Goal: Task Accomplishment & Management: Use online tool/utility

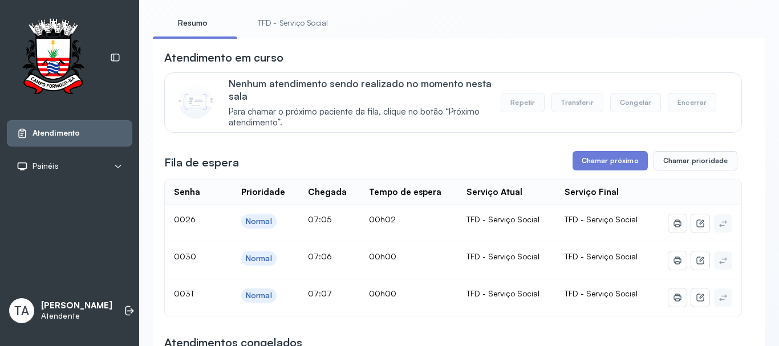
scroll to position [57, 0]
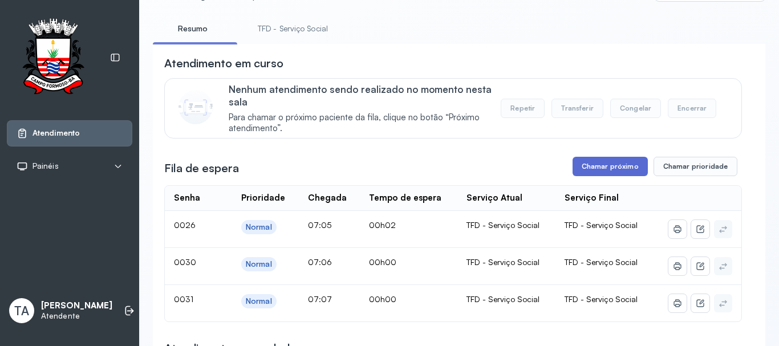
drag, startPoint x: 568, startPoint y: 172, endPoint x: 576, endPoint y: 170, distance: 8.2
click at [576, 170] on div "Fila de espera Chamar próximo Chamar prioridade" at bounding box center [453, 166] width 578 height 19
click at [576, 170] on button "Chamar próximo" at bounding box center [610, 166] width 75 height 19
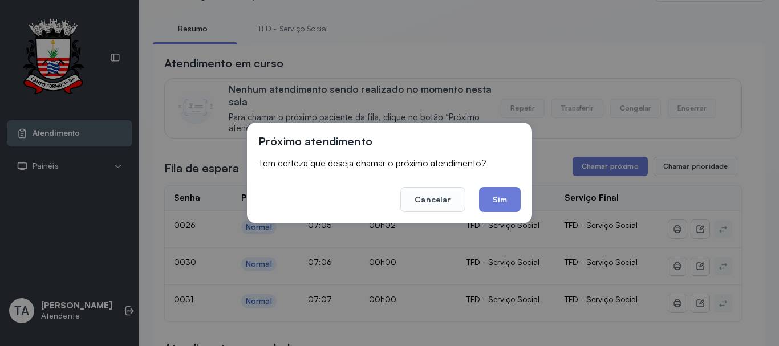
click at [526, 203] on div "Próximo atendimento Tem certeza que deseja chamar o próximo atendimento? Cancel…" at bounding box center [389, 173] width 285 height 101
click at [520, 201] on button "Sim" at bounding box center [500, 199] width 42 height 25
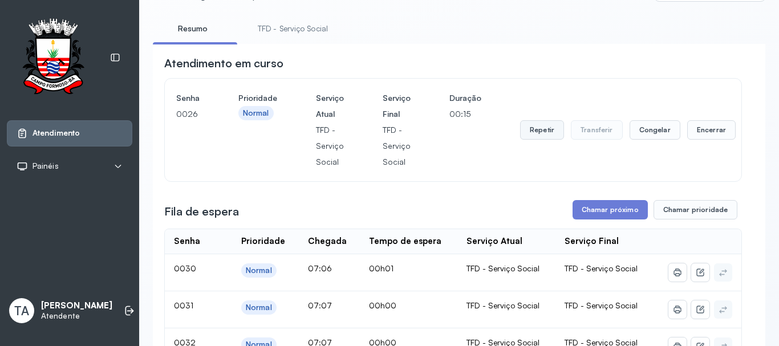
click at [531, 131] on button "Repetir" at bounding box center [542, 129] width 44 height 19
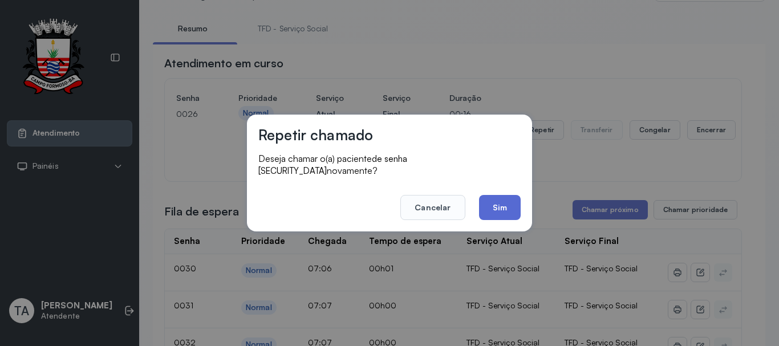
click at [493, 196] on button "Sim" at bounding box center [500, 207] width 42 height 25
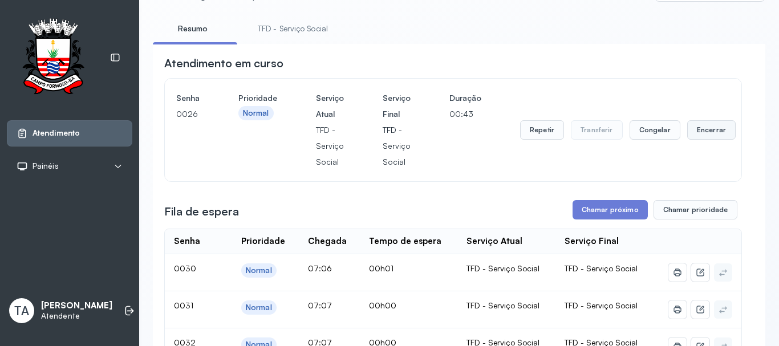
click at [699, 137] on button "Encerrar" at bounding box center [711, 129] width 48 height 19
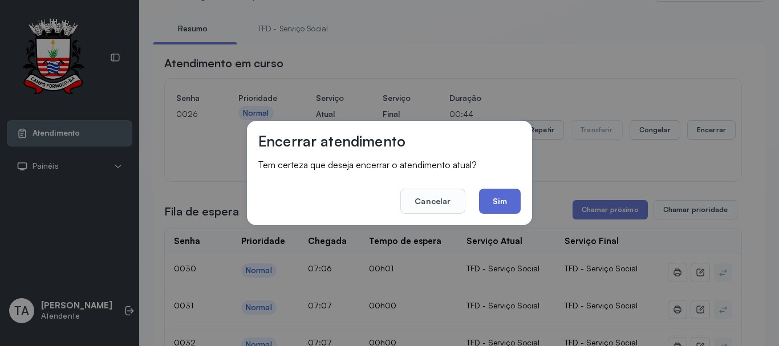
click at [509, 204] on button "Sim" at bounding box center [500, 201] width 42 height 25
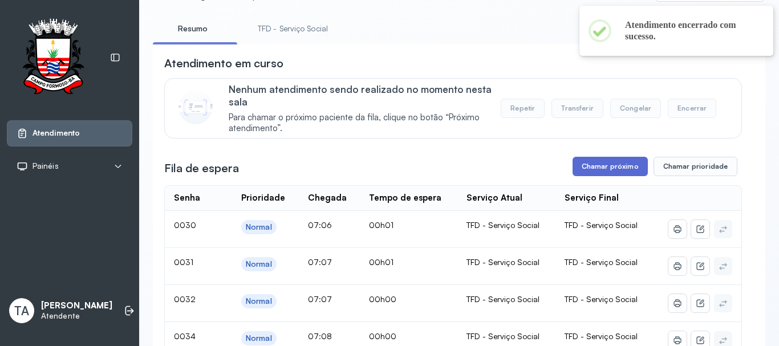
click at [581, 175] on button "Chamar próximo" at bounding box center [610, 166] width 75 height 19
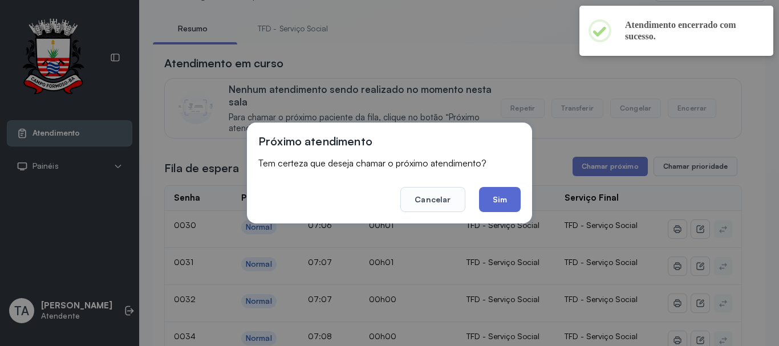
click at [507, 200] on button "Sim" at bounding box center [500, 199] width 42 height 25
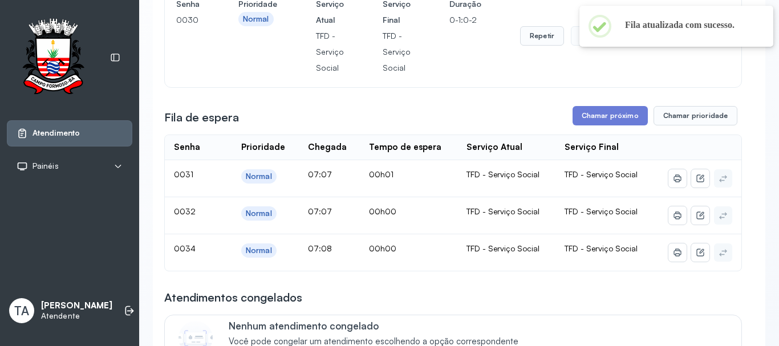
scroll to position [171, 0]
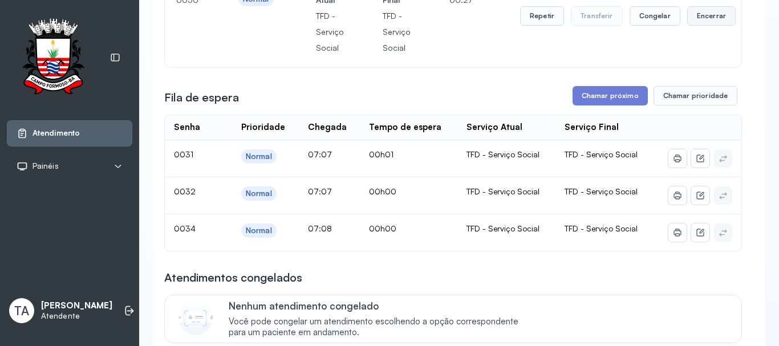
click at [712, 24] on button "Encerrar" at bounding box center [711, 15] width 48 height 19
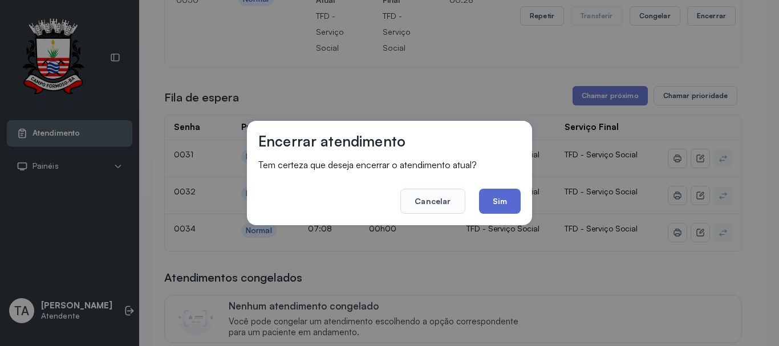
click at [484, 194] on button "Sim" at bounding box center [500, 201] width 42 height 25
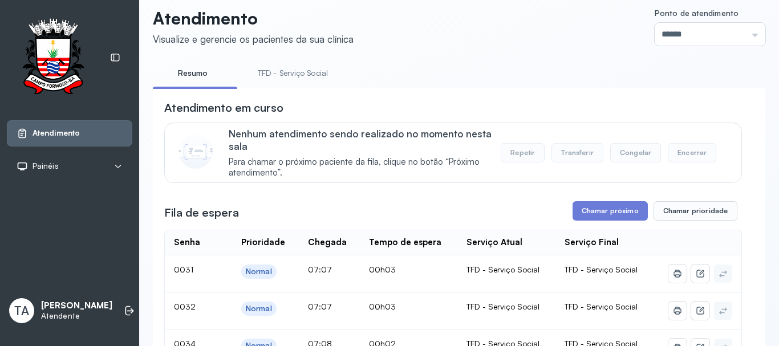
scroll to position [0, 0]
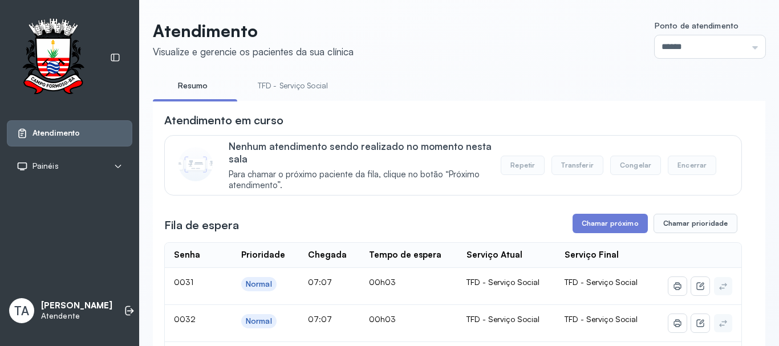
click at [288, 86] on link "TFD - Serviço Social" at bounding box center [292, 85] width 93 height 19
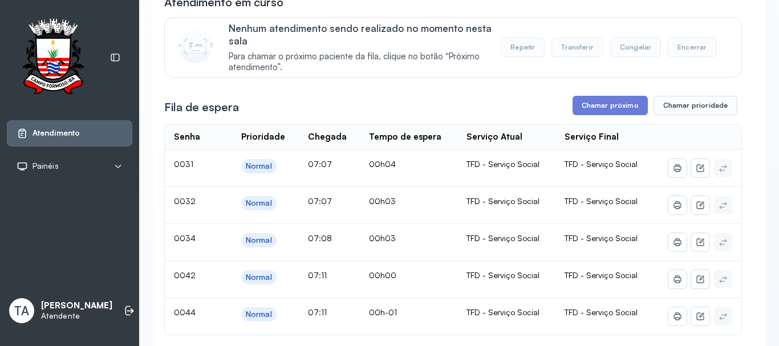
scroll to position [114, 0]
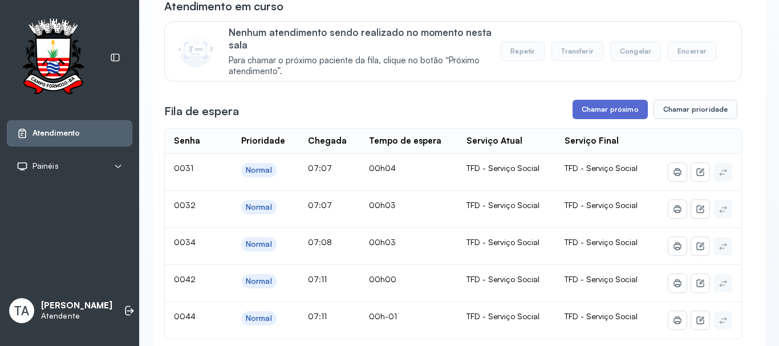
click at [590, 104] on button "Chamar próximo" at bounding box center [610, 109] width 75 height 19
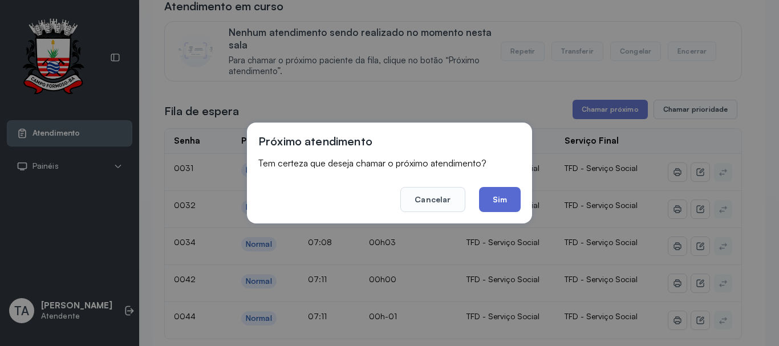
click at [510, 195] on button "Sim" at bounding box center [500, 199] width 42 height 25
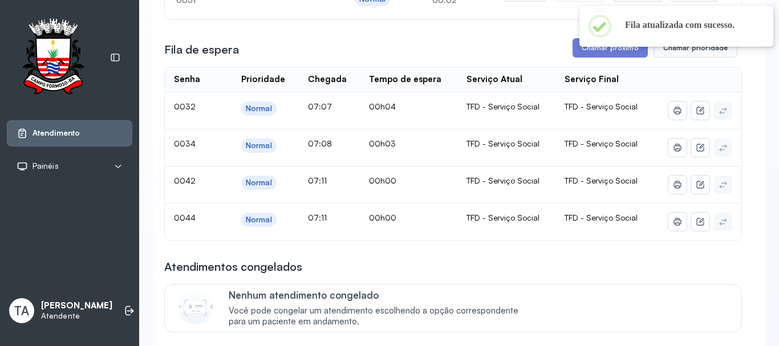
scroll to position [57, 0]
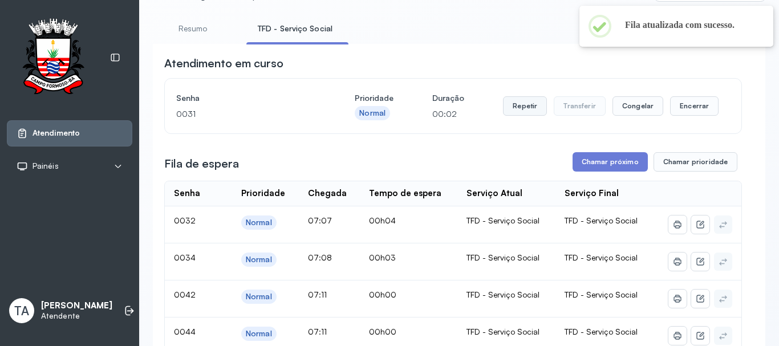
click at [522, 112] on button "Repetir" at bounding box center [525, 105] width 44 height 19
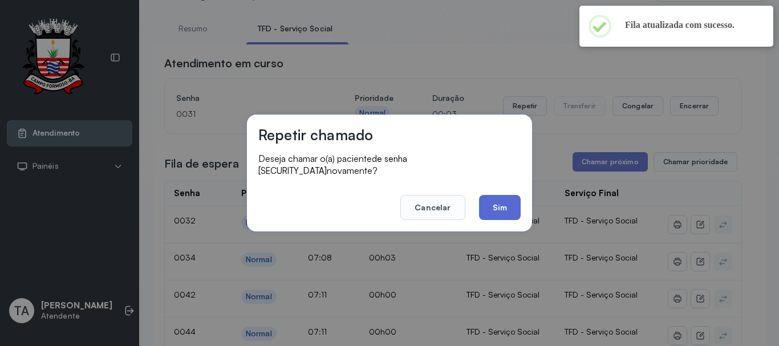
click at [506, 199] on button "Sim" at bounding box center [500, 207] width 42 height 25
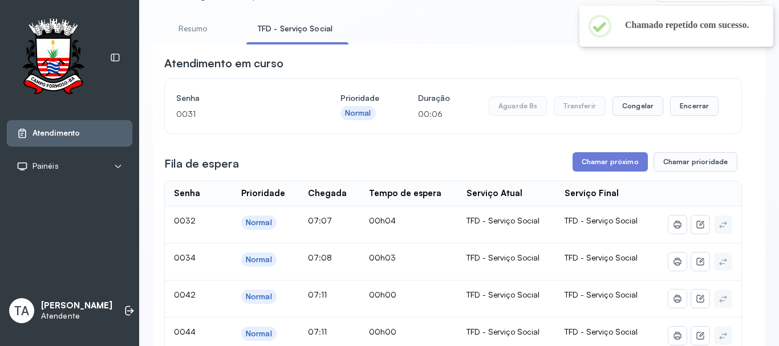
scroll to position [114, 0]
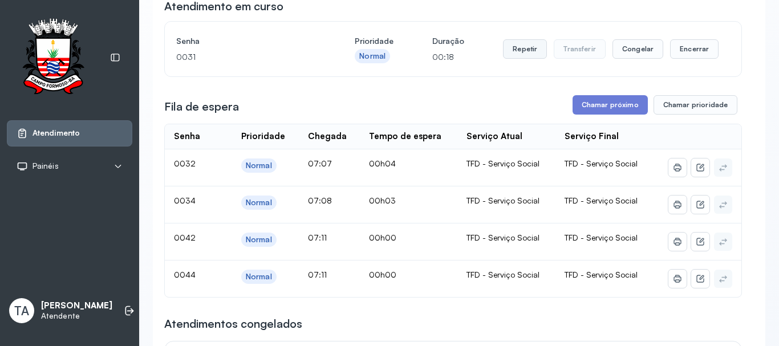
click at [527, 48] on button "Repetir" at bounding box center [525, 48] width 44 height 19
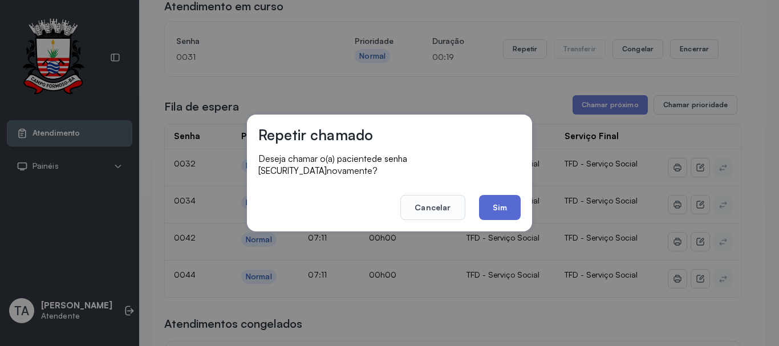
click at [496, 202] on button "Sim" at bounding box center [500, 207] width 42 height 25
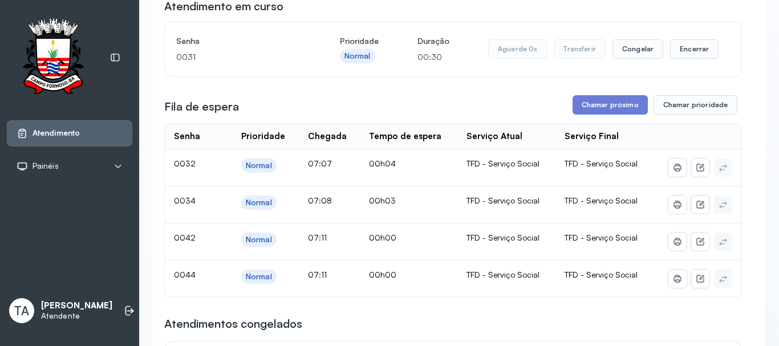
scroll to position [57, 0]
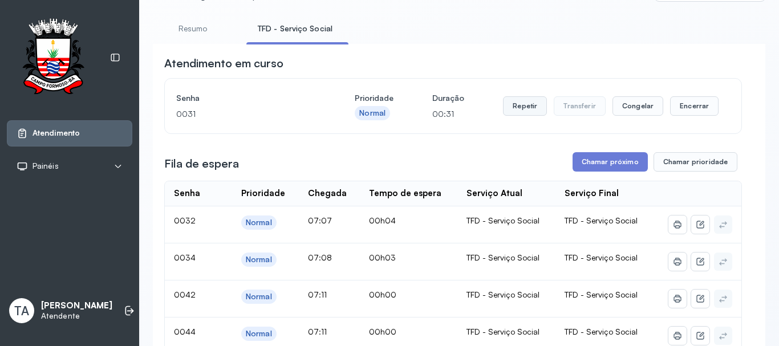
click at [518, 110] on button "Repetir" at bounding box center [525, 105] width 44 height 19
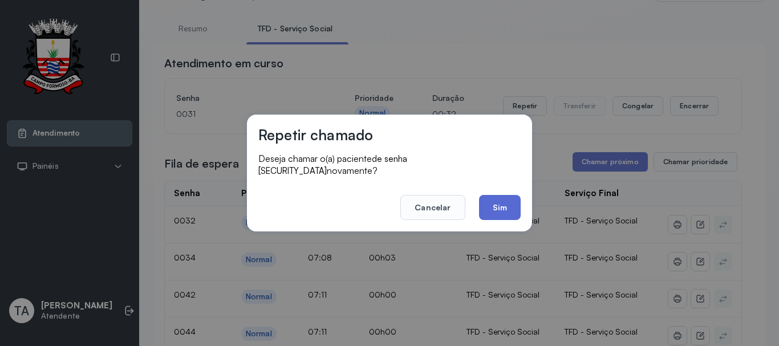
click at [500, 197] on button "Sim" at bounding box center [500, 207] width 42 height 25
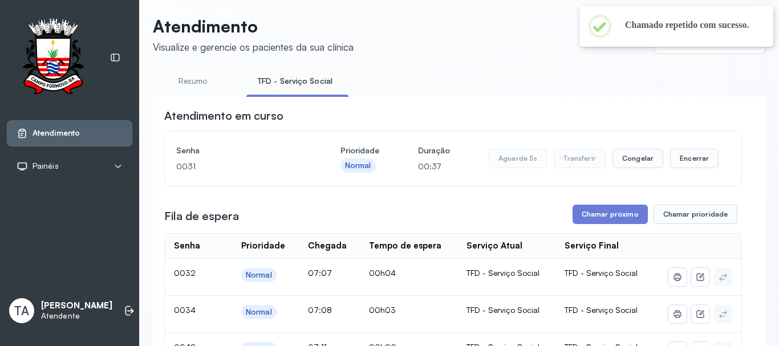
scroll to position [0, 0]
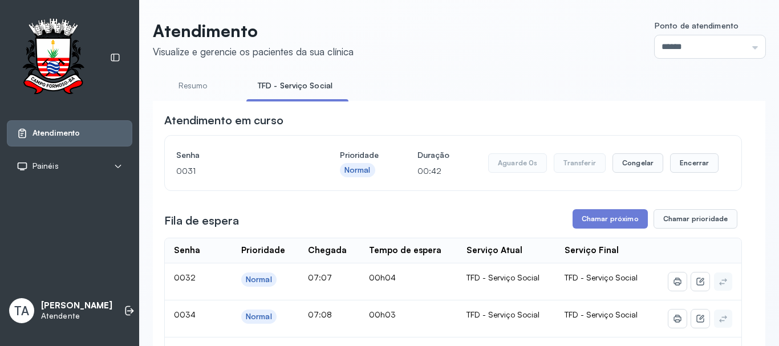
click at [662, 163] on div "Aguarde 0s Transferir Congelar Encerrar" at bounding box center [603, 162] width 230 height 19
click at [686, 160] on button "Encerrar" at bounding box center [694, 162] width 48 height 19
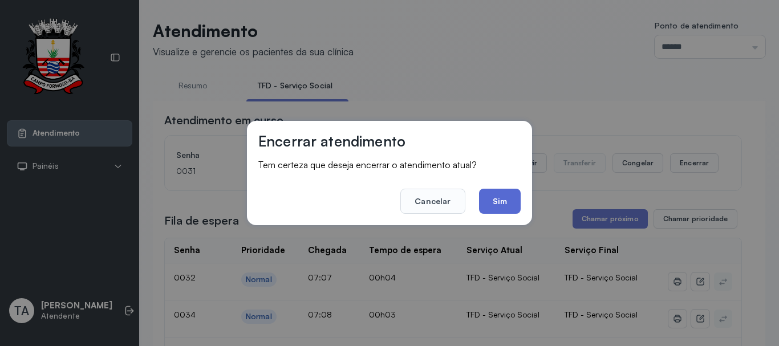
click at [505, 198] on button "Sim" at bounding box center [500, 201] width 42 height 25
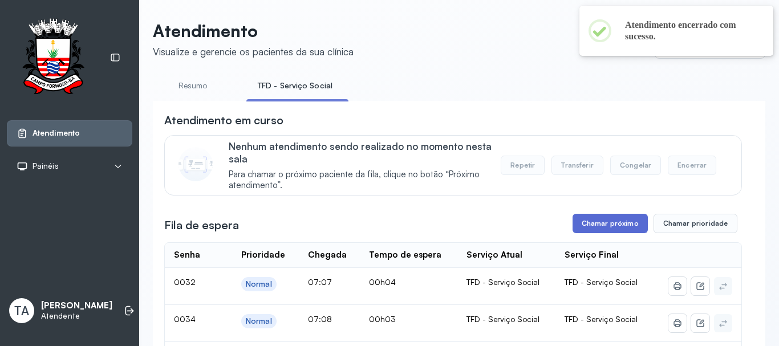
click at [606, 233] on button "Chamar próximo" at bounding box center [610, 223] width 75 height 19
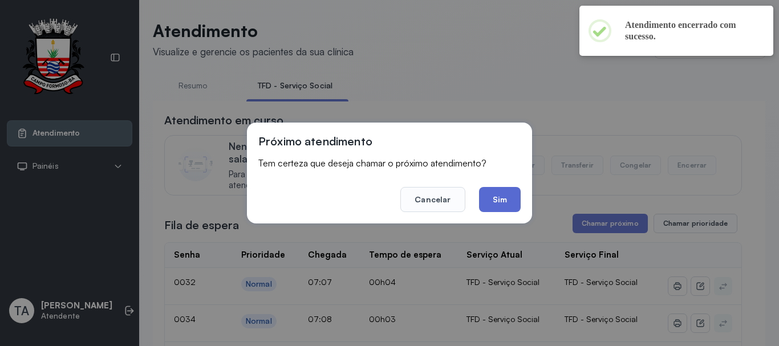
click at [491, 193] on button "Sim" at bounding box center [500, 199] width 42 height 25
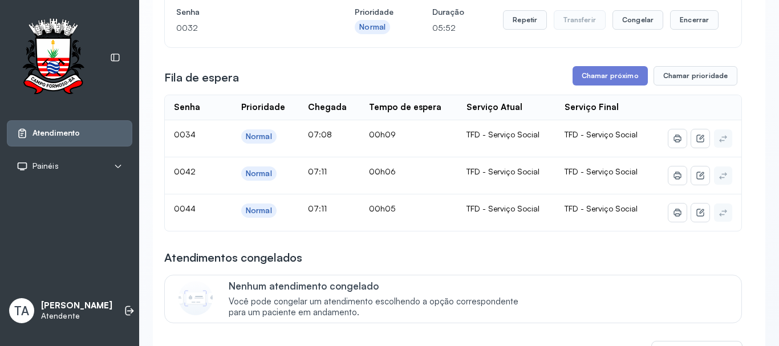
scroll to position [125, 0]
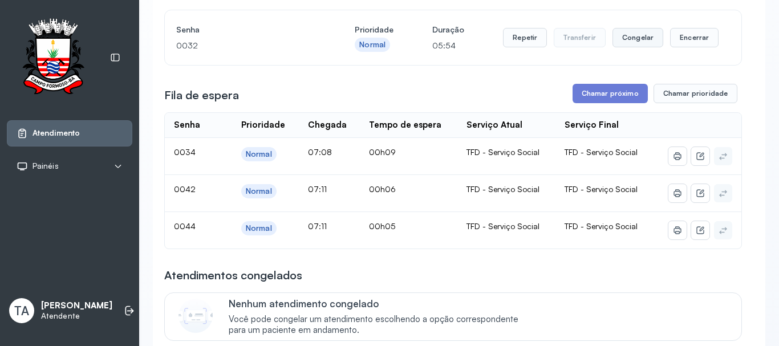
drag, startPoint x: 646, startPoint y: 39, endPoint x: 655, endPoint y: 43, distance: 9.4
click at [655, 43] on button "Congelar" at bounding box center [637, 37] width 51 height 19
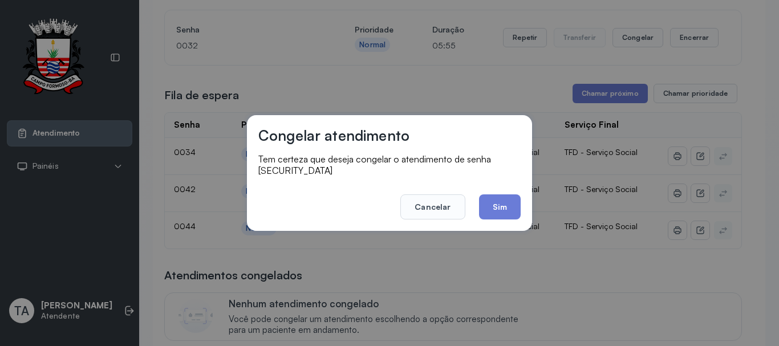
click at [473, 202] on footer "Cancelar Sim" at bounding box center [389, 198] width 262 height 41
click at [440, 202] on button "Cancelar" at bounding box center [432, 206] width 64 height 25
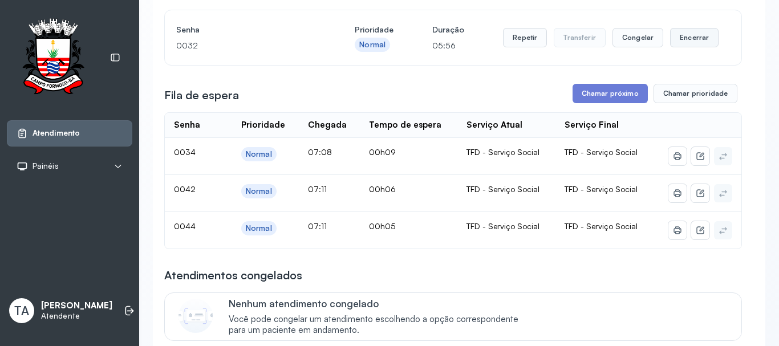
click at [680, 47] on button "Encerrar" at bounding box center [694, 37] width 48 height 19
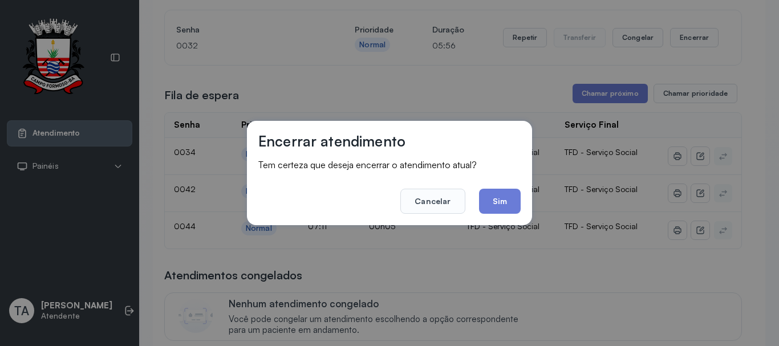
click at [680, 46] on div "Encerrar atendimento Tem certeza que deseja encerrar o atendimento atual? Cance…" at bounding box center [389, 173] width 779 height 346
click at [489, 193] on button "Sim" at bounding box center [500, 201] width 42 height 25
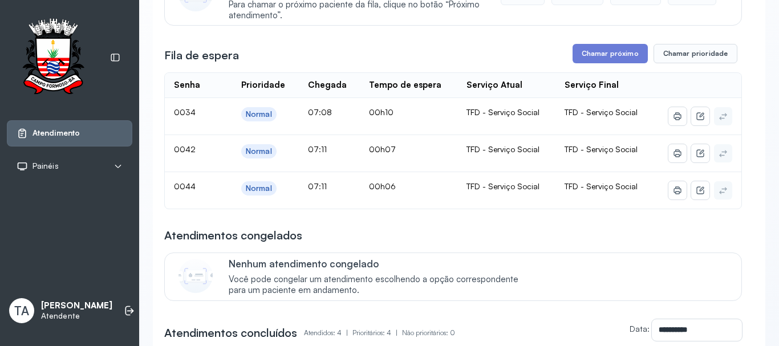
scroll to position [182, 0]
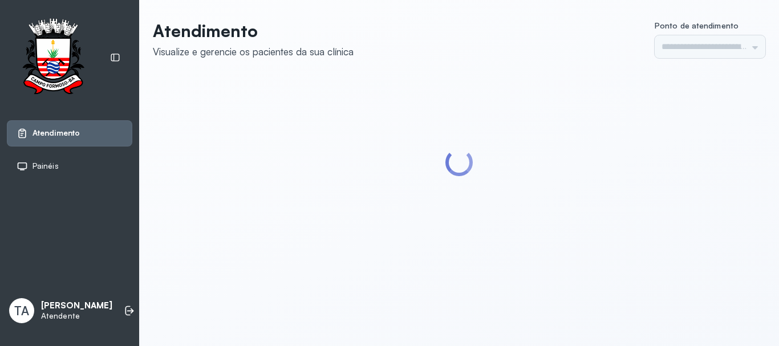
type input "******"
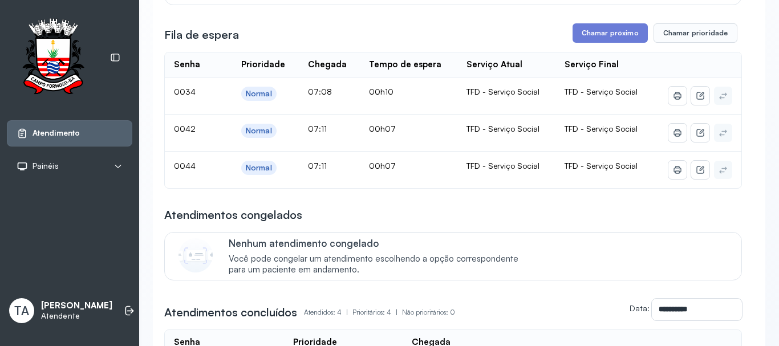
scroll to position [171, 0]
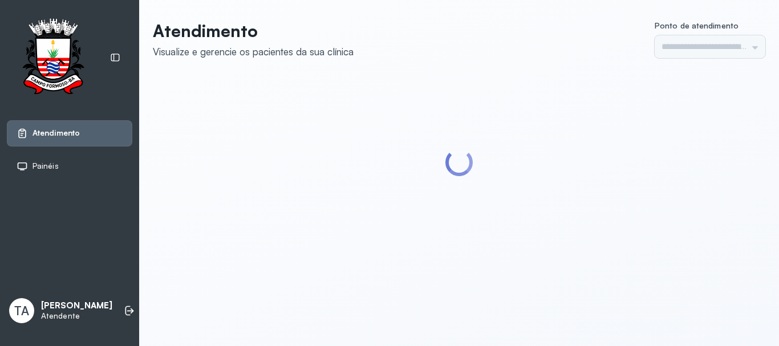
type input "******"
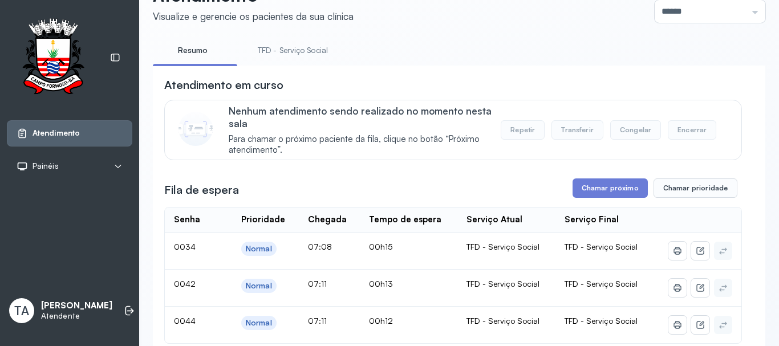
scroll to position [114, 0]
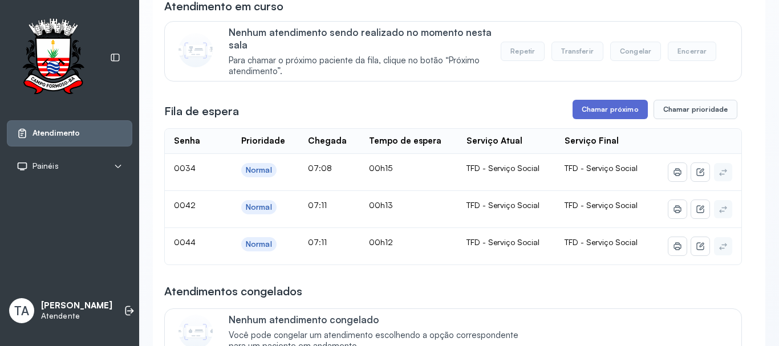
click at [586, 118] on button "Chamar próximo" at bounding box center [610, 109] width 75 height 19
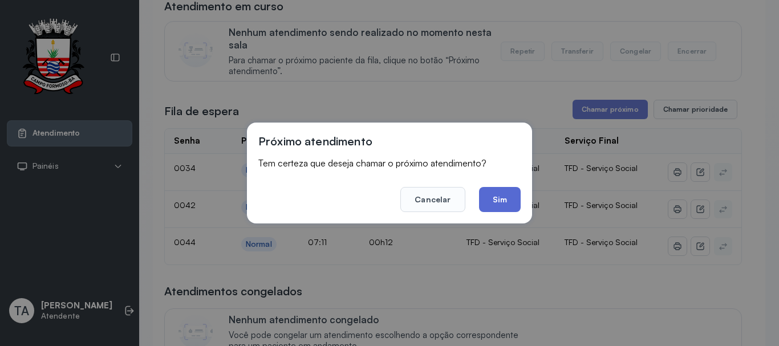
click at [494, 208] on button "Sim" at bounding box center [500, 199] width 42 height 25
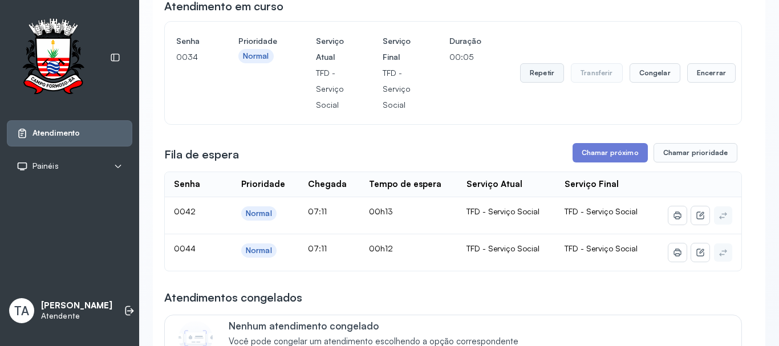
click at [549, 78] on button "Repetir" at bounding box center [542, 72] width 44 height 19
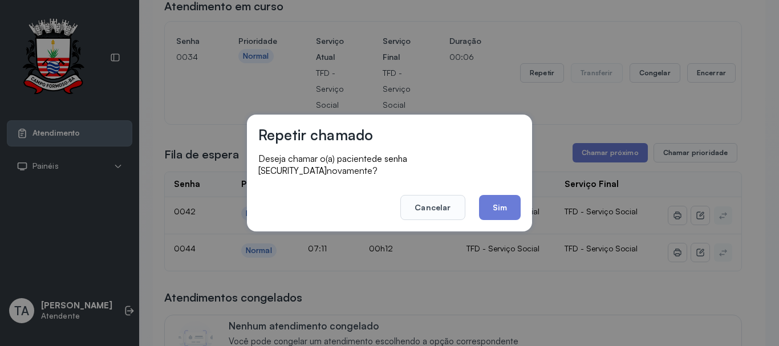
drag, startPoint x: 505, startPoint y: 198, endPoint x: 482, endPoint y: 200, distance: 23.4
click at [505, 198] on button "Sim" at bounding box center [500, 207] width 42 height 25
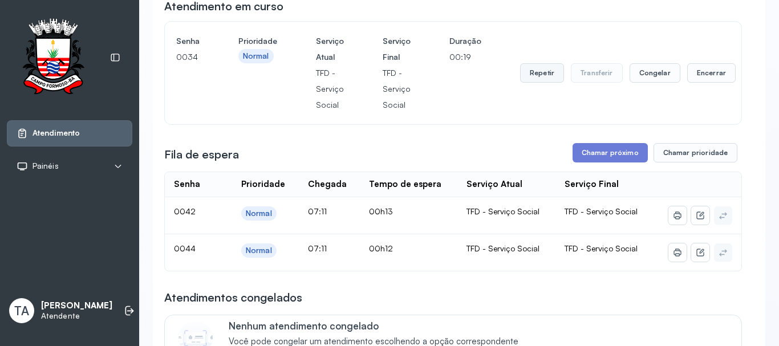
click at [537, 83] on button "Repetir" at bounding box center [542, 72] width 44 height 19
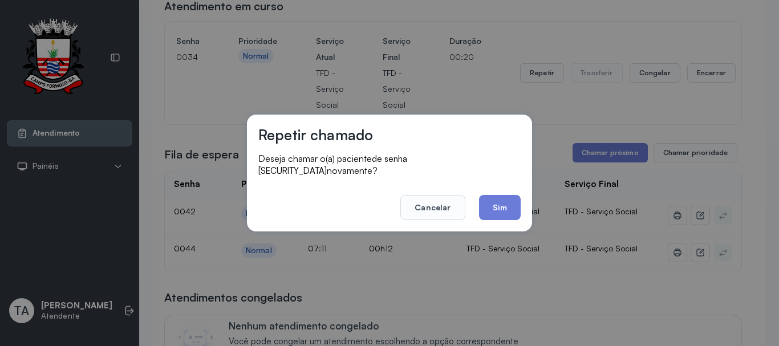
click at [504, 187] on footer "Cancelar Sim" at bounding box center [389, 199] width 262 height 41
click at [509, 209] on button "Sim" at bounding box center [500, 207] width 42 height 25
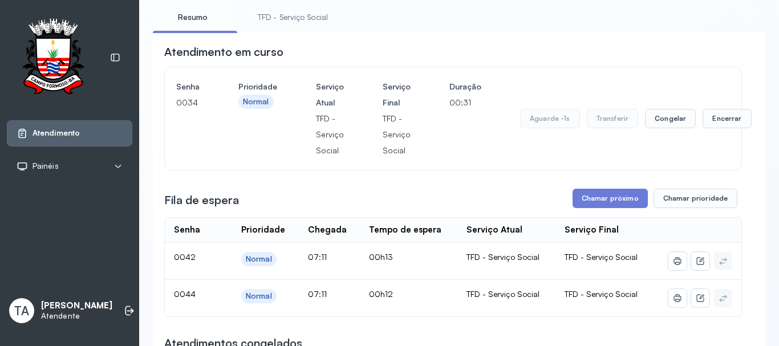
scroll to position [0, 0]
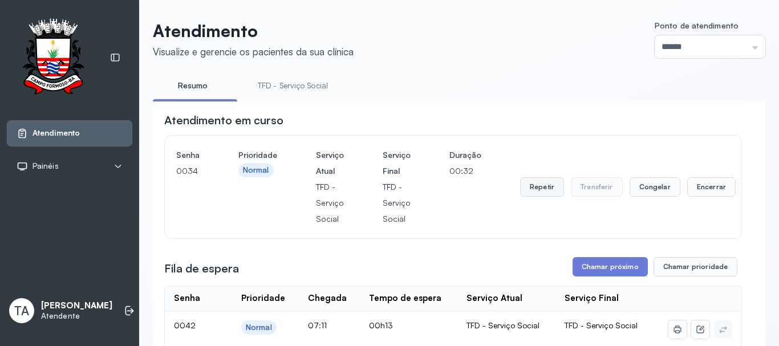
click at [537, 197] on button "Repetir" at bounding box center [542, 186] width 44 height 19
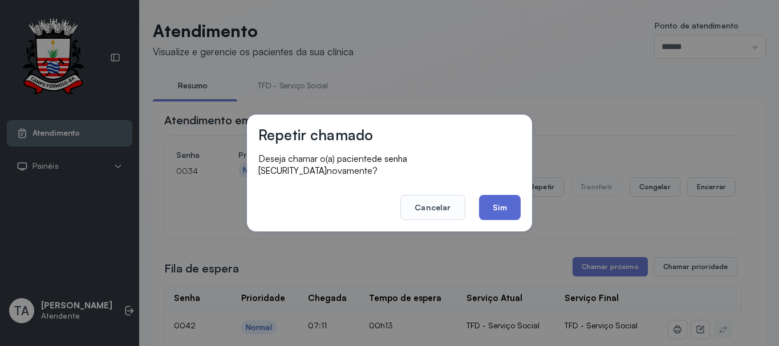
click at [501, 212] on button "Sim" at bounding box center [500, 207] width 42 height 25
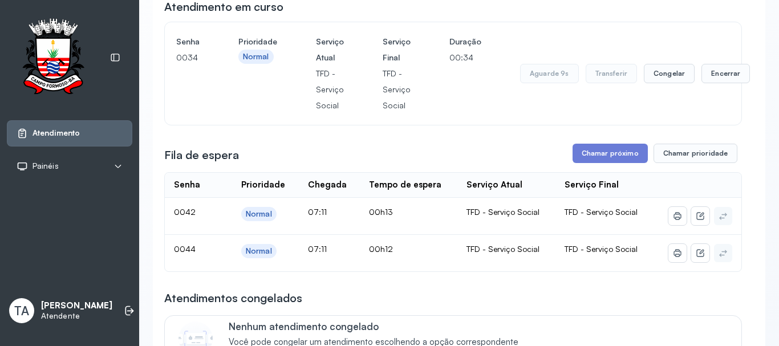
scroll to position [114, 0]
click at [712, 75] on button "Encerrar" at bounding box center [726, 72] width 48 height 19
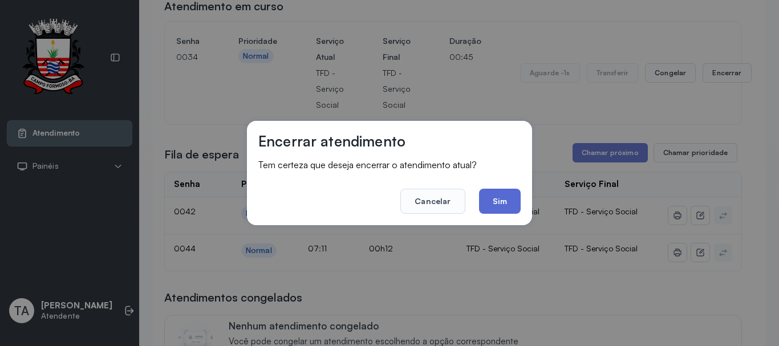
click at [486, 202] on button "Sim" at bounding box center [500, 201] width 42 height 25
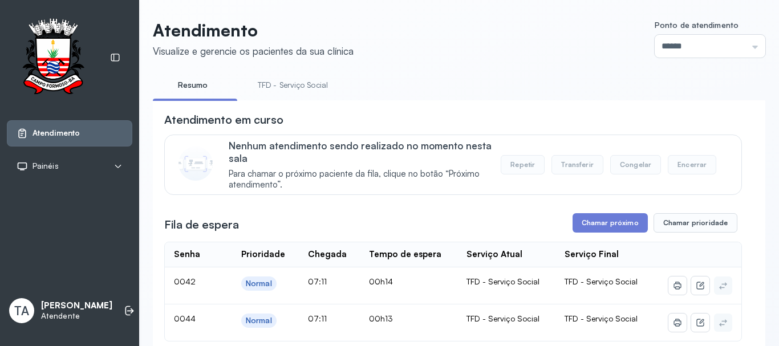
scroll to position [0, 0]
click at [327, 94] on link "TFD - Serviço Social" at bounding box center [292, 85] width 93 height 19
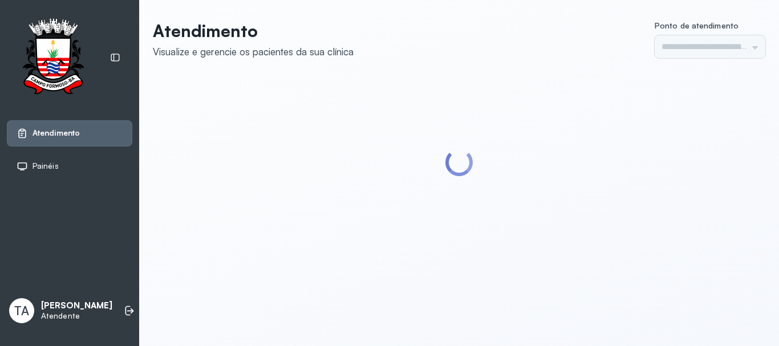
type input "******"
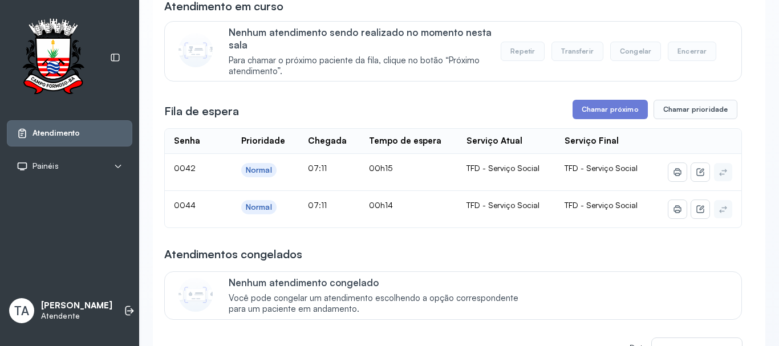
scroll to position [57, 0]
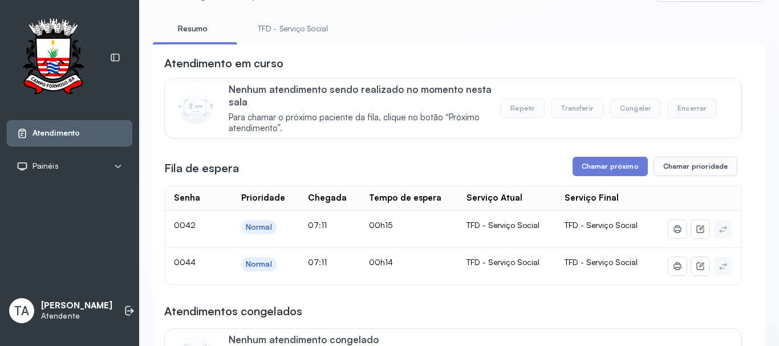
click at [262, 28] on link "TFD - Serviço Social" at bounding box center [292, 28] width 93 height 19
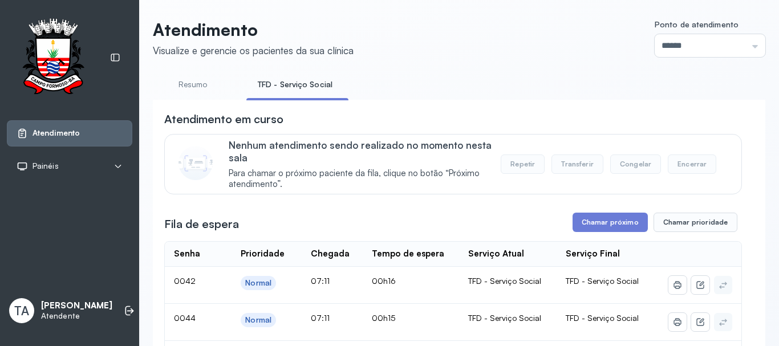
scroll to position [0, 0]
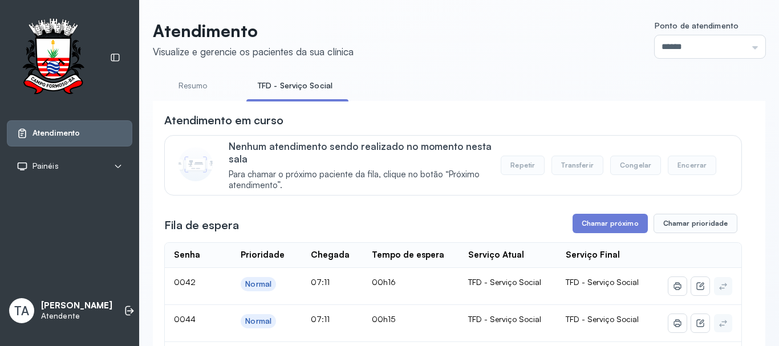
click at [506, 218] on div "Fila de espera Chamar próximo Chamar prioridade" at bounding box center [453, 223] width 578 height 19
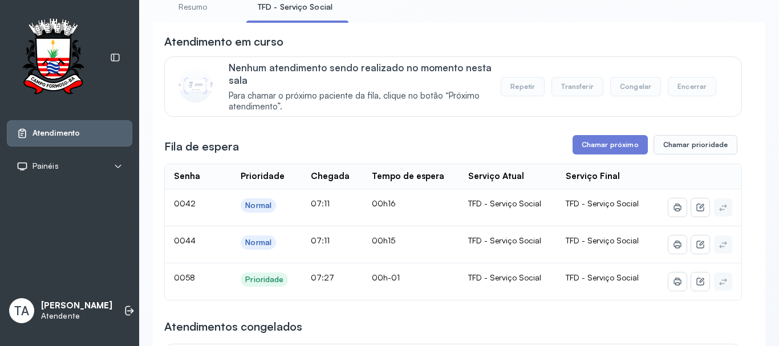
scroll to position [114, 0]
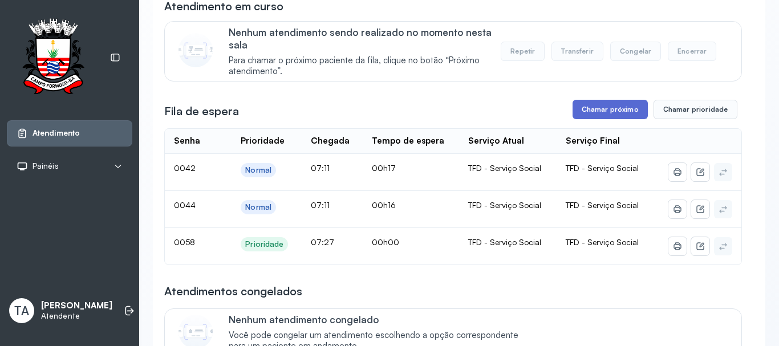
click at [607, 109] on button "Chamar próximo" at bounding box center [610, 109] width 75 height 19
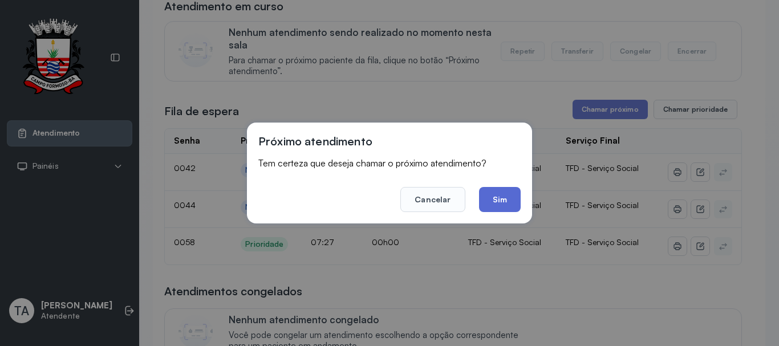
click at [497, 196] on button "Sim" at bounding box center [500, 199] width 42 height 25
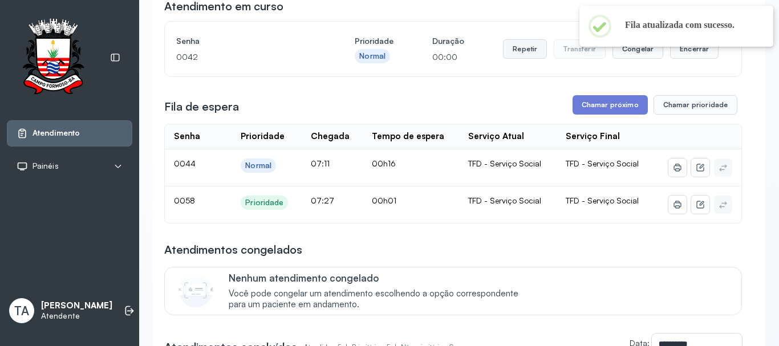
click at [525, 51] on button "Repetir" at bounding box center [525, 48] width 44 height 19
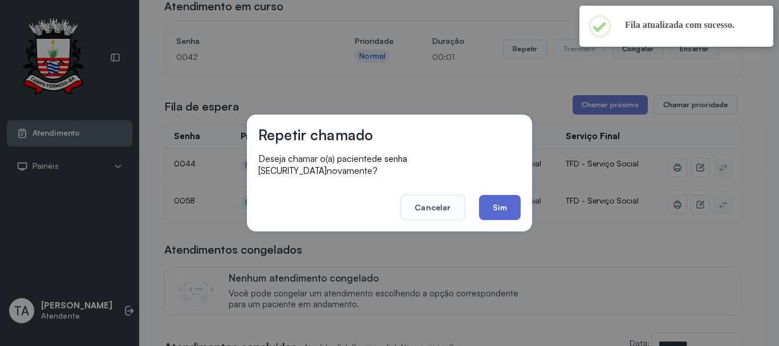
click at [488, 195] on button "Sim" at bounding box center [500, 207] width 42 height 25
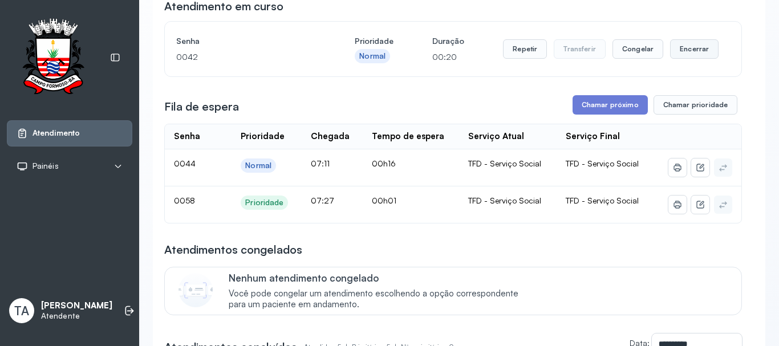
click at [697, 50] on button "Encerrar" at bounding box center [694, 48] width 48 height 19
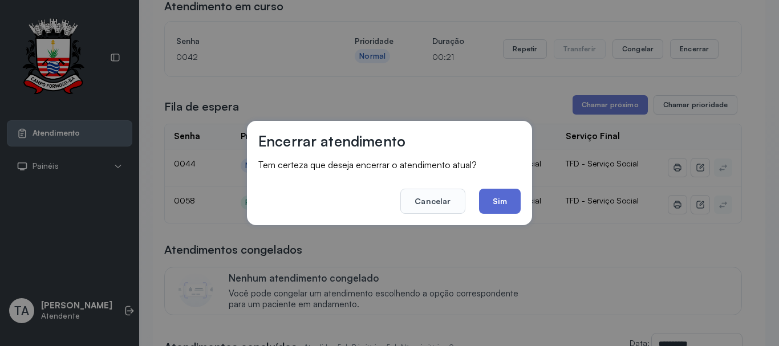
click at [500, 198] on button "Sim" at bounding box center [500, 201] width 42 height 25
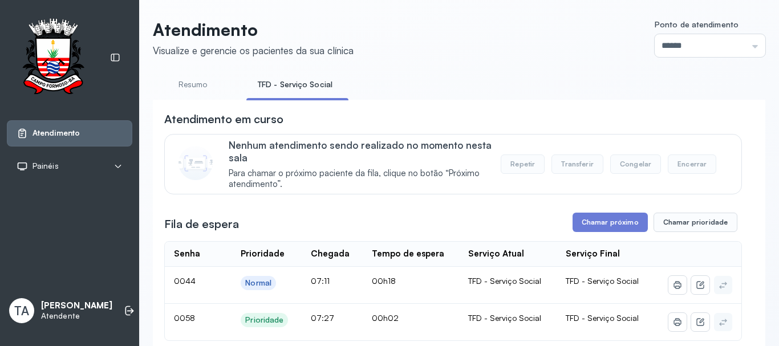
scroll to position [0, 0]
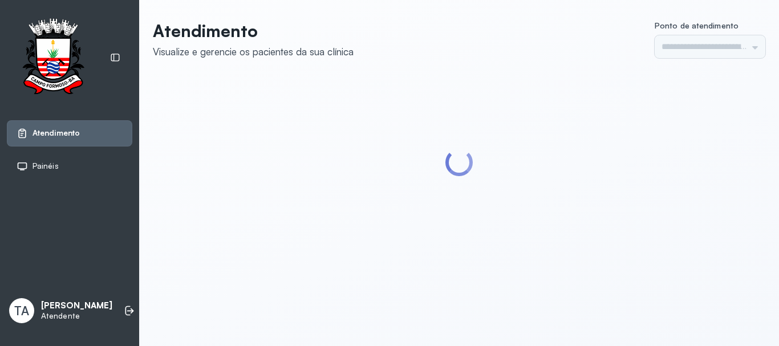
type input "******"
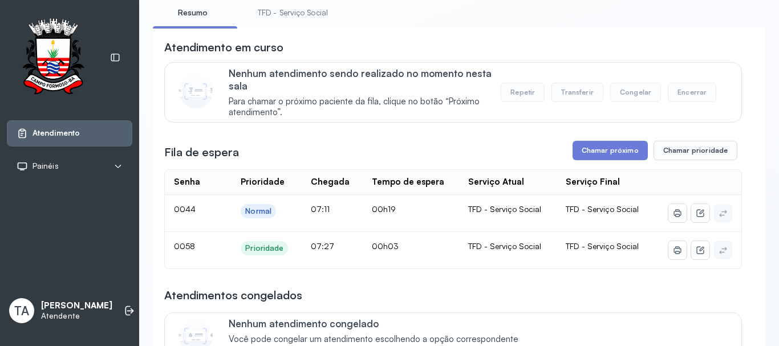
scroll to position [92, 0]
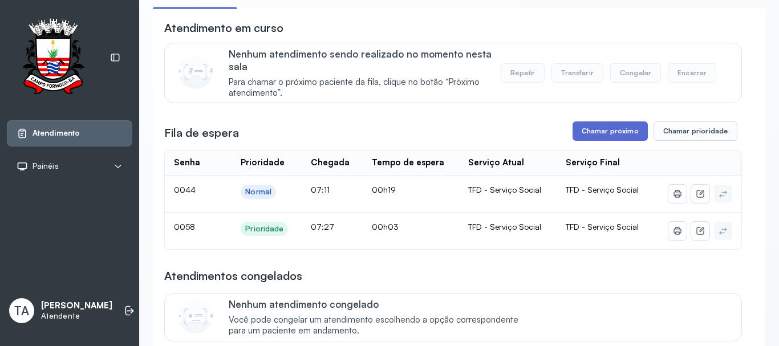
click at [582, 133] on button "Chamar próximo" at bounding box center [610, 130] width 75 height 19
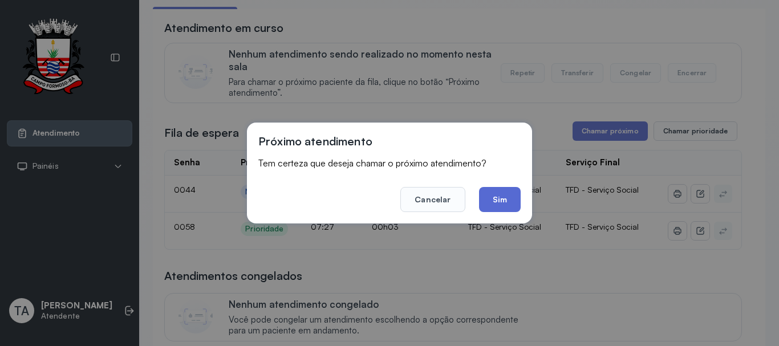
click at [496, 202] on button "Sim" at bounding box center [500, 199] width 42 height 25
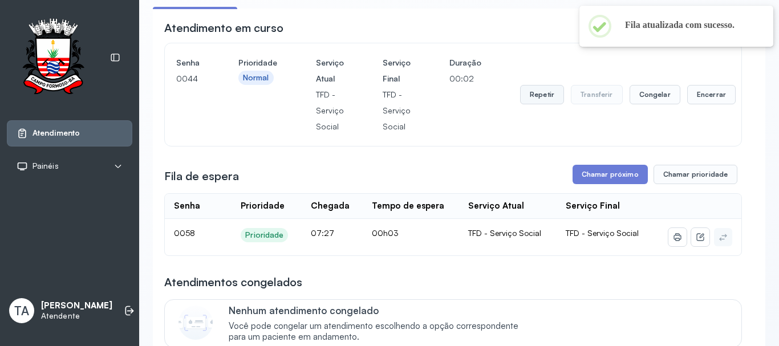
click at [526, 100] on button "Repetir" at bounding box center [542, 94] width 44 height 19
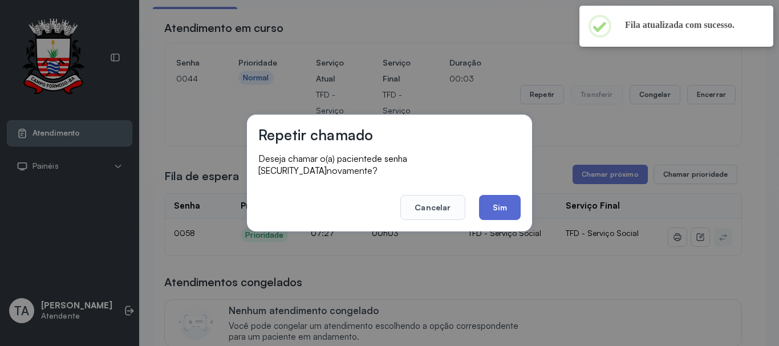
click at [506, 203] on button "Sim" at bounding box center [500, 207] width 42 height 25
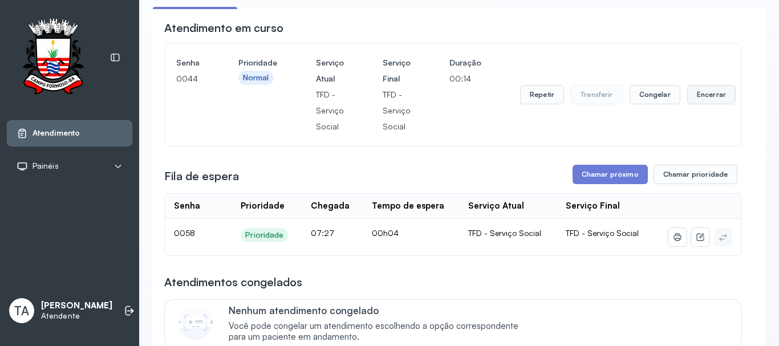
click at [708, 104] on button "Encerrar" at bounding box center [711, 94] width 48 height 19
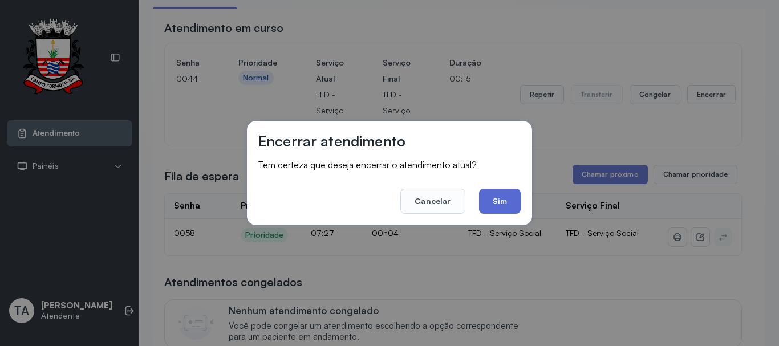
click at [498, 212] on button "Sim" at bounding box center [500, 201] width 42 height 25
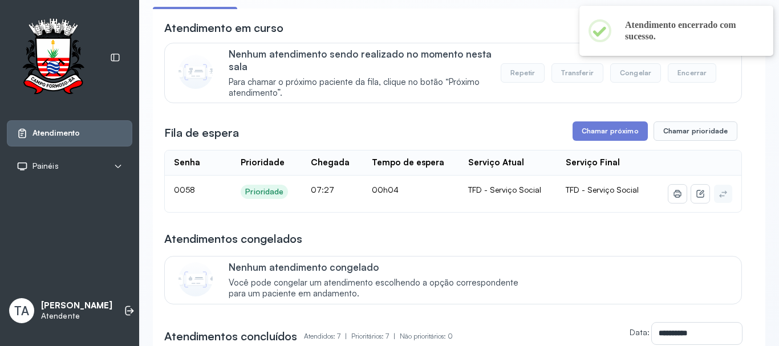
scroll to position [0, 0]
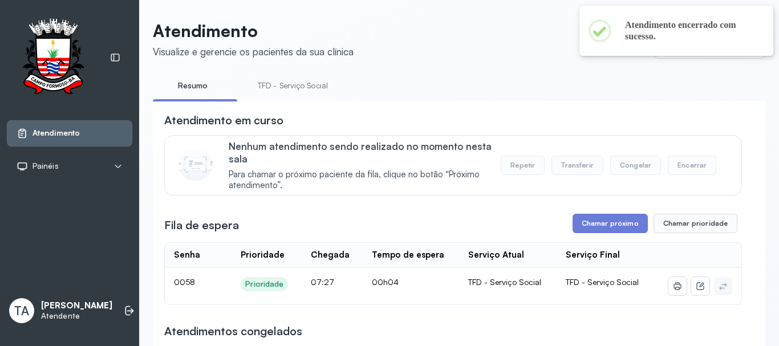
click at [308, 84] on link "TFD - Serviço Social" at bounding box center [292, 85] width 93 height 19
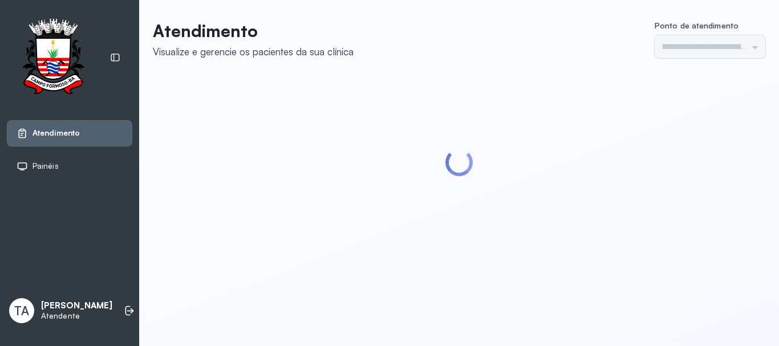
type input "******"
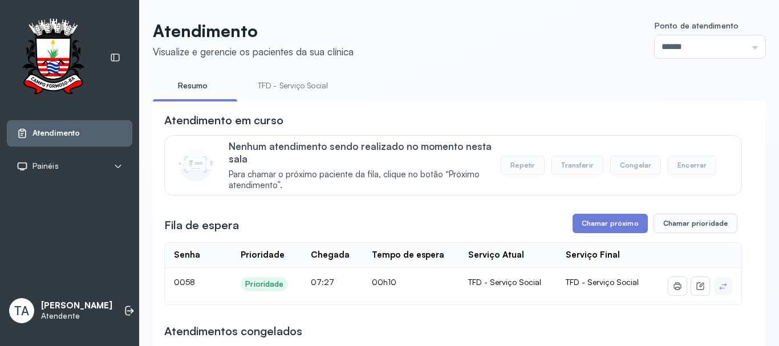
click at [303, 92] on link "TFD - Serviço Social" at bounding box center [292, 85] width 93 height 19
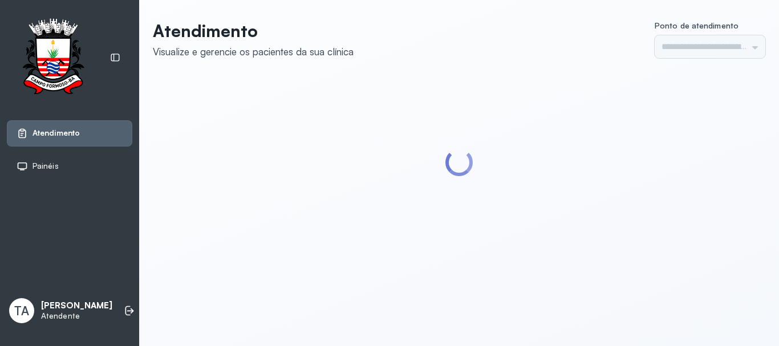
type input "******"
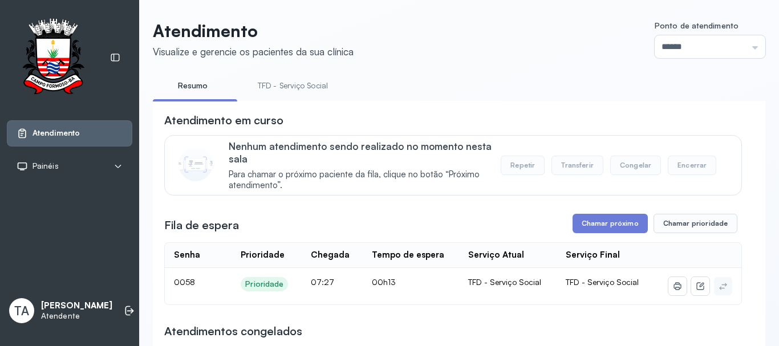
click at [303, 92] on link "TFD - Serviço Social" at bounding box center [292, 85] width 93 height 19
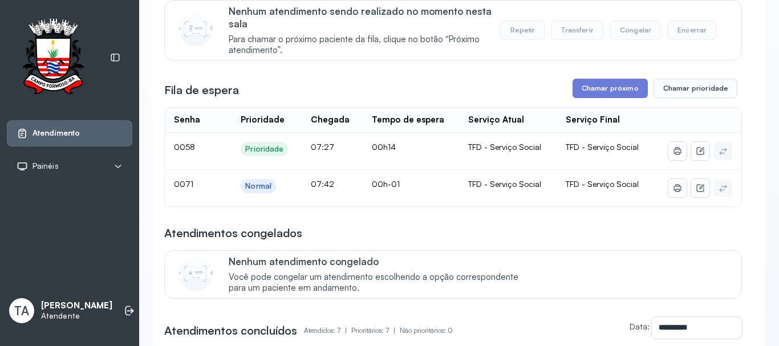
scroll to position [171, 0]
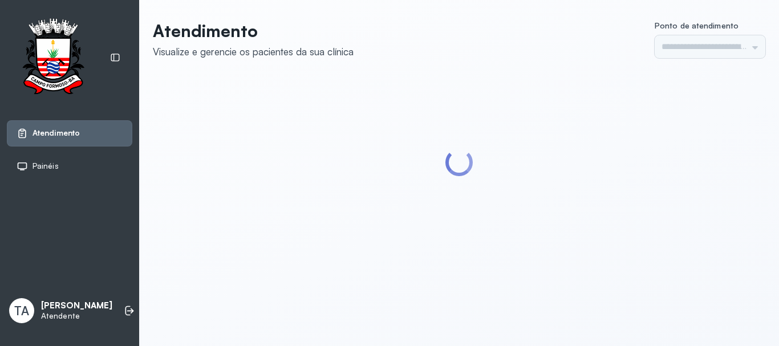
type input "******"
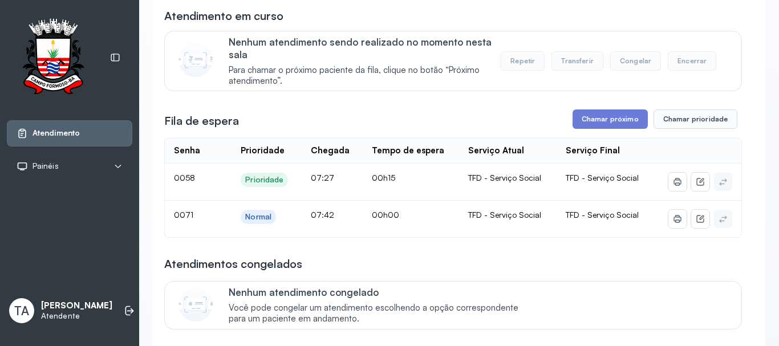
scroll to position [114, 0]
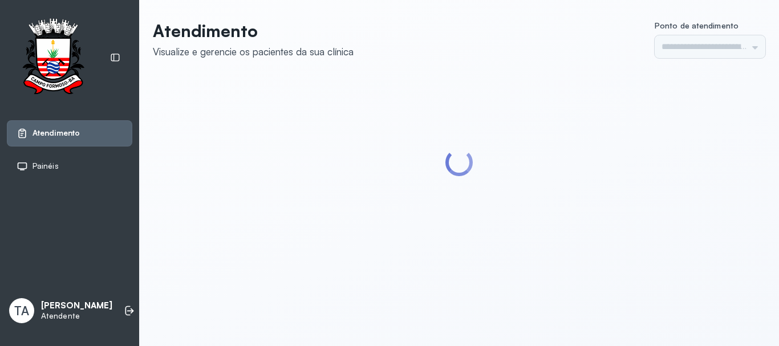
type input "******"
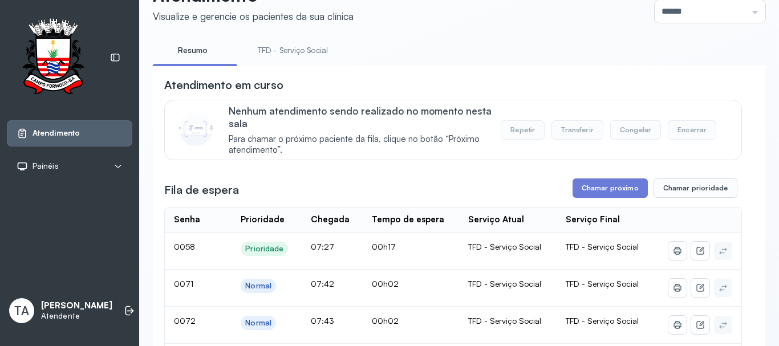
scroll to position [114, 0]
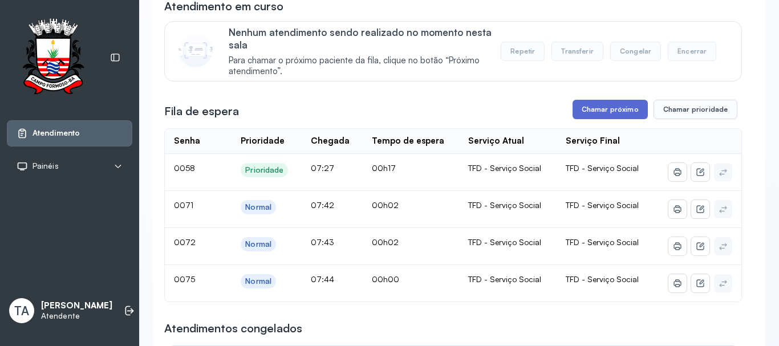
click at [591, 119] on button "Chamar próximo" at bounding box center [610, 109] width 75 height 19
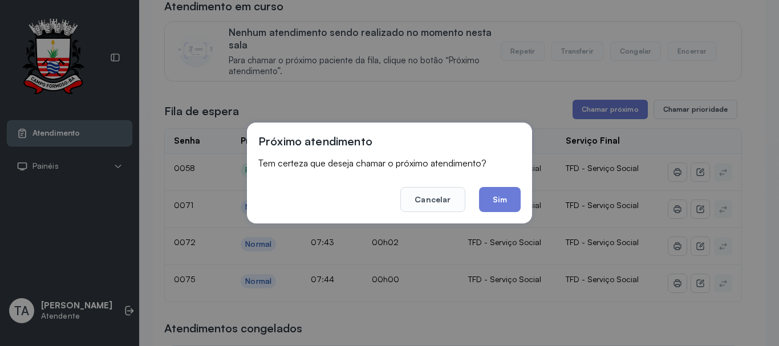
click at [490, 190] on button "Sim" at bounding box center [500, 199] width 42 height 25
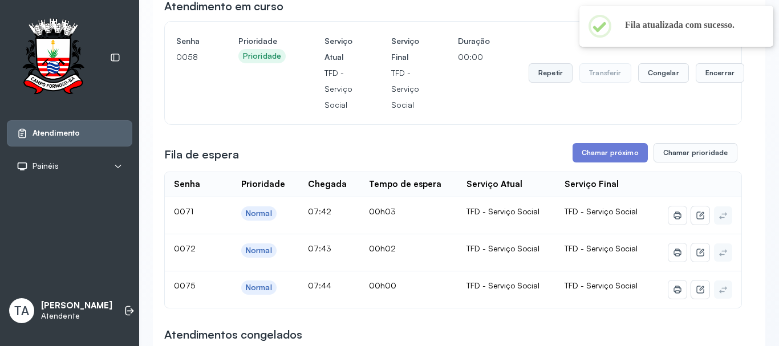
click at [533, 77] on button "Repetir" at bounding box center [551, 72] width 44 height 19
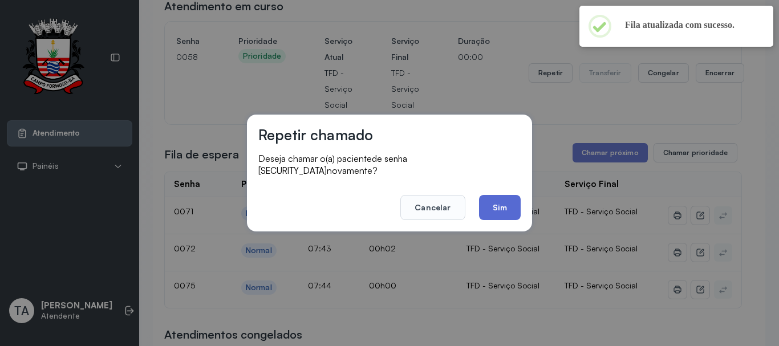
click at [516, 197] on button "Sim" at bounding box center [500, 207] width 42 height 25
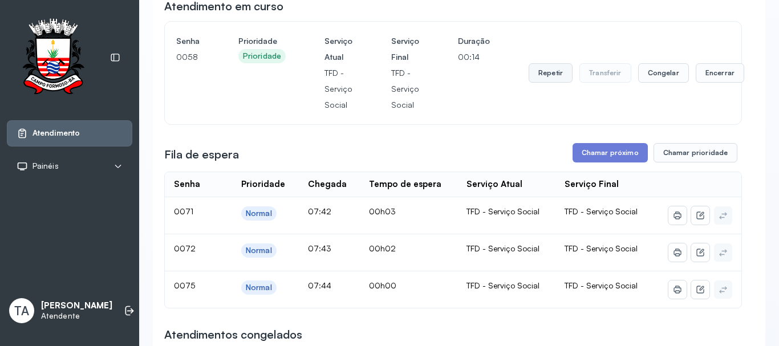
click at [558, 71] on button "Repetir" at bounding box center [551, 72] width 44 height 19
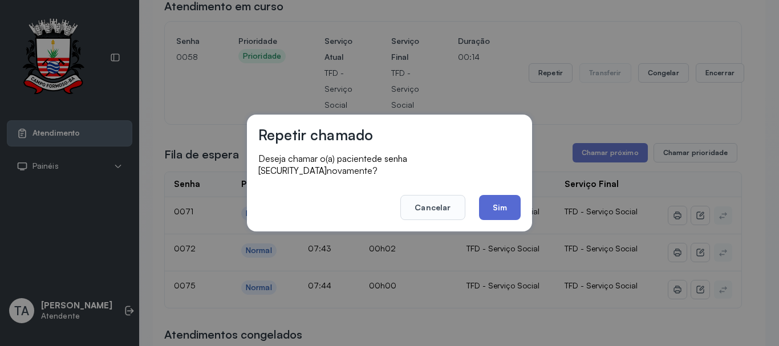
click at [499, 195] on button "Sim" at bounding box center [500, 207] width 42 height 25
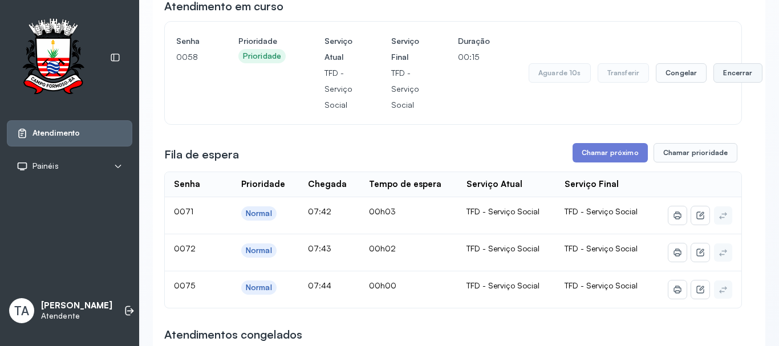
click at [729, 74] on button "Encerrar" at bounding box center [737, 72] width 48 height 19
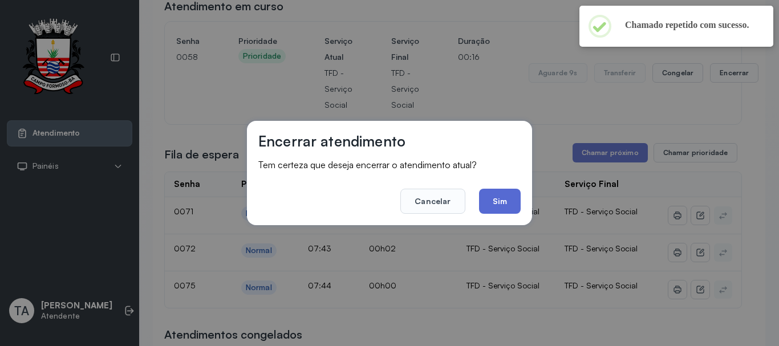
click at [489, 197] on button "Sim" at bounding box center [500, 201] width 42 height 25
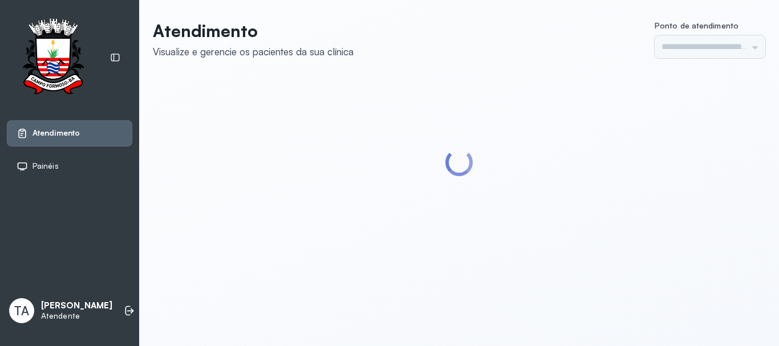
type input "******"
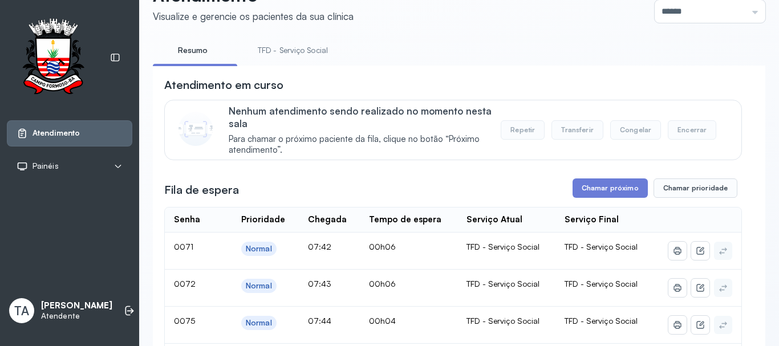
scroll to position [171, 0]
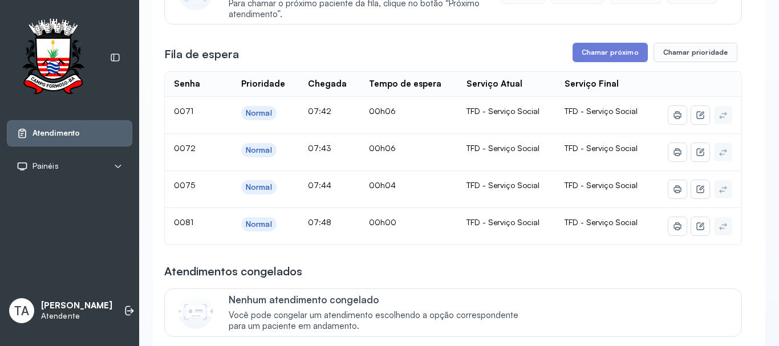
click at [516, 62] on div "Fila de espera Chamar próximo Chamar prioridade" at bounding box center [453, 52] width 578 height 19
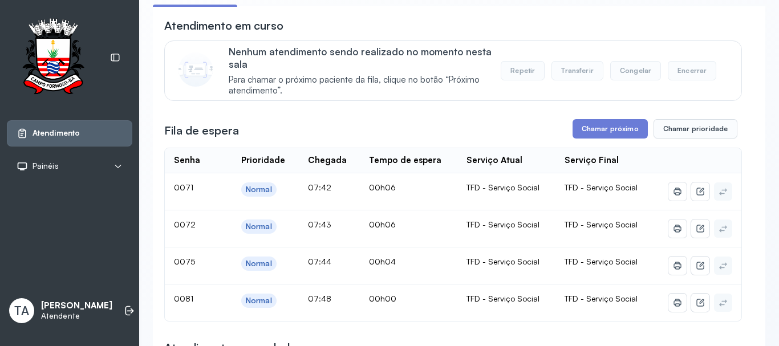
scroll to position [57, 0]
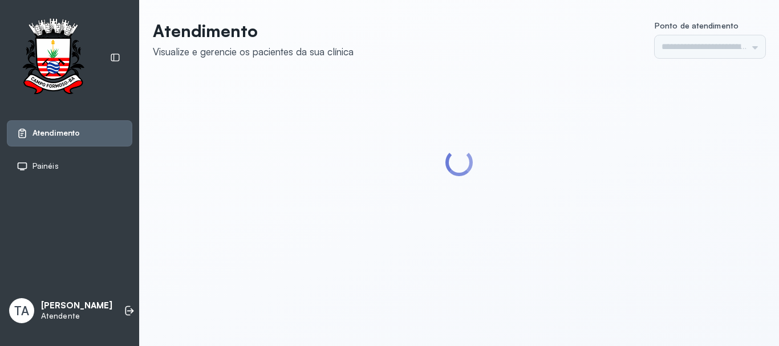
type input "******"
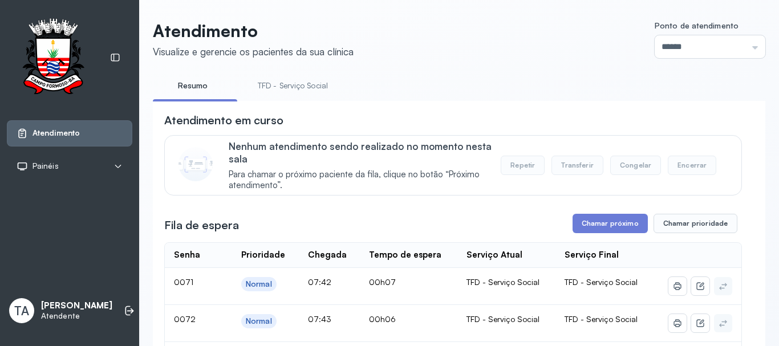
click at [268, 84] on link "TFD - Serviço Social" at bounding box center [292, 85] width 93 height 19
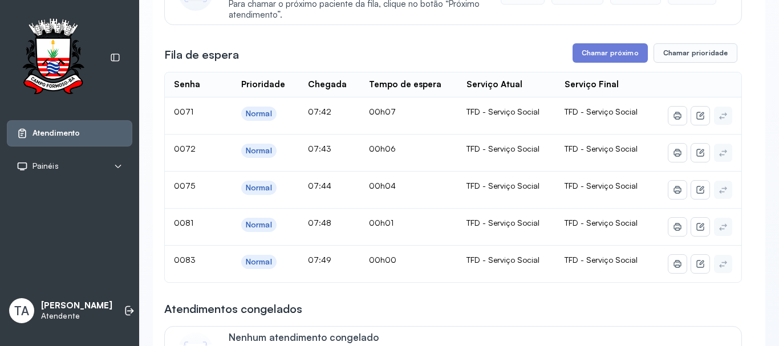
scroll to position [171, 0]
click at [614, 62] on button "Chamar próximo" at bounding box center [610, 52] width 75 height 19
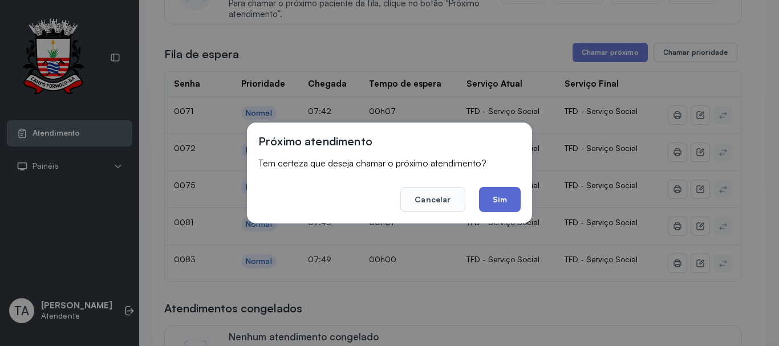
click at [489, 200] on button "Sim" at bounding box center [500, 199] width 42 height 25
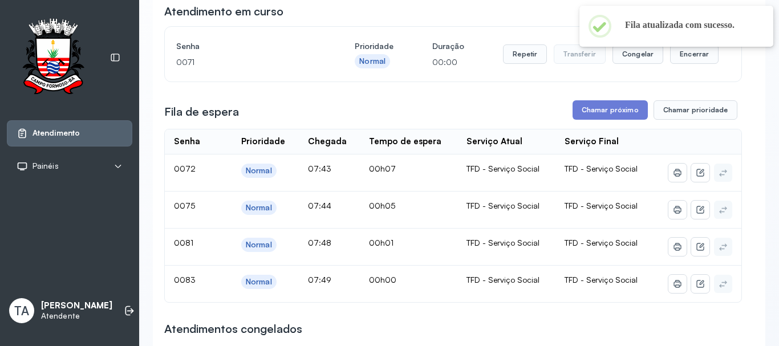
scroll to position [114, 0]
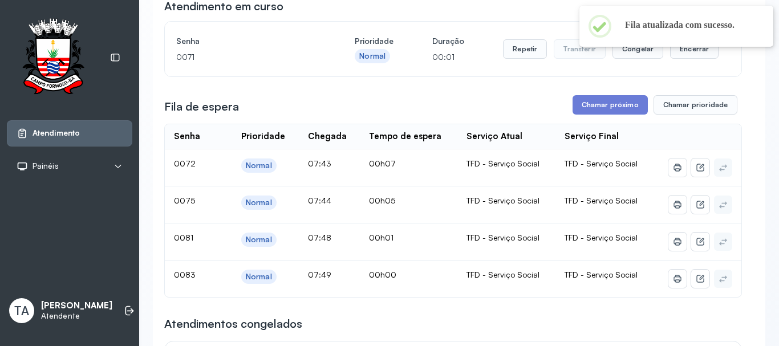
click at [528, 63] on div "Repetir Transferir Congelar Encerrar" at bounding box center [611, 49] width 216 height 32
click at [528, 62] on div "Repetir Transferir Congelar Encerrar" at bounding box center [611, 49] width 216 height 32
click at [523, 47] on button "Repetir" at bounding box center [525, 48] width 44 height 19
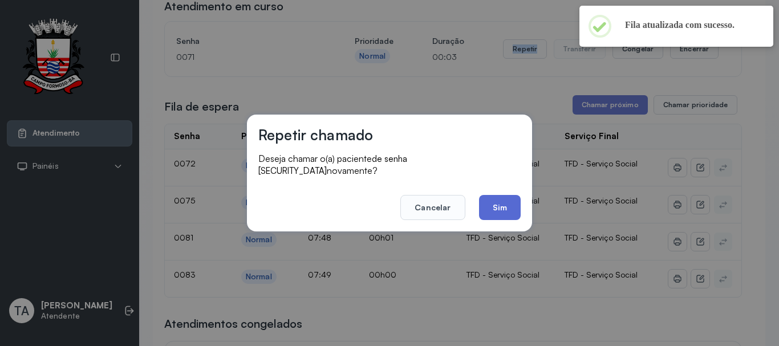
click at [497, 195] on button "Sim" at bounding box center [500, 207] width 42 height 25
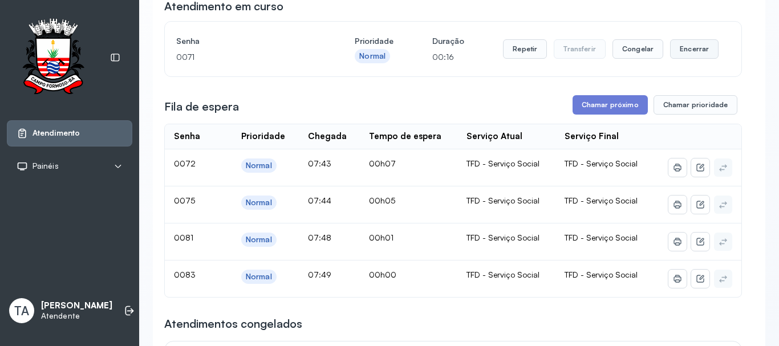
click at [694, 59] on button "Encerrar" at bounding box center [694, 48] width 48 height 19
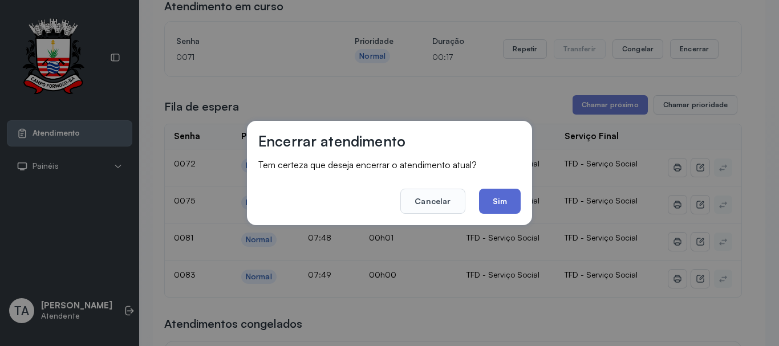
click at [512, 199] on button "Sim" at bounding box center [500, 201] width 42 height 25
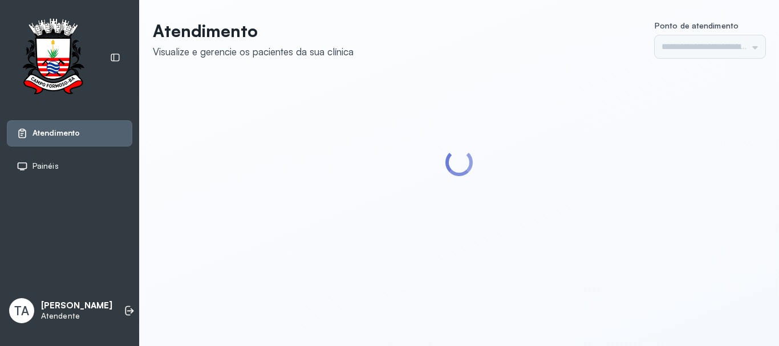
type input "******"
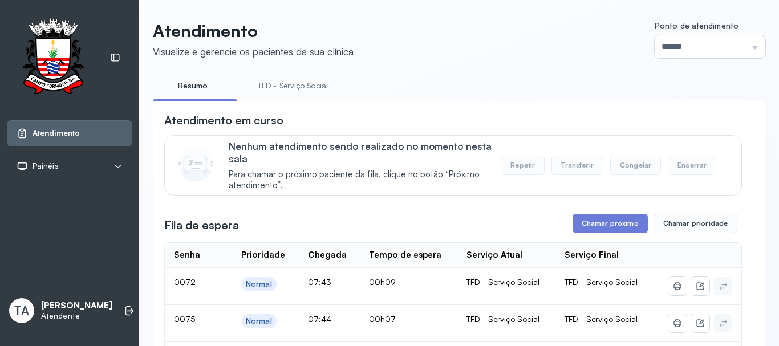
click at [294, 90] on link "TFD - Serviço Social" at bounding box center [292, 85] width 93 height 19
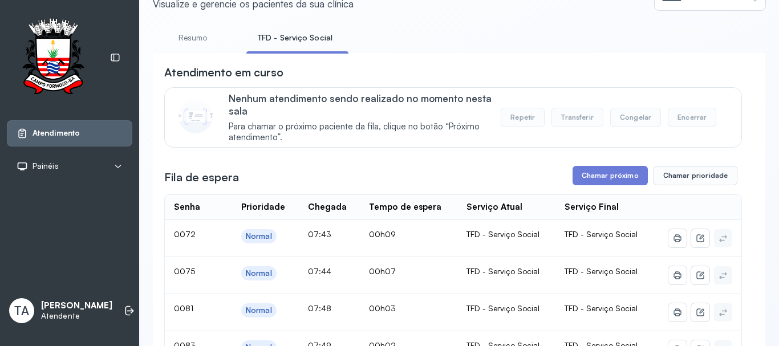
scroll to position [114, 0]
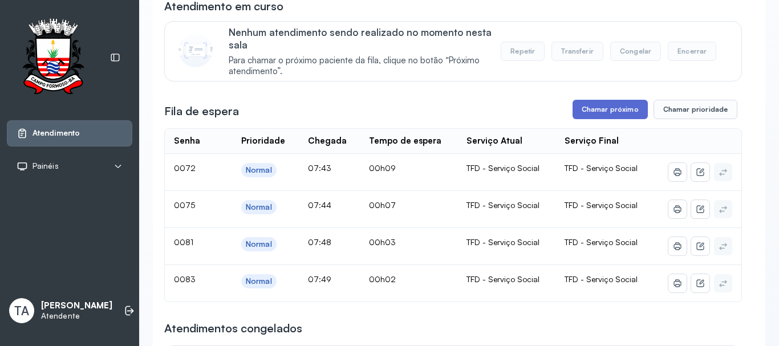
click at [628, 115] on button "Chamar próximo" at bounding box center [610, 109] width 75 height 19
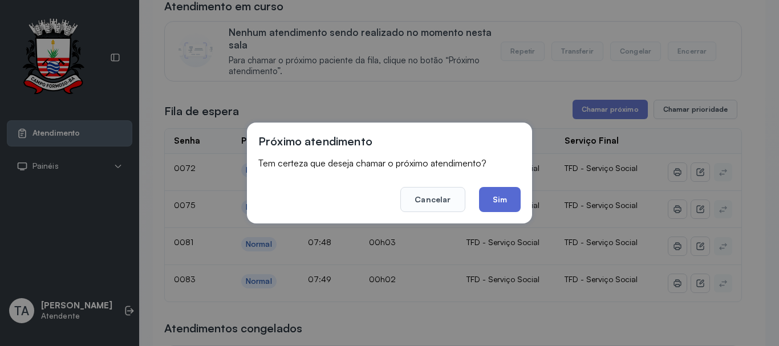
click at [493, 194] on button "Sim" at bounding box center [500, 199] width 42 height 25
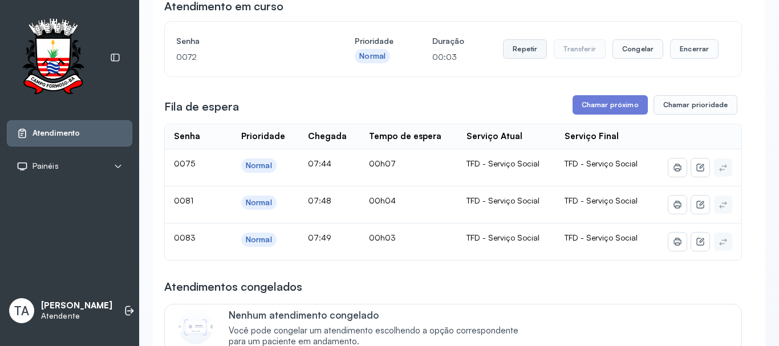
click at [531, 55] on button "Repetir" at bounding box center [525, 48] width 44 height 19
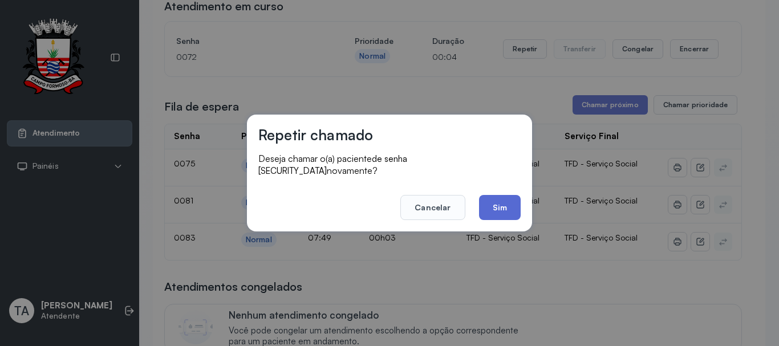
click at [492, 208] on button "Sim" at bounding box center [500, 207] width 42 height 25
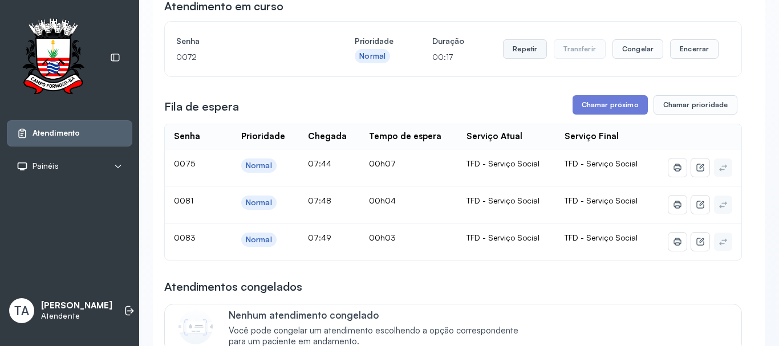
click at [517, 54] on button "Repetir" at bounding box center [525, 48] width 44 height 19
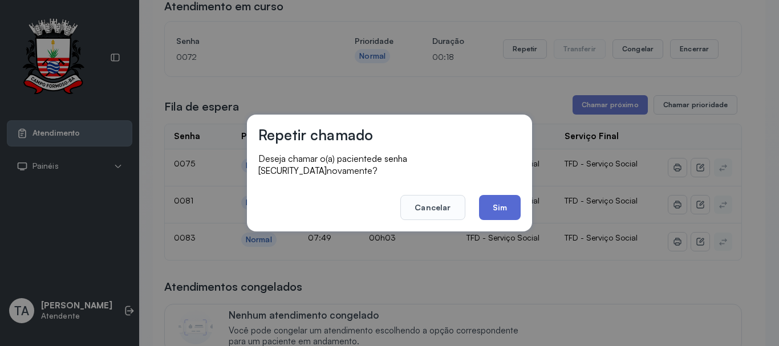
click at [499, 195] on button "Sim" at bounding box center [500, 207] width 42 height 25
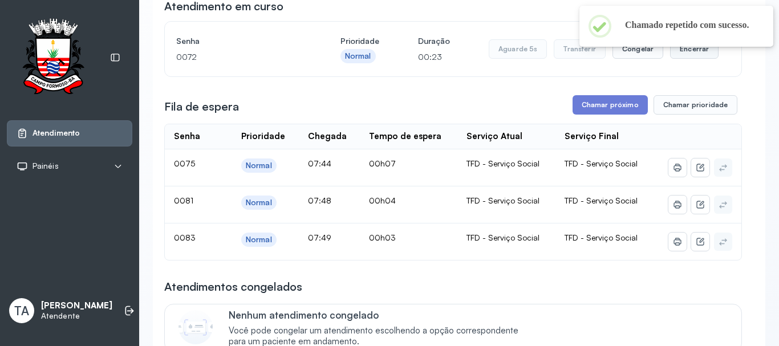
click at [675, 56] on button "Encerrar" at bounding box center [694, 48] width 48 height 19
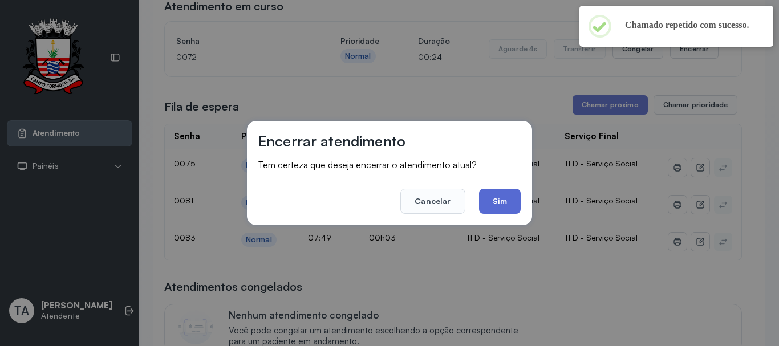
click at [501, 208] on button "Sim" at bounding box center [500, 201] width 42 height 25
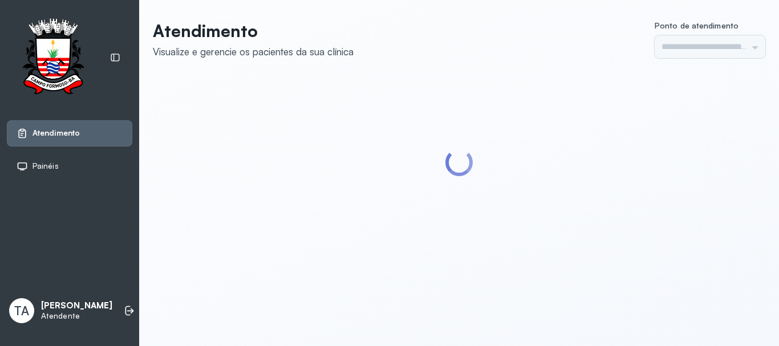
type input "******"
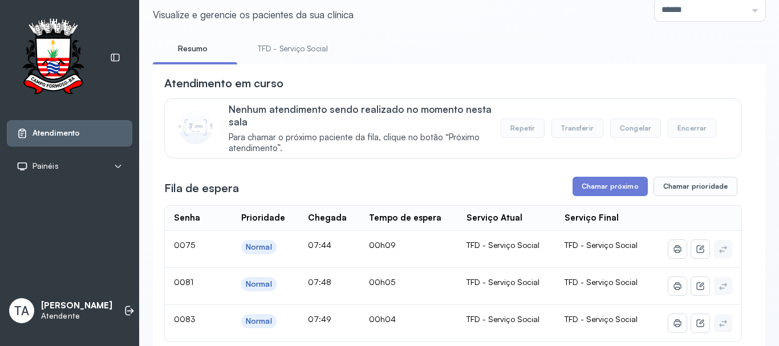
scroll to position [57, 0]
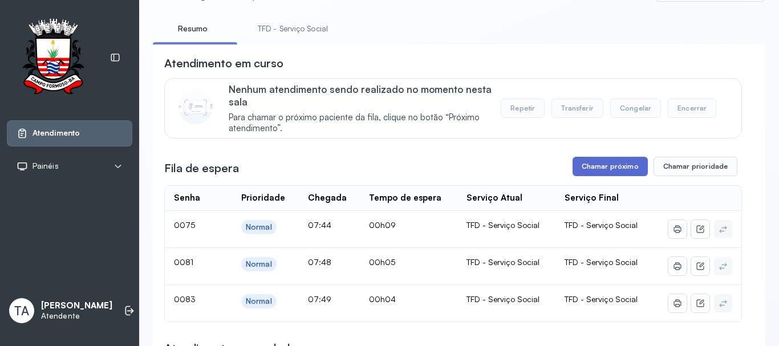
click at [610, 171] on button "Chamar próximo" at bounding box center [610, 166] width 75 height 19
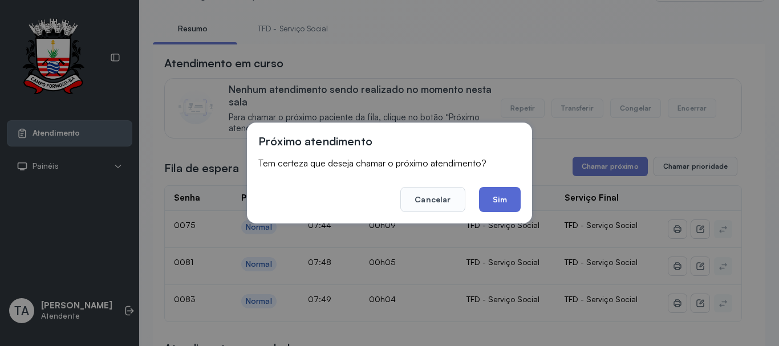
click at [514, 201] on button "Sim" at bounding box center [500, 199] width 42 height 25
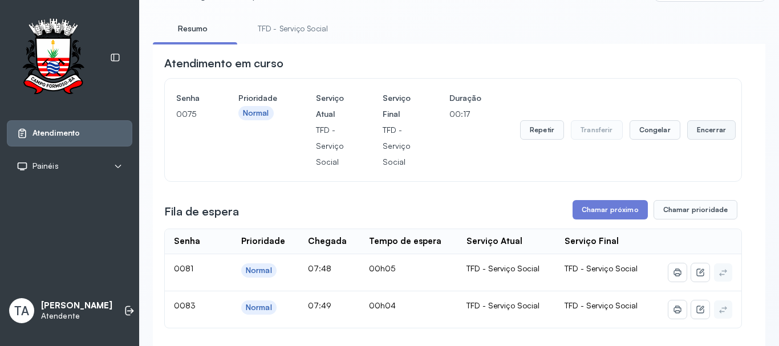
click at [691, 140] on button "Encerrar" at bounding box center [711, 129] width 48 height 19
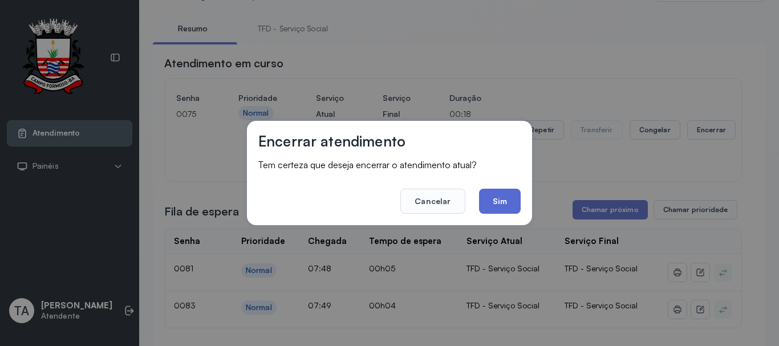
click at [495, 201] on button "Sim" at bounding box center [500, 201] width 42 height 25
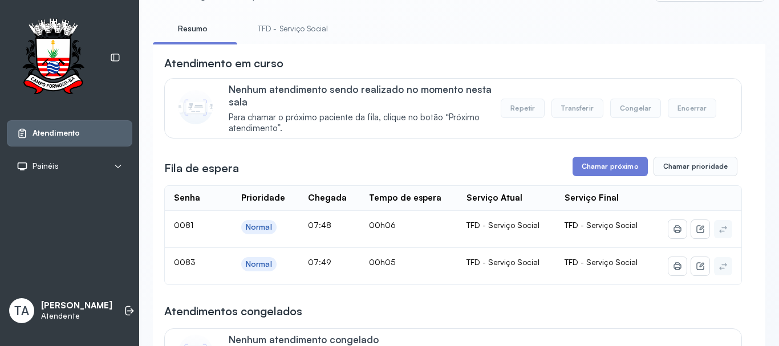
click at [573, 113] on button "Transferir" at bounding box center [577, 108] width 52 height 19
click at [596, 168] on button "Chamar próximo" at bounding box center [610, 166] width 75 height 19
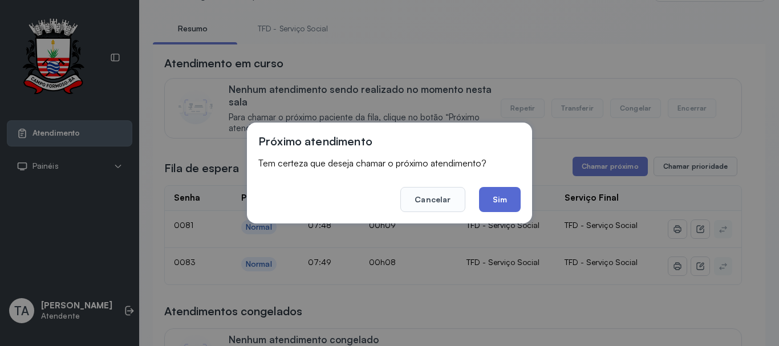
click at [493, 198] on button "Sim" at bounding box center [500, 199] width 42 height 25
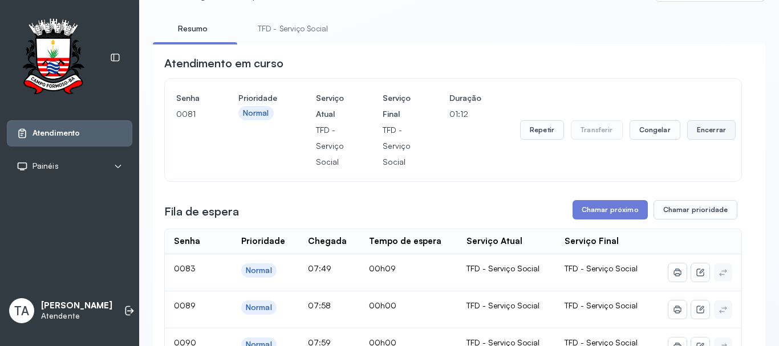
click at [698, 128] on button "Encerrar" at bounding box center [711, 129] width 48 height 19
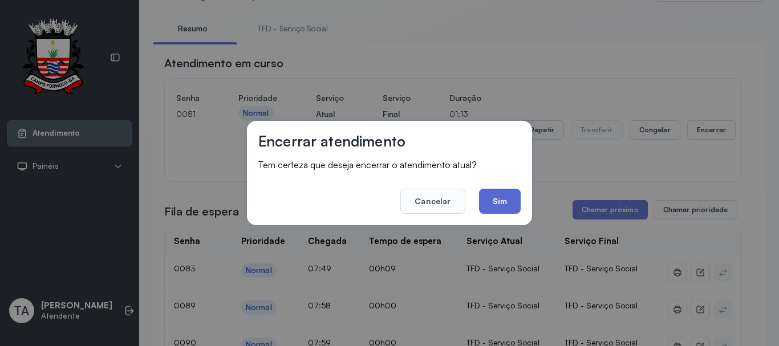
click at [516, 200] on button "Sim" at bounding box center [500, 201] width 42 height 25
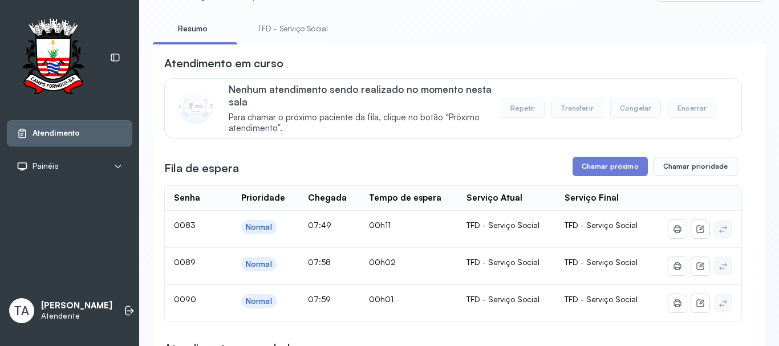
click at [519, 192] on th "Serviço Atual" at bounding box center [506, 198] width 98 height 25
click at [604, 167] on button "Chamar próximo" at bounding box center [610, 166] width 75 height 19
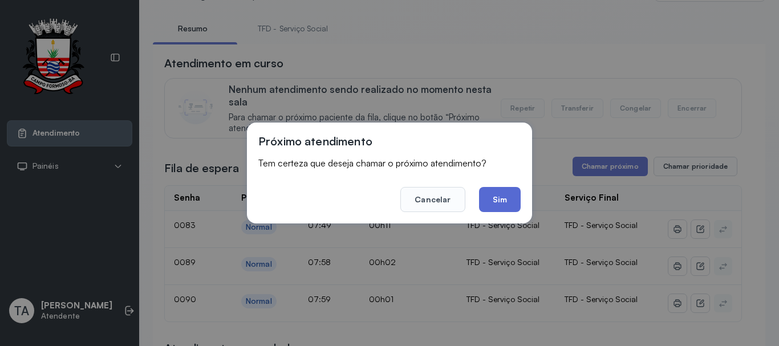
click at [497, 202] on button "Sim" at bounding box center [500, 199] width 42 height 25
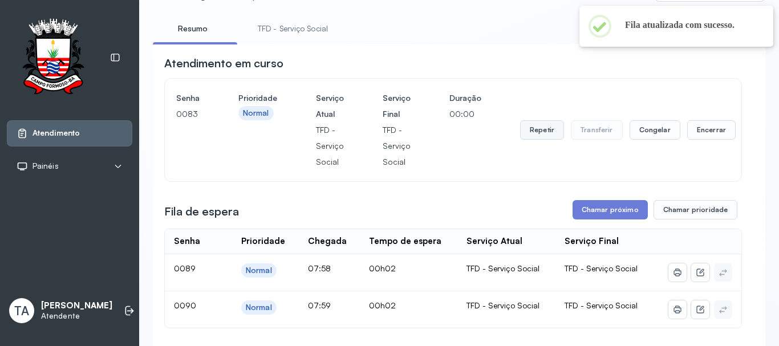
click at [543, 129] on button "Repetir" at bounding box center [542, 129] width 44 height 19
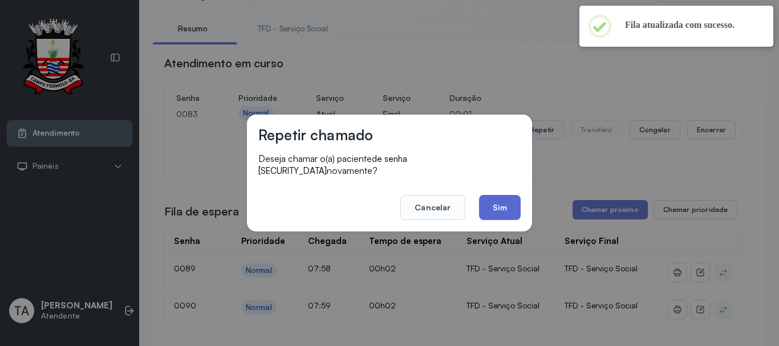
click at [485, 207] on button "Sim" at bounding box center [500, 207] width 42 height 25
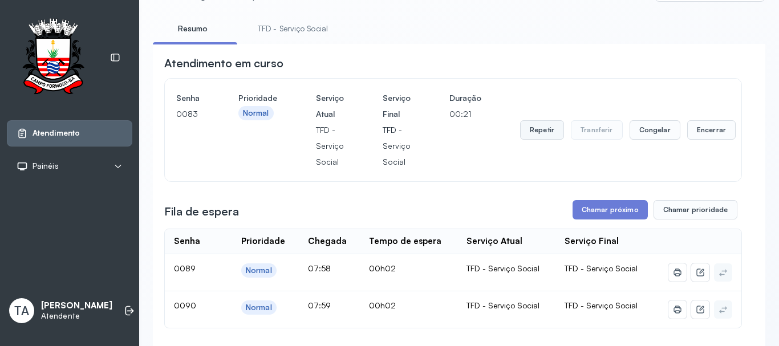
click at [551, 127] on button "Repetir" at bounding box center [542, 129] width 44 height 19
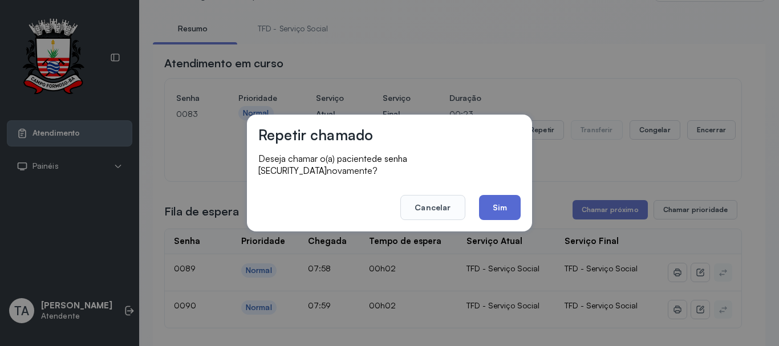
click at [512, 204] on button "Sim" at bounding box center [500, 207] width 42 height 25
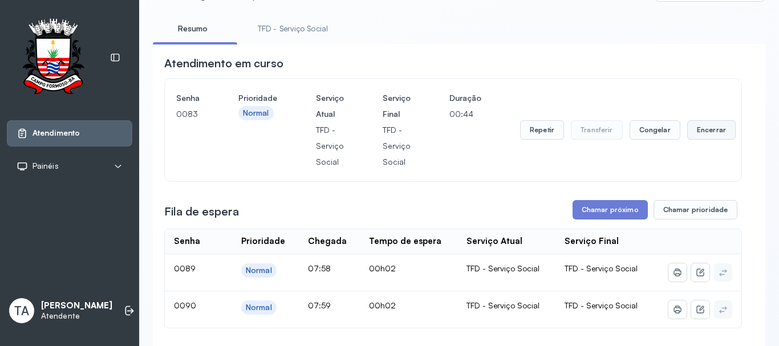
click at [687, 131] on button "Encerrar" at bounding box center [711, 129] width 48 height 19
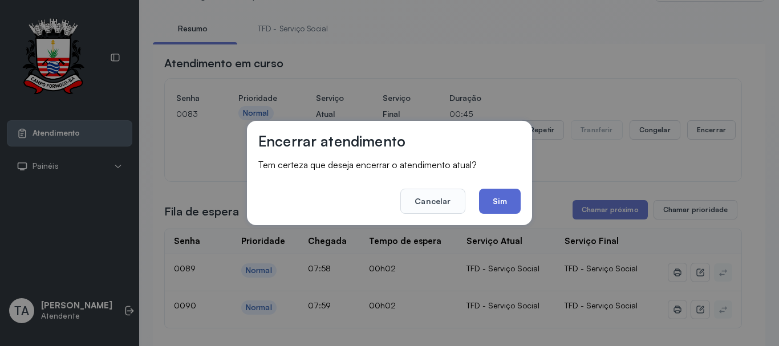
click at [516, 206] on button "Sim" at bounding box center [500, 201] width 42 height 25
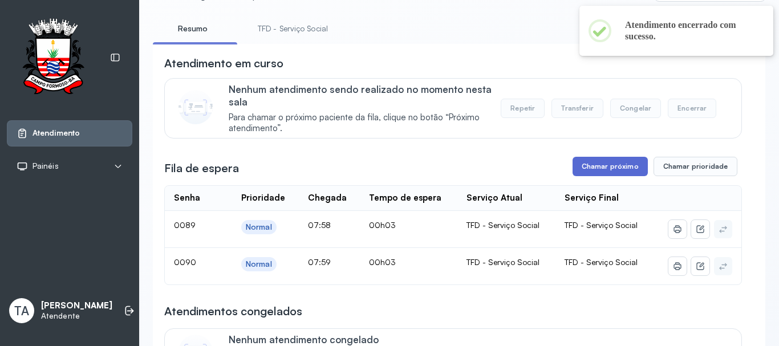
click at [587, 163] on button "Chamar próximo" at bounding box center [610, 166] width 75 height 19
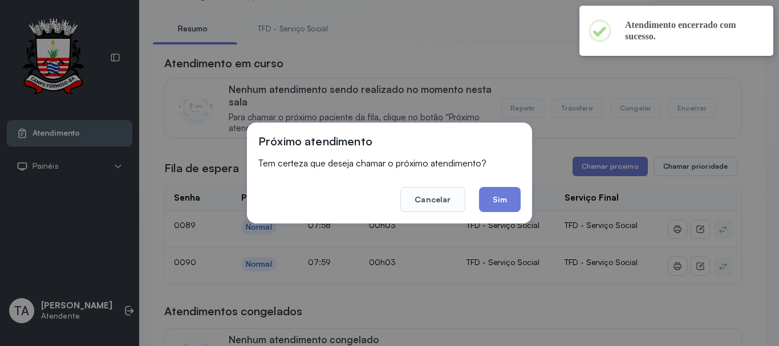
click at [508, 199] on button "Sim" at bounding box center [500, 199] width 42 height 25
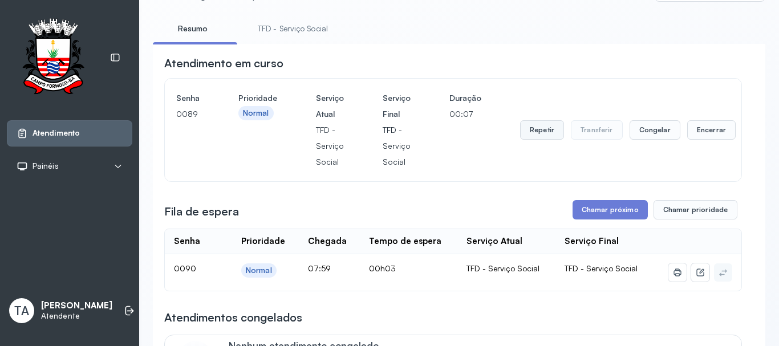
click at [534, 130] on button "Repetir" at bounding box center [542, 129] width 44 height 19
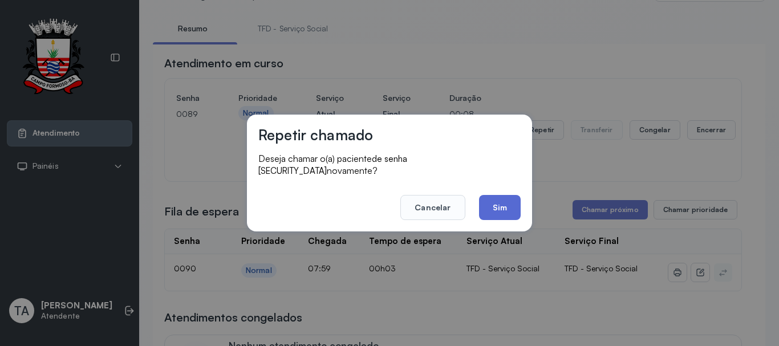
click at [512, 196] on button "Sim" at bounding box center [500, 207] width 42 height 25
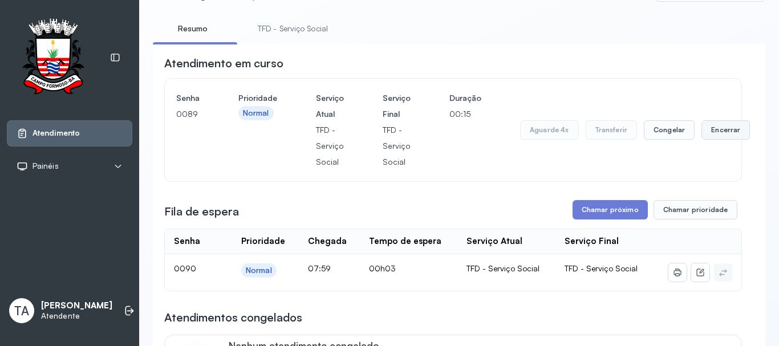
click at [709, 136] on button "Encerrar" at bounding box center [725, 129] width 48 height 19
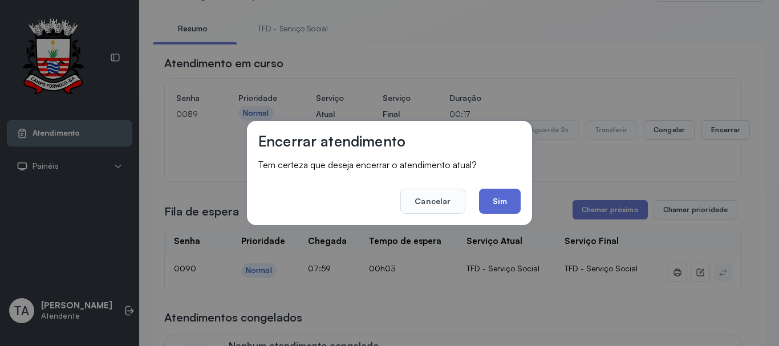
click at [501, 197] on button "Sim" at bounding box center [500, 201] width 42 height 25
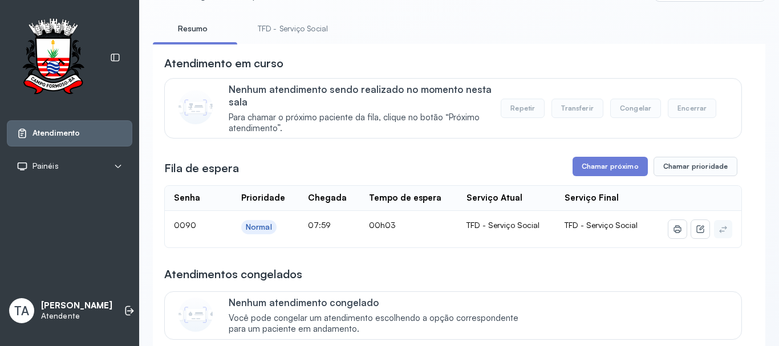
scroll to position [0, 0]
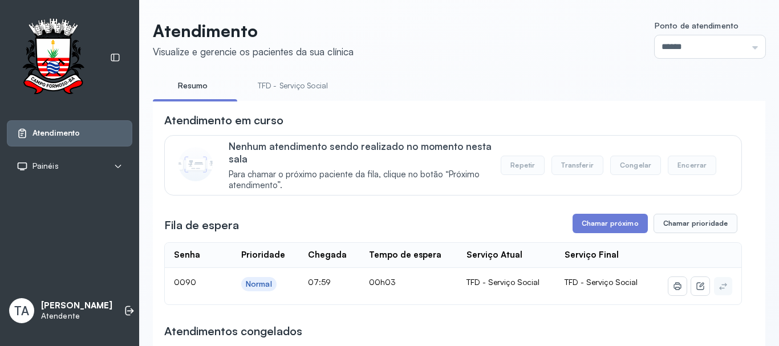
click at [328, 90] on link "TFD - Serviço Social" at bounding box center [292, 85] width 93 height 19
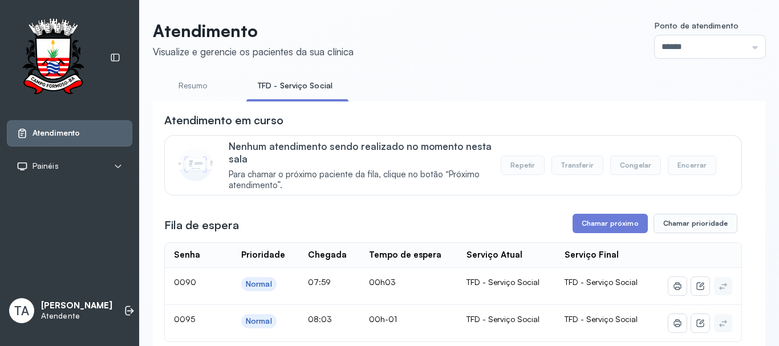
scroll to position [171, 0]
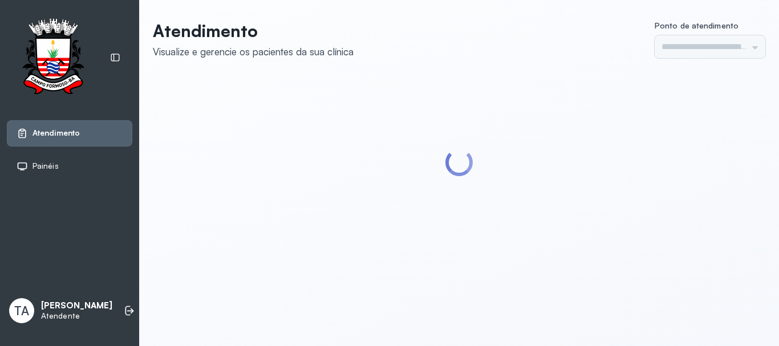
type input "******"
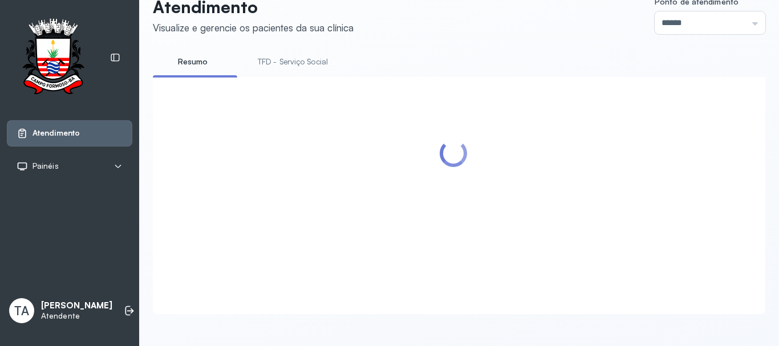
scroll to position [57, 0]
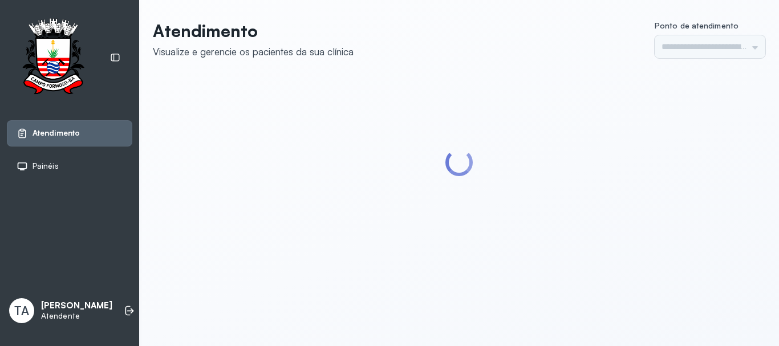
type input "******"
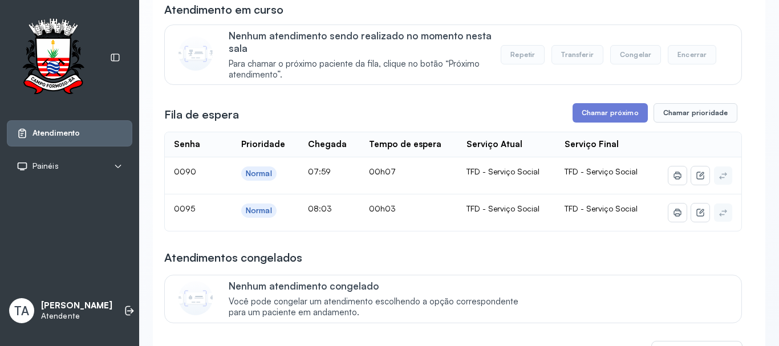
scroll to position [114, 0]
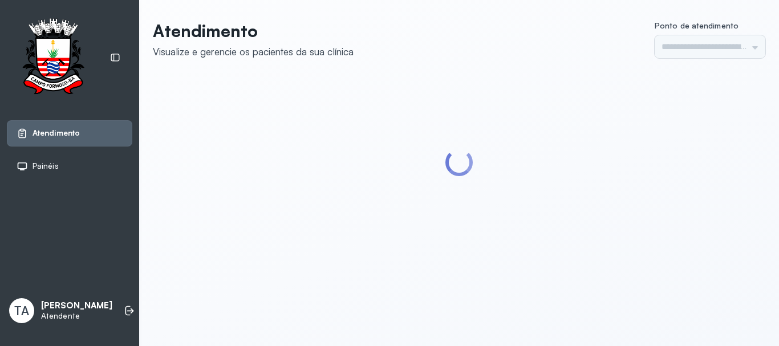
type input "******"
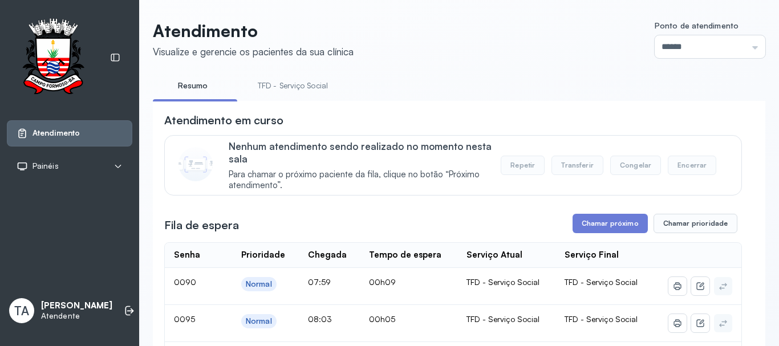
click at [293, 89] on link "TFD - Serviço Social" at bounding box center [292, 85] width 93 height 19
click at [205, 83] on link "Resumo" at bounding box center [193, 85] width 80 height 19
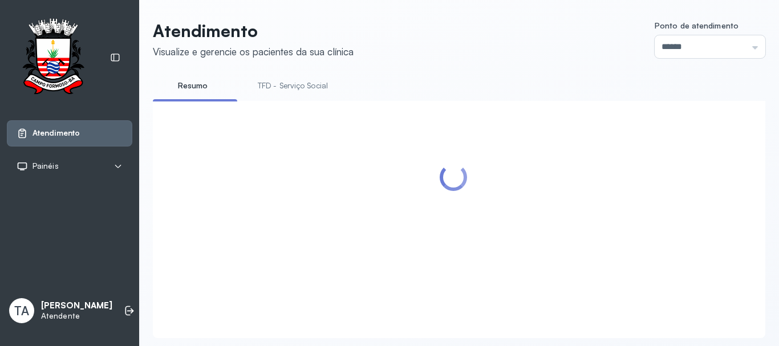
click at [263, 82] on link "TFD - Serviço Social" at bounding box center [292, 85] width 93 height 19
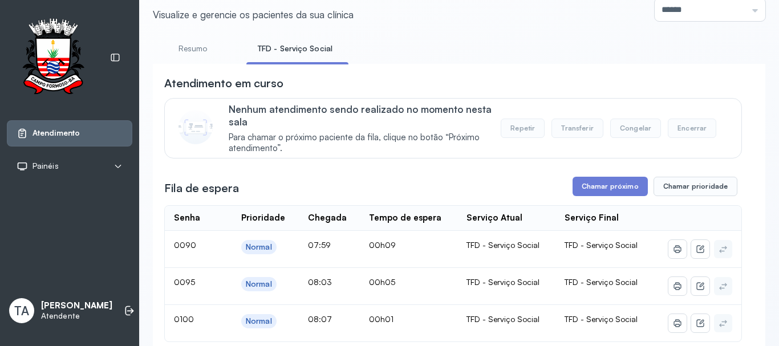
scroll to position [114, 0]
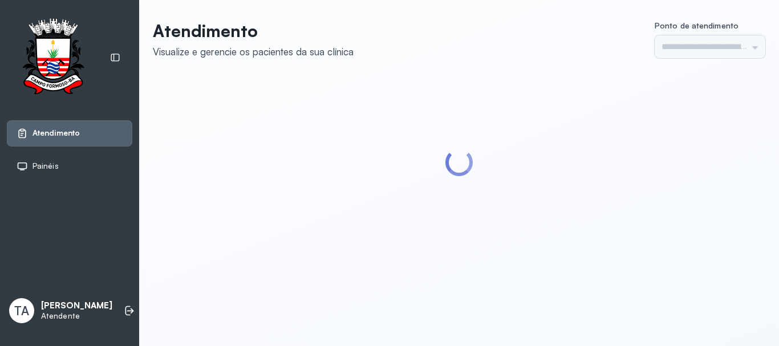
type input "******"
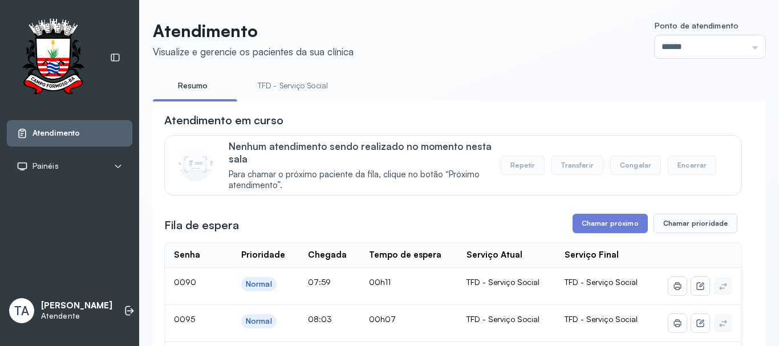
click at [301, 86] on link "TFD - Serviço Social" at bounding box center [292, 85] width 93 height 19
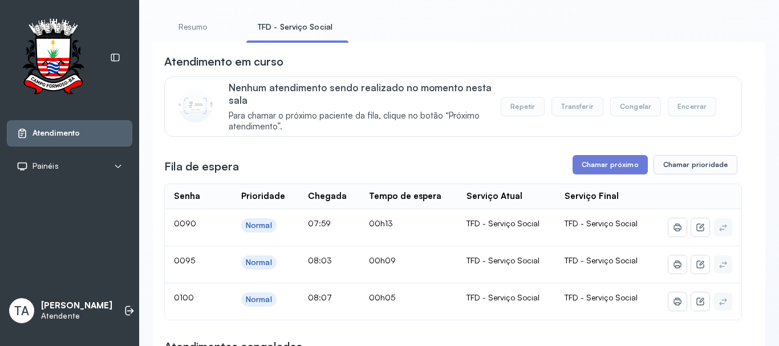
scroll to position [114, 0]
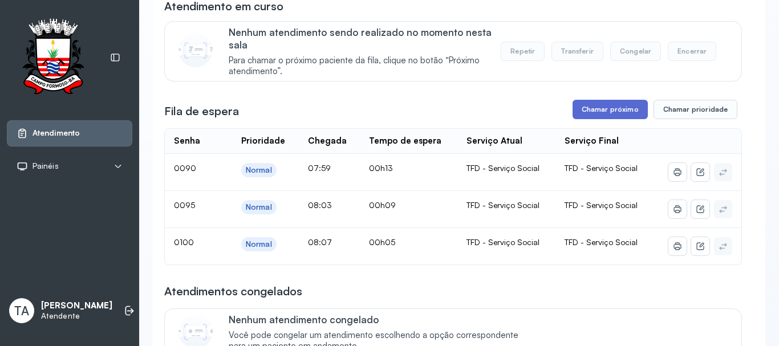
click at [577, 110] on button "Chamar próximo" at bounding box center [610, 109] width 75 height 19
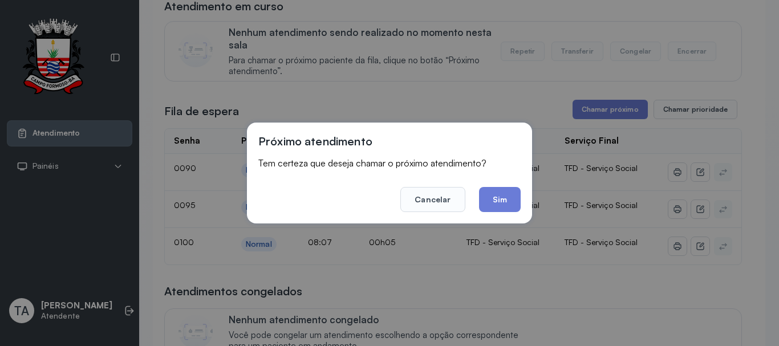
click at [520, 210] on footer "Cancelar Sim" at bounding box center [389, 191] width 262 height 41
drag, startPoint x: 516, startPoint y: 206, endPoint x: 509, endPoint y: 204, distance: 7.4
click at [510, 204] on button "Sim" at bounding box center [500, 199] width 42 height 25
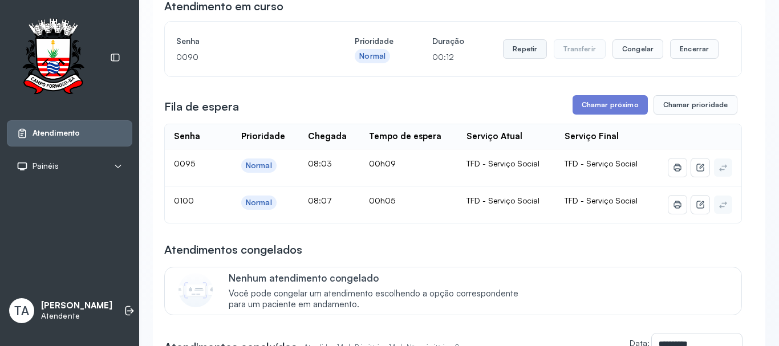
click at [526, 45] on button "Repetir" at bounding box center [525, 48] width 44 height 19
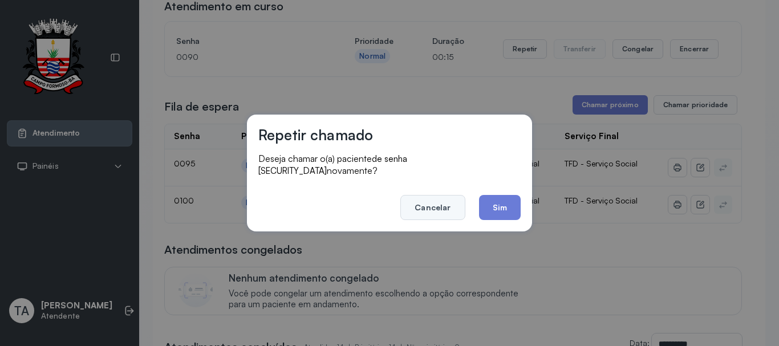
click at [428, 201] on button "Cancelar" at bounding box center [432, 207] width 64 height 25
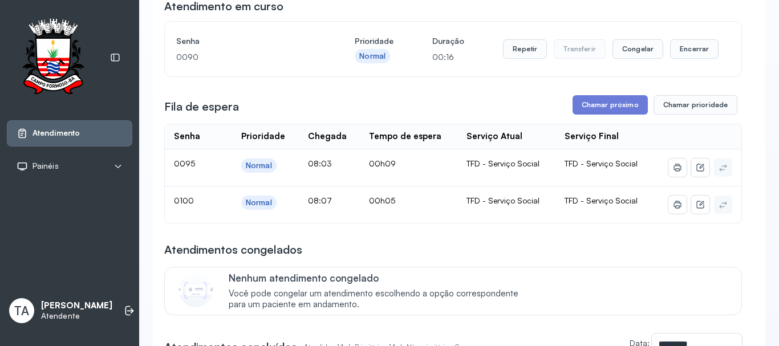
click at [695, 39] on div "Repetir Transferir Congelar Encerrar" at bounding box center [611, 49] width 216 height 32
click at [684, 62] on div "Repetir Transferir Congelar Encerrar" at bounding box center [611, 49] width 216 height 32
click at [677, 51] on button "Encerrar" at bounding box center [694, 48] width 48 height 19
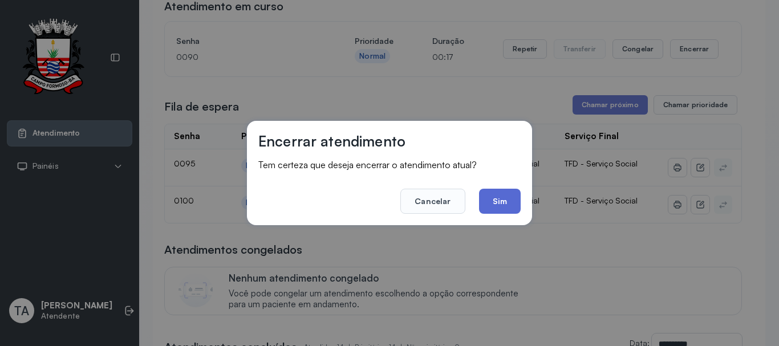
click at [508, 205] on button "Sim" at bounding box center [500, 201] width 42 height 25
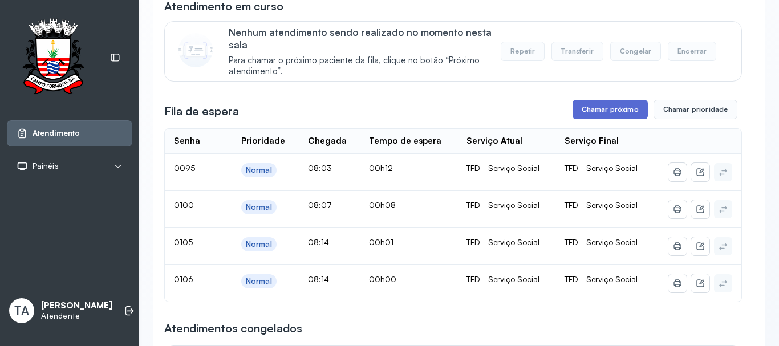
click at [584, 117] on button "Chamar próximo" at bounding box center [610, 109] width 75 height 19
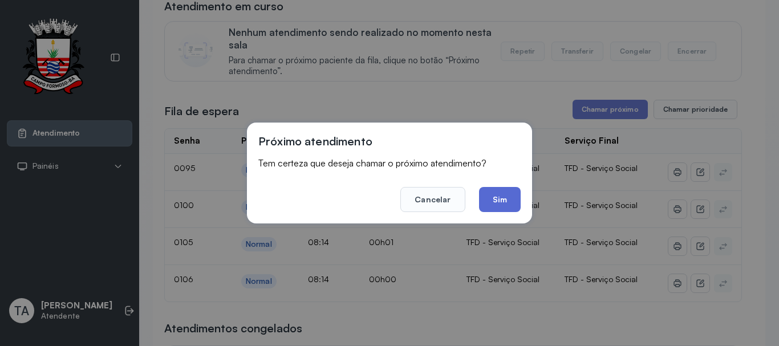
click at [504, 189] on button "Sim" at bounding box center [500, 199] width 42 height 25
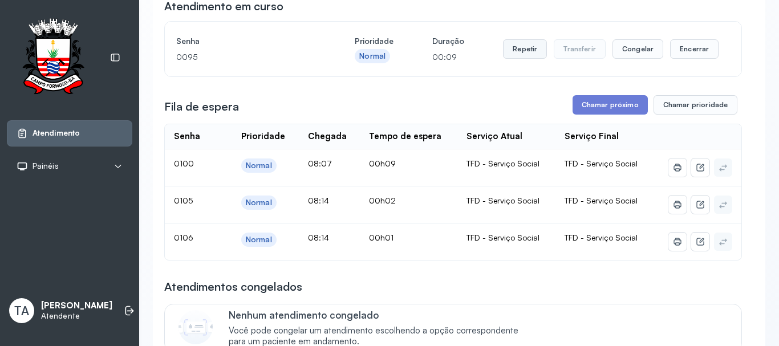
click at [510, 59] on button "Repetir" at bounding box center [525, 48] width 44 height 19
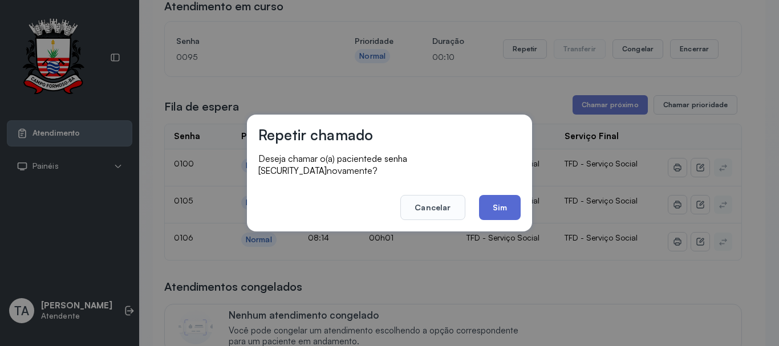
click at [493, 203] on button "Sim" at bounding box center [500, 207] width 42 height 25
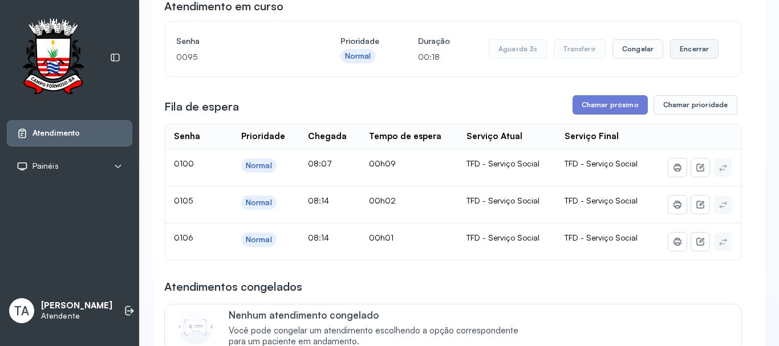
click at [678, 56] on button "Encerrar" at bounding box center [694, 48] width 48 height 19
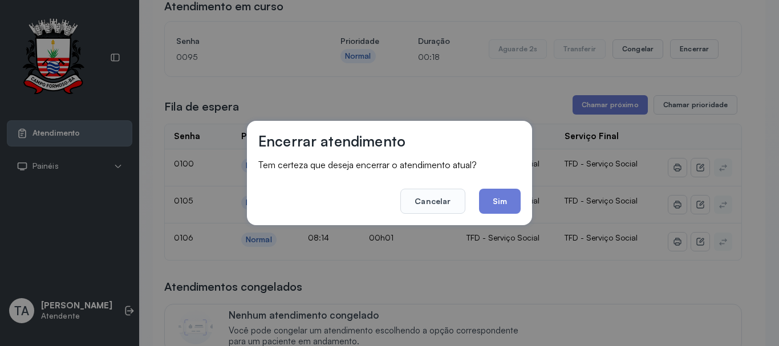
click at [486, 217] on div "Encerrar atendimento Tem certeza que deseja encerrar o atendimento atual? Cance…" at bounding box center [389, 173] width 285 height 104
click at [489, 202] on button "Sim" at bounding box center [500, 201] width 42 height 25
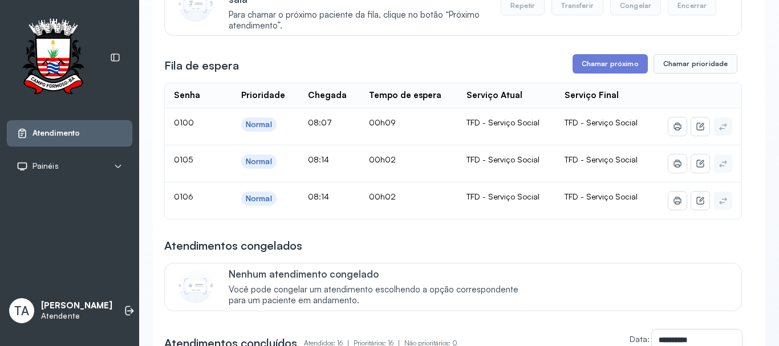
scroll to position [171, 0]
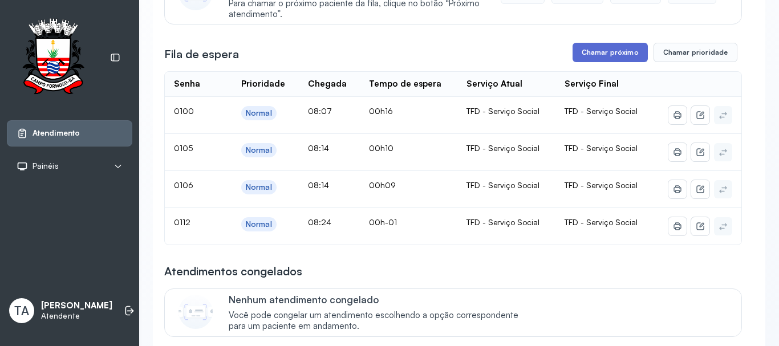
click at [615, 55] on button "Chamar próximo" at bounding box center [610, 52] width 75 height 19
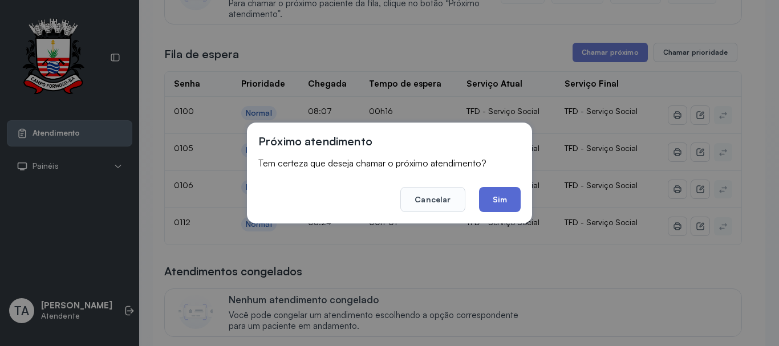
click at [493, 201] on button "Sim" at bounding box center [500, 199] width 42 height 25
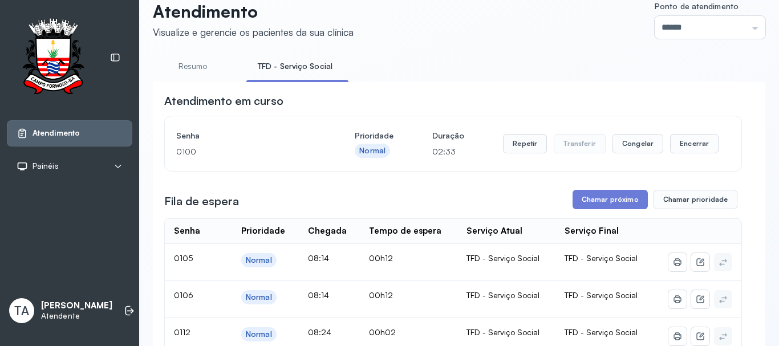
scroll to position [0, 0]
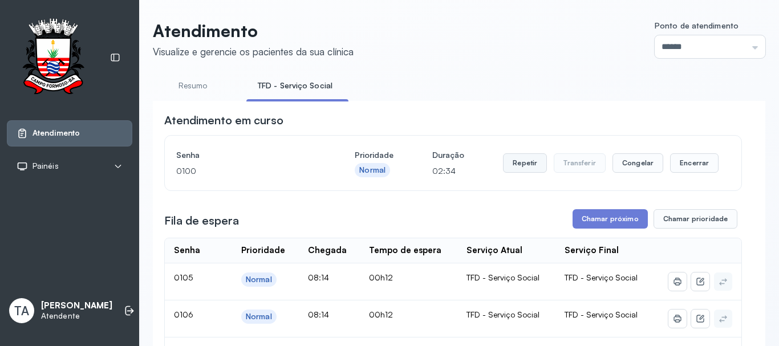
click at [514, 172] on button "Repetir" at bounding box center [525, 162] width 44 height 19
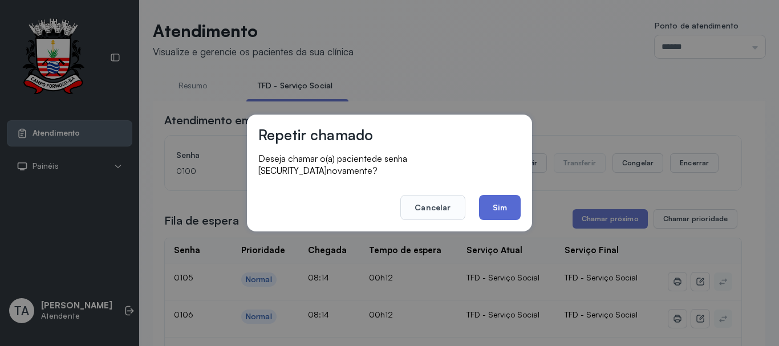
click at [505, 208] on button "Sim" at bounding box center [500, 207] width 42 height 25
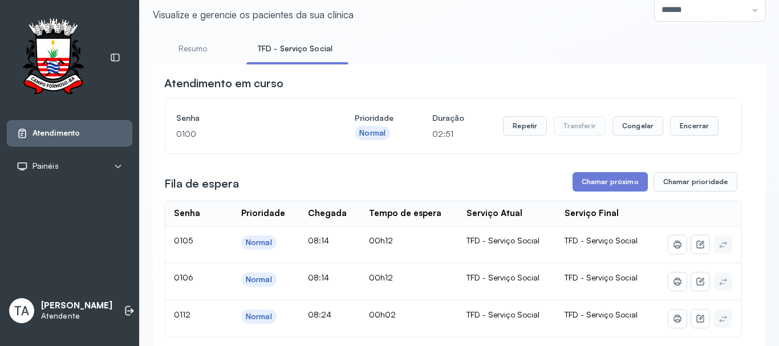
scroll to position [57, 0]
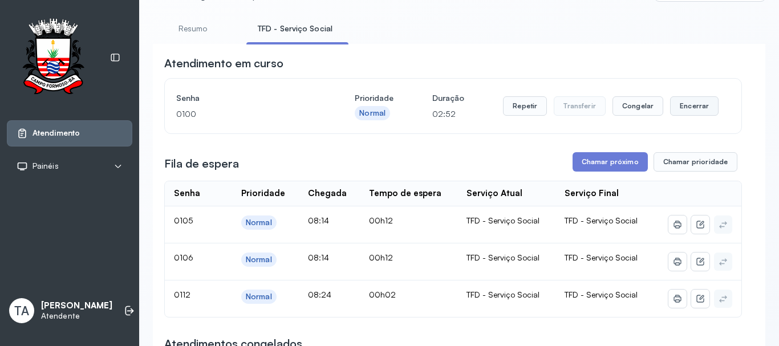
click at [682, 105] on button "Encerrar" at bounding box center [694, 105] width 48 height 19
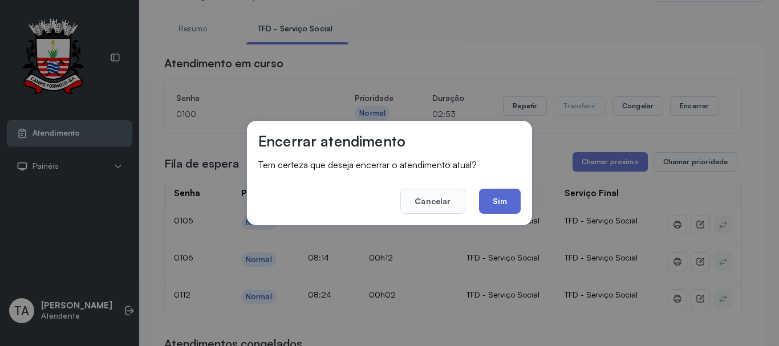
click at [506, 199] on button "Sim" at bounding box center [500, 201] width 42 height 25
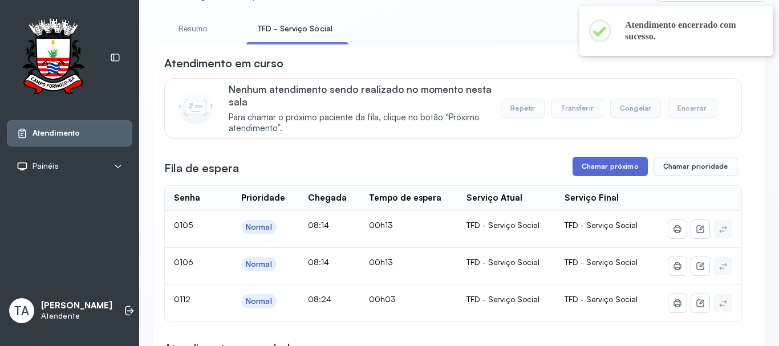
click at [585, 164] on button "Chamar próximo" at bounding box center [610, 166] width 75 height 19
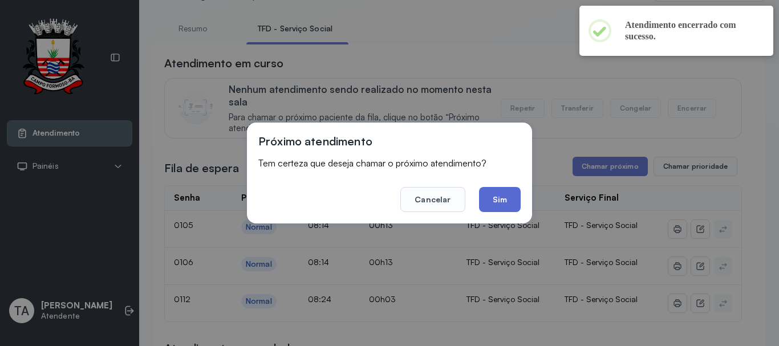
click at [489, 193] on button "Sim" at bounding box center [500, 199] width 42 height 25
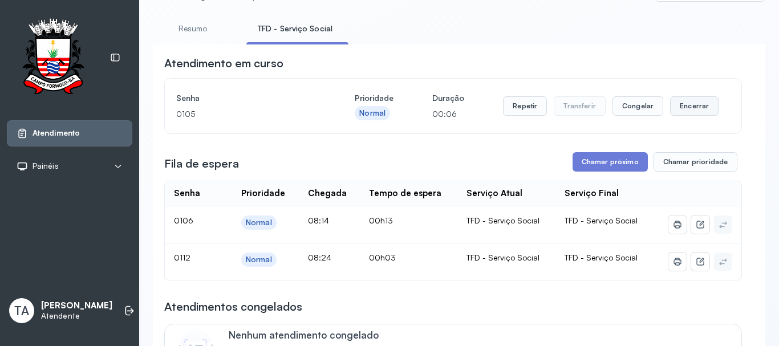
click at [685, 109] on button "Encerrar" at bounding box center [694, 105] width 48 height 19
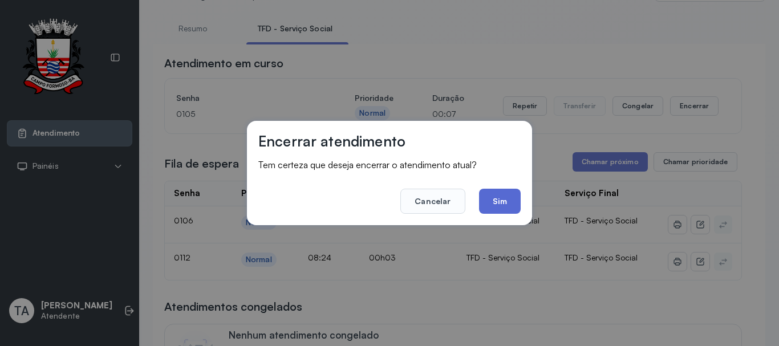
click at [490, 200] on button "Sim" at bounding box center [500, 201] width 42 height 25
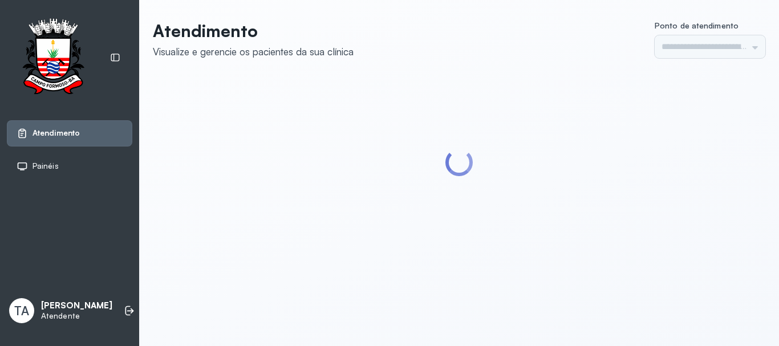
type input "******"
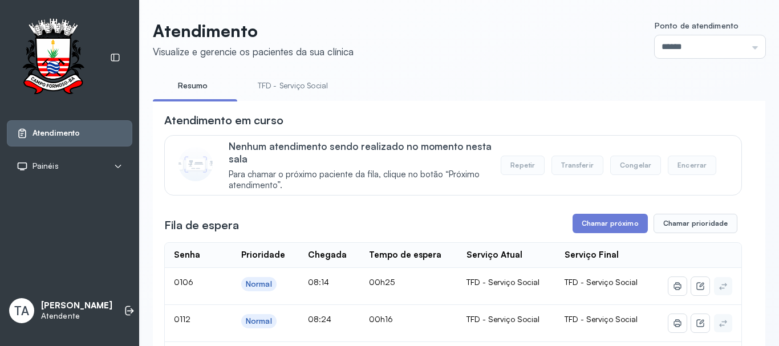
click at [298, 92] on link "TFD - Serviço Social" at bounding box center [292, 85] width 93 height 19
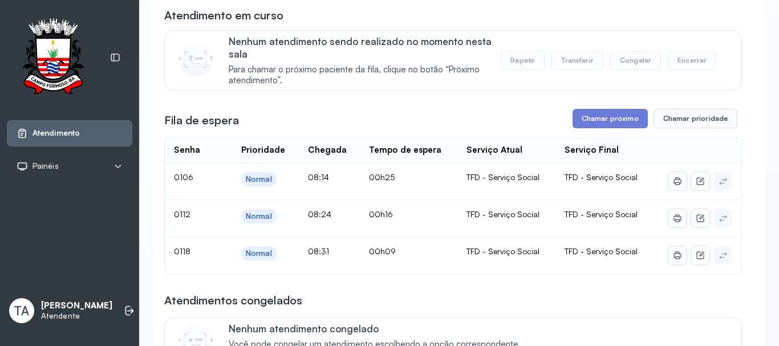
scroll to position [114, 0]
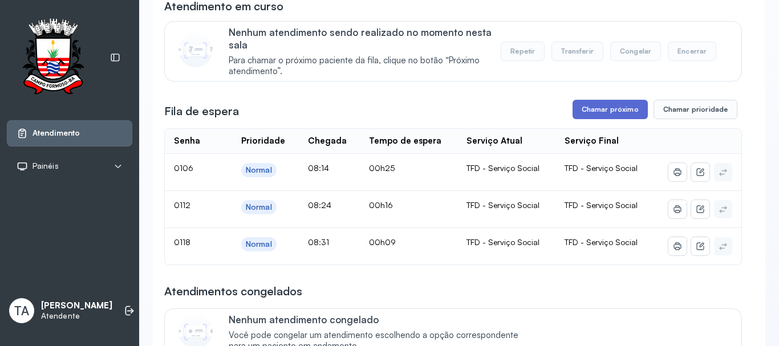
click at [631, 116] on button "Chamar próximo" at bounding box center [610, 109] width 75 height 19
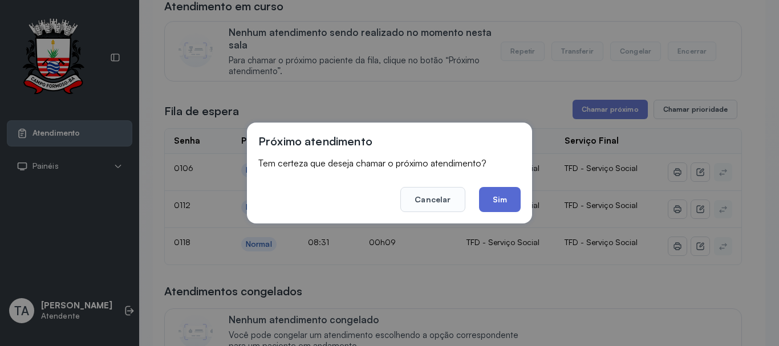
click at [510, 201] on button "Sim" at bounding box center [500, 199] width 42 height 25
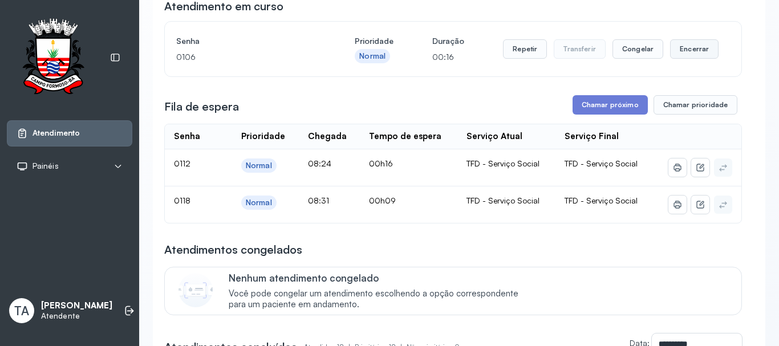
click at [675, 53] on button "Encerrar" at bounding box center [694, 48] width 48 height 19
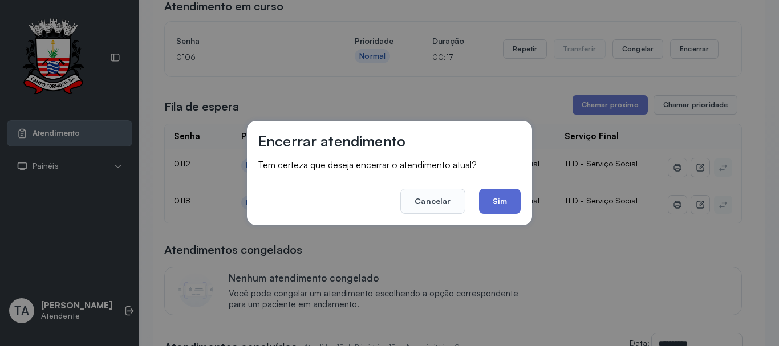
click at [485, 206] on button "Sim" at bounding box center [500, 201] width 42 height 25
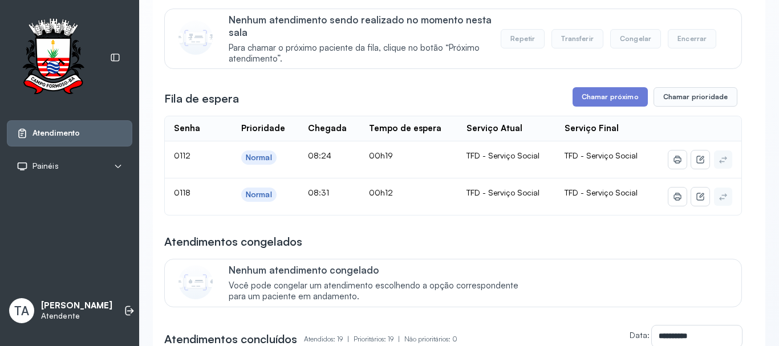
scroll to position [58, 0]
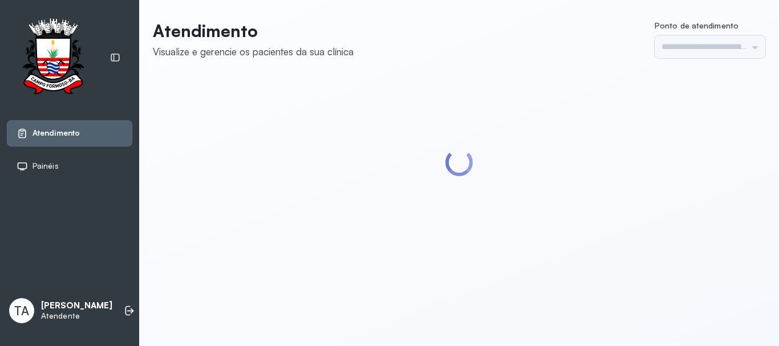
type input "******"
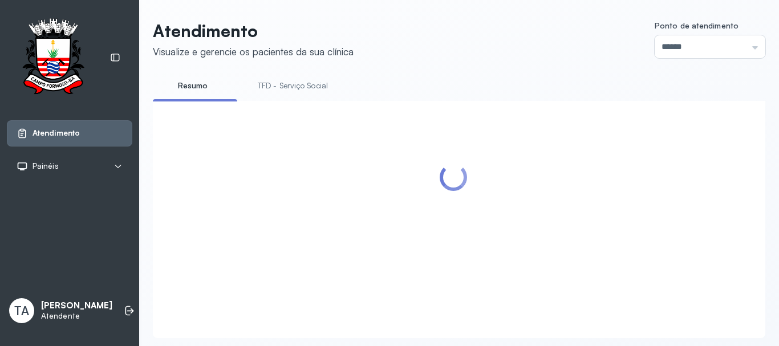
scroll to position [35, 0]
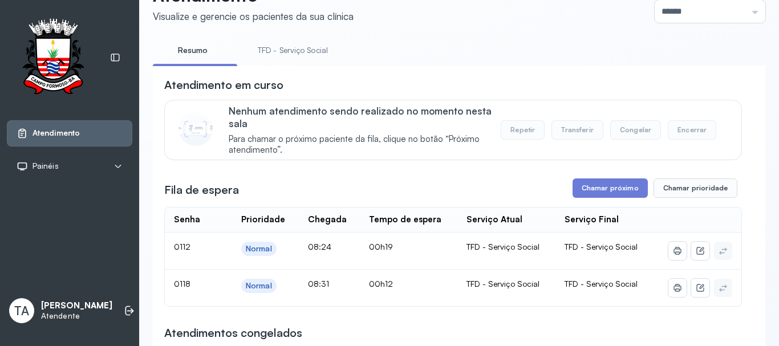
click at [288, 48] on link "TFD - Serviço Social" at bounding box center [292, 50] width 93 height 19
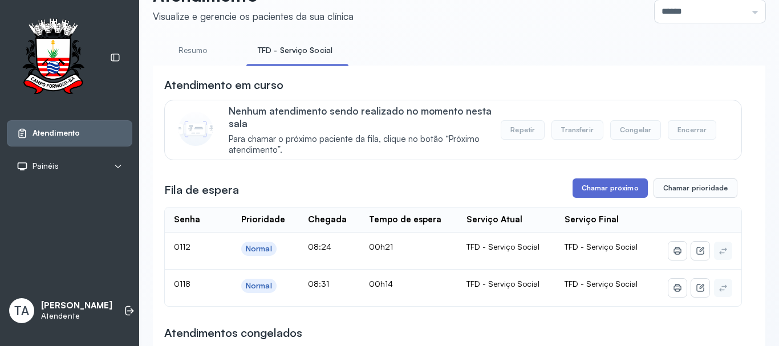
click at [604, 189] on button "Chamar próximo" at bounding box center [610, 187] width 75 height 19
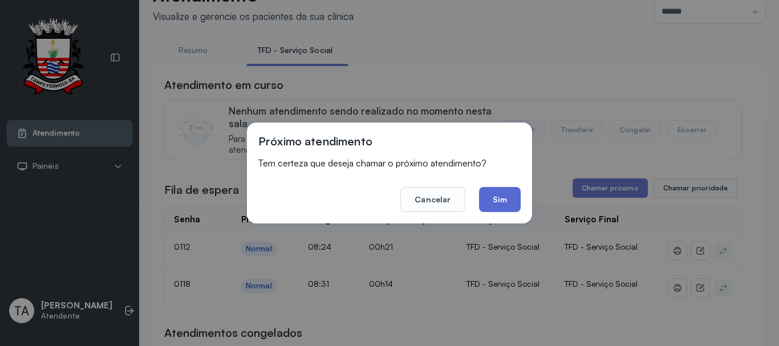
click at [516, 200] on button "Sim" at bounding box center [500, 199] width 42 height 25
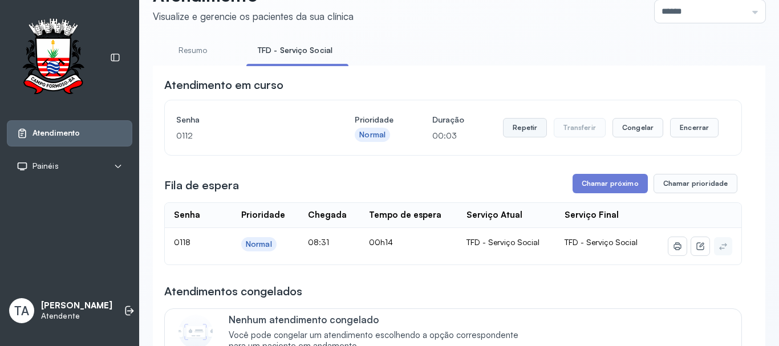
click at [523, 135] on button "Repetir" at bounding box center [525, 127] width 44 height 19
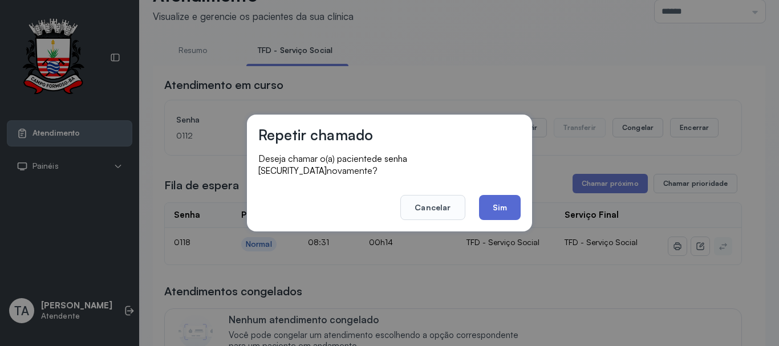
click at [504, 195] on button "Sim" at bounding box center [500, 207] width 42 height 25
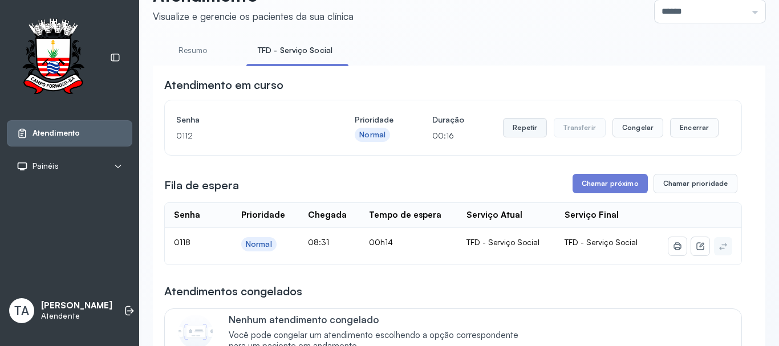
click at [533, 137] on button "Repetir" at bounding box center [525, 127] width 44 height 19
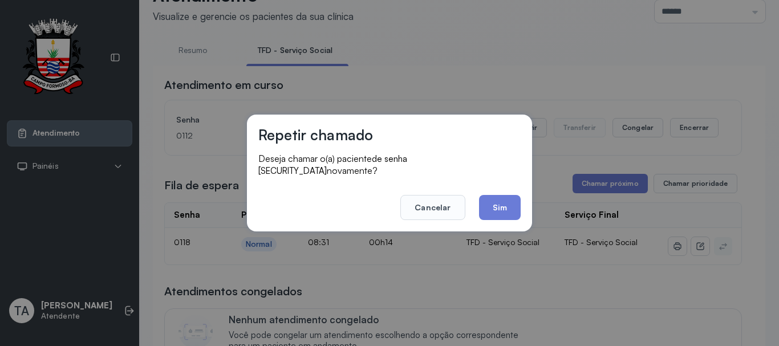
click at [490, 218] on div "Repetir chamado Deseja chamar o(a) paciente de senha 0112 novamente? Cancelar S…" at bounding box center [389, 173] width 285 height 117
click at [513, 195] on button "Sim" at bounding box center [500, 207] width 42 height 25
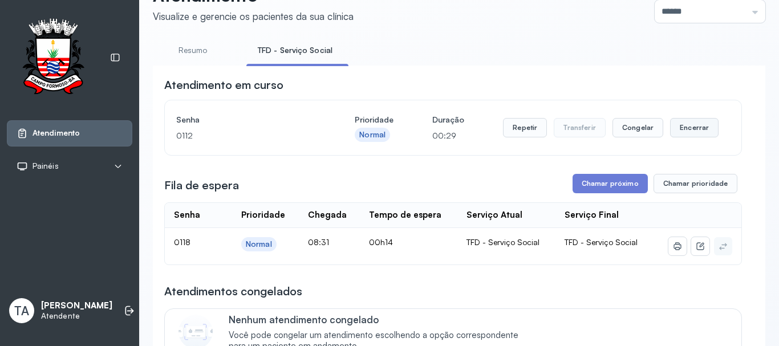
click at [704, 129] on button "Encerrar" at bounding box center [694, 127] width 48 height 19
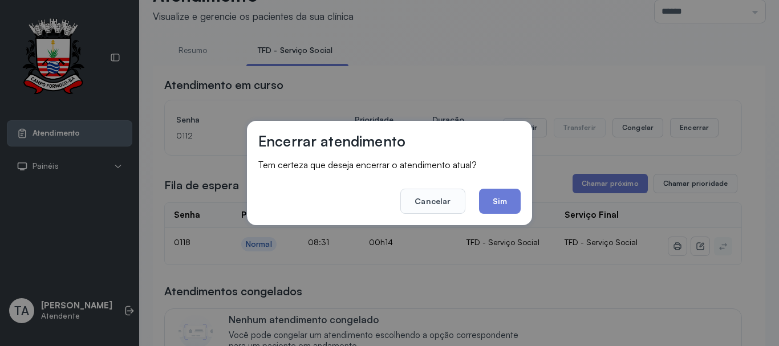
click at [495, 197] on button "Sim" at bounding box center [500, 201] width 42 height 25
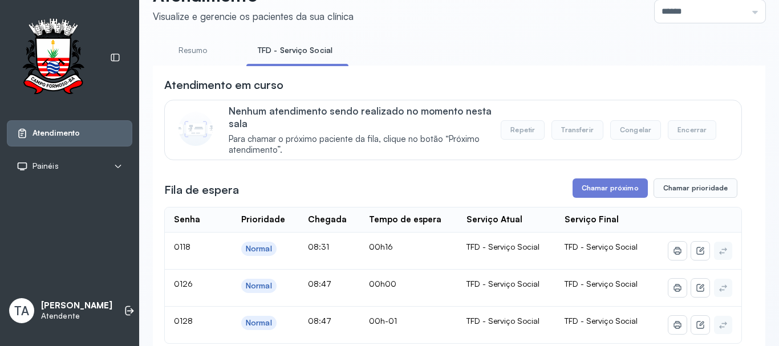
click at [356, 189] on div "Fila de espera Chamar próximo Chamar prioridade" at bounding box center [453, 187] width 578 height 19
click at [603, 190] on button "Chamar próximo" at bounding box center [610, 187] width 75 height 19
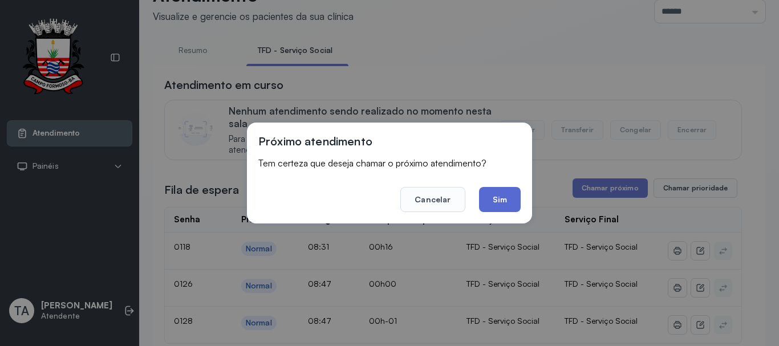
click at [512, 197] on button "Sim" at bounding box center [500, 199] width 42 height 25
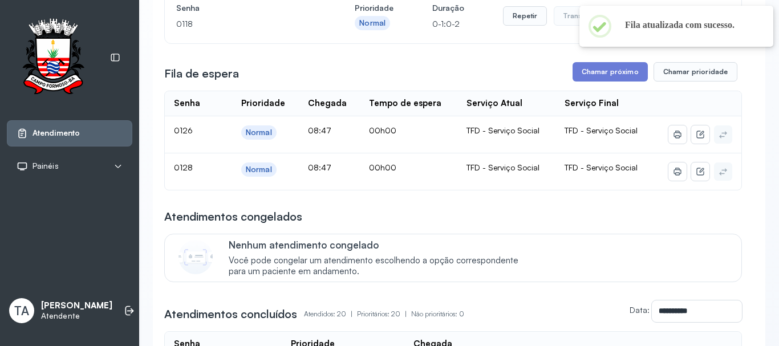
scroll to position [149, 0]
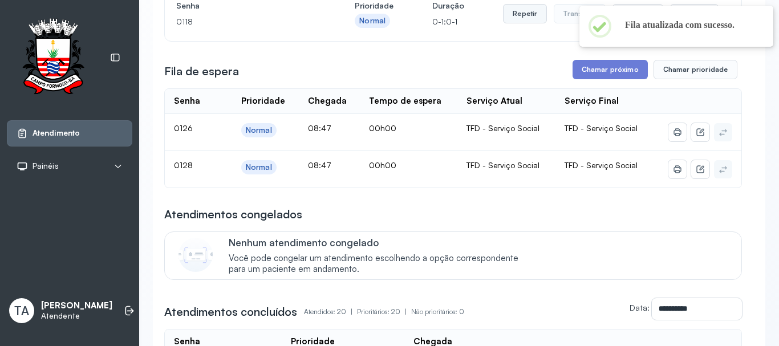
click at [525, 12] on button "Repetir" at bounding box center [525, 13] width 44 height 19
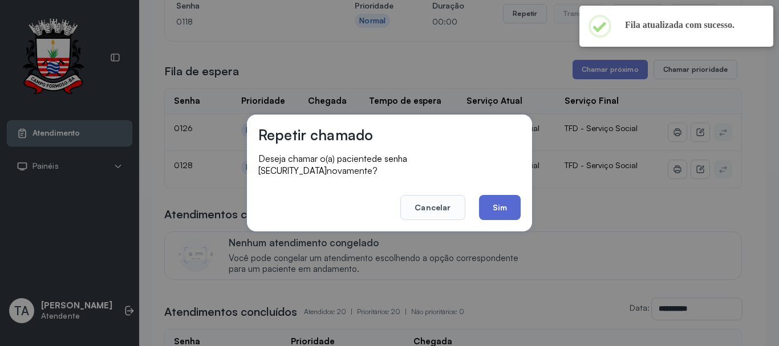
click at [498, 197] on button "Sim" at bounding box center [500, 207] width 42 height 25
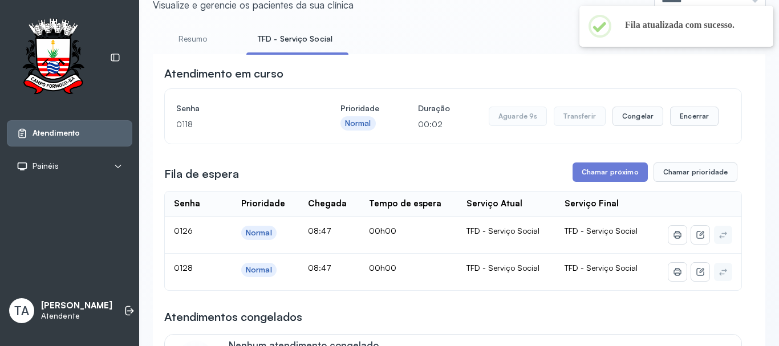
scroll to position [35, 0]
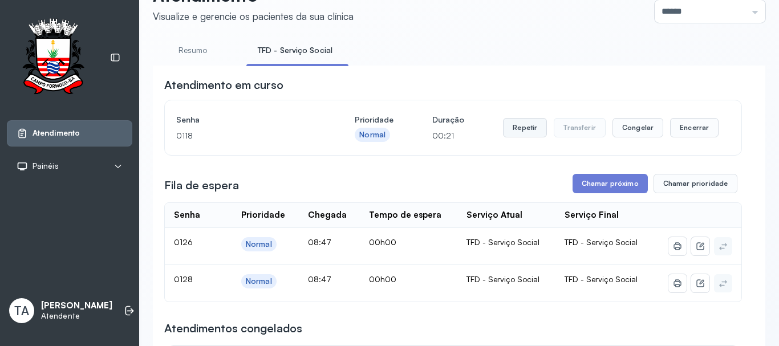
click at [522, 136] on button "Repetir" at bounding box center [525, 127] width 44 height 19
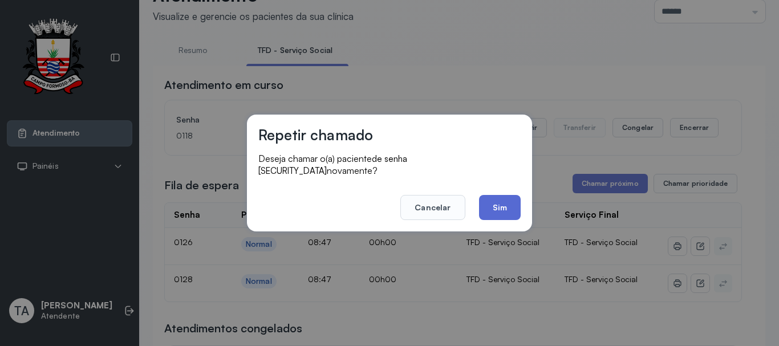
click at [501, 201] on button "Sim" at bounding box center [500, 207] width 42 height 25
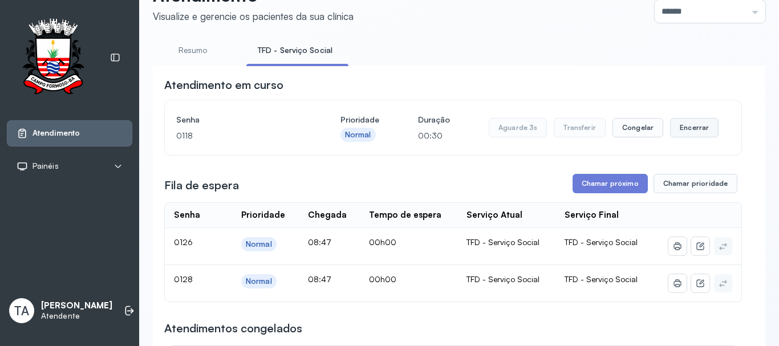
click at [695, 123] on button "Encerrar" at bounding box center [694, 127] width 48 height 19
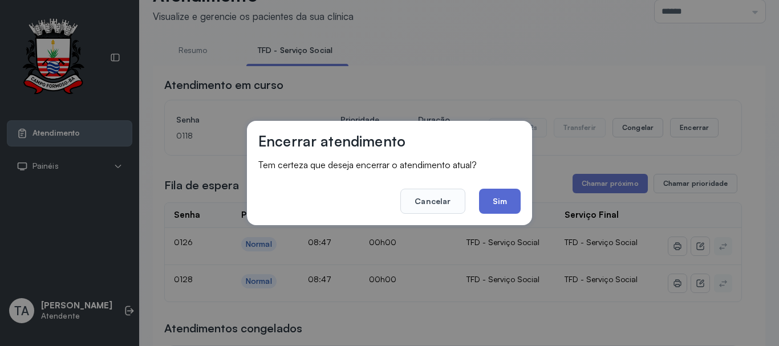
click at [505, 198] on button "Sim" at bounding box center [500, 201] width 42 height 25
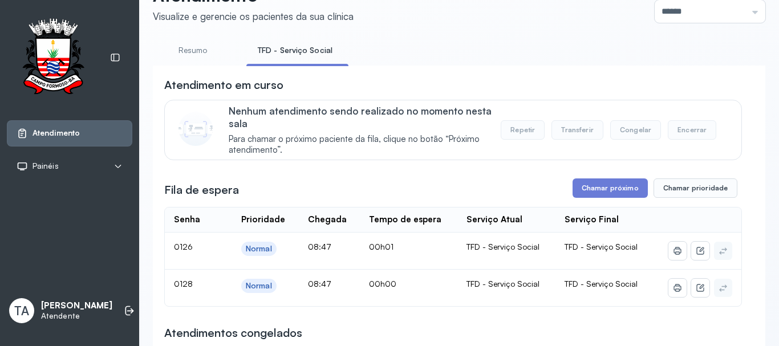
click at [190, 50] on link "Resumo" at bounding box center [193, 50] width 80 height 19
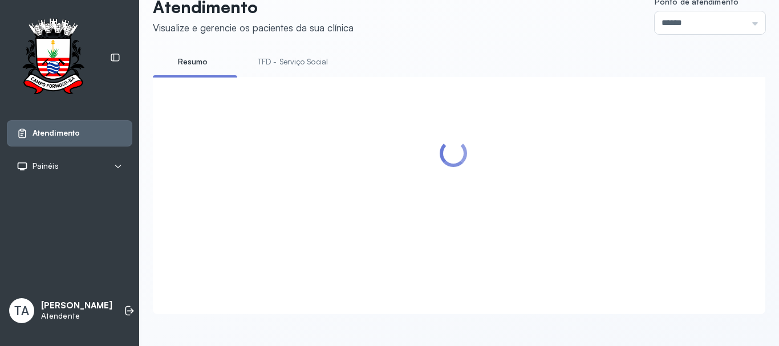
click at [318, 52] on link "TFD - Serviço Social" at bounding box center [292, 61] width 93 height 19
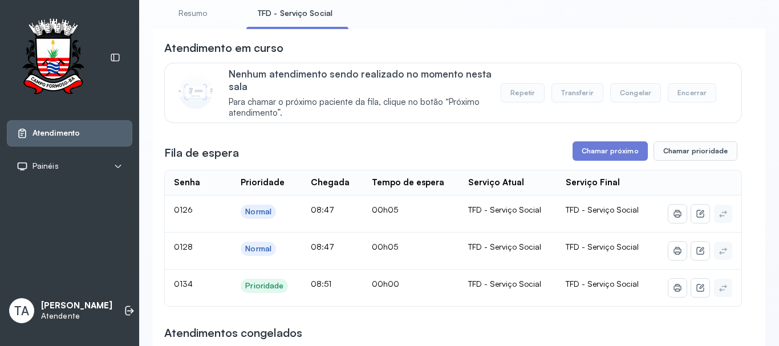
scroll to position [149, 0]
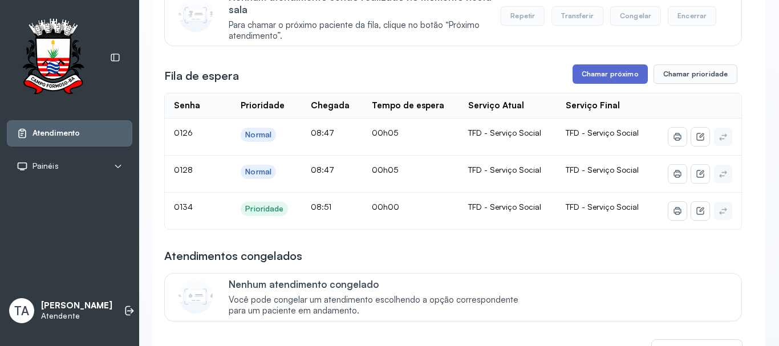
click at [591, 76] on button "Chamar próximo" at bounding box center [610, 73] width 75 height 19
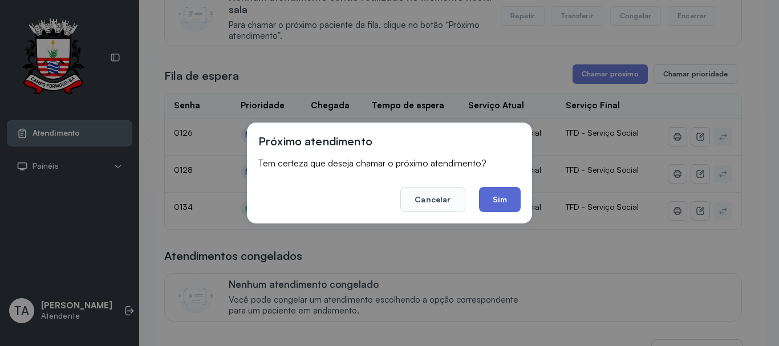
click at [509, 196] on button "Sim" at bounding box center [500, 199] width 42 height 25
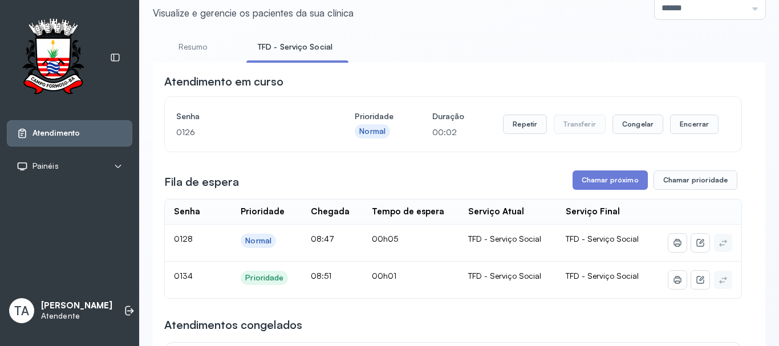
scroll to position [0, 0]
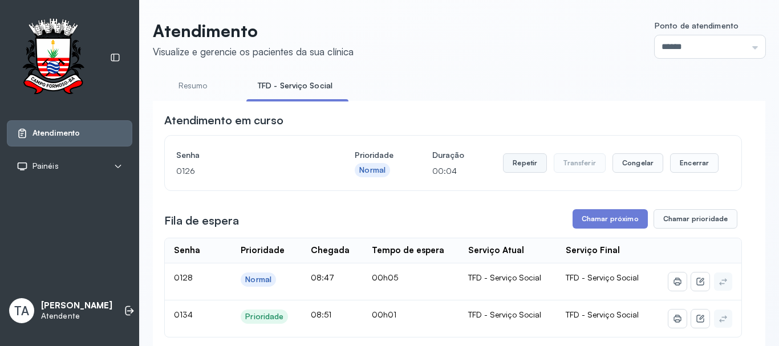
click at [512, 165] on button "Repetir" at bounding box center [525, 162] width 44 height 19
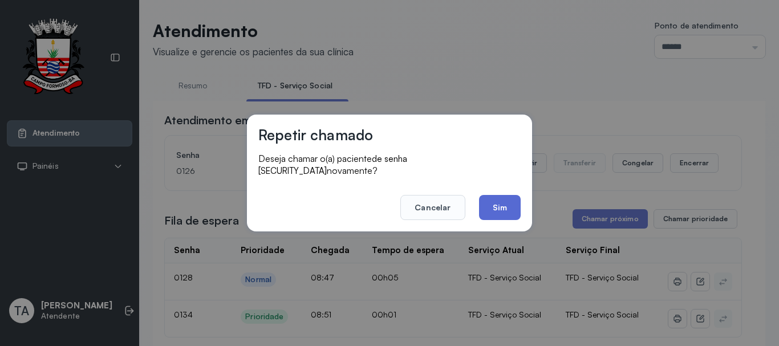
click at [491, 198] on button "Sim" at bounding box center [500, 207] width 42 height 25
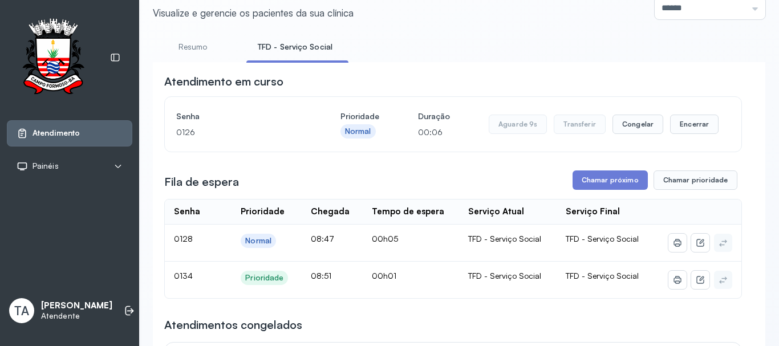
scroll to position [114, 0]
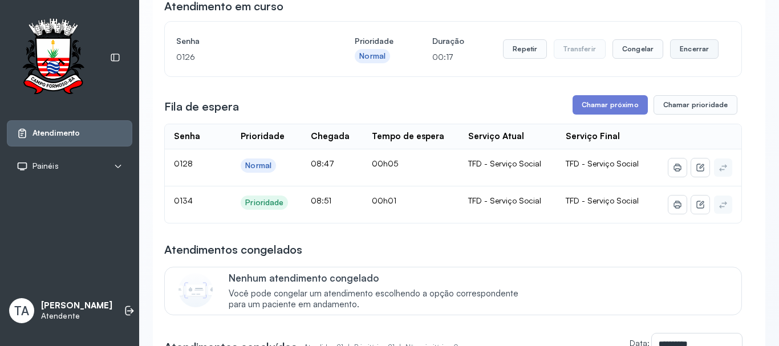
click at [684, 53] on button "Encerrar" at bounding box center [694, 48] width 48 height 19
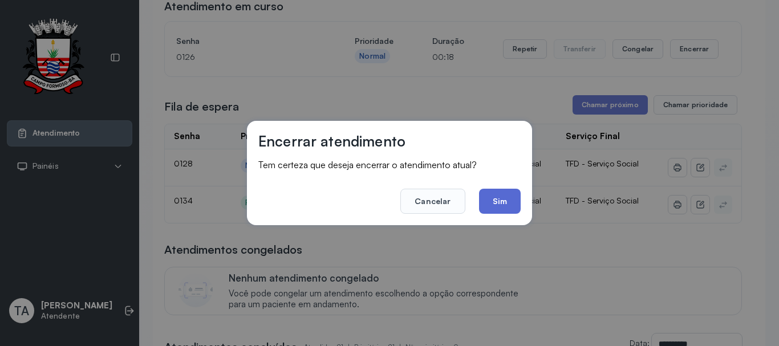
click at [511, 198] on button "Sim" at bounding box center [500, 201] width 42 height 25
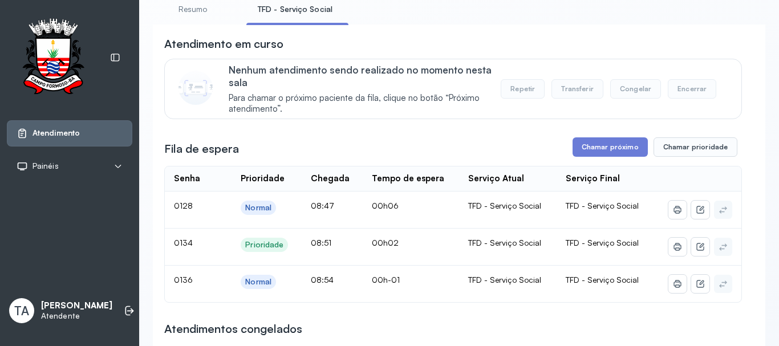
scroll to position [57, 0]
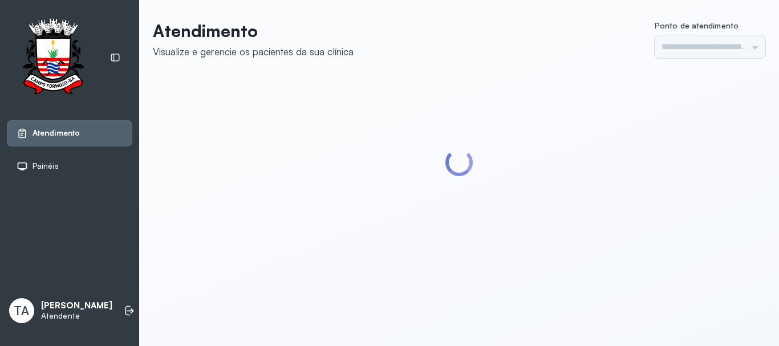
type input "******"
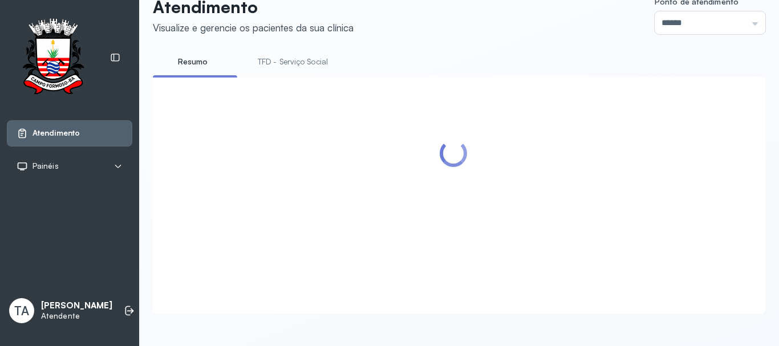
scroll to position [114, 0]
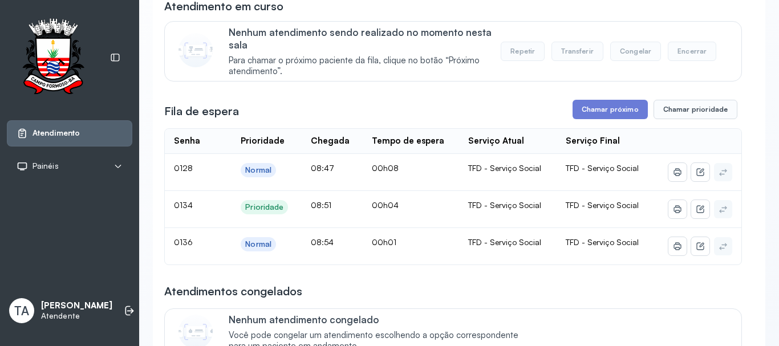
click at [448, 107] on div "Fila de espera Chamar próximo Chamar prioridade" at bounding box center [453, 109] width 578 height 19
click at [607, 119] on button "Chamar próximo" at bounding box center [610, 109] width 75 height 19
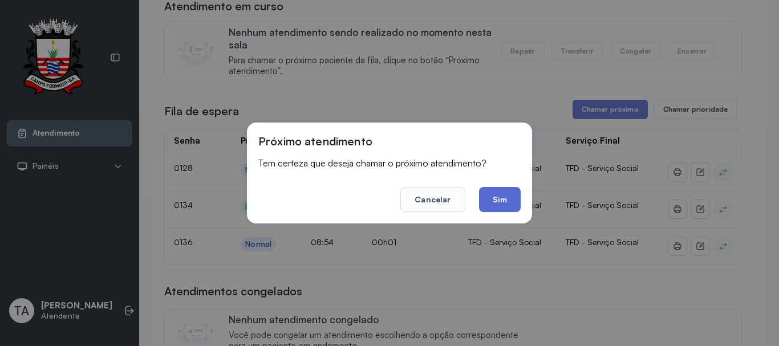
click at [509, 202] on button "Sim" at bounding box center [500, 199] width 42 height 25
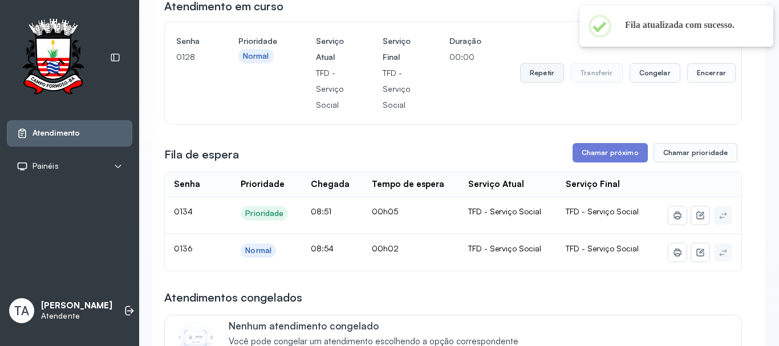
click at [535, 79] on button "Repetir" at bounding box center [542, 72] width 44 height 19
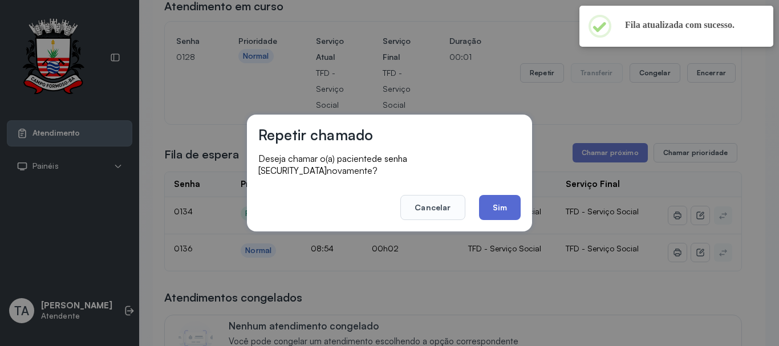
click at [499, 195] on button "Sim" at bounding box center [500, 207] width 42 height 25
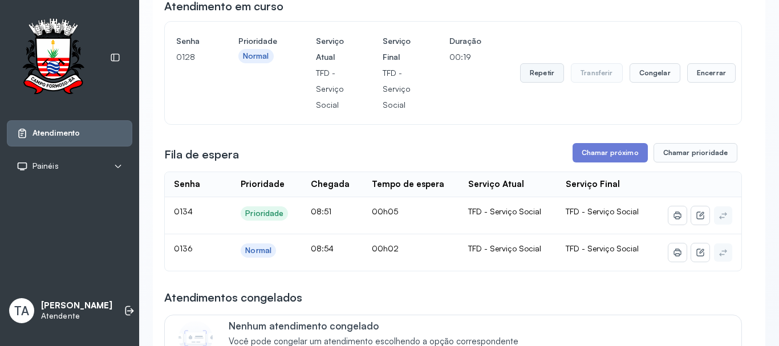
click at [533, 77] on button "Repetir" at bounding box center [542, 72] width 44 height 19
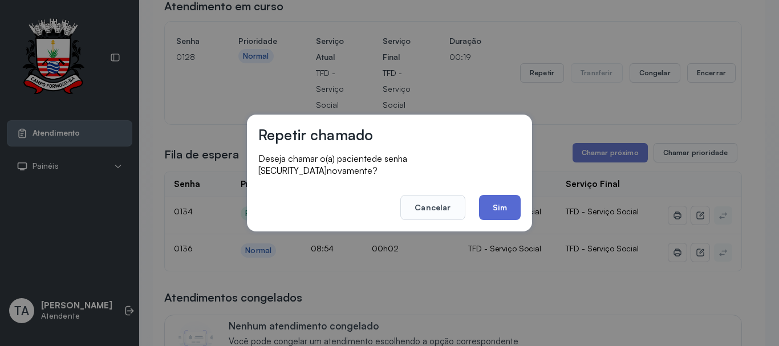
click at [502, 197] on button "Sim" at bounding box center [500, 207] width 42 height 25
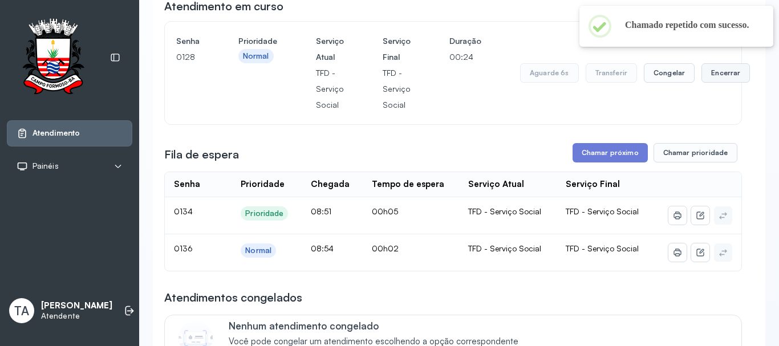
click at [713, 80] on button "Encerrar" at bounding box center [725, 72] width 48 height 19
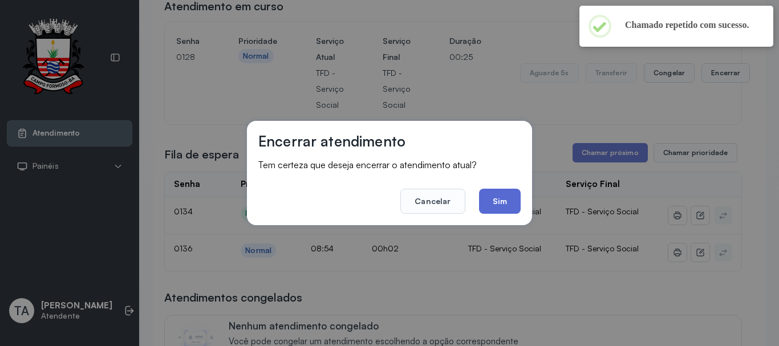
click at [517, 205] on button "Sim" at bounding box center [500, 201] width 42 height 25
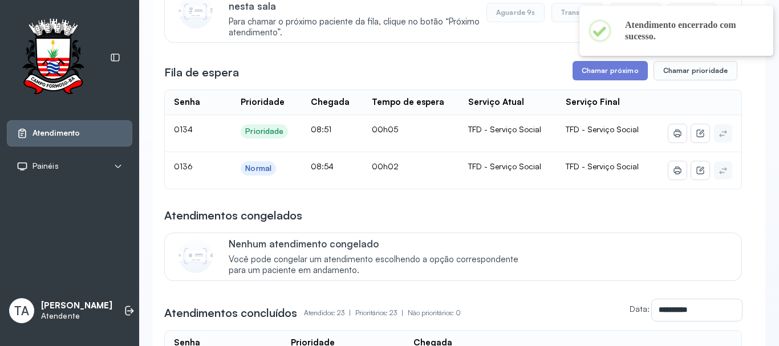
scroll to position [0, 0]
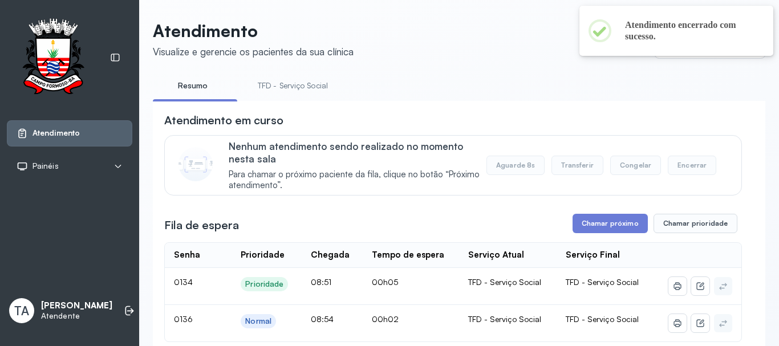
click at [299, 91] on link "TFD - Serviço Social" at bounding box center [292, 85] width 93 height 19
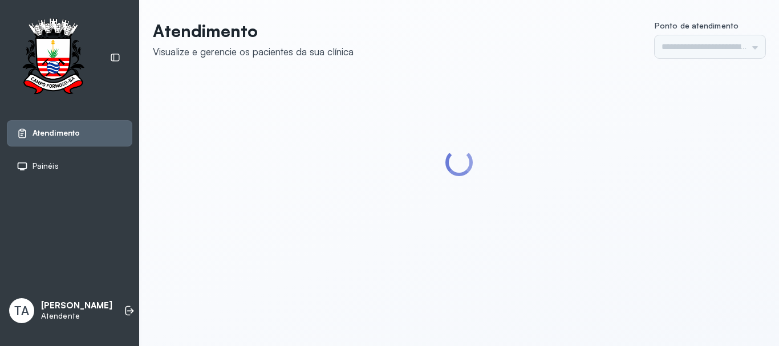
type input "******"
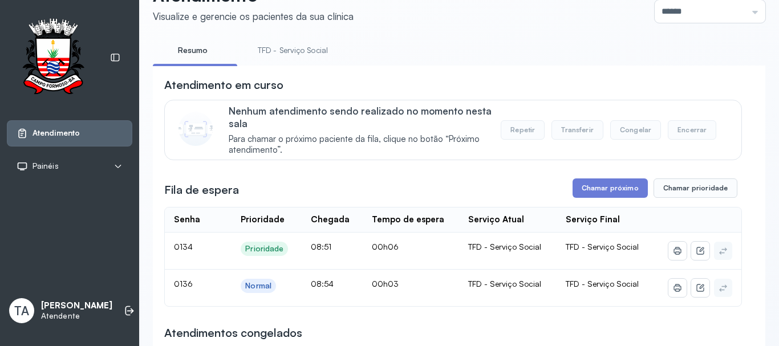
scroll to position [114, 0]
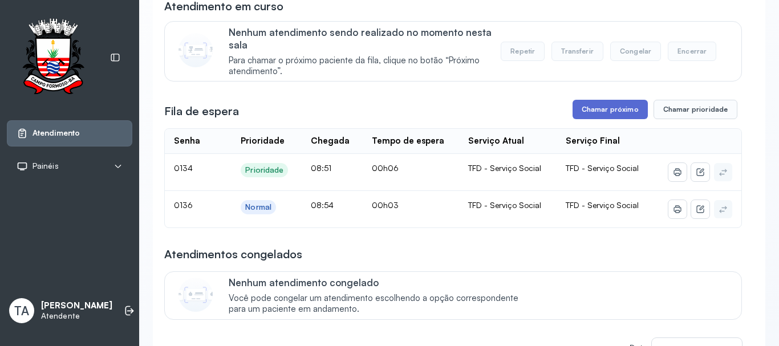
click at [625, 116] on button "Chamar próximo" at bounding box center [610, 109] width 75 height 19
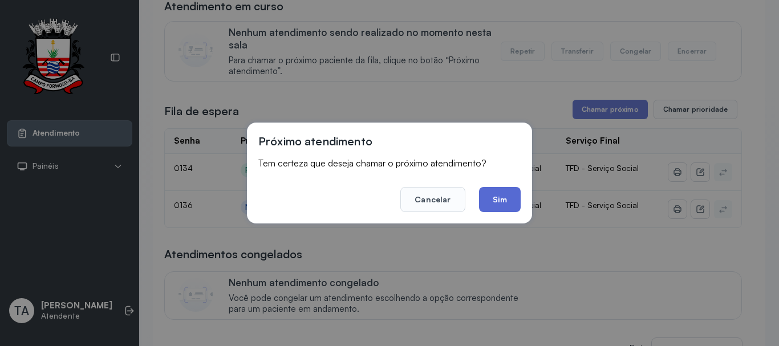
click at [498, 195] on button "Sim" at bounding box center [500, 199] width 42 height 25
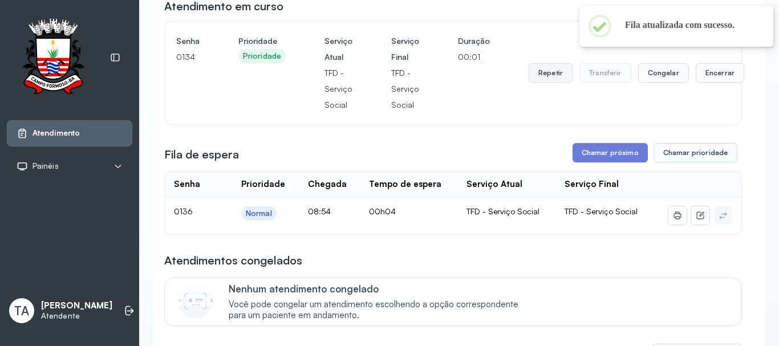
click at [547, 73] on button "Repetir" at bounding box center [551, 72] width 44 height 19
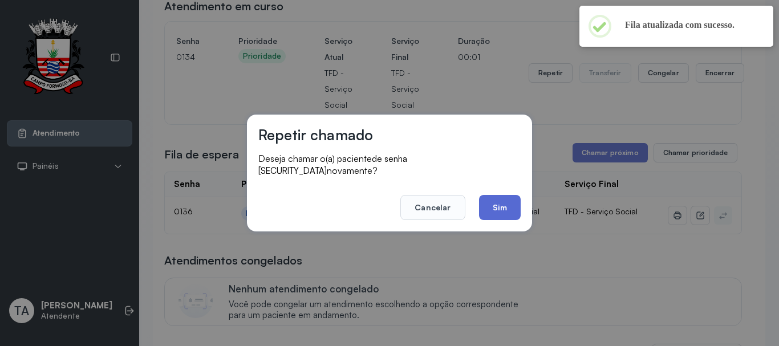
click at [506, 199] on button "Sim" at bounding box center [500, 207] width 42 height 25
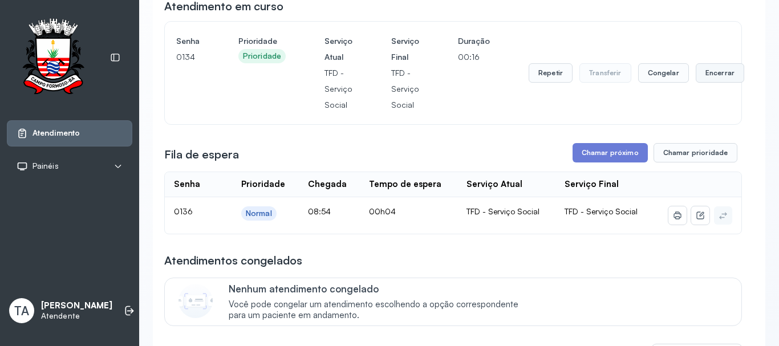
click at [719, 82] on button "Encerrar" at bounding box center [720, 72] width 48 height 19
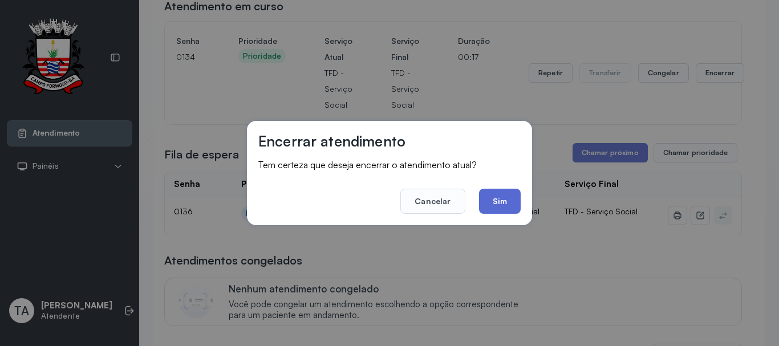
click at [497, 202] on button "Sim" at bounding box center [500, 201] width 42 height 25
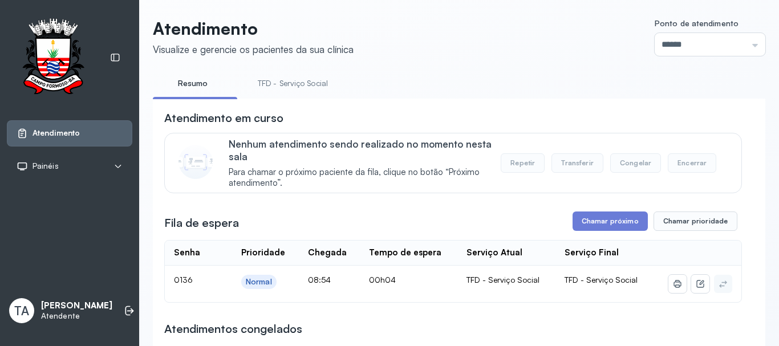
scroll to position [0, 0]
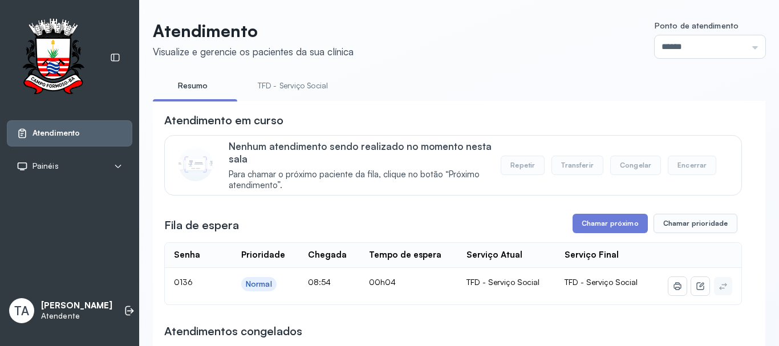
click at [260, 85] on link "TFD - Serviço Social" at bounding box center [292, 85] width 93 height 19
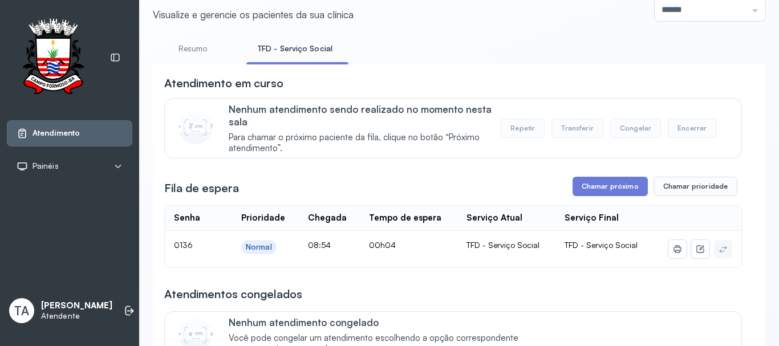
scroll to position [57, 0]
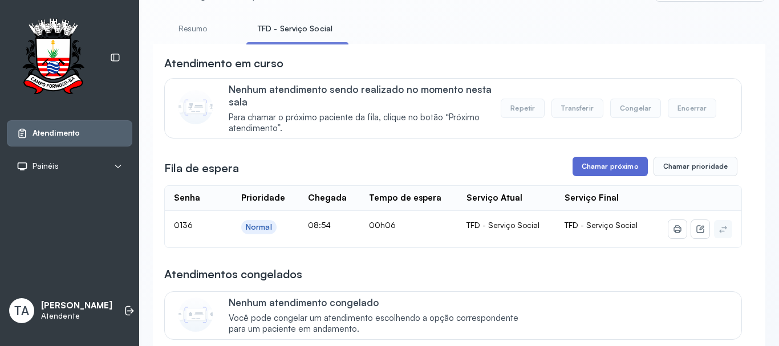
click at [601, 169] on button "Chamar próximo" at bounding box center [610, 166] width 75 height 19
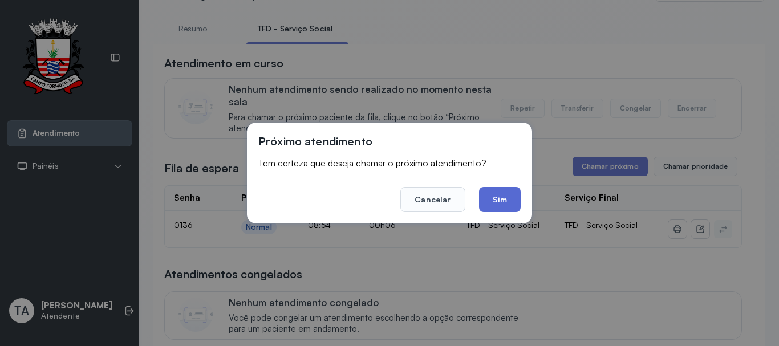
click at [506, 196] on button "Sim" at bounding box center [500, 199] width 42 height 25
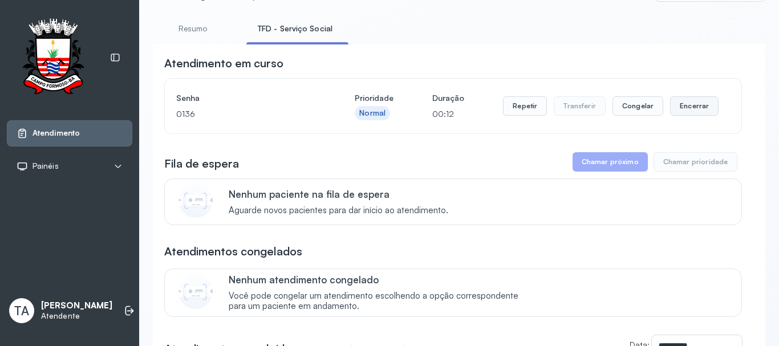
click at [696, 110] on button "Encerrar" at bounding box center [694, 105] width 48 height 19
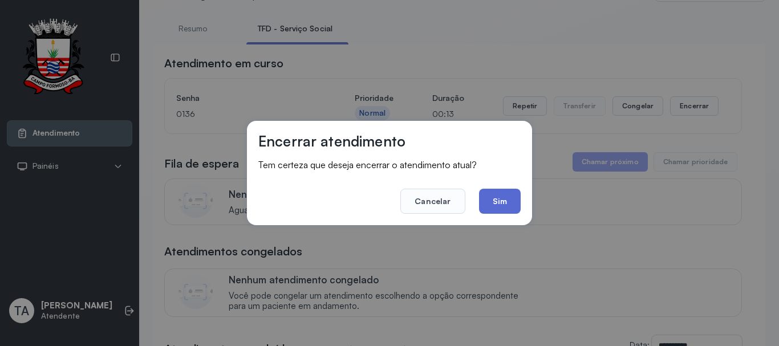
click at [516, 204] on button "Sim" at bounding box center [500, 201] width 42 height 25
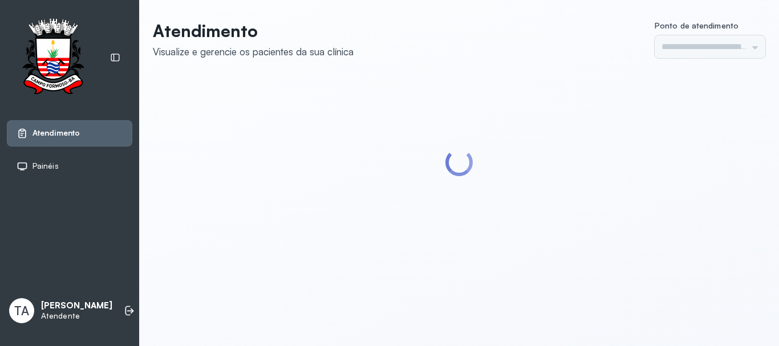
type input "******"
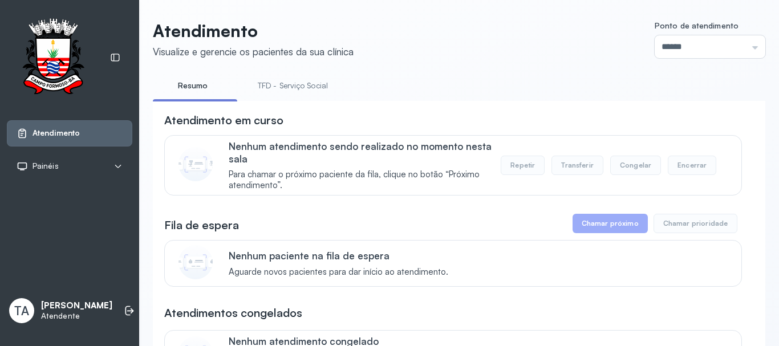
click at [319, 80] on link "TFD - Serviço Social" at bounding box center [292, 85] width 93 height 19
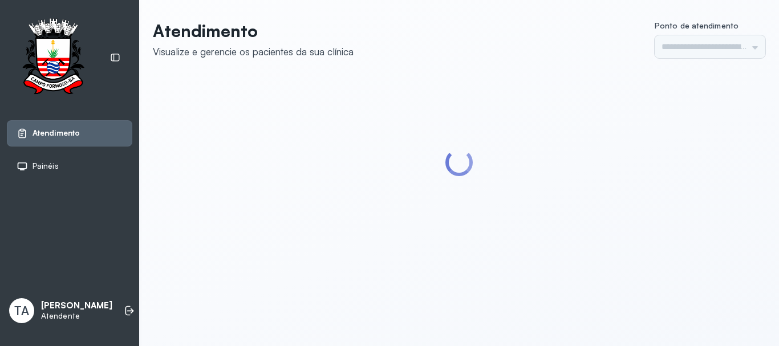
type input "******"
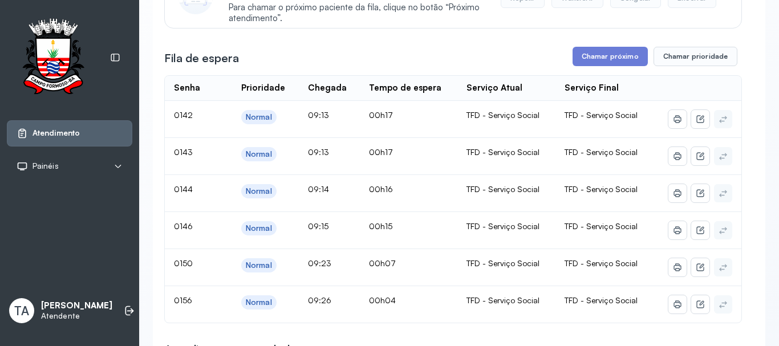
scroll to position [171, 0]
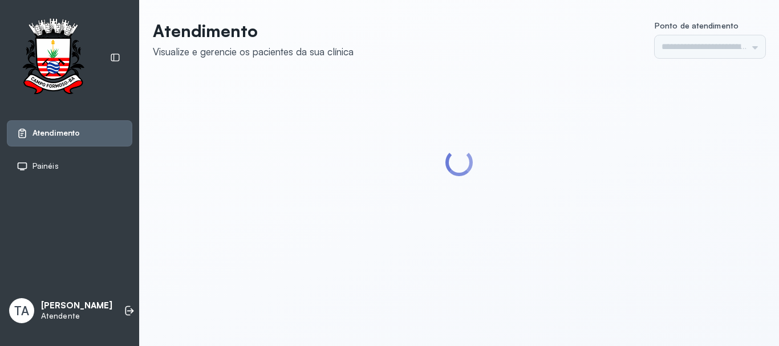
type input "******"
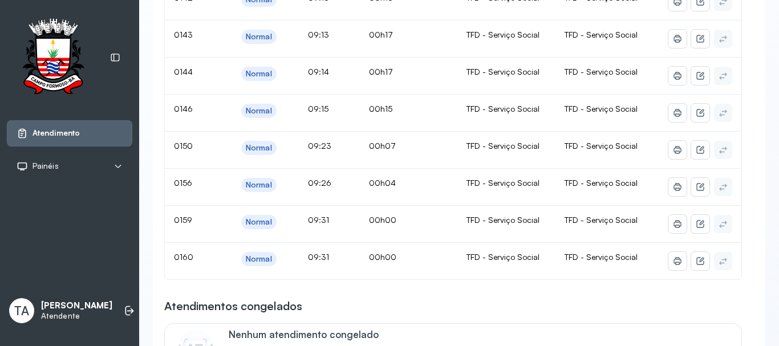
scroll to position [285, 0]
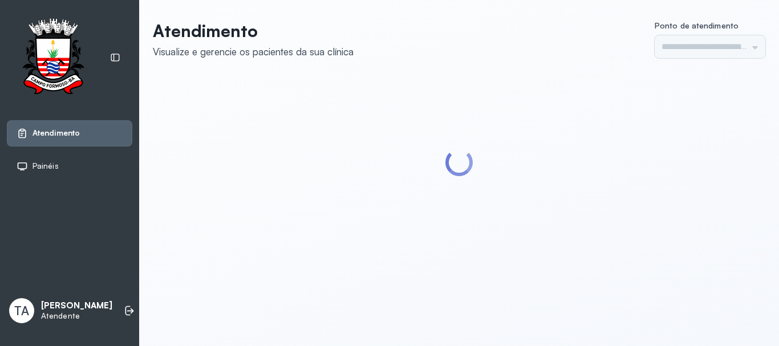
type input "******"
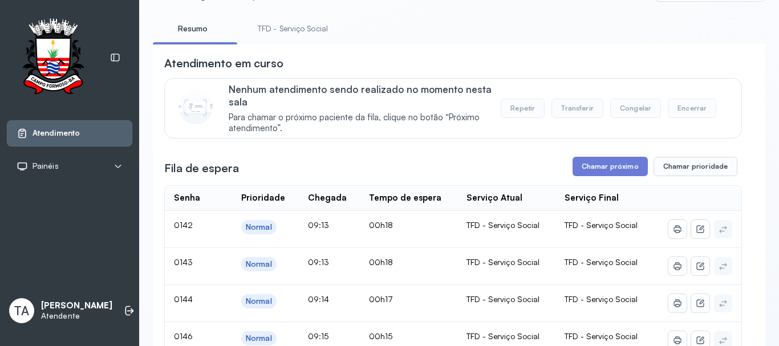
scroll to position [171, 0]
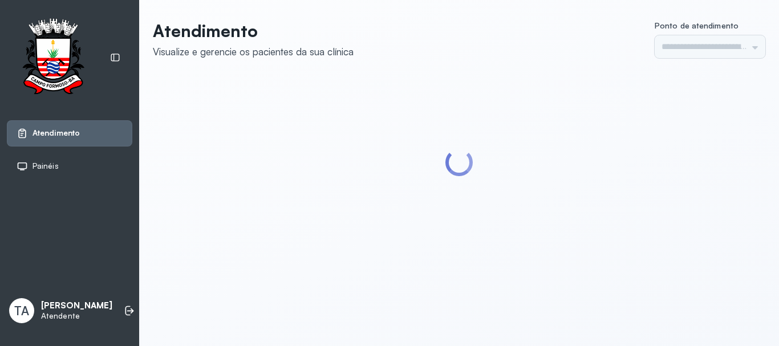
type input "******"
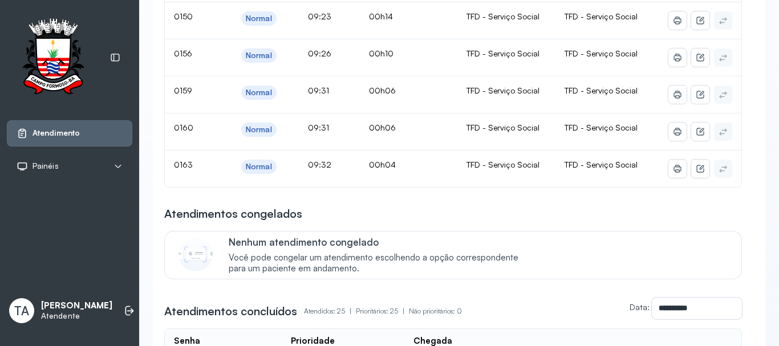
scroll to position [378, 0]
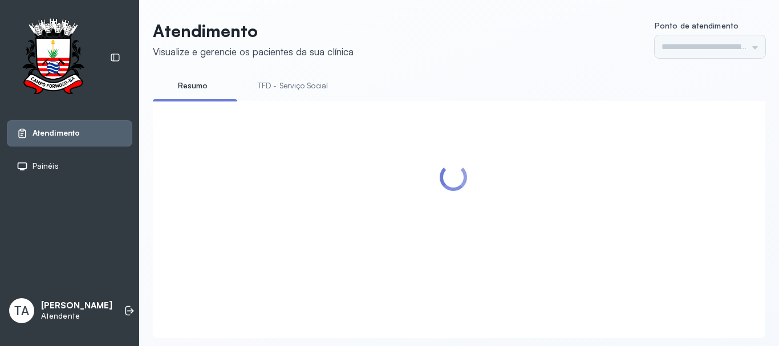
type input "******"
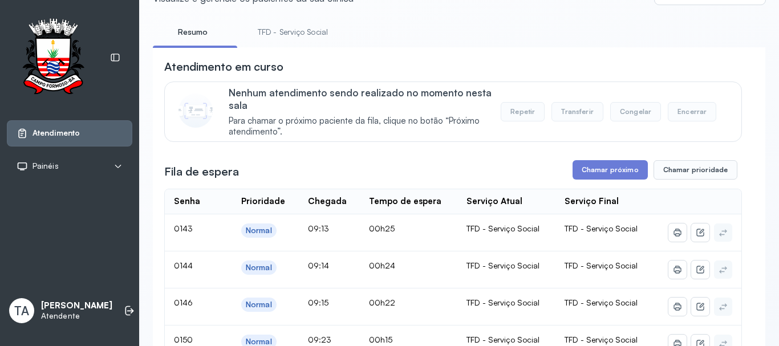
scroll to position [35, 0]
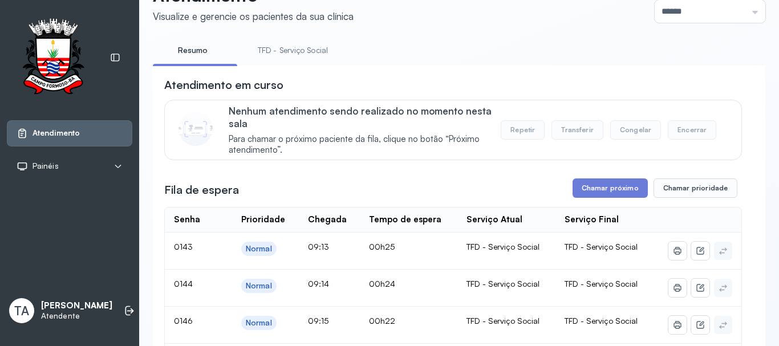
click at [288, 44] on link "TFD - Serviço Social" at bounding box center [292, 50] width 93 height 19
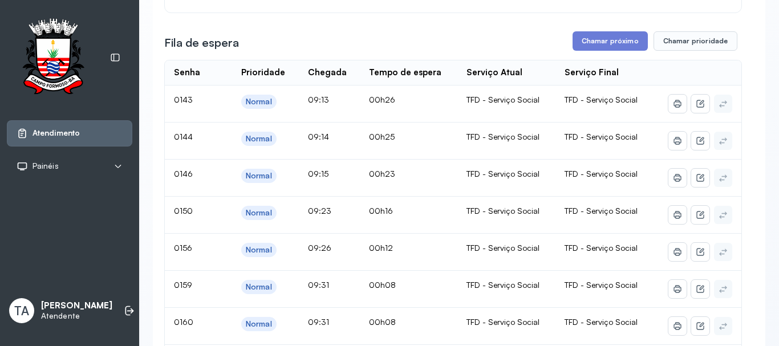
scroll to position [149, 0]
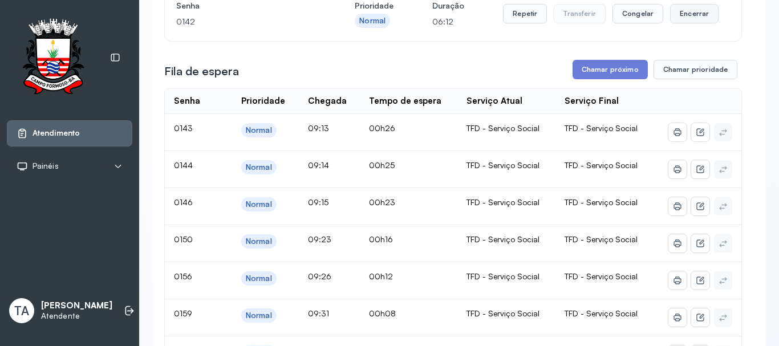
click at [689, 18] on button "Encerrar" at bounding box center [694, 13] width 48 height 19
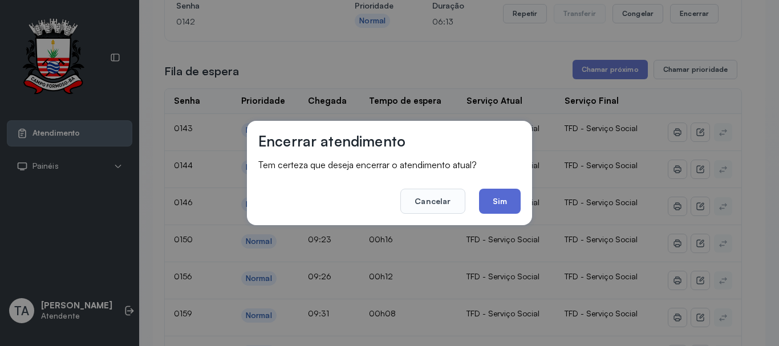
click at [502, 198] on button "Sim" at bounding box center [500, 201] width 42 height 25
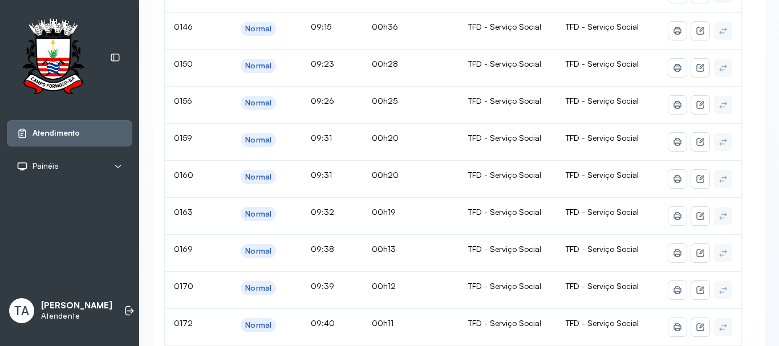
scroll to position [320, 0]
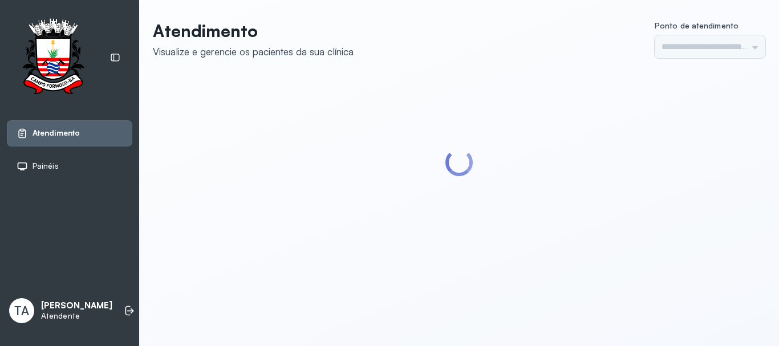
type input "******"
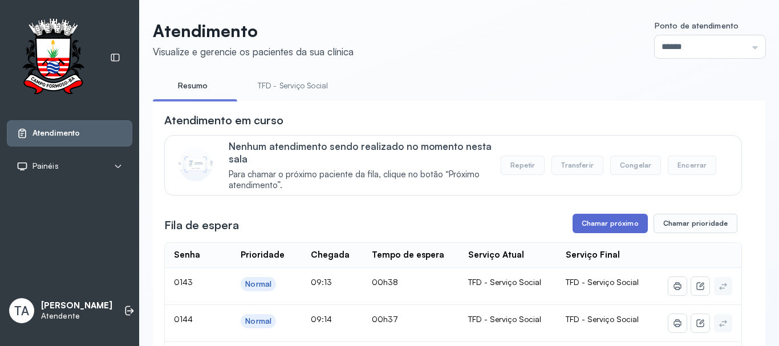
click at [610, 226] on button "Chamar próximo" at bounding box center [610, 223] width 75 height 19
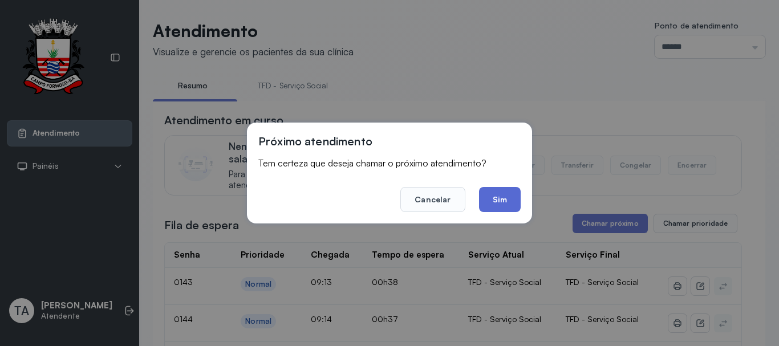
click at [506, 191] on button "Sim" at bounding box center [500, 199] width 42 height 25
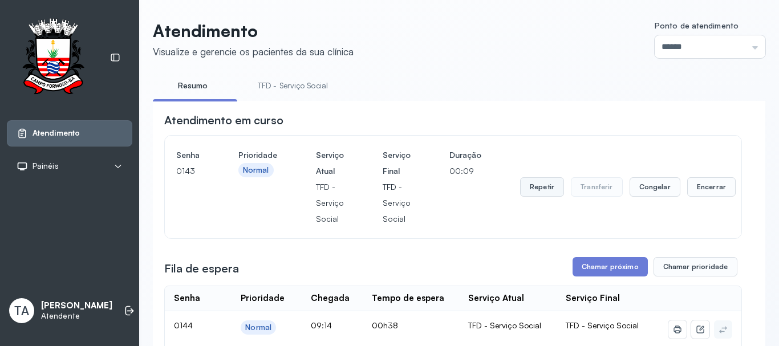
click at [539, 193] on button "Repetir" at bounding box center [542, 186] width 44 height 19
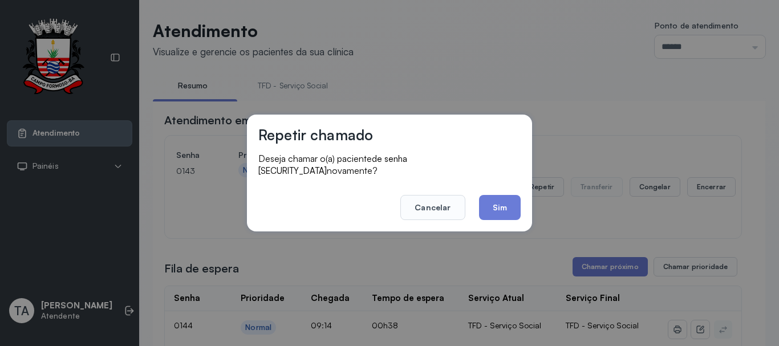
click at [513, 214] on div "Repetir chamado Deseja chamar o(a) paciente de senha 0143 novamente? Cancelar S…" at bounding box center [389, 173] width 285 height 117
click at [508, 201] on button "Sim" at bounding box center [500, 207] width 42 height 25
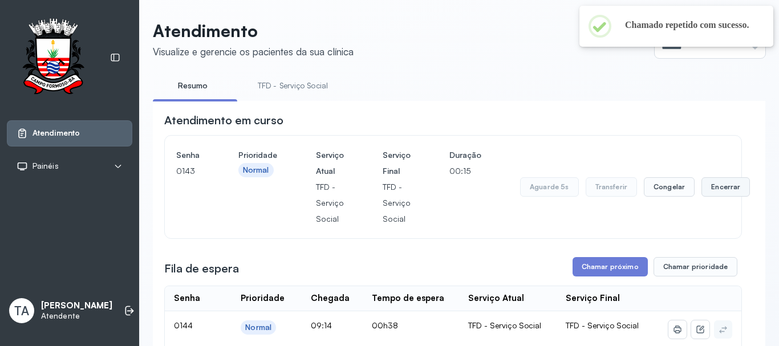
click at [713, 186] on button "Encerrar" at bounding box center [725, 186] width 48 height 19
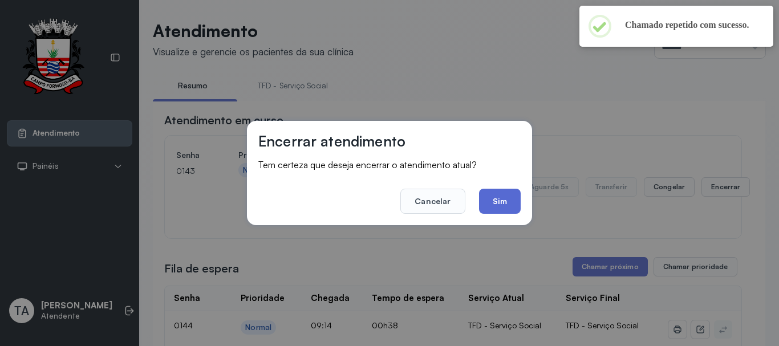
click at [502, 209] on button "Sim" at bounding box center [500, 201] width 42 height 25
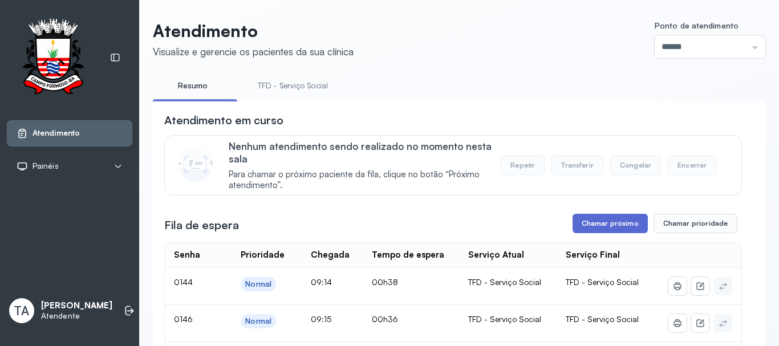
click at [619, 224] on button "Chamar próximo" at bounding box center [610, 223] width 75 height 19
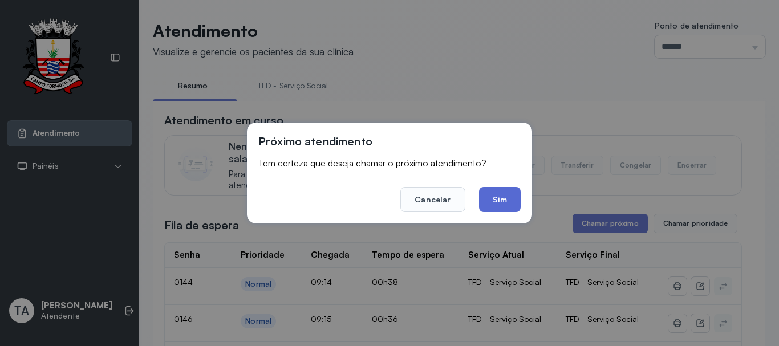
click at [484, 200] on button "Sim" at bounding box center [500, 199] width 42 height 25
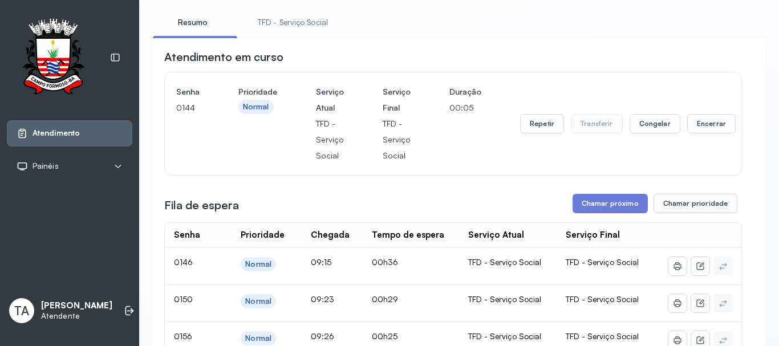
scroll to position [57, 0]
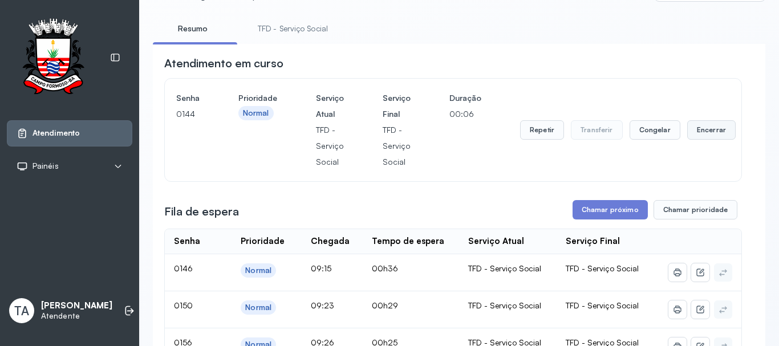
click at [687, 136] on button "Encerrar" at bounding box center [711, 129] width 48 height 19
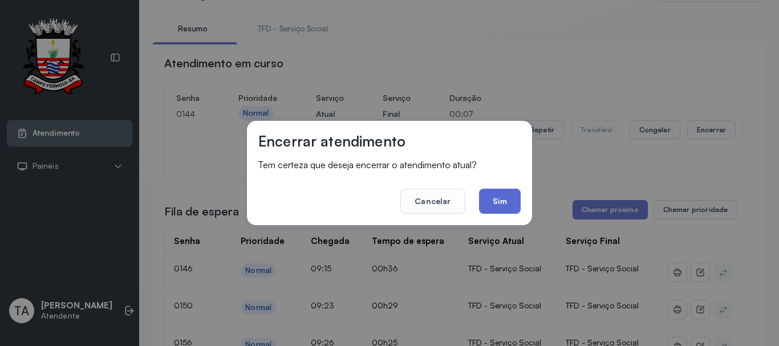
click at [507, 213] on button "Sim" at bounding box center [500, 201] width 42 height 25
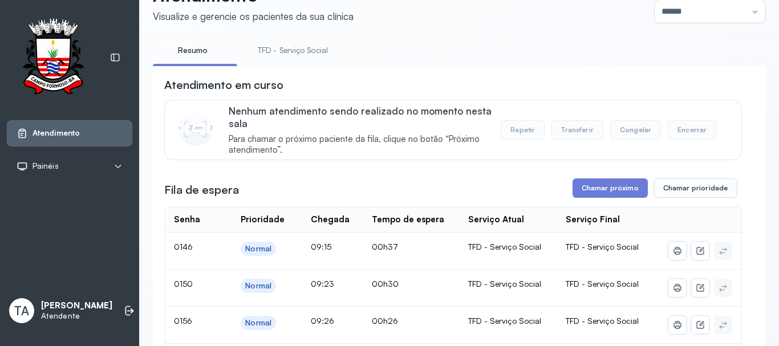
scroll to position [114, 0]
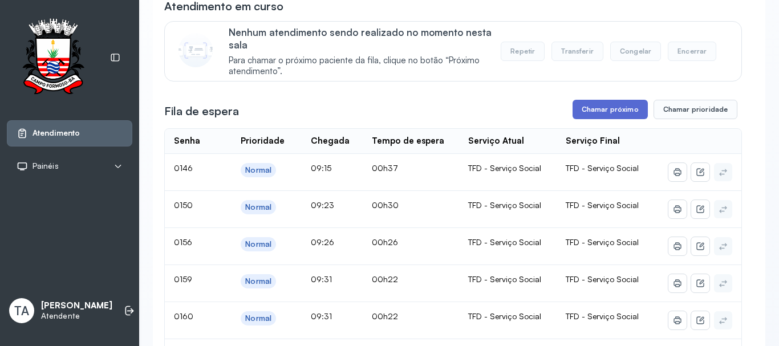
click at [592, 114] on button "Chamar próximo" at bounding box center [610, 109] width 75 height 19
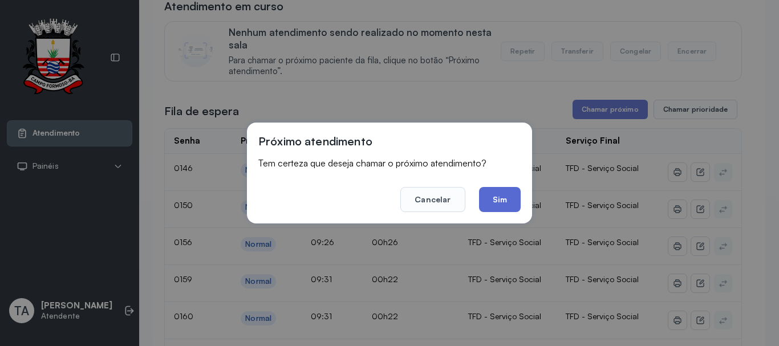
click at [501, 201] on button "Sim" at bounding box center [500, 199] width 42 height 25
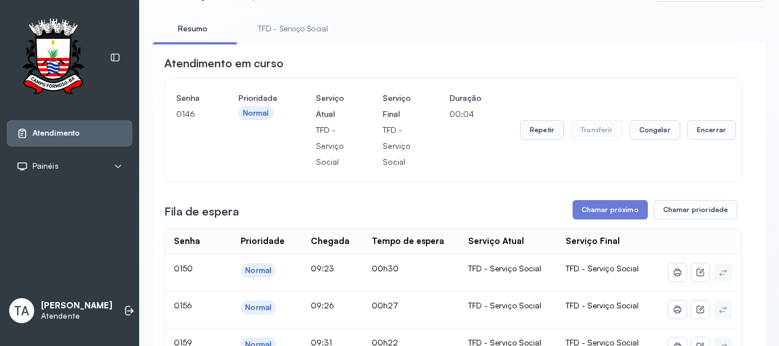
scroll to position [0, 0]
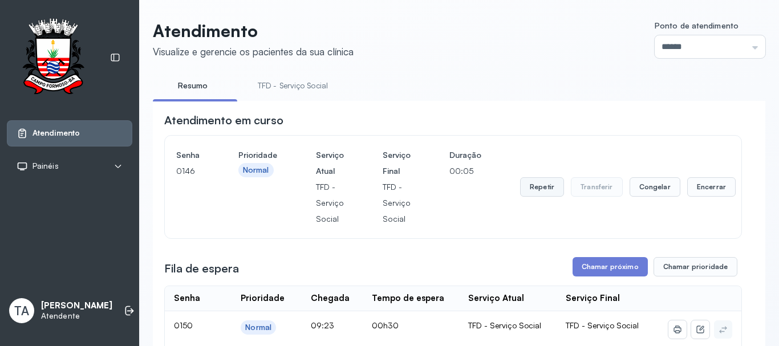
click at [530, 189] on button "Repetir" at bounding box center [542, 186] width 44 height 19
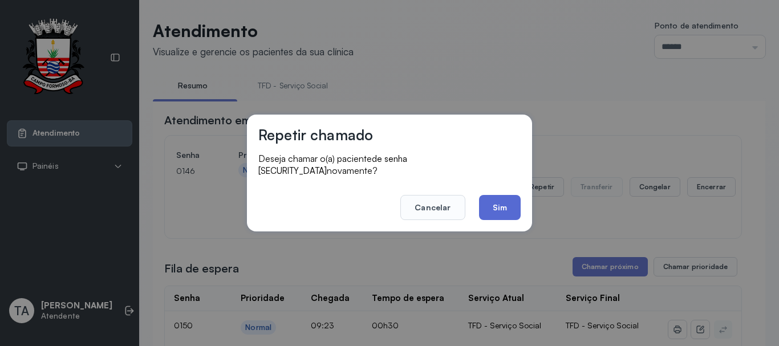
click at [486, 208] on button "Sim" at bounding box center [500, 207] width 42 height 25
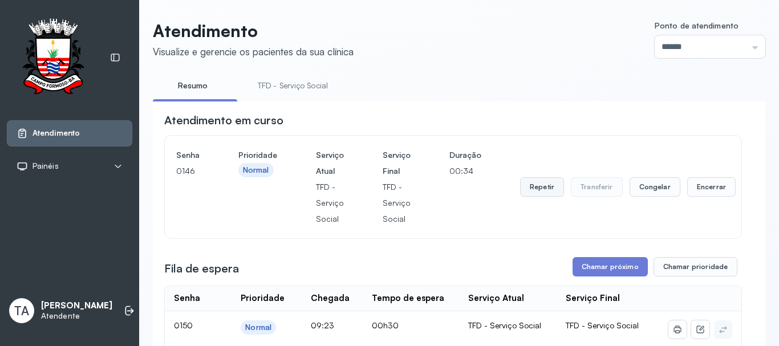
click at [542, 187] on button "Repetir" at bounding box center [542, 186] width 44 height 19
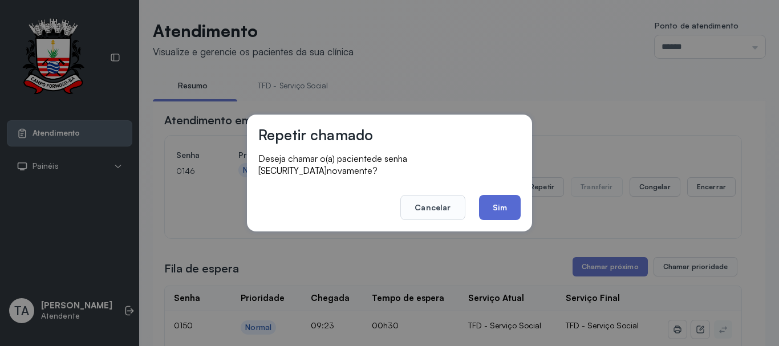
click at [502, 210] on button "Sim" at bounding box center [500, 207] width 42 height 25
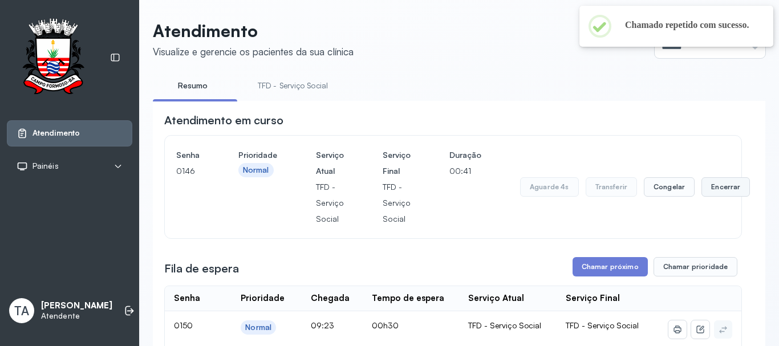
click at [707, 193] on button "Encerrar" at bounding box center [725, 186] width 48 height 19
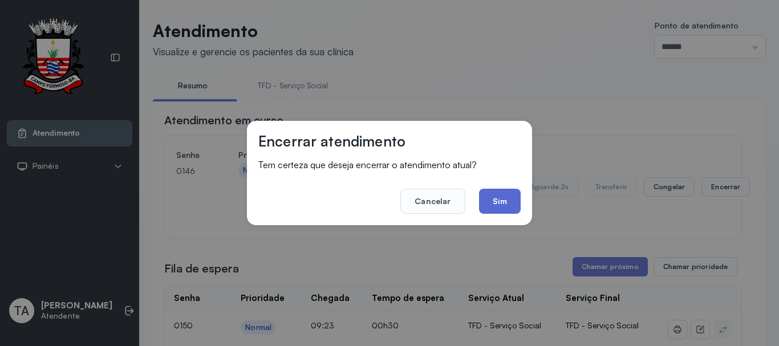
click at [516, 206] on button "Sim" at bounding box center [500, 201] width 42 height 25
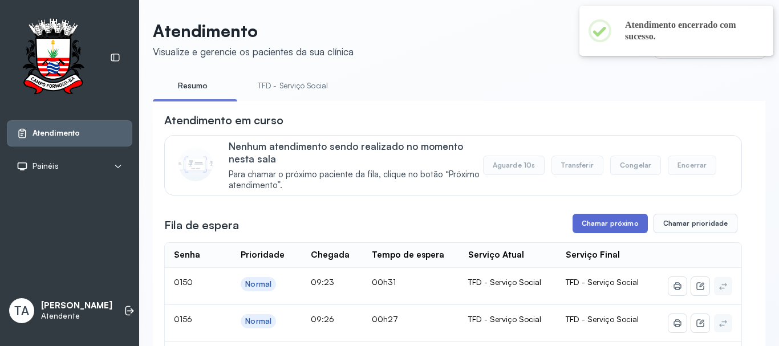
click at [577, 220] on button "Chamar próximo" at bounding box center [610, 223] width 75 height 19
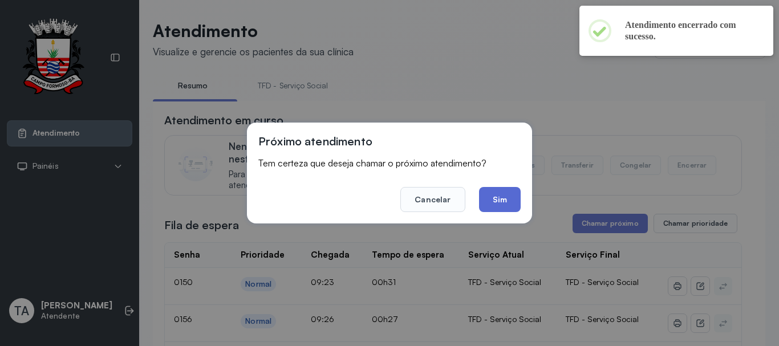
click at [499, 198] on button "Sim" at bounding box center [500, 199] width 42 height 25
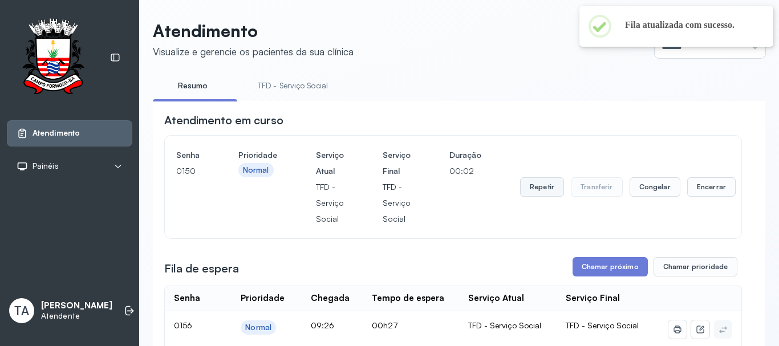
click at [545, 193] on button "Repetir" at bounding box center [542, 186] width 44 height 19
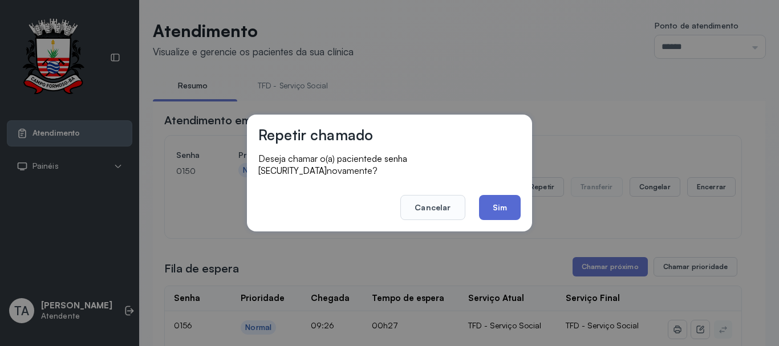
click at [507, 201] on button "Sim" at bounding box center [500, 207] width 42 height 25
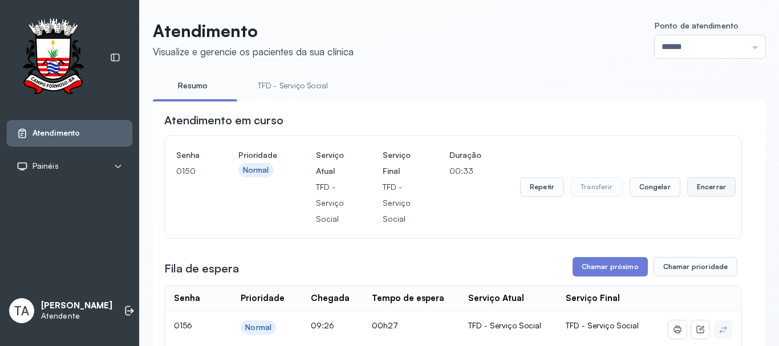
click at [687, 188] on button "Encerrar" at bounding box center [711, 186] width 48 height 19
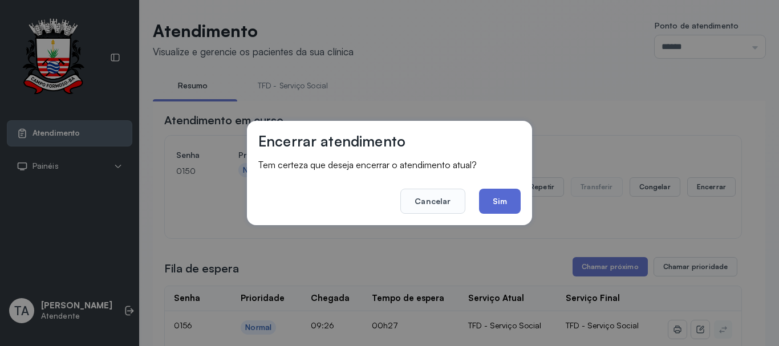
click at [504, 204] on button "Sim" at bounding box center [500, 201] width 42 height 25
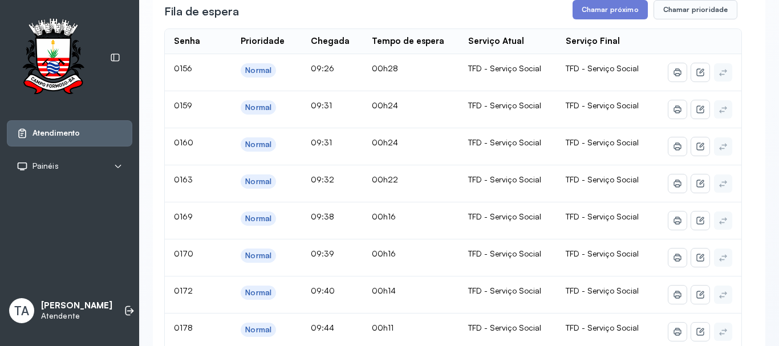
scroll to position [171, 0]
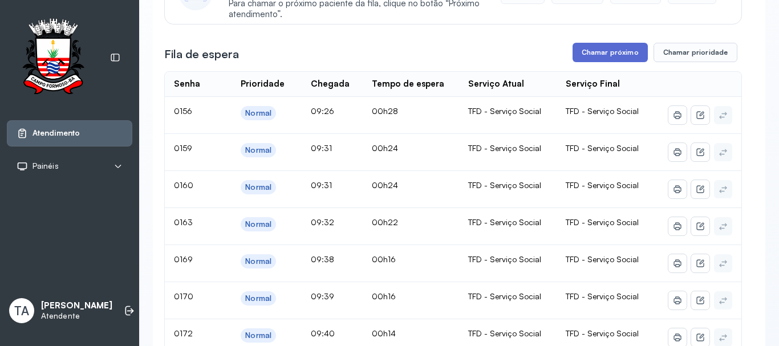
click at [612, 60] on button "Chamar próximo" at bounding box center [610, 52] width 75 height 19
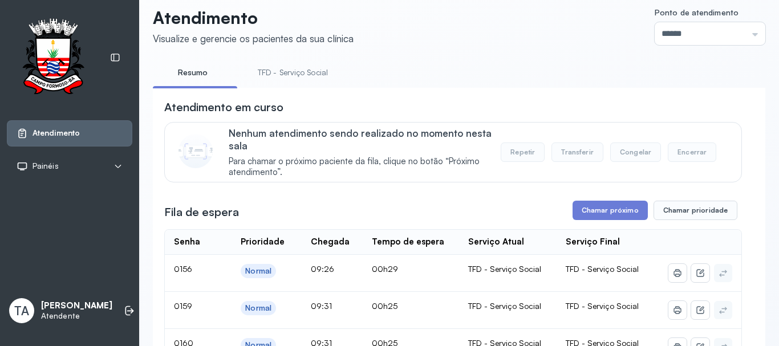
scroll to position [0, 0]
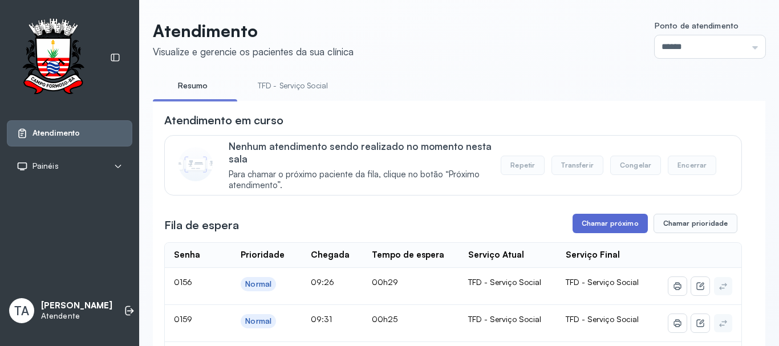
click at [601, 227] on button "Chamar próximo" at bounding box center [610, 223] width 75 height 19
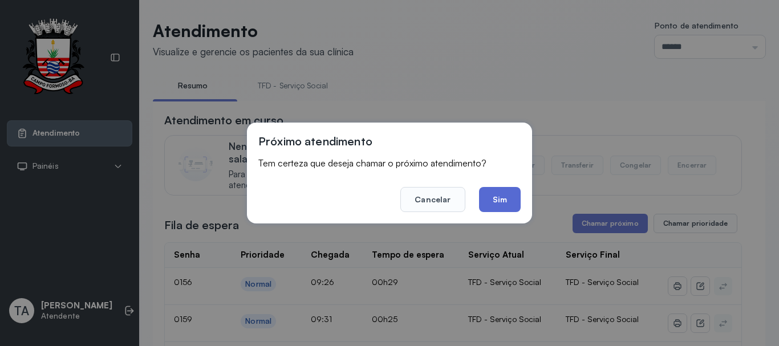
click at [510, 201] on button "Sim" at bounding box center [500, 199] width 42 height 25
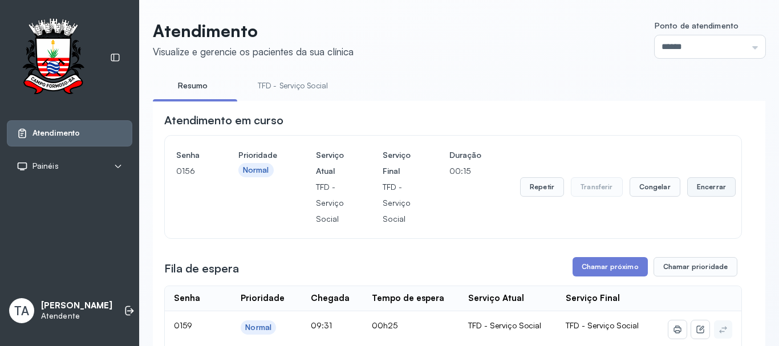
click at [703, 196] on button "Encerrar" at bounding box center [711, 186] width 48 height 19
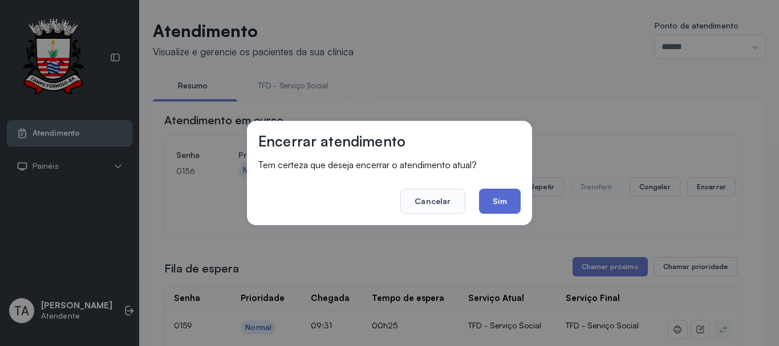
click at [502, 209] on button "Sim" at bounding box center [500, 201] width 42 height 25
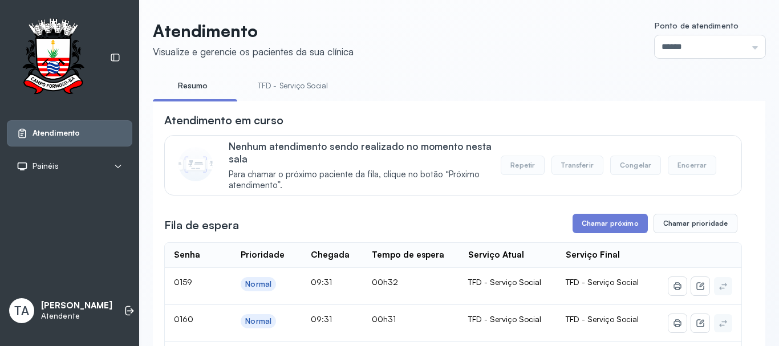
click at [323, 88] on link "TFD - Serviço Social" at bounding box center [292, 85] width 93 height 19
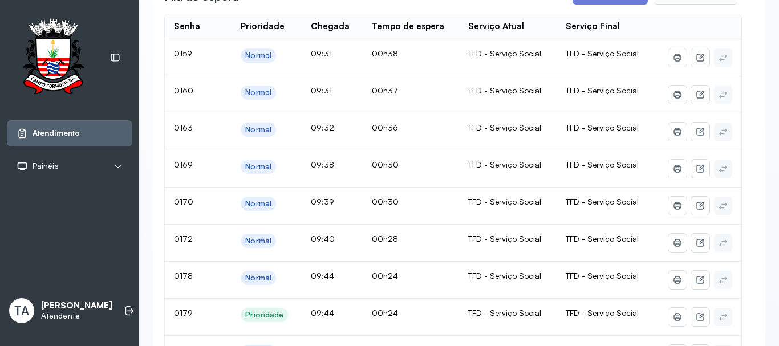
scroll to position [228, 0]
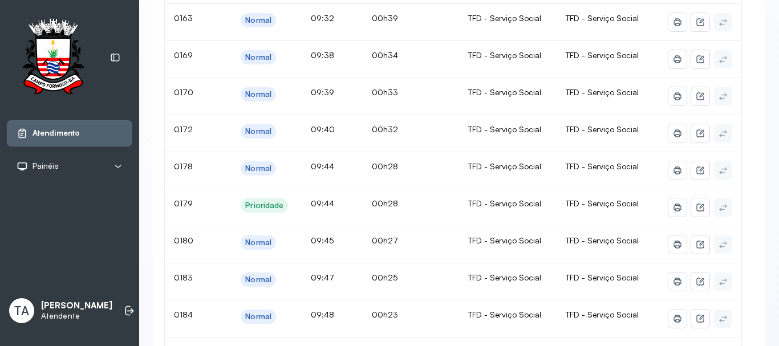
scroll to position [57, 0]
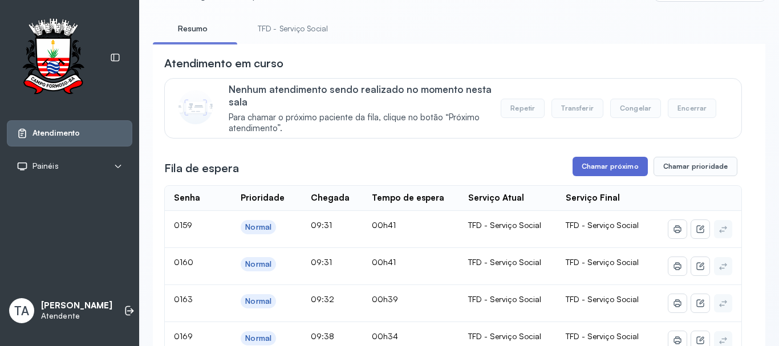
click at [606, 172] on button "Chamar próximo" at bounding box center [610, 166] width 75 height 19
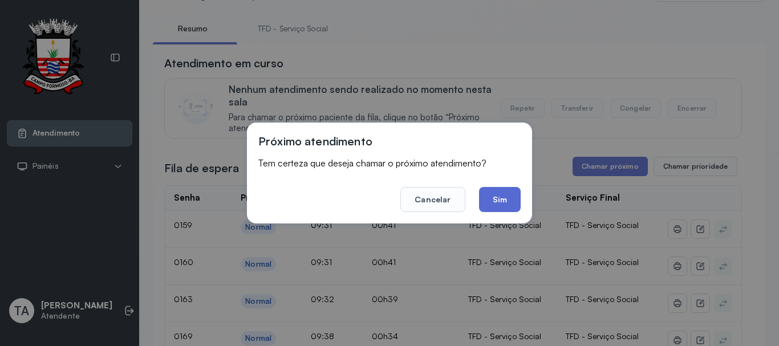
click at [512, 192] on button "Sim" at bounding box center [500, 199] width 42 height 25
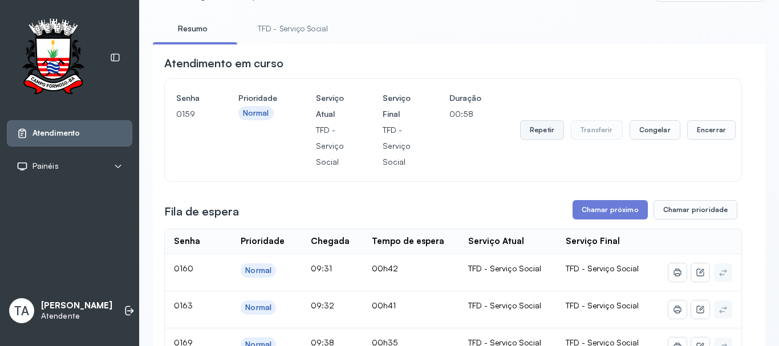
click at [548, 131] on button "Repetir" at bounding box center [542, 129] width 44 height 19
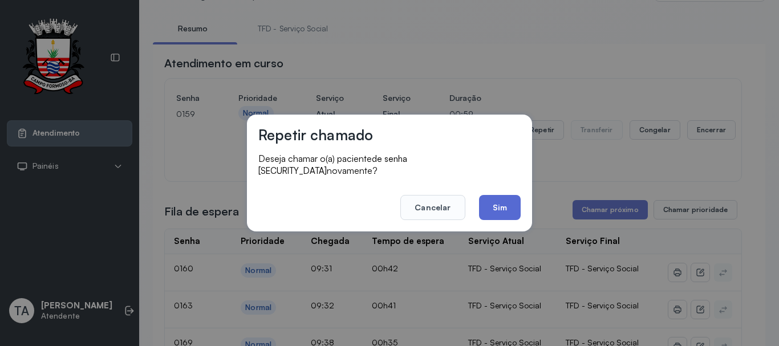
click at [516, 196] on button "Sim" at bounding box center [500, 207] width 42 height 25
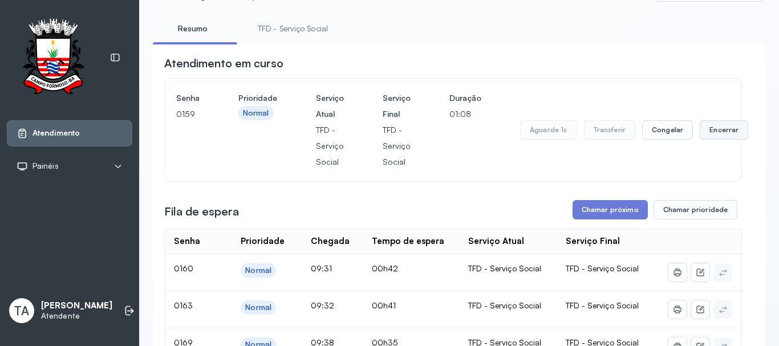
click at [721, 128] on button "Encerrar" at bounding box center [724, 129] width 48 height 19
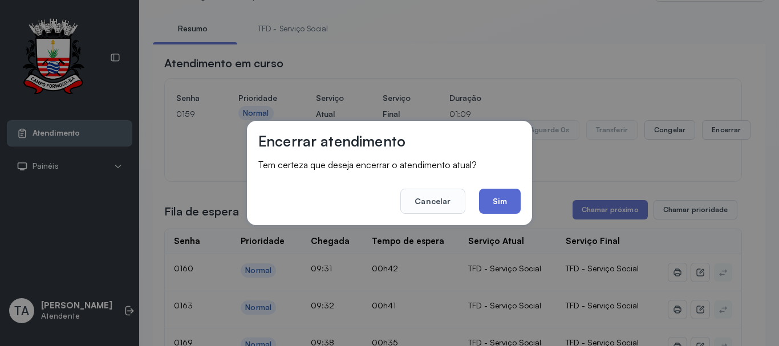
click at [510, 191] on button "Sim" at bounding box center [500, 201] width 42 height 25
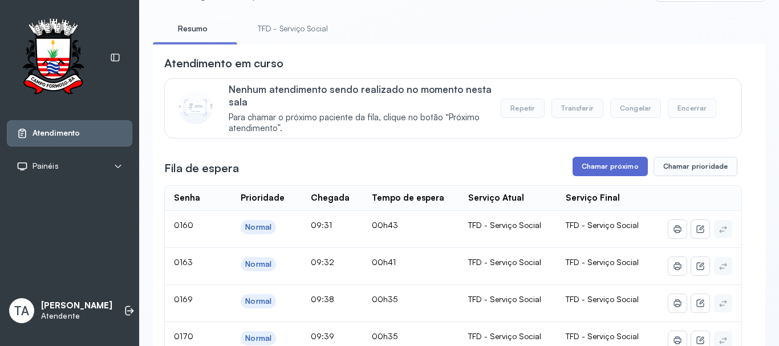
click at [597, 172] on button "Chamar próximo" at bounding box center [610, 166] width 75 height 19
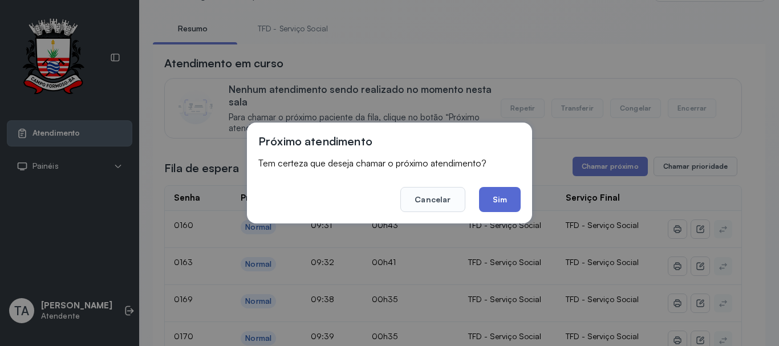
click at [514, 209] on button "Sim" at bounding box center [500, 199] width 42 height 25
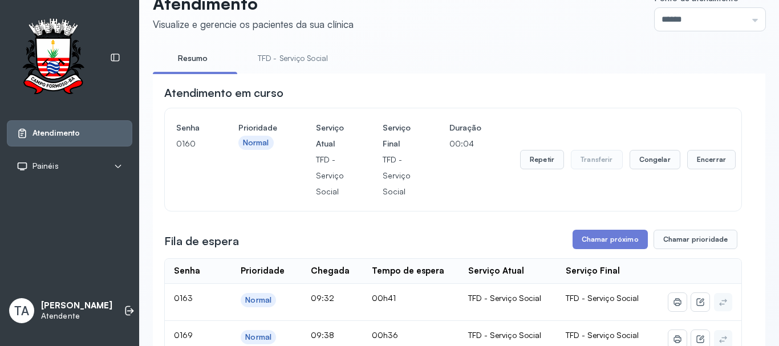
scroll to position [0, 0]
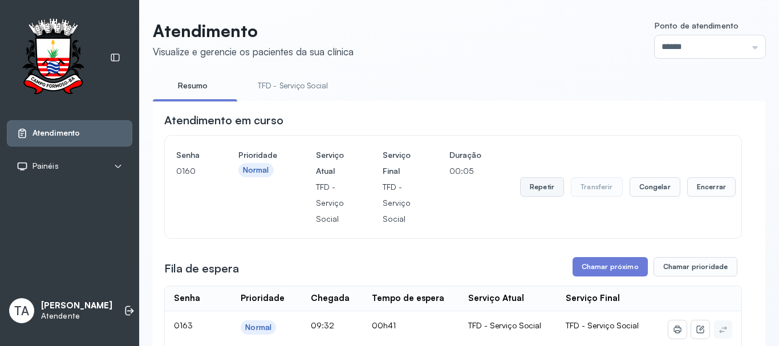
click at [527, 181] on button "Repetir" at bounding box center [542, 186] width 44 height 19
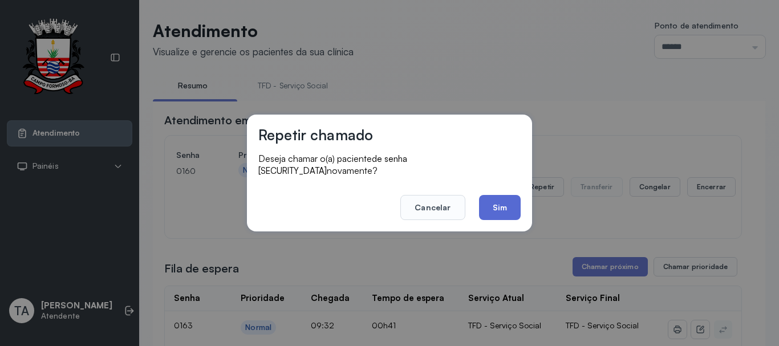
click at [516, 206] on button "Sim" at bounding box center [500, 207] width 42 height 25
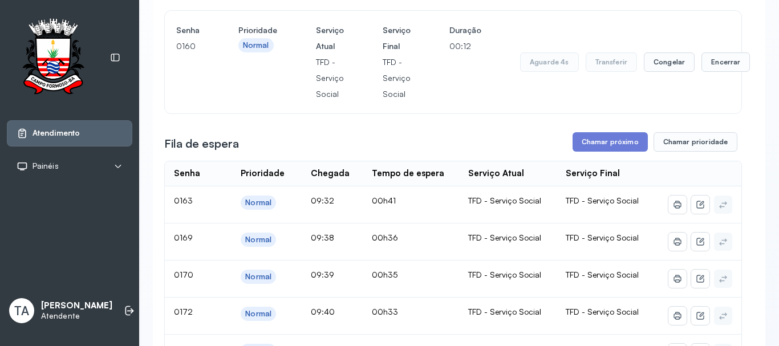
scroll to position [114, 0]
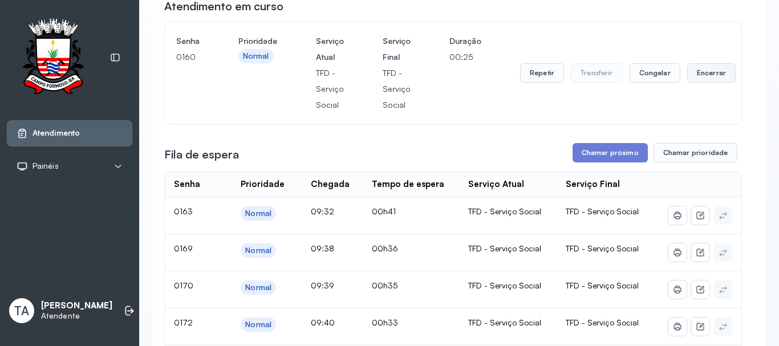
click at [711, 73] on button "Encerrar" at bounding box center [711, 72] width 48 height 19
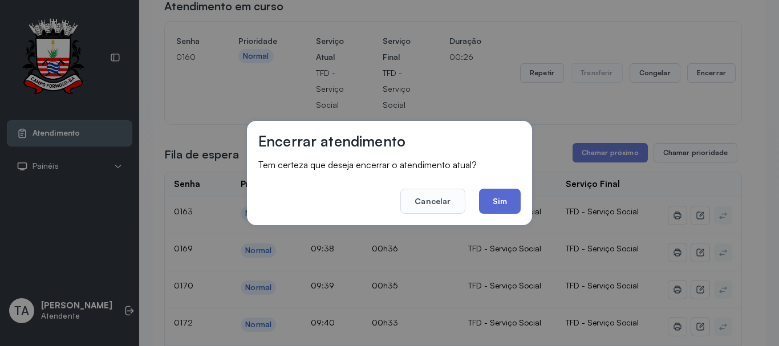
click at [517, 202] on button "Sim" at bounding box center [500, 201] width 42 height 25
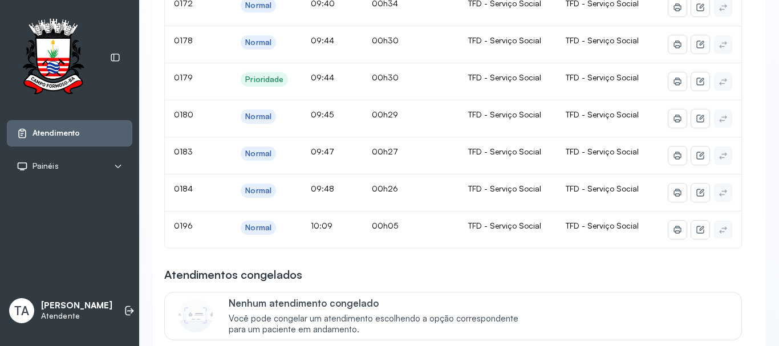
scroll to position [399, 0]
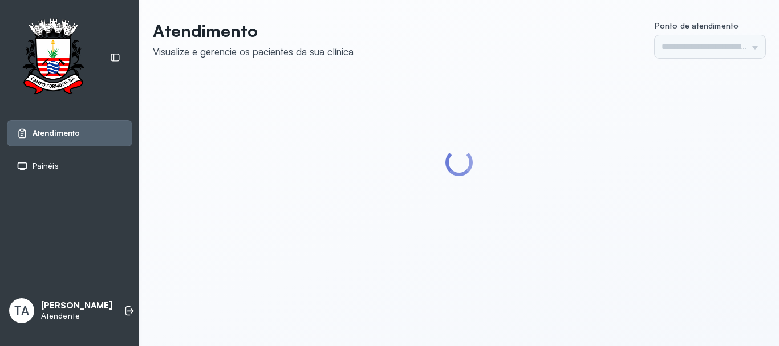
type input "******"
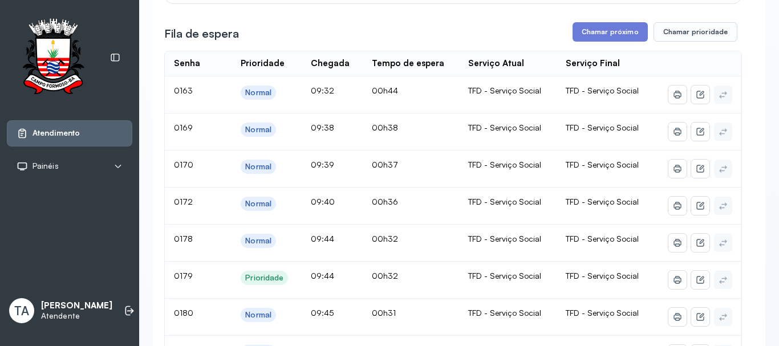
scroll to position [171, 0]
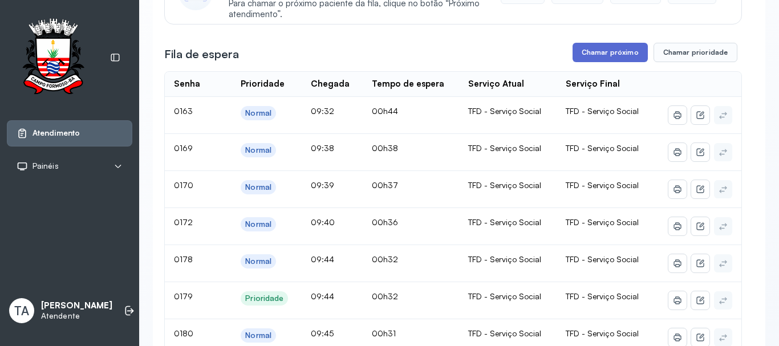
click at [580, 59] on button "Chamar próximo" at bounding box center [610, 52] width 75 height 19
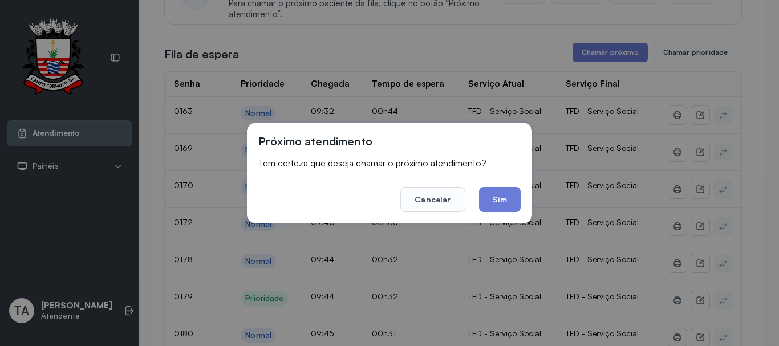
click at [489, 213] on div "Próximo atendimento Tem certeza que deseja chamar o próximo atendimento? Cancel…" at bounding box center [389, 173] width 285 height 101
click at [489, 208] on button "Sim" at bounding box center [500, 199] width 42 height 25
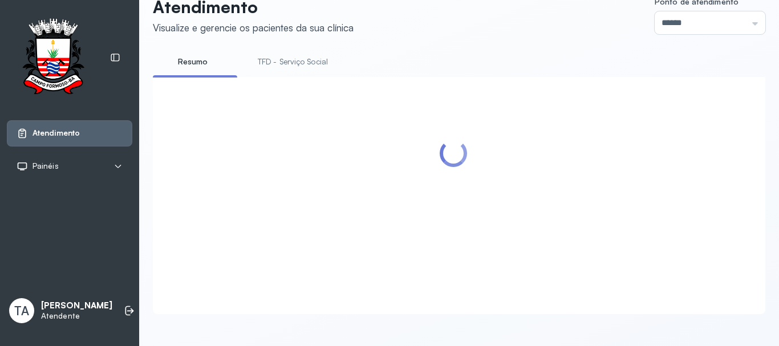
scroll to position [35, 0]
click at [287, 52] on link "TFD - Serviço Social" at bounding box center [292, 61] width 93 height 19
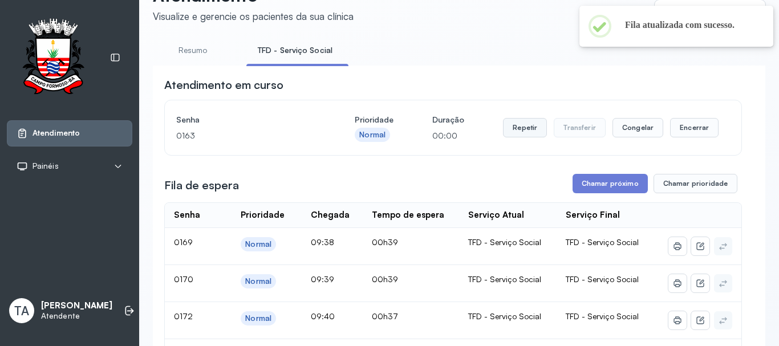
click at [531, 131] on button "Repetir" at bounding box center [525, 127] width 44 height 19
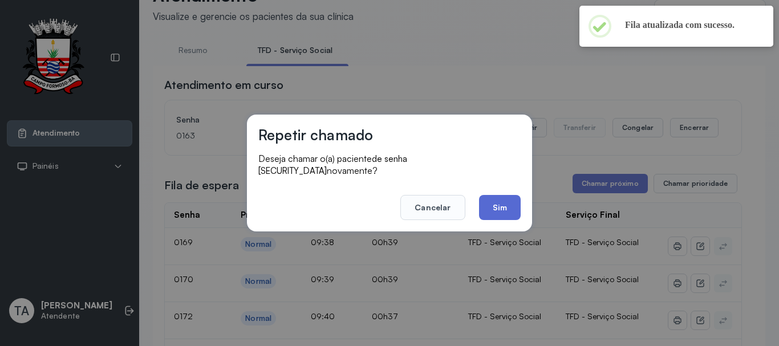
click at [492, 208] on button "Sim" at bounding box center [500, 207] width 42 height 25
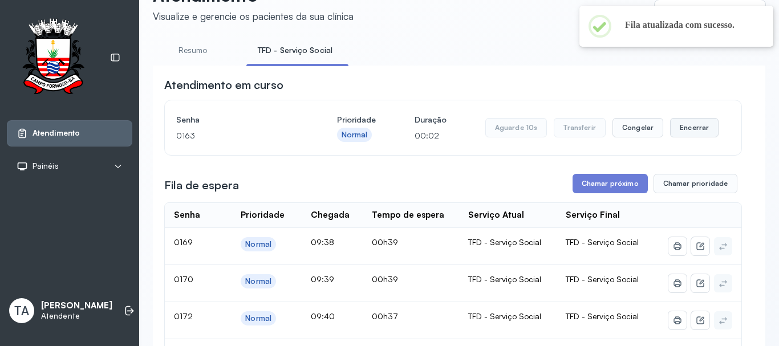
click at [673, 130] on button "Encerrar" at bounding box center [694, 127] width 48 height 19
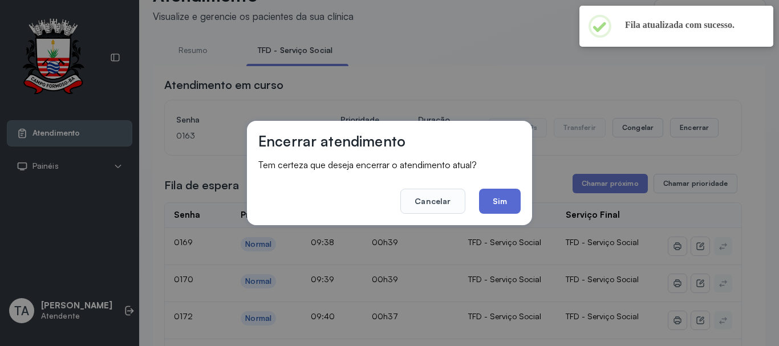
click at [501, 205] on button "Sim" at bounding box center [500, 201] width 42 height 25
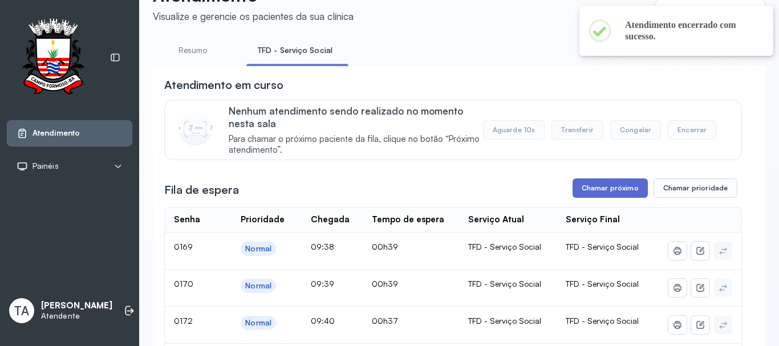
click at [586, 194] on button "Chamar próximo" at bounding box center [610, 187] width 75 height 19
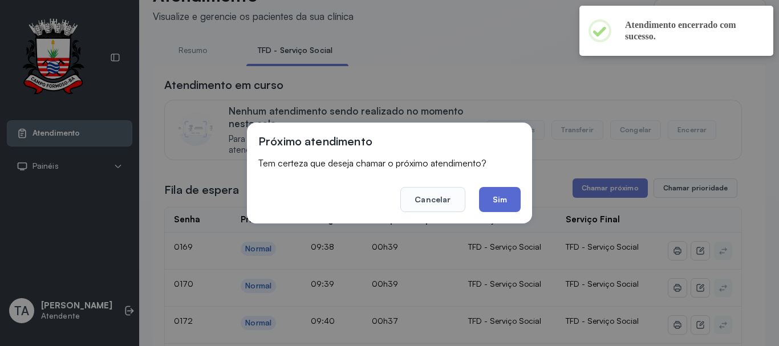
click at [500, 192] on button "Sim" at bounding box center [500, 199] width 42 height 25
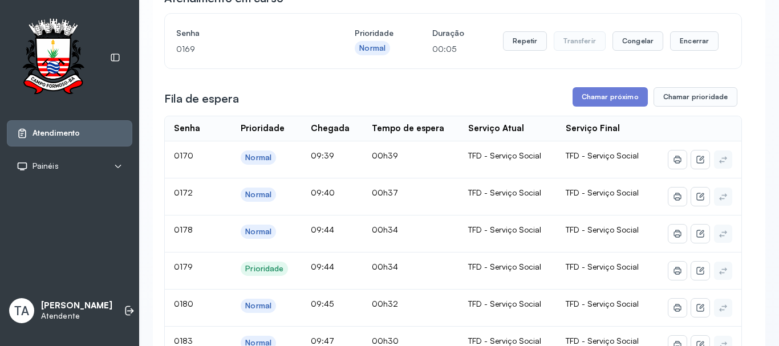
scroll to position [92, 0]
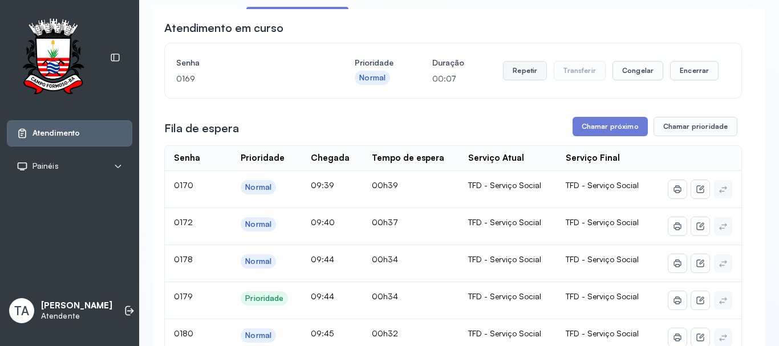
click at [528, 75] on button "Repetir" at bounding box center [525, 70] width 44 height 19
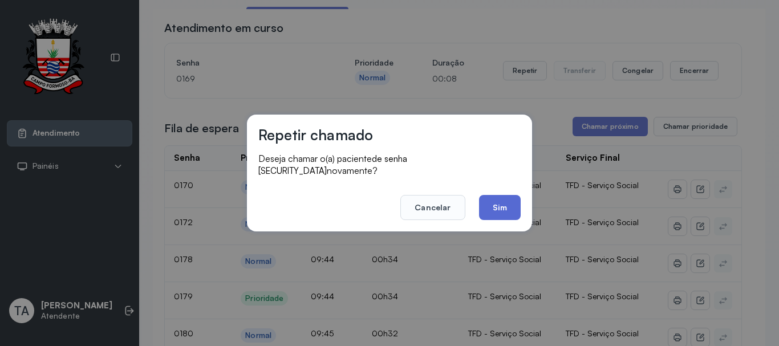
click at [499, 200] on button "Sim" at bounding box center [500, 207] width 42 height 25
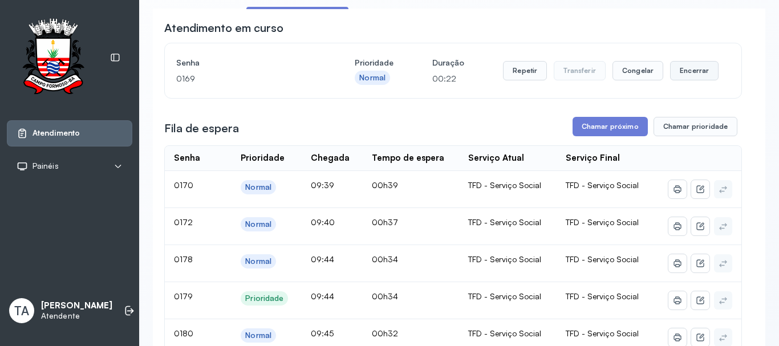
click at [672, 70] on button "Encerrar" at bounding box center [694, 70] width 48 height 19
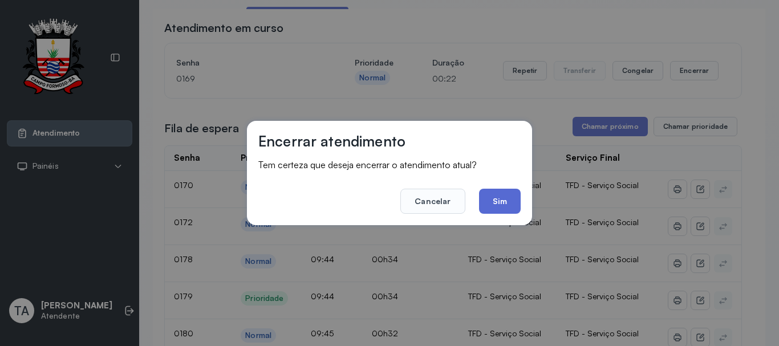
click at [504, 191] on button "Sim" at bounding box center [500, 201] width 42 height 25
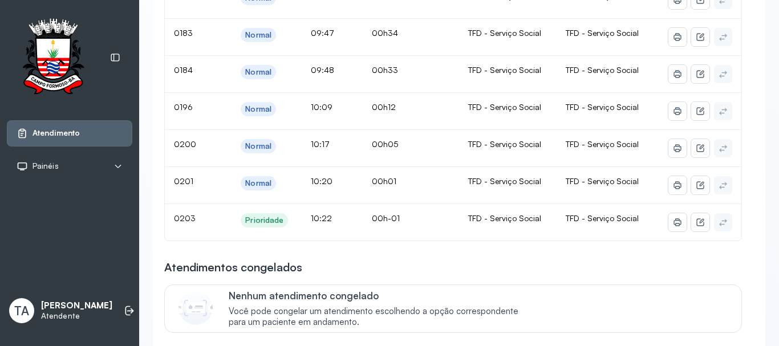
scroll to position [378, 0]
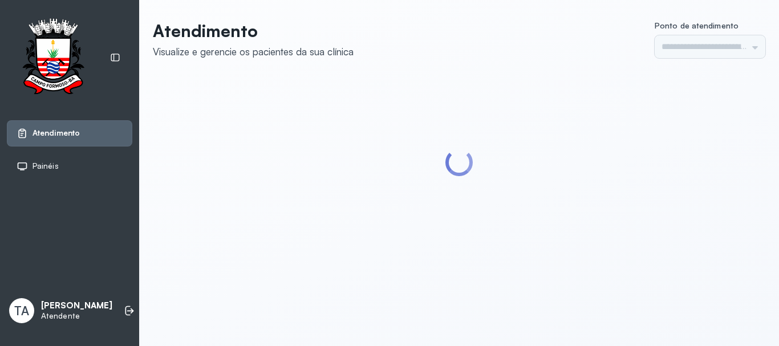
type input "******"
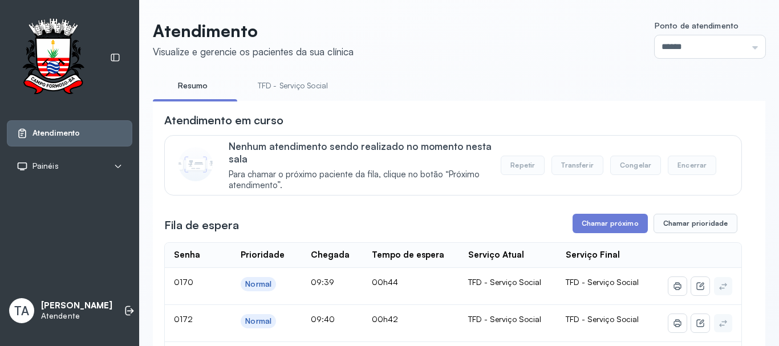
click at [302, 92] on link "TFD - Serviço Social" at bounding box center [292, 85] width 93 height 19
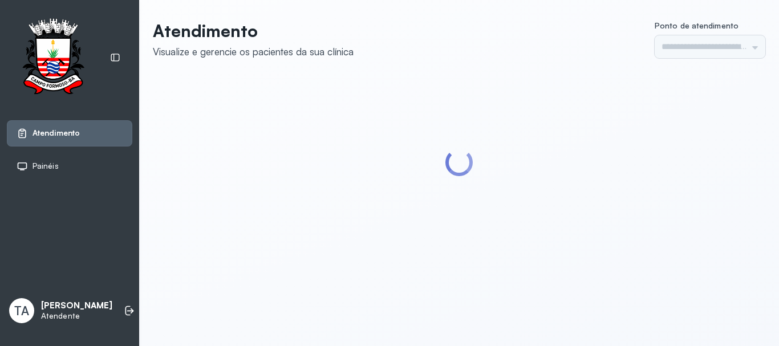
type input "******"
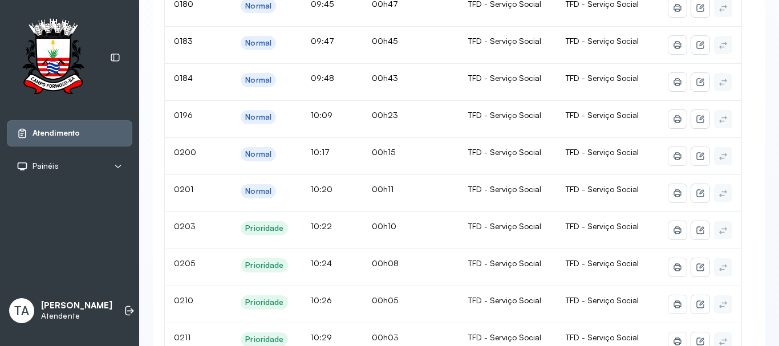
scroll to position [399, 0]
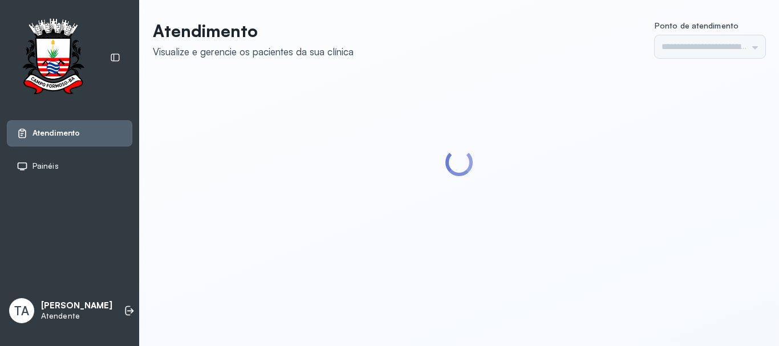
type input "******"
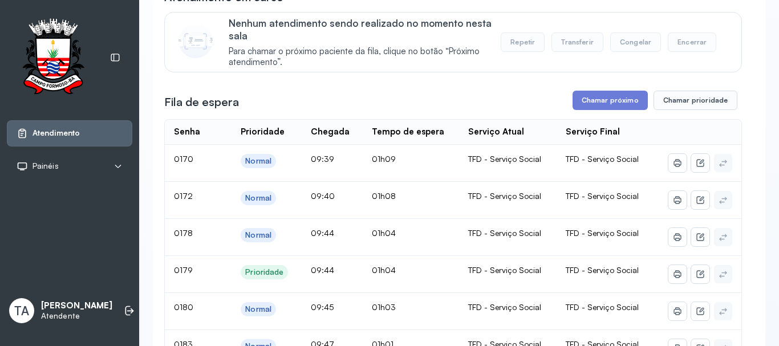
scroll to position [114, 0]
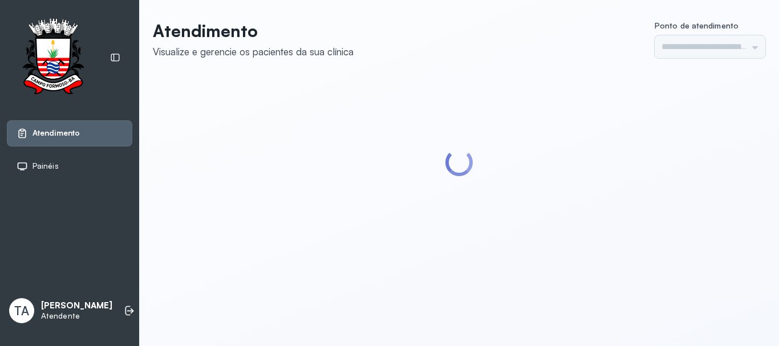
type input "******"
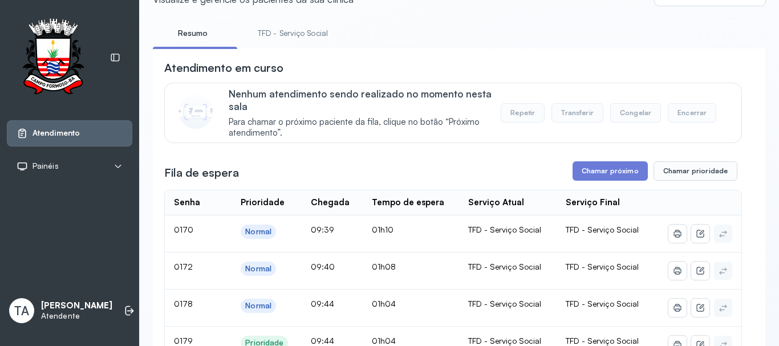
scroll to position [114, 0]
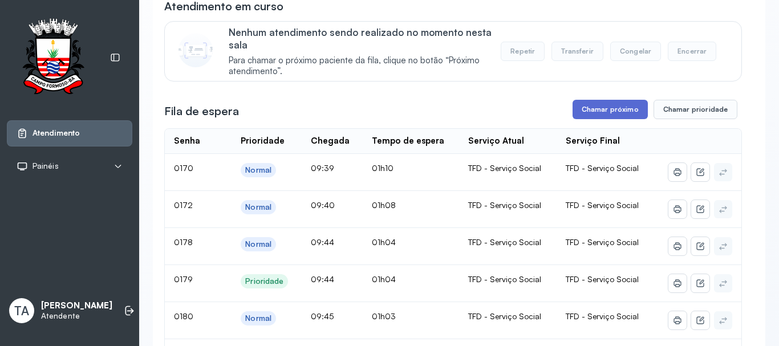
click at [599, 111] on button "Chamar próximo" at bounding box center [610, 109] width 75 height 19
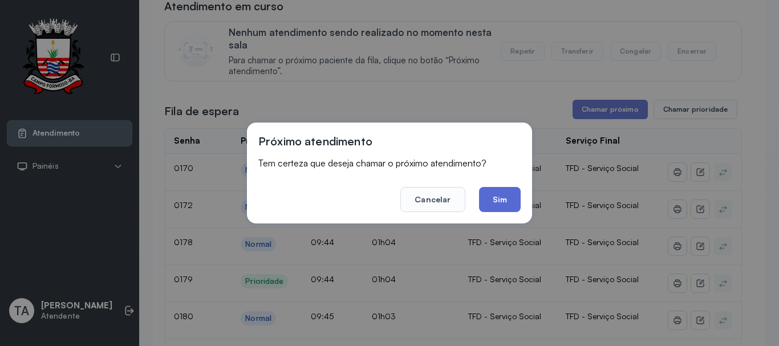
click at [483, 201] on button "Sim" at bounding box center [500, 199] width 42 height 25
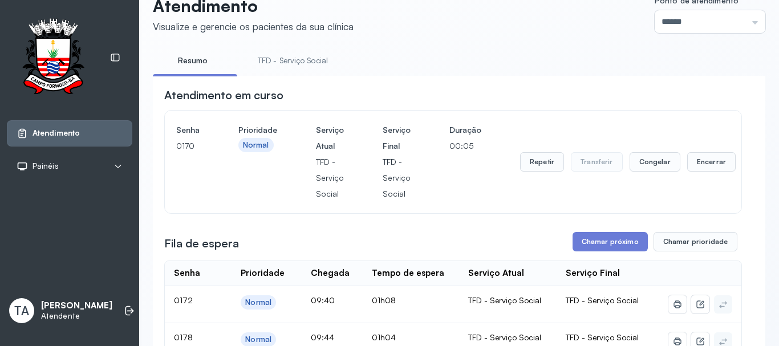
scroll to position [0, 0]
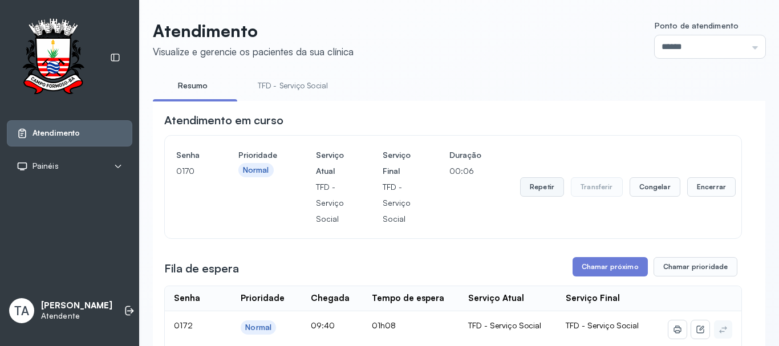
click at [542, 188] on button "Repetir" at bounding box center [542, 186] width 44 height 19
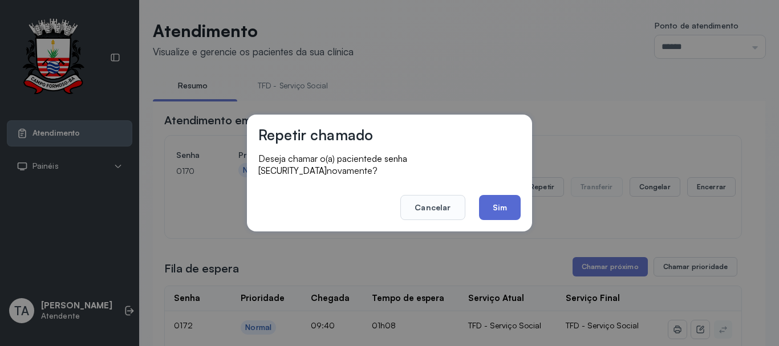
click at [505, 201] on button "Sim" at bounding box center [500, 207] width 42 height 25
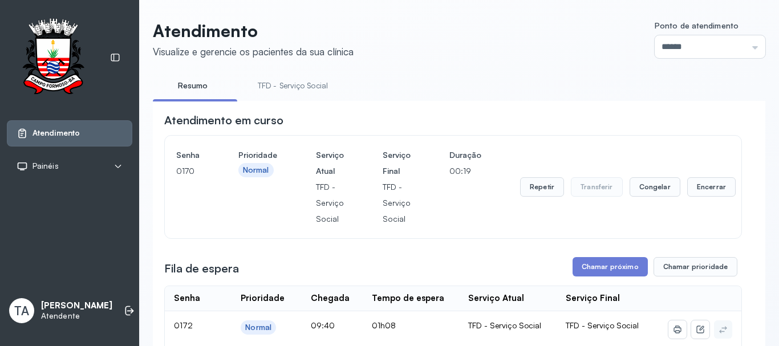
click at [549, 192] on button "Repetir" at bounding box center [542, 186] width 44 height 19
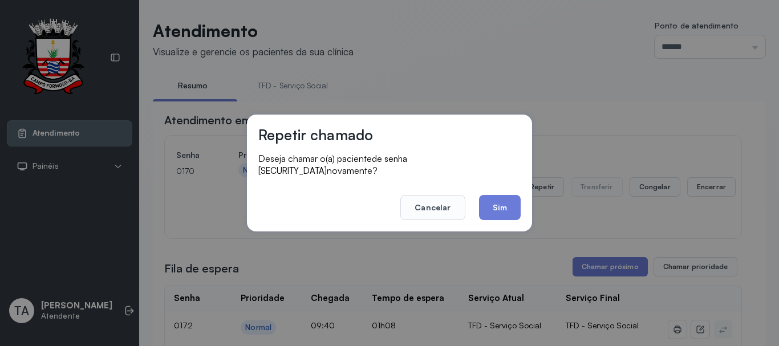
click at [521, 206] on div "Repetir chamado Deseja chamar o(a) paciente de senha 0170 novamente? Cancelar S…" at bounding box center [389, 173] width 285 height 117
click at [493, 200] on button "Sim" at bounding box center [500, 207] width 42 height 25
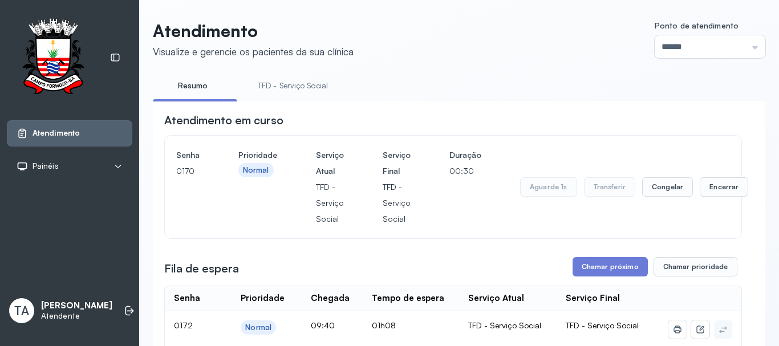
scroll to position [285, 0]
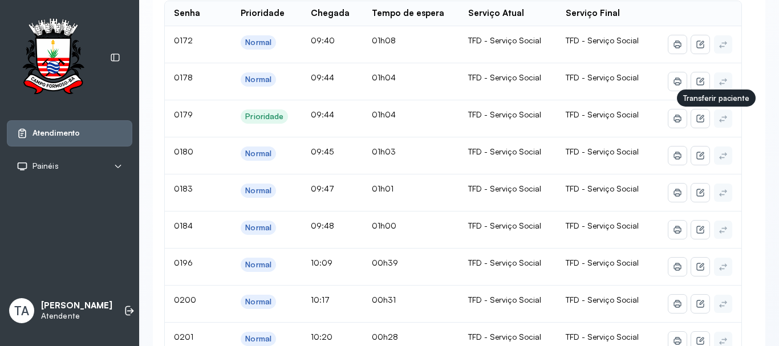
click at [719, 121] on icon at bounding box center [723, 118] width 9 height 9
click at [720, 123] on icon at bounding box center [723, 119] width 7 height 7
click at [697, 122] on icon at bounding box center [700, 118] width 7 height 7
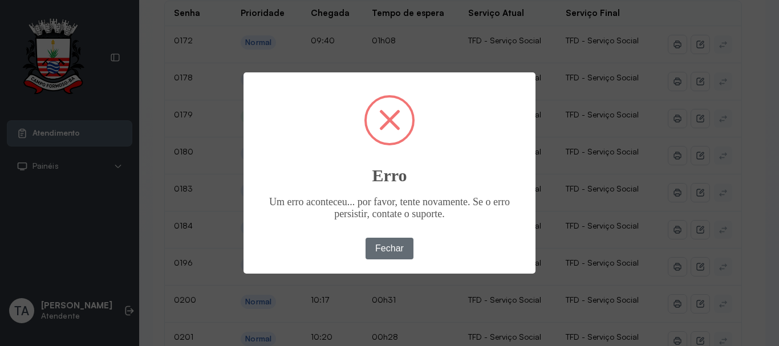
click at [408, 249] on button "Fechar" at bounding box center [390, 249] width 48 height 22
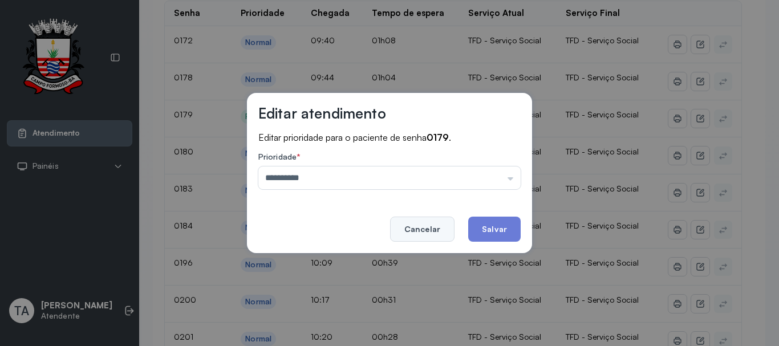
click at [443, 232] on button "Cancelar" at bounding box center [422, 229] width 64 height 25
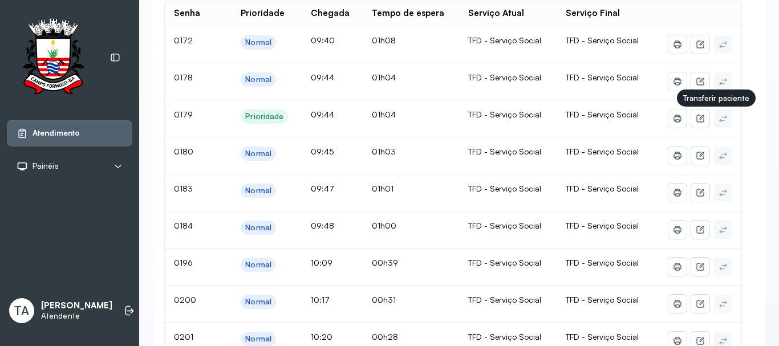
click at [719, 122] on icon at bounding box center [723, 118] width 9 height 9
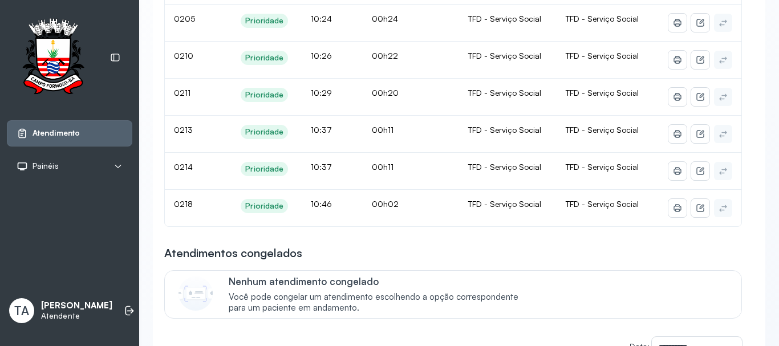
scroll to position [684, 0]
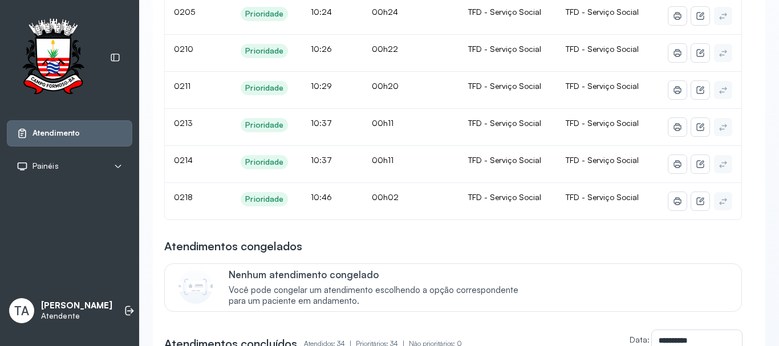
click at [720, 204] on icon at bounding box center [723, 201] width 7 height 7
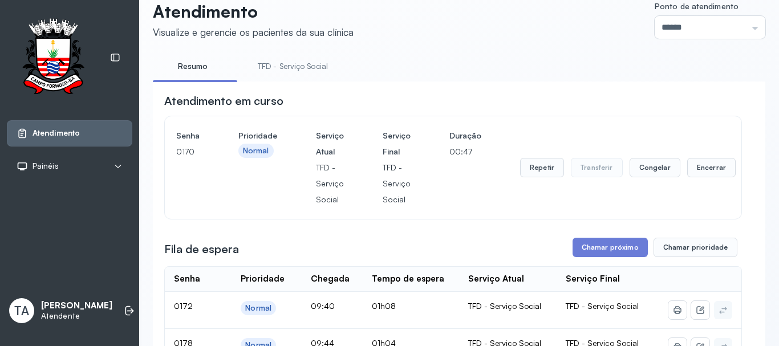
scroll to position [0, 0]
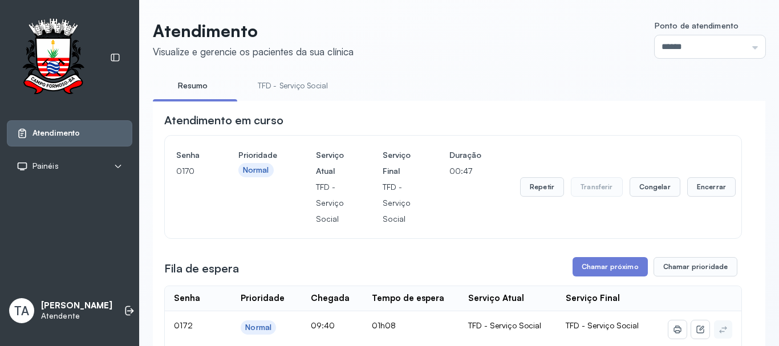
click at [279, 86] on link "TFD - Serviço Social" at bounding box center [292, 85] width 93 height 19
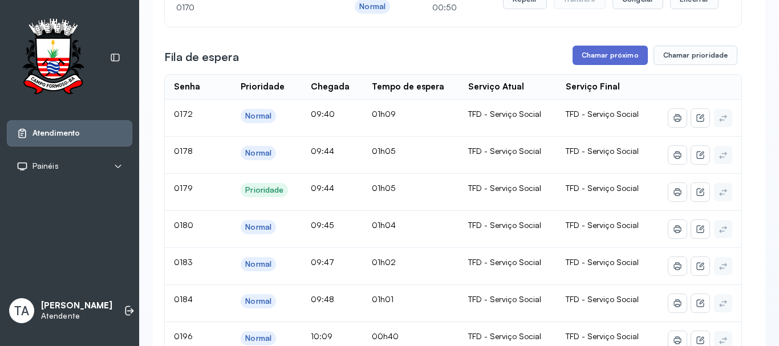
scroll to position [171, 0]
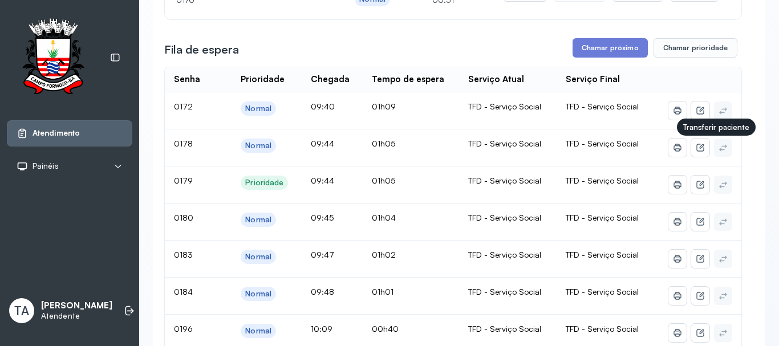
click at [720, 153] on button at bounding box center [723, 148] width 18 height 18
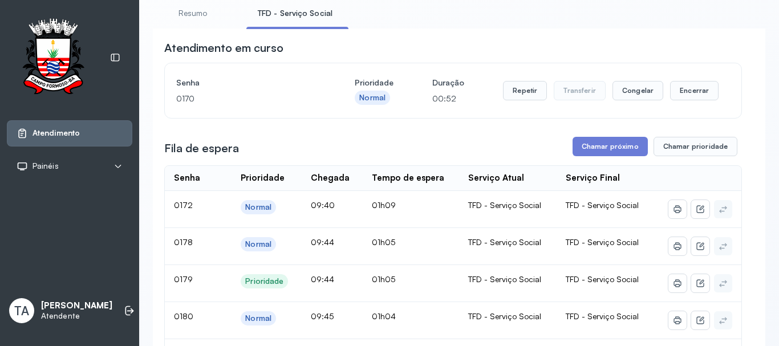
scroll to position [57, 0]
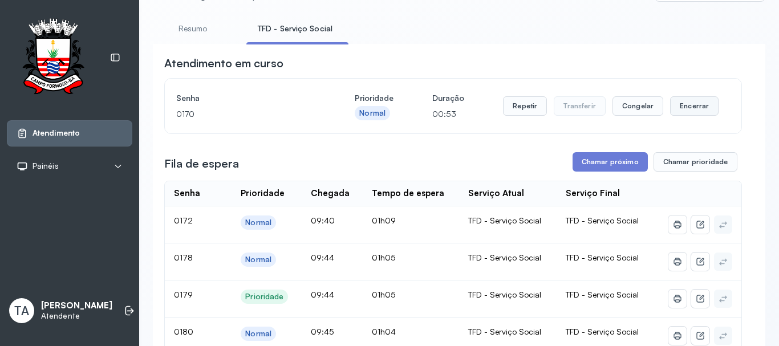
click at [690, 107] on button "Encerrar" at bounding box center [694, 105] width 48 height 19
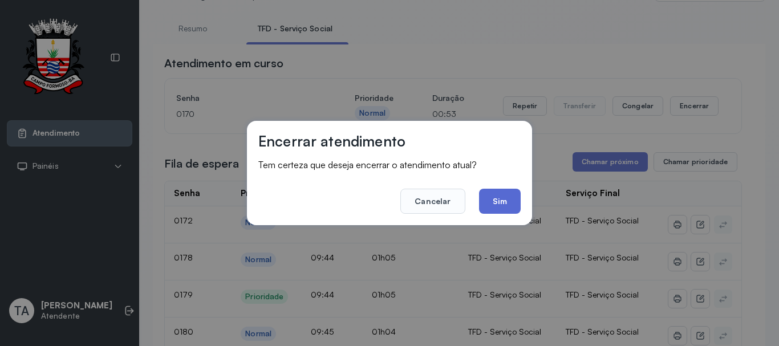
click at [508, 193] on button "Sim" at bounding box center [500, 201] width 42 height 25
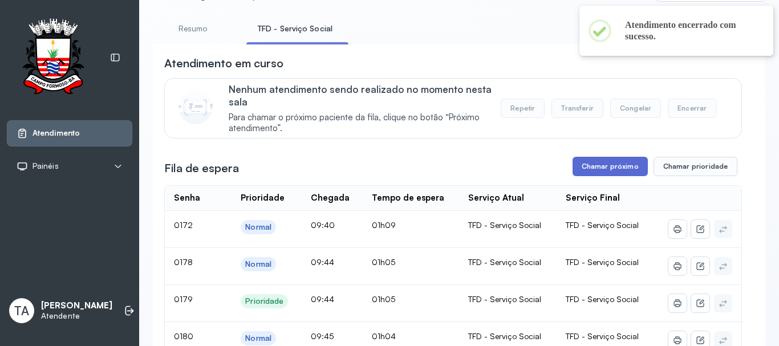
click at [591, 169] on button "Chamar próximo" at bounding box center [610, 166] width 75 height 19
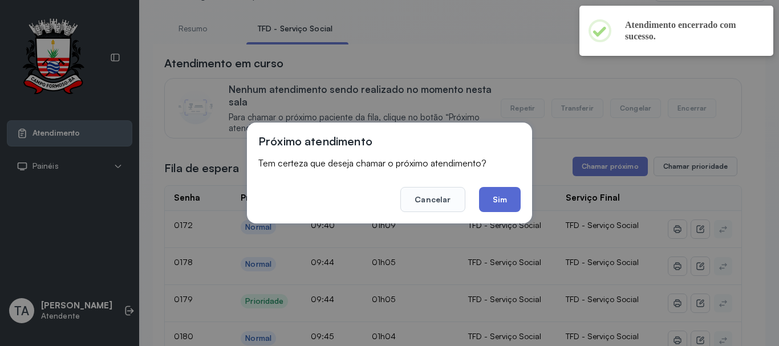
click at [505, 200] on button "Sim" at bounding box center [500, 199] width 42 height 25
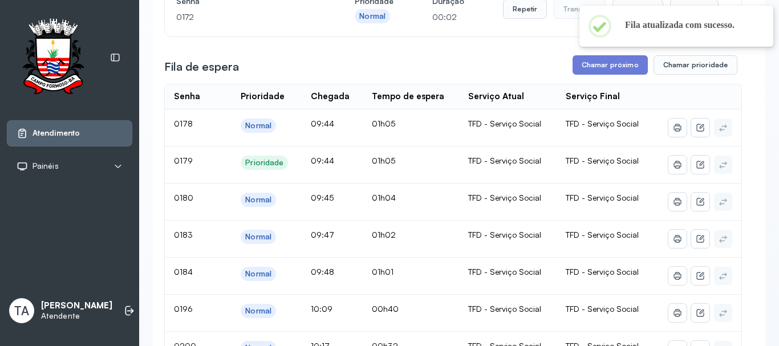
scroll to position [114, 0]
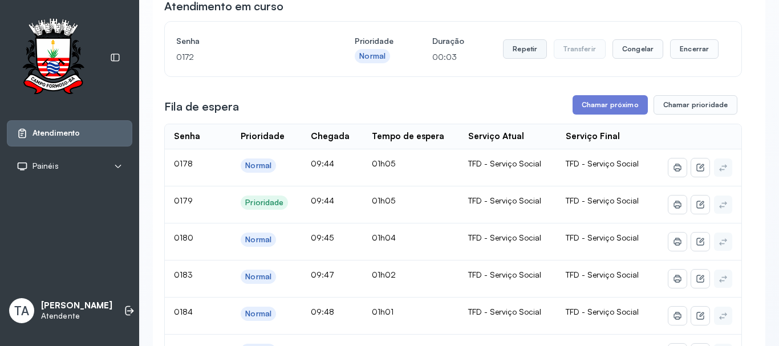
click at [521, 47] on button "Repetir" at bounding box center [525, 48] width 44 height 19
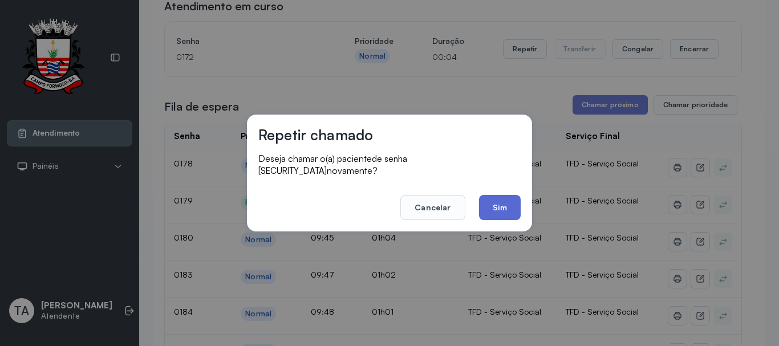
click at [496, 209] on button "Sim" at bounding box center [500, 207] width 42 height 25
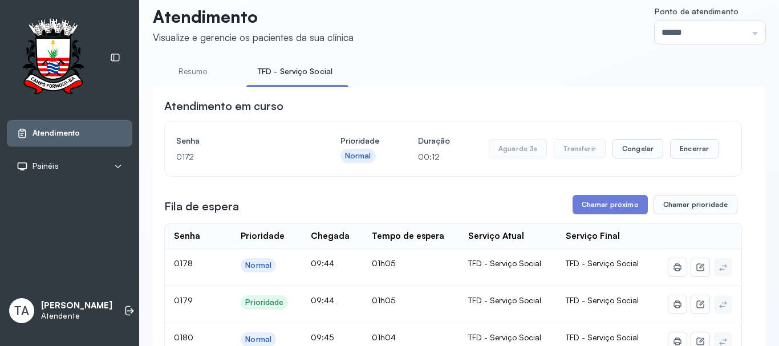
scroll to position [0, 0]
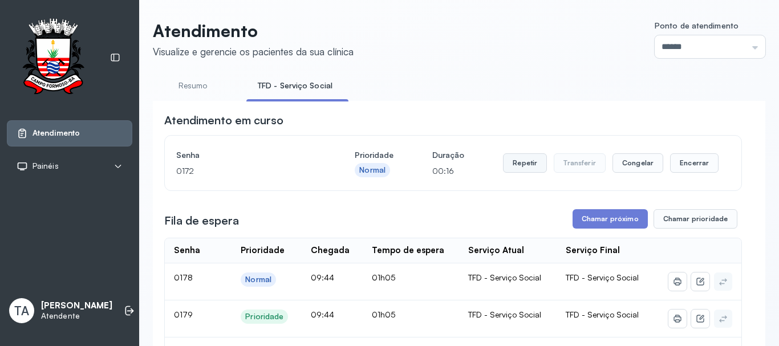
click at [529, 168] on button "Repetir" at bounding box center [525, 162] width 44 height 19
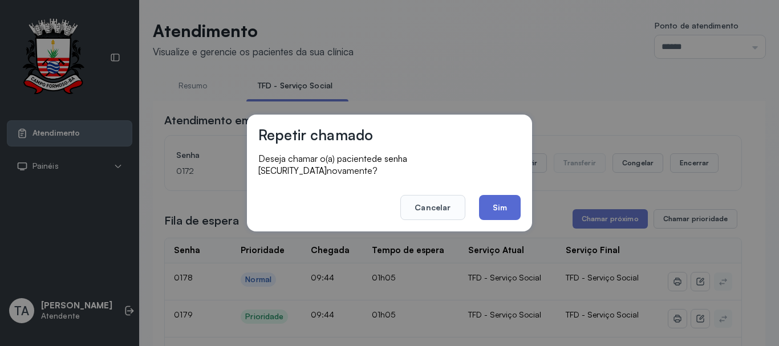
click at [510, 212] on button "Sim" at bounding box center [500, 207] width 42 height 25
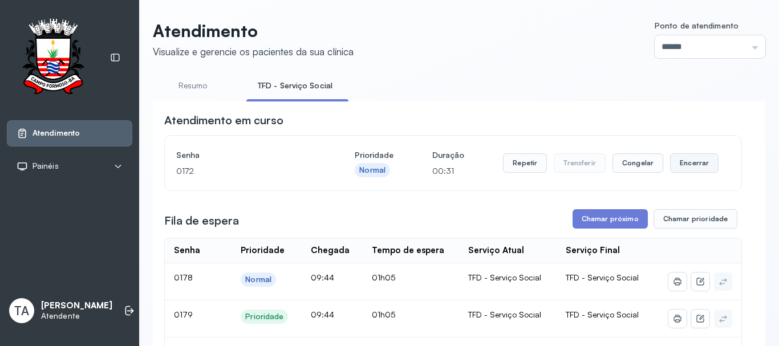
click at [679, 165] on button "Encerrar" at bounding box center [694, 162] width 48 height 19
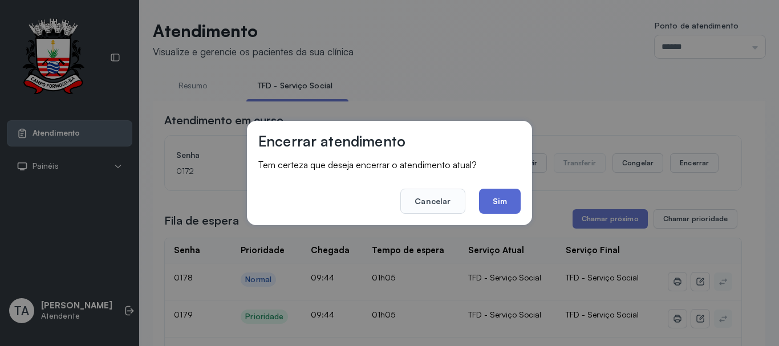
click at [488, 203] on button "Sim" at bounding box center [500, 201] width 42 height 25
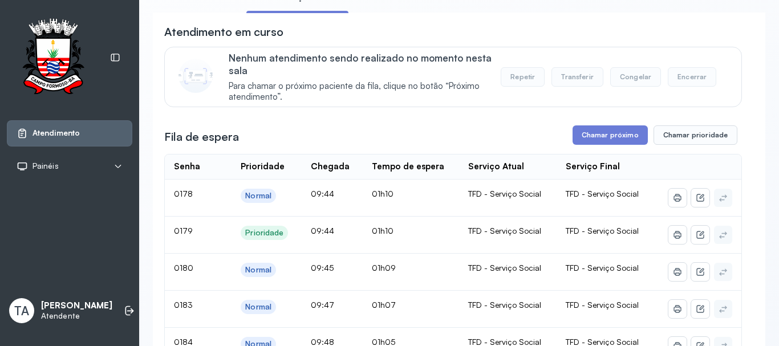
scroll to position [57, 0]
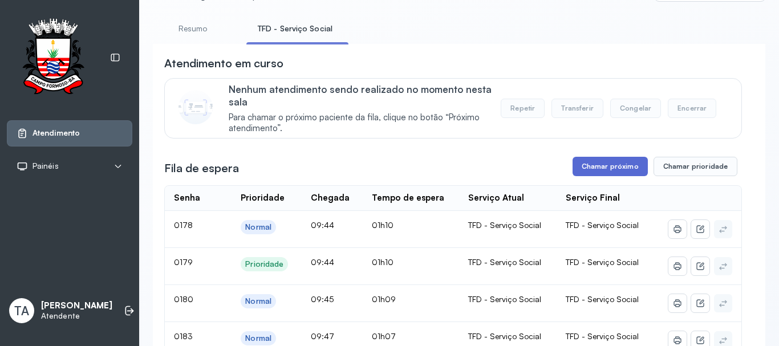
click at [594, 163] on button "Chamar próximo" at bounding box center [610, 166] width 75 height 19
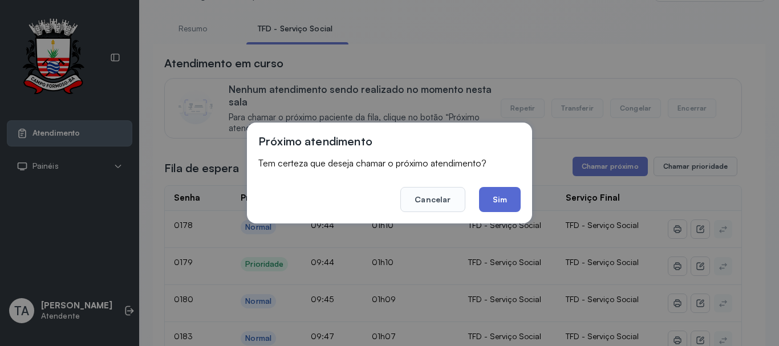
click at [509, 198] on button "Sim" at bounding box center [500, 199] width 42 height 25
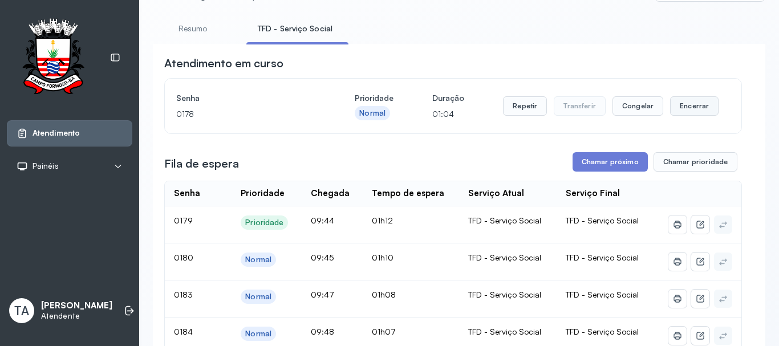
click at [671, 116] on button "Encerrar" at bounding box center [694, 105] width 48 height 19
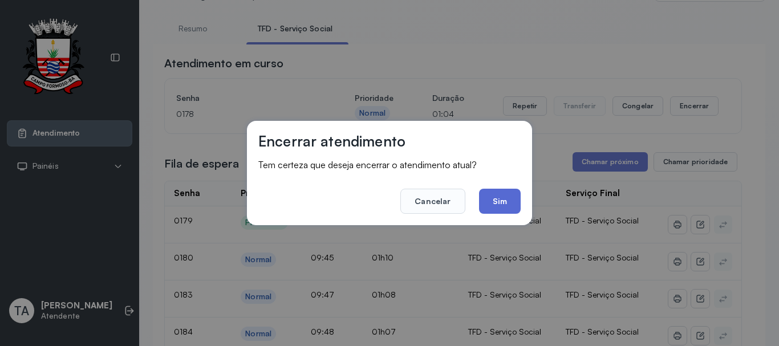
click at [499, 204] on button "Sim" at bounding box center [500, 201] width 42 height 25
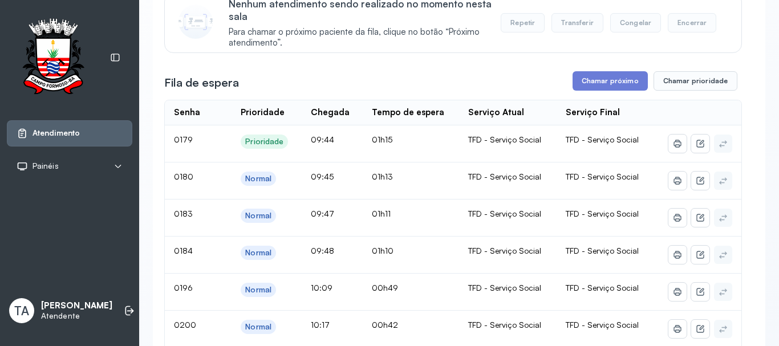
scroll to position [114, 0]
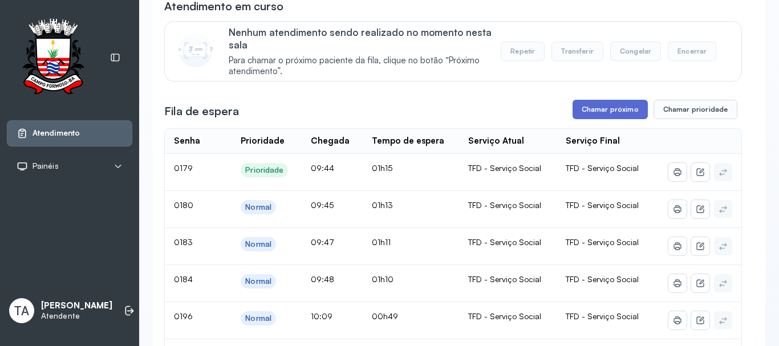
click at [610, 109] on button "Chamar próximo" at bounding box center [610, 109] width 75 height 19
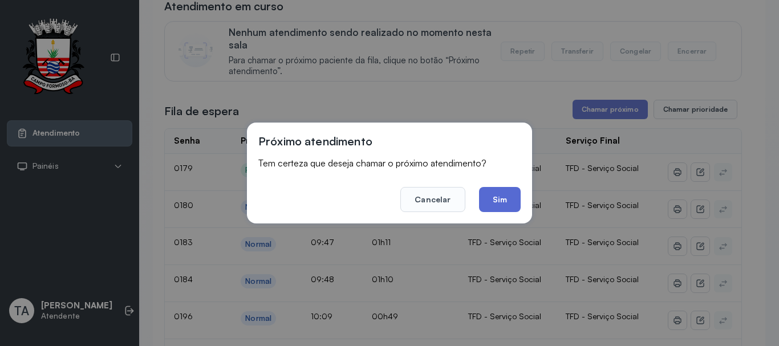
click at [501, 195] on button "Sim" at bounding box center [500, 199] width 42 height 25
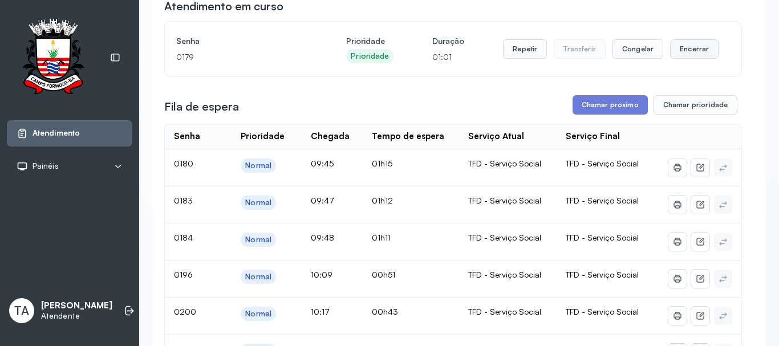
click at [690, 57] on button "Encerrar" at bounding box center [694, 48] width 48 height 19
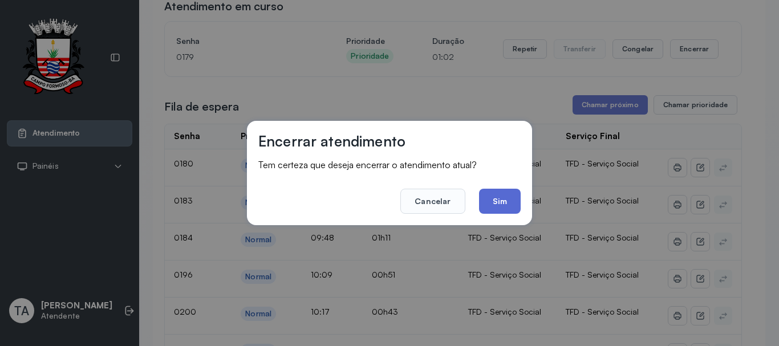
click at [498, 209] on button "Sim" at bounding box center [500, 201] width 42 height 25
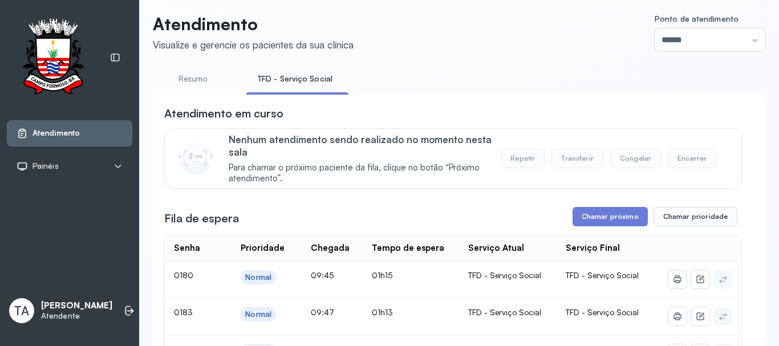
scroll to position [0, 0]
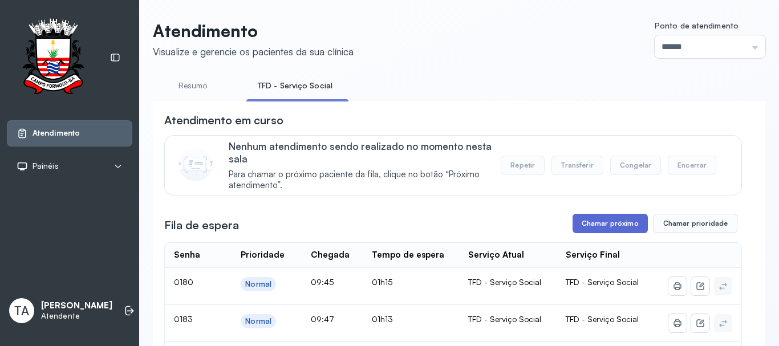
click at [600, 228] on button "Chamar próximo" at bounding box center [610, 223] width 75 height 19
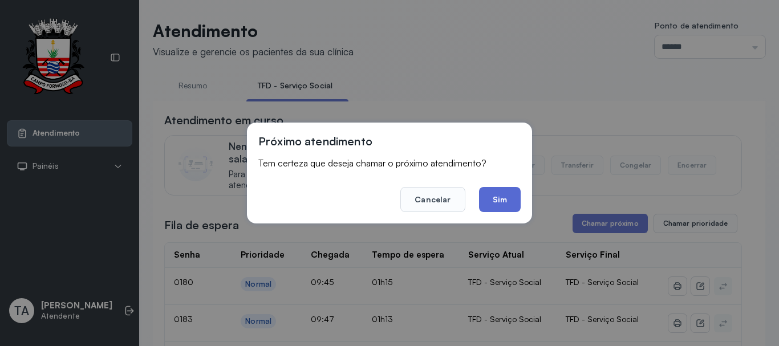
click at [496, 190] on button "Sim" at bounding box center [500, 199] width 42 height 25
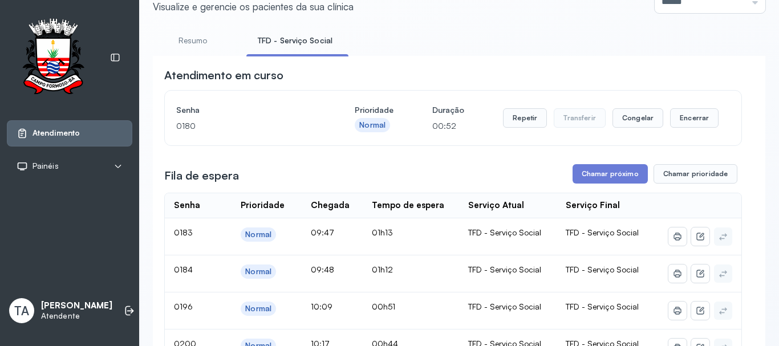
scroll to position [35, 0]
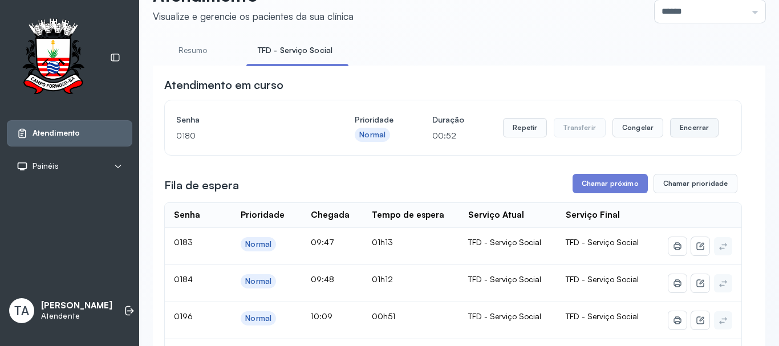
click at [696, 126] on button "Encerrar" at bounding box center [694, 127] width 48 height 19
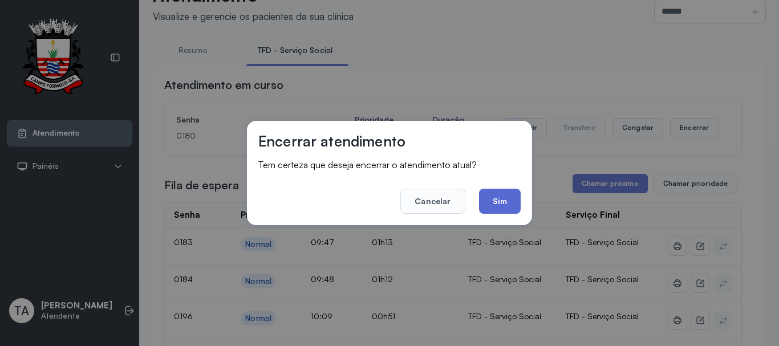
click at [492, 208] on button "Sim" at bounding box center [500, 201] width 42 height 25
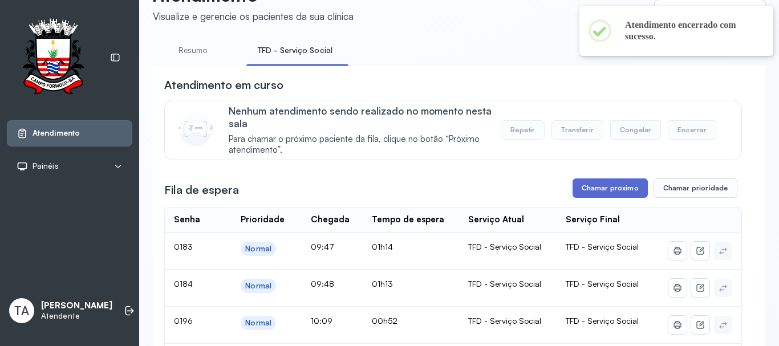
click at [583, 194] on button "Chamar próximo" at bounding box center [610, 187] width 75 height 19
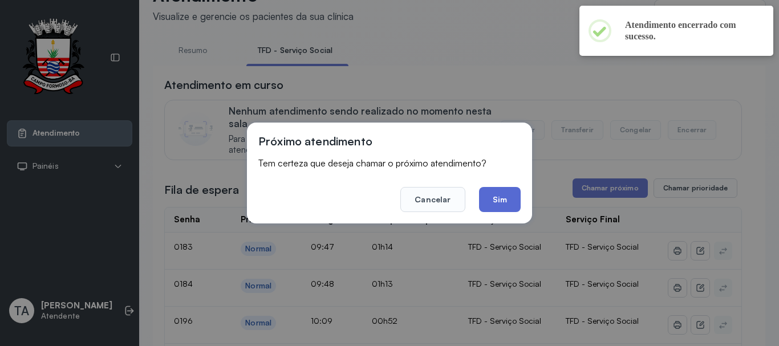
click at [493, 198] on button "Sim" at bounding box center [500, 199] width 42 height 25
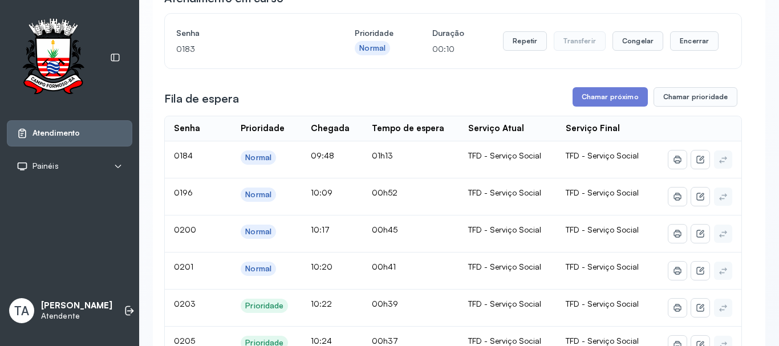
scroll to position [92, 0]
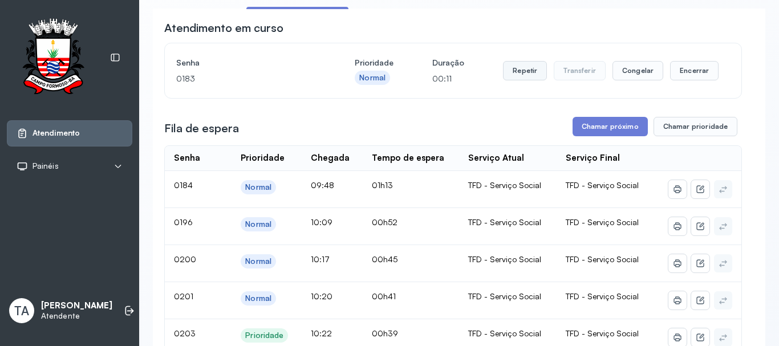
click at [520, 72] on button "Repetir" at bounding box center [525, 70] width 44 height 19
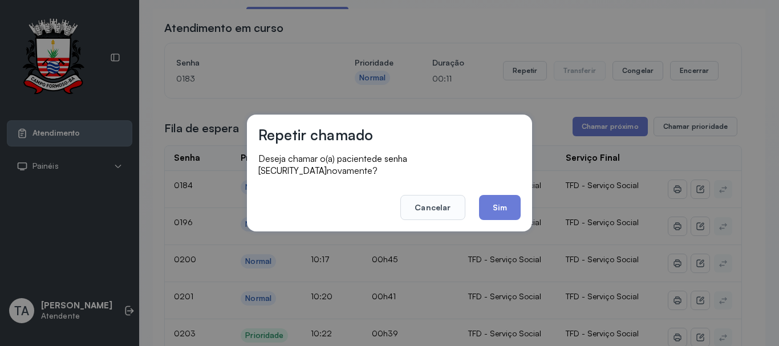
click at [482, 220] on div "Repetir chamado Deseja chamar o(a) paciente de senha 0183 novamente? Cancelar S…" at bounding box center [389, 173] width 285 height 117
click at [482, 206] on button "Sim" at bounding box center [500, 207] width 42 height 25
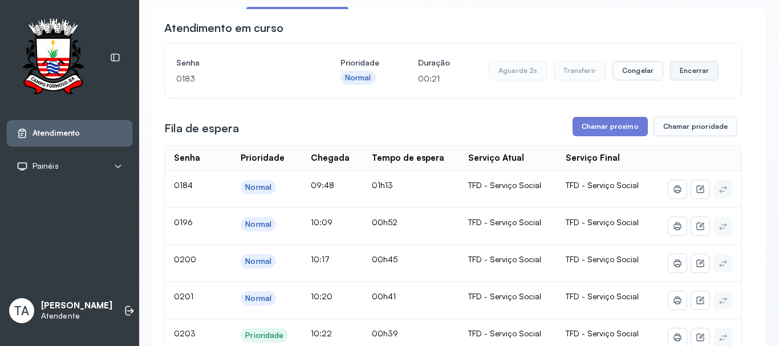
click at [680, 75] on button "Encerrar" at bounding box center [694, 70] width 48 height 19
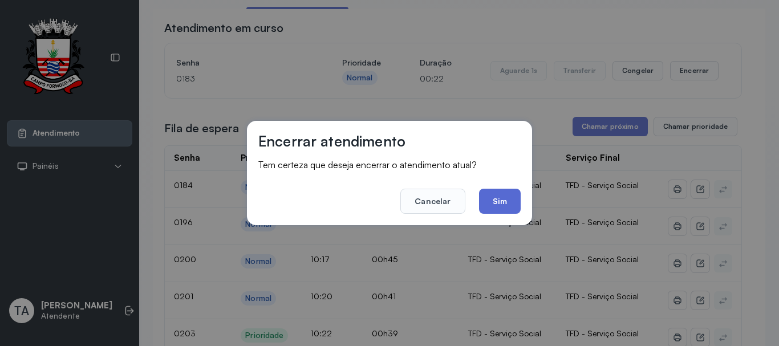
click at [481, 199] on button "Sim" at bounding box center [500, 201] width 42 height 25
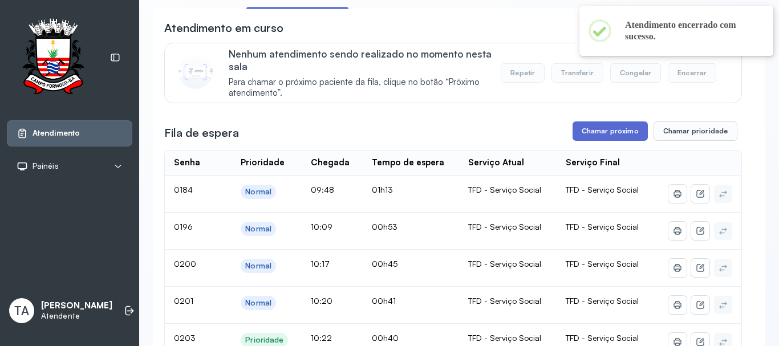
click at [605, 137] on button "Chamar próximo" at bounding box center [610, 130] width 75 height 19
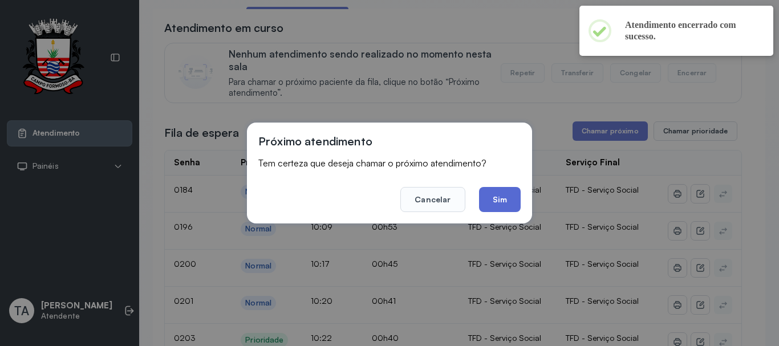
click at [490, 206] on button "Sim" at bounding box center [500, 199] width 42 height 25
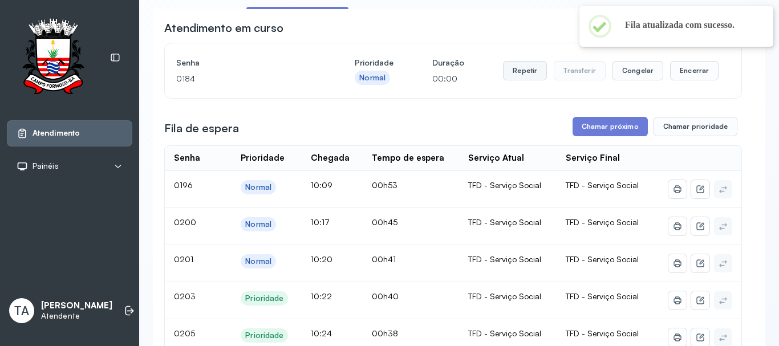
click at [530, 76] on button "Repetir" at bounding box center [525, 70] width 44 height 19
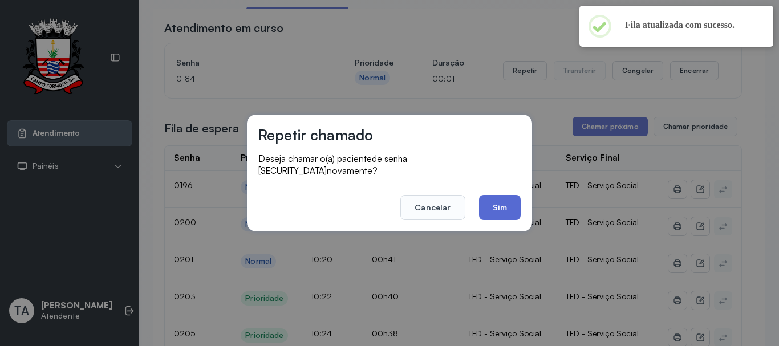
click at [493, 205] on button "Sim" at bounding box center [500, 207] width 42 height 25
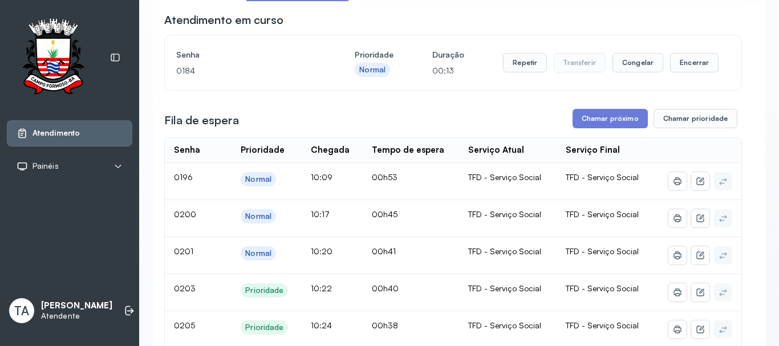
scroll to position [35, 0]
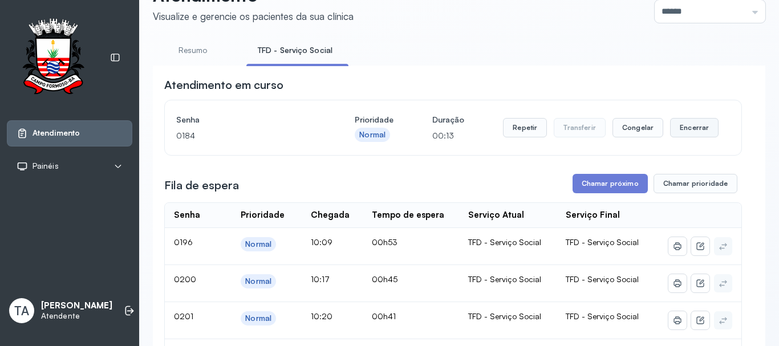
click at [689, 133] on button "Encerrar" at bounding box center [694, 127] width 48 height 19
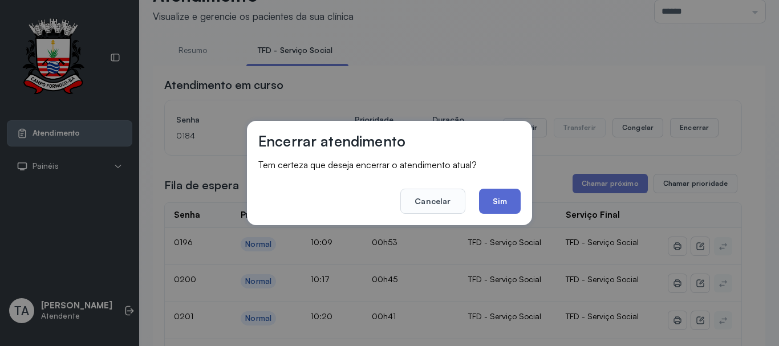
click at [489, 203] on button "Sim" at bounding box center [500, 201] width 42 height 25
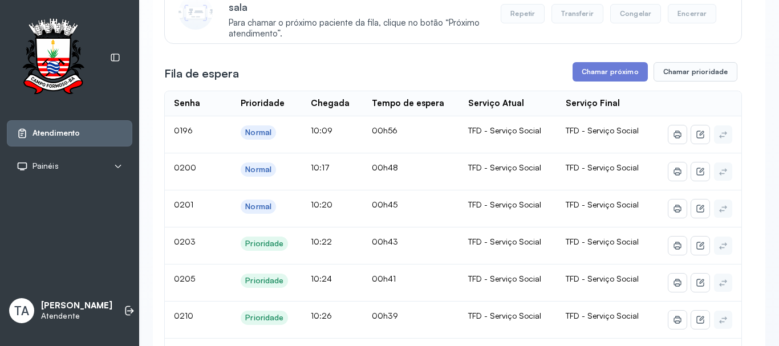
scroll to position [0, 0]
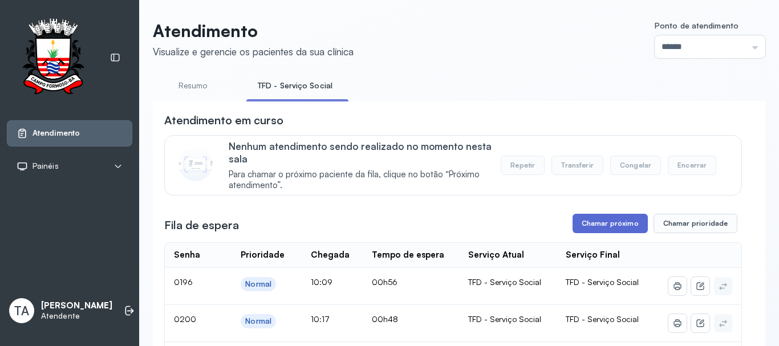
click at [586, 218] on button "Chamar próximo" at bounding box center [610, 223] width 75 height 19
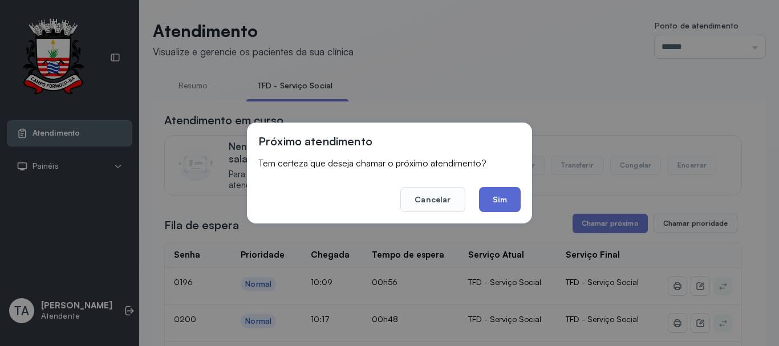
click at [511, 207] on button "Sim" at bounding box center [500, 199] width 42 height 25
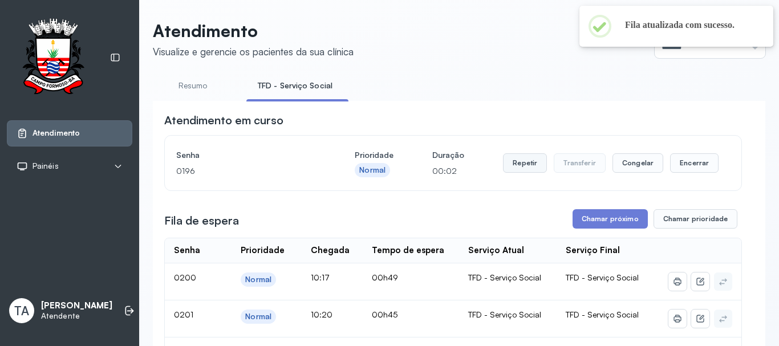
click at [520, 165] on button "Repetir" at bounding box center [525, 162] width 44 height 19
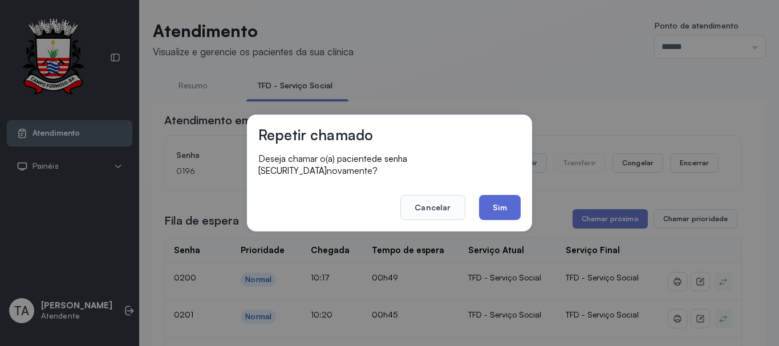
click at [489, 201] on button "Sim" at bounding box center [500, 207] width 42 height 25
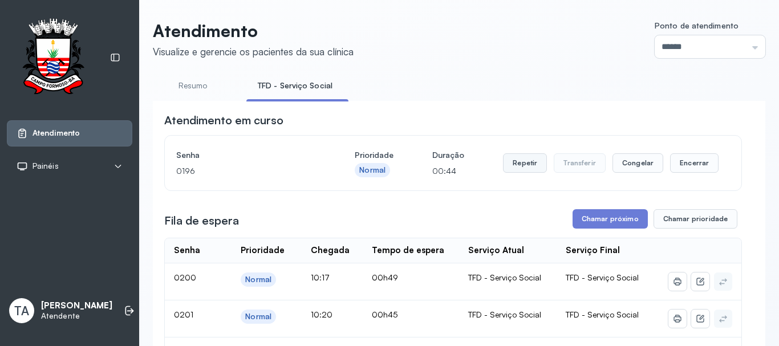
click at [514, 162] on button "Repetir" at bounding box center [525, 162] width 44 height 19
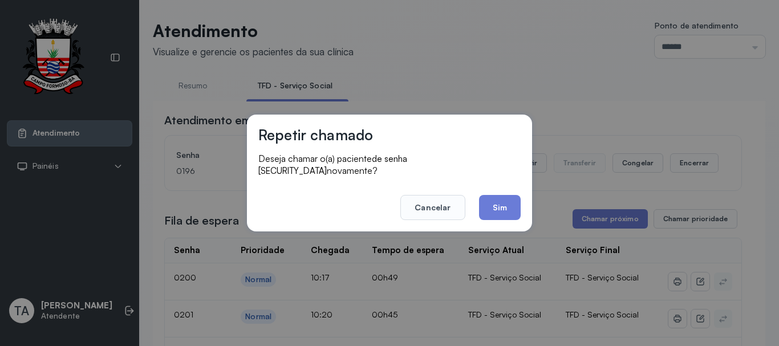
click at [497, 216] on div "Repetir chamado Deseja chamar o(a) paciente de senha 0196 novamente? Cancelar S…" at bounding box center [389, 173] width 285 height 117
click at [499, 206] on button "Sim" at bounding box center [500, 207] width 42 height 25
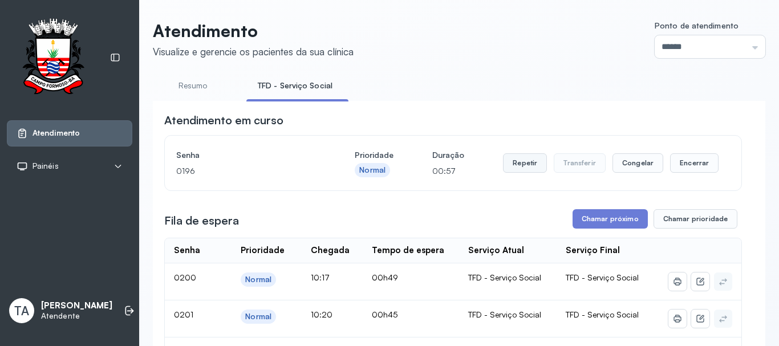
click at [532, 164] on button "Repetir" at bounding box center [525, 162] width 44 height 19
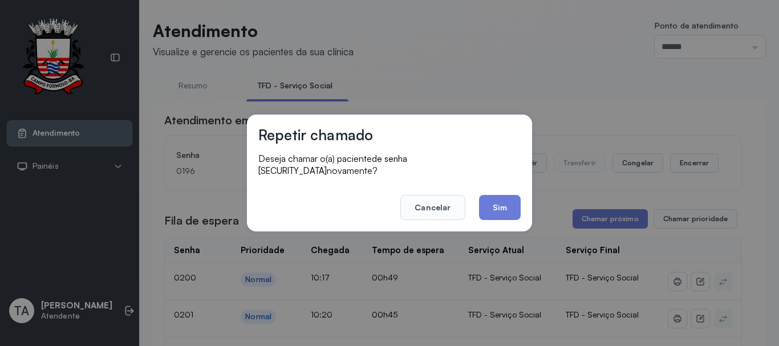
click at [511, 196] on button "Sim" at bounding box center [500, 207] width 42 height 25
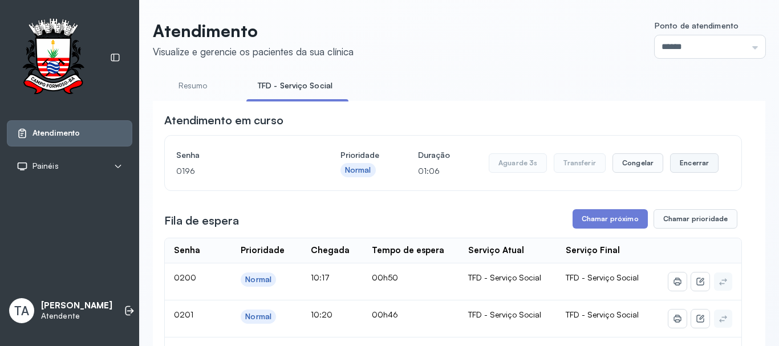
click at [677, 168] on button "Encerrar" at bounding box center [694, 162] width 48 height 19
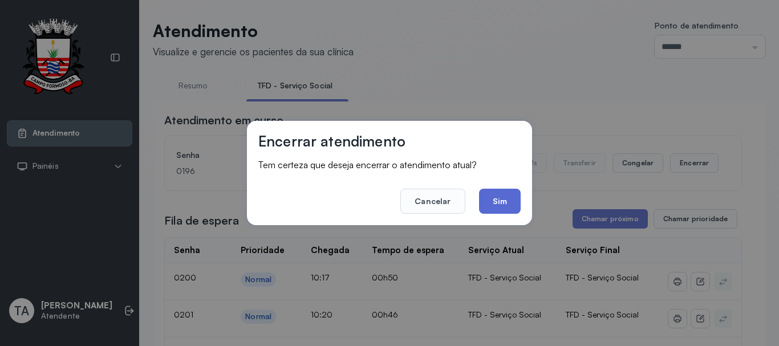
click at [505, 210] on button "Sim" at bounding box center [500, 201] width 42 height 25
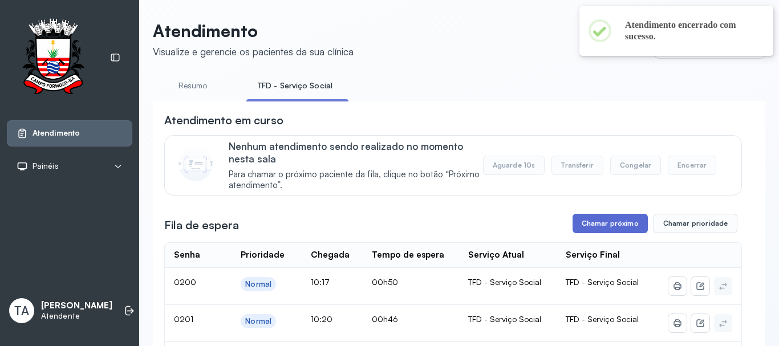
click at [578, 224] on button "Chamar próximo" at bounding box center [610, 223] width 75 height 19
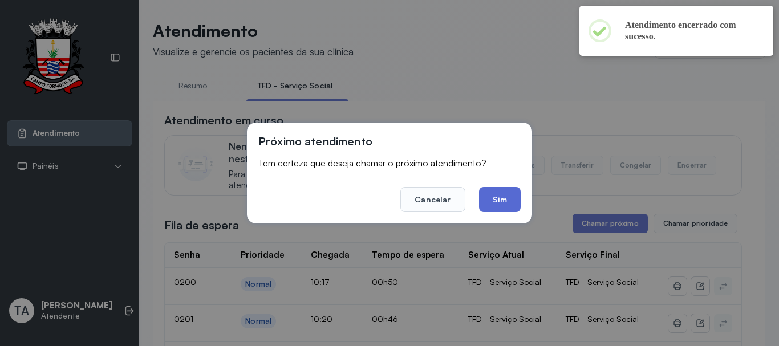
click at [489, 206] on button "Sim" at bounding box center [500, 199] width 42 height 25
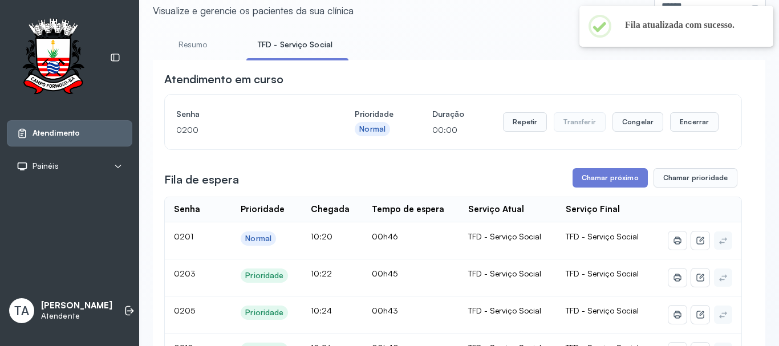
scroll to position [35, 0]
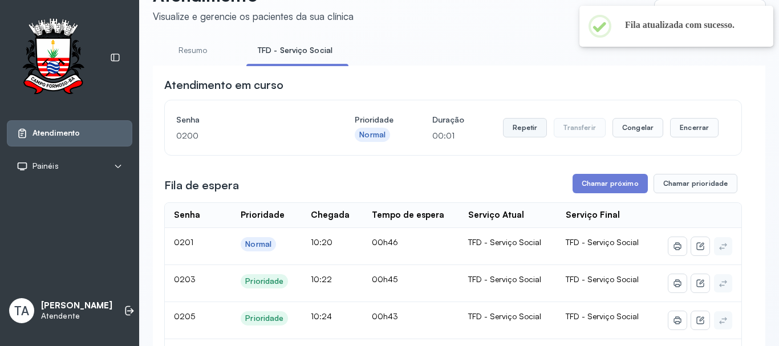
click at [534, 122] on button "Repetir" at bounding box center [525, 127] width 44 height 19
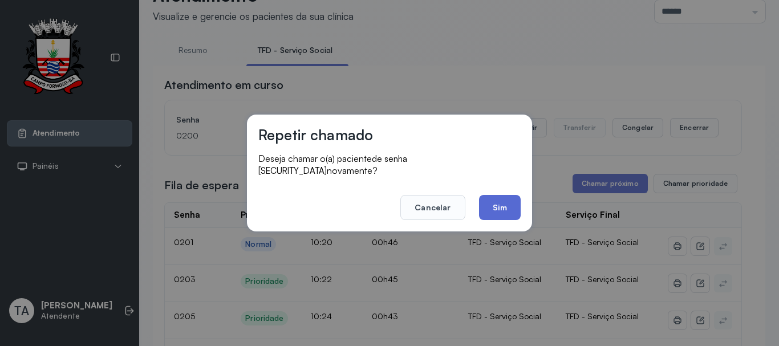
click at [492, 210] on button "Sim" at bounding box center [500, 207] width 42 height 25
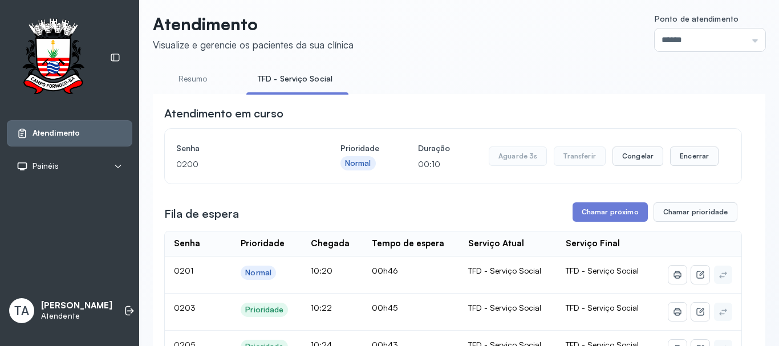
scroll to position [0, 0]
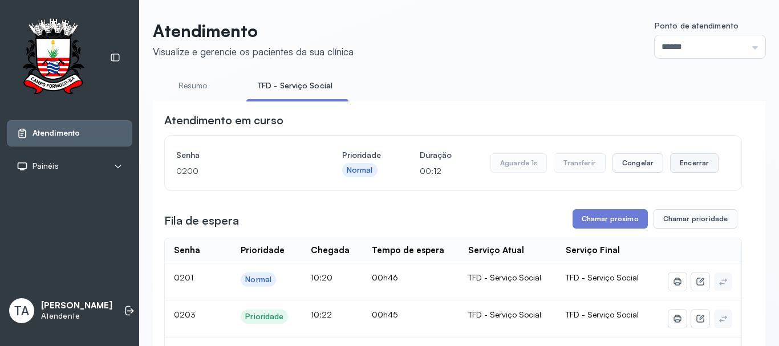
click at [676, 167] on button "Encerrar" at bounding box center [694, 162] width 48 height 19
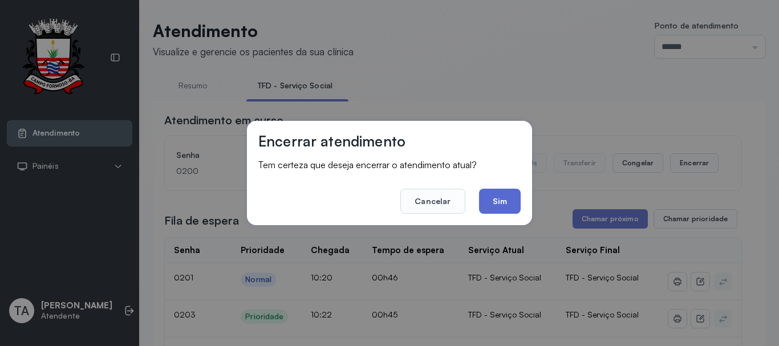
click at [512, 202] on button "Sim" at bounding box center [500, 201] width 42 height 25
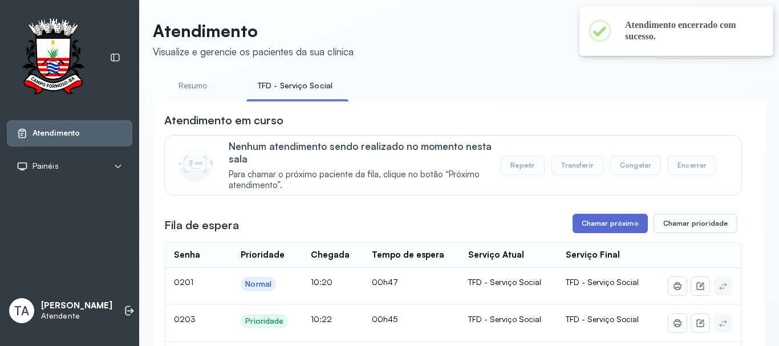
click at [578, 221] on button "Chamar próximo" at bounding box center [610, 223] width 75 height 19
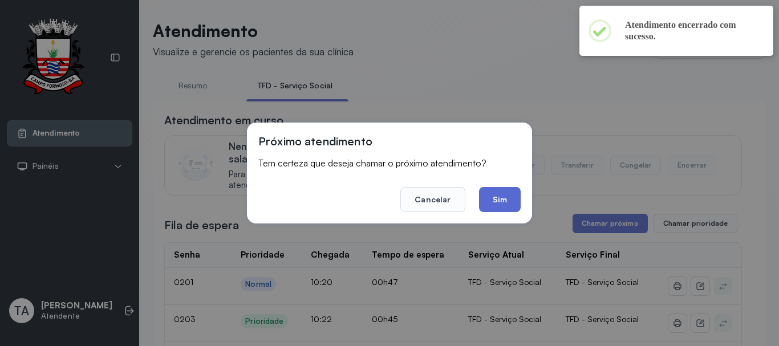
click at [501, 201] on button "Sim" at bounding box center [500, 199] width 42 height 25
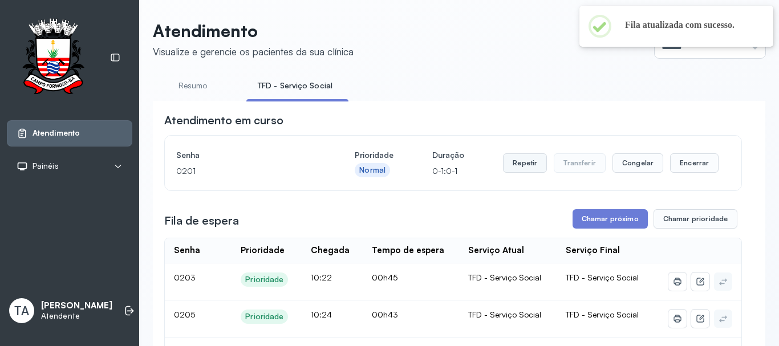
click at [523, 173] on button "Repetir" at bounding box center [525, 162] width 44 height 19
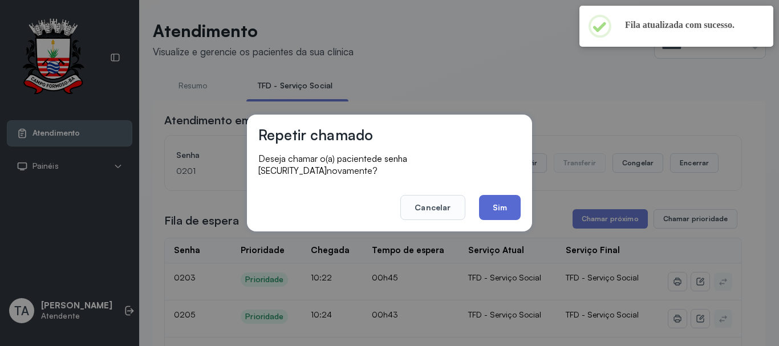
click at [494, 201] on button "Sim" at bounding box center [500, 207] width 42 height 25
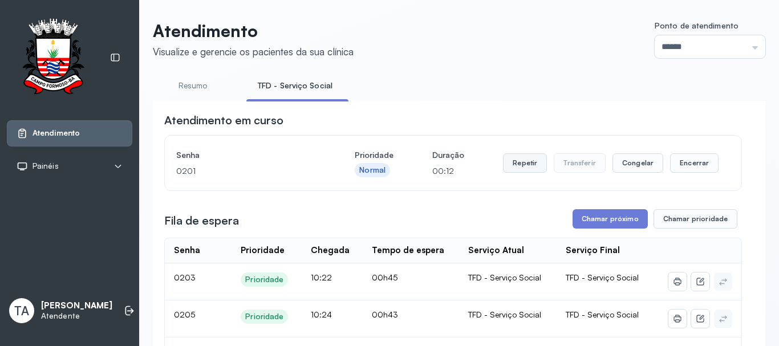
click at [522, 167] on button "Repetir" at bounding box center [525, 162] width 44 height 19
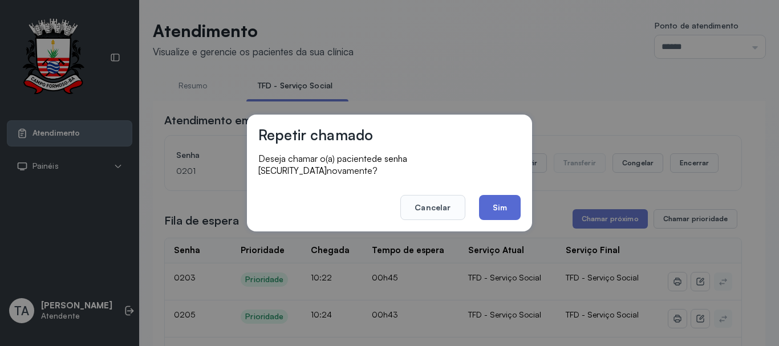
click at [493, 201] on button "Sim" at bounding box center [500, 207] width 42 height 25
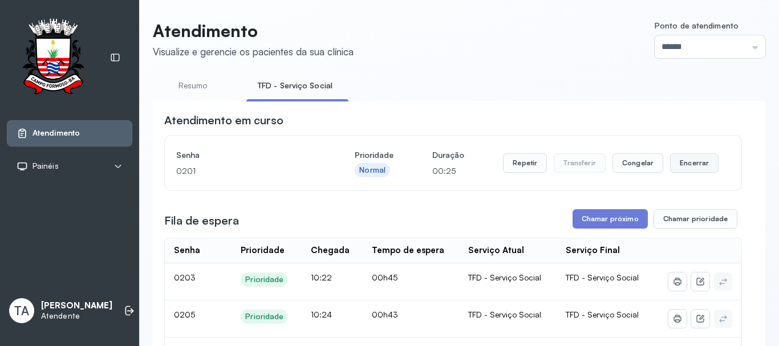
click at [670, 167] on button "Encerrar" at bounding box center [694, 162] width 48 height 19
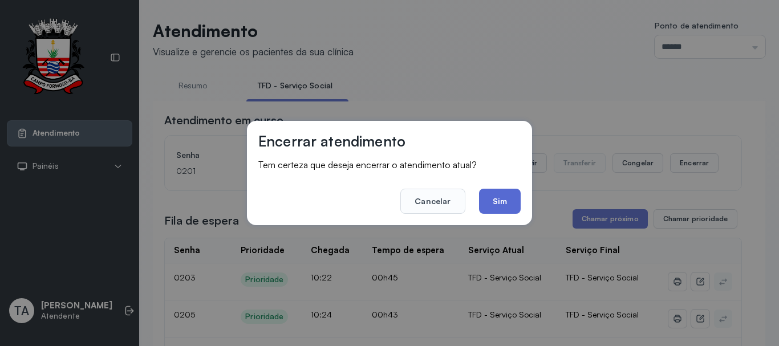
click at [496, 205] on button "Sim" at bounding box center [500, 201] width 42 height 25
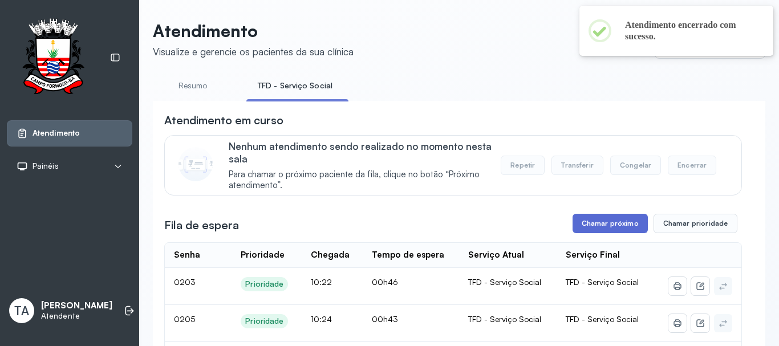
click at [577, 224] on button "Chamar próximo" at bounding box center [610, 223] width 75 height 19
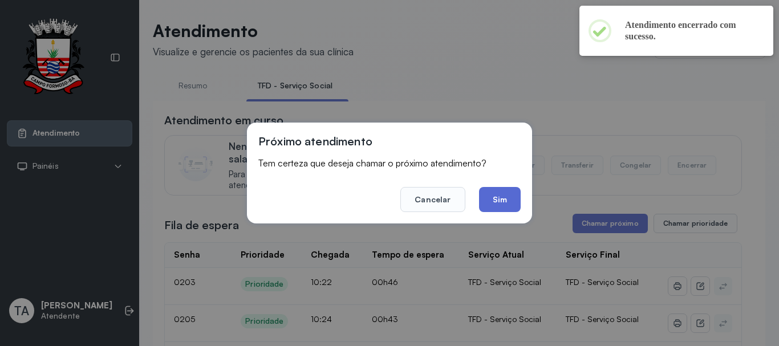
click at [493, 197] on button "Sim" at bounding box center [500, 199] width 42 height 25
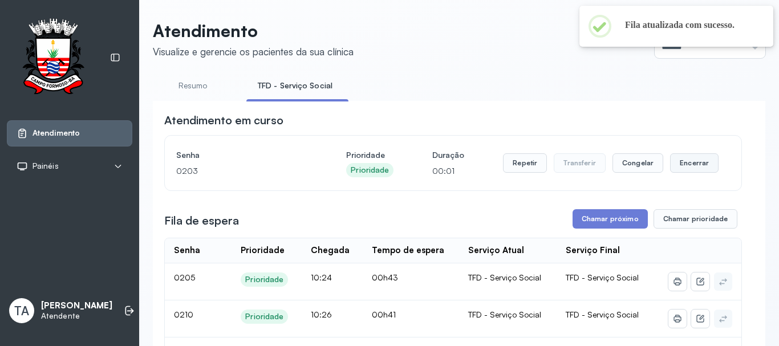
click at [695, 169] on button "Encerrar" at bounding box center [694, 162] width 48 height 19
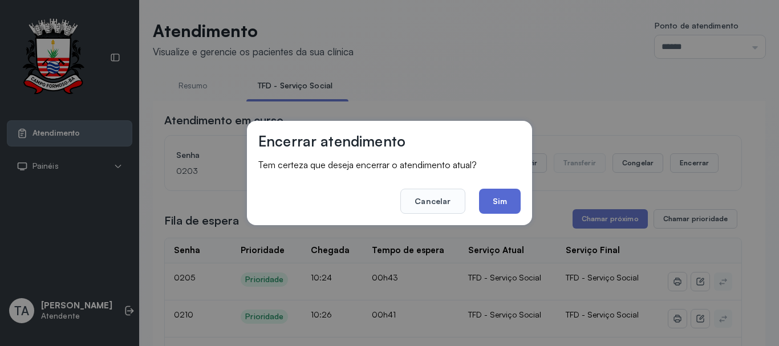
click at [506, 212] on button "Sim" at bounding box center [500, 201] width 42 height 25
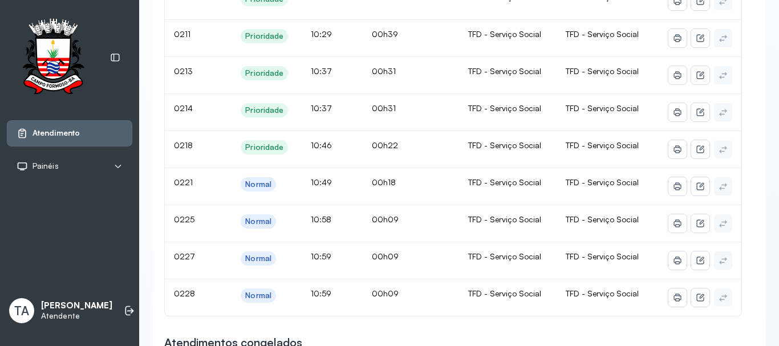
scroll to position [342, 0]
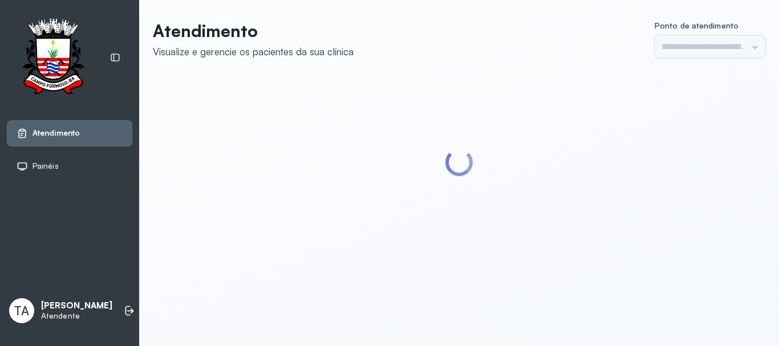
type input "******"
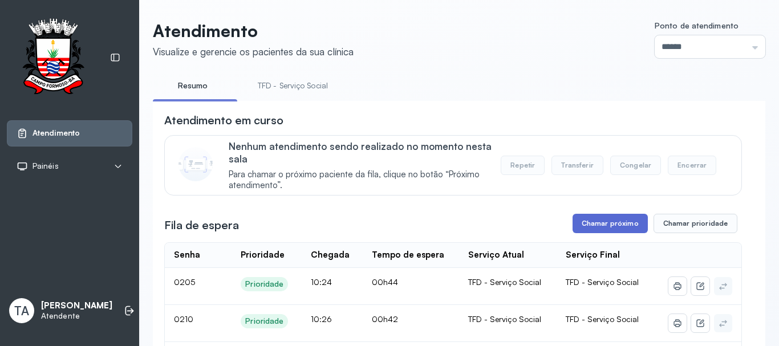
click at [627, 230] on button "Chamar próximo" at bounding box center [610, 223] width 75 height 19
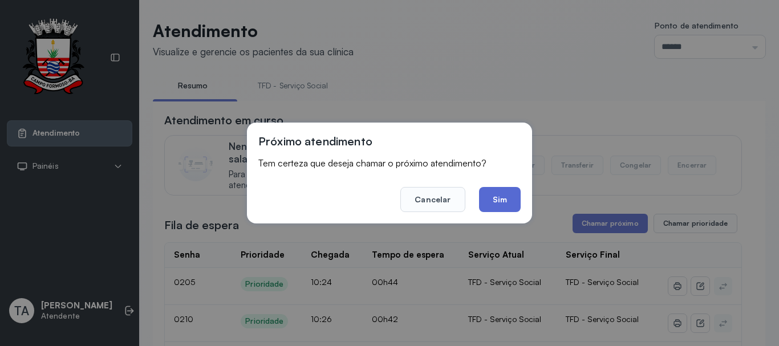
click at [512, 205] on button "Sim" at bounding box center [500, 199] width 42 height 25
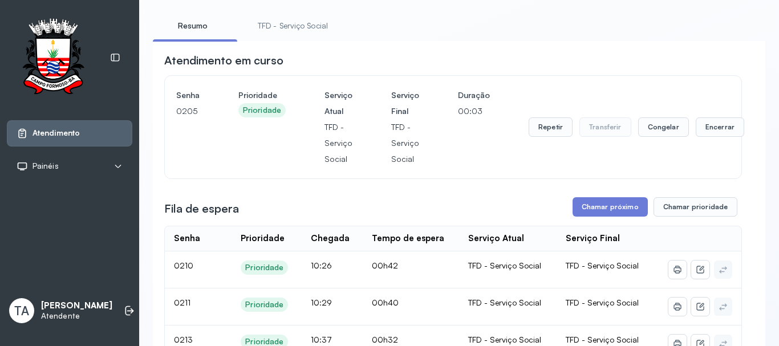
scroll to position [57, 0]
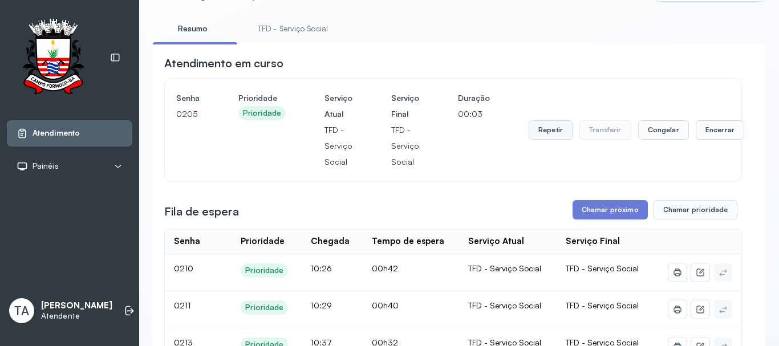
click at [546, 129] on button "Repetir" at bounding box center [551, 129] width 44 height 19
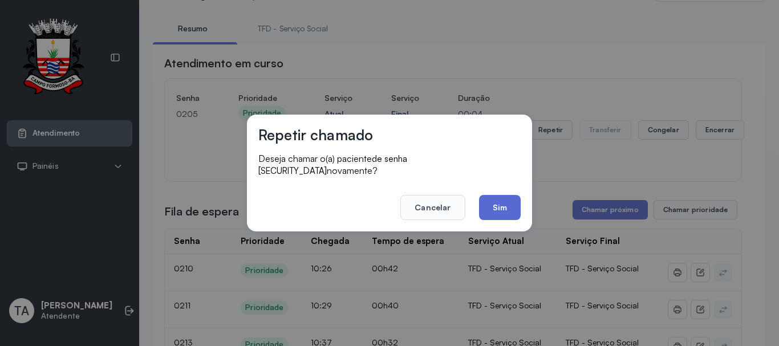
click at [507, 195] on button "Sim" at bounding box center [500, 207] width 42 height 25
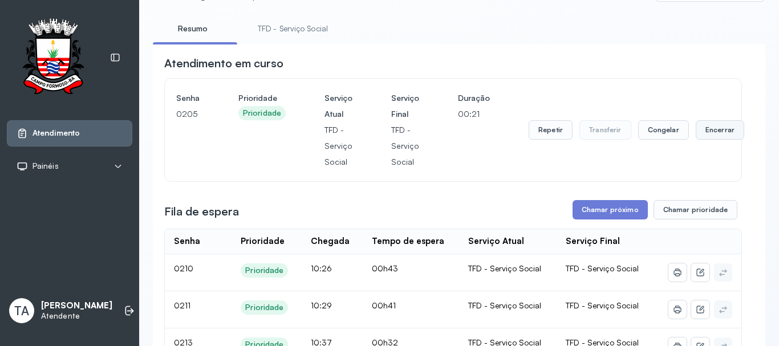
click at [711, 135] on button "Encerrar" at bounding box center [720, 129] width 48 height 19
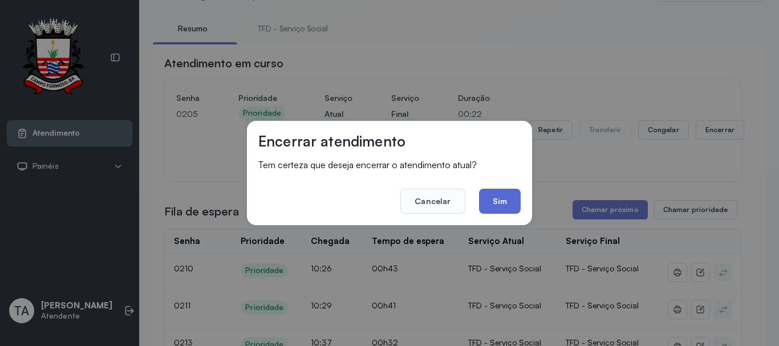
click at [486, 201] on button "Sim" at bounding box center [500, 201] width 42 height 25
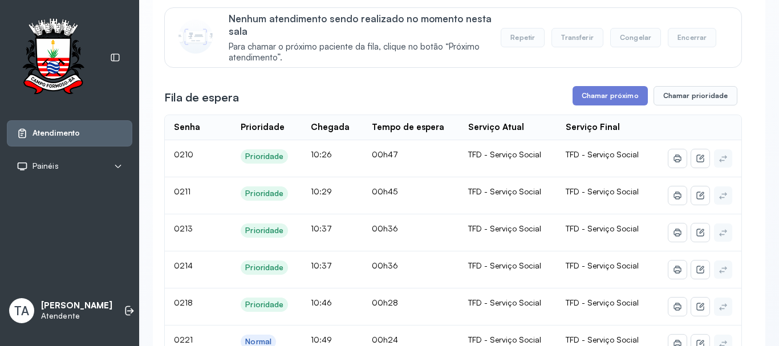
scroll to position [114, 0]
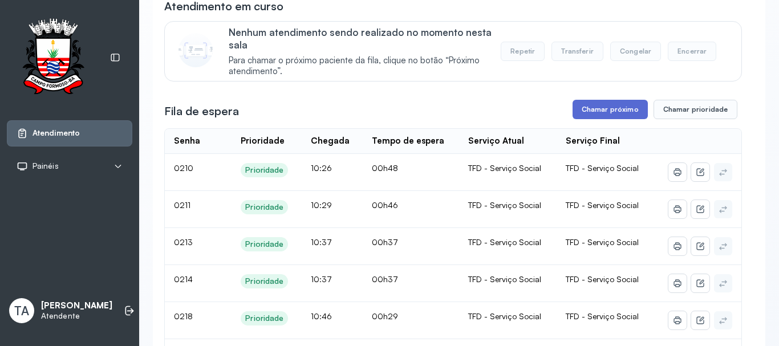
click at [597, 110] on button "Chamar próximo" at bounding box center [610, 109] width 75 height 19
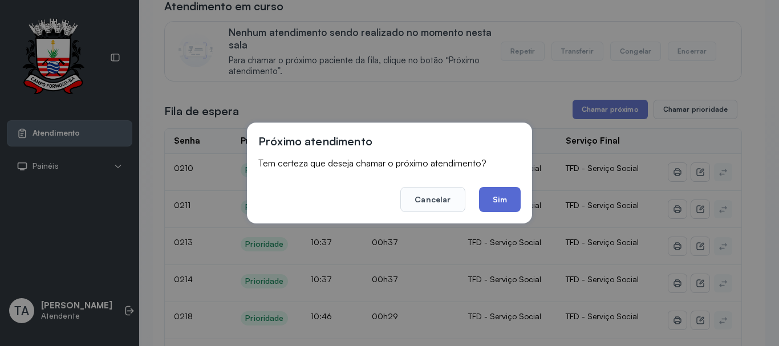
click at [502, 197] on button "Sim" at bounding box center [500, 199] width 42 height 25
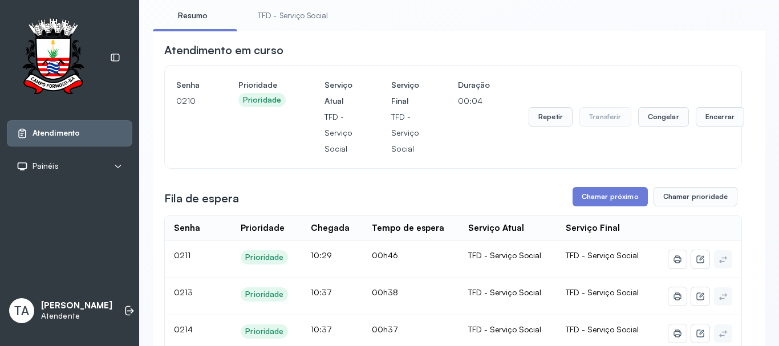
scroll to position [57, 0]
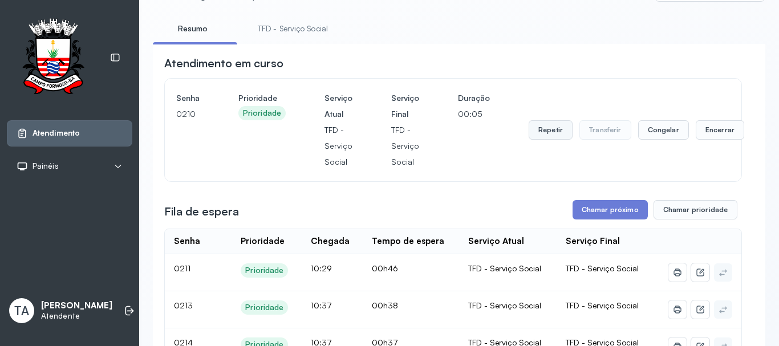
click at [538, 131] on button "Repetir" at bounding box center [551, 129] width 44 height 19
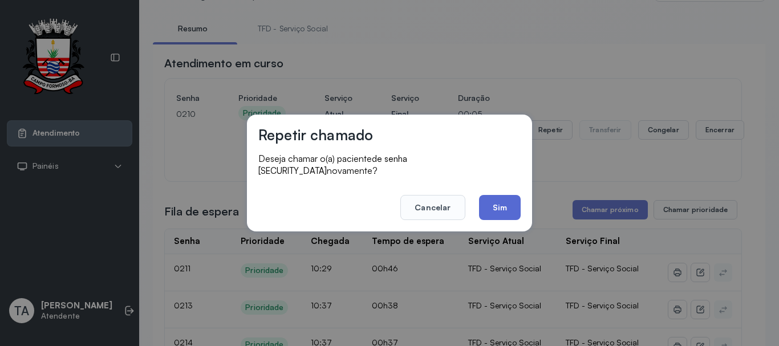
click at [497, 206] on button "Sim" at bounding box center [500, 207] width 42 height 25
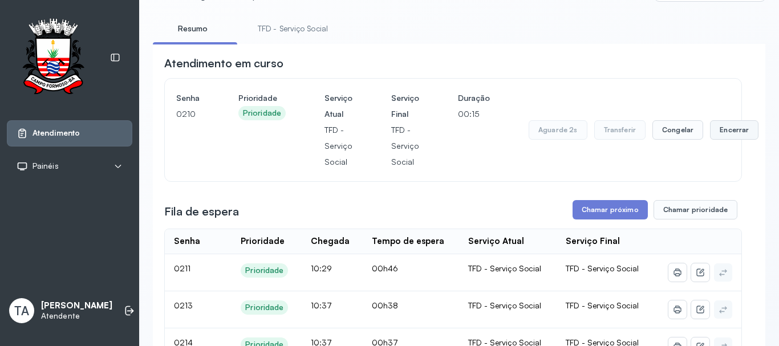
click at [722, 132] on button "Encerrar" at bounding box center [734, 129] width 48 height 19
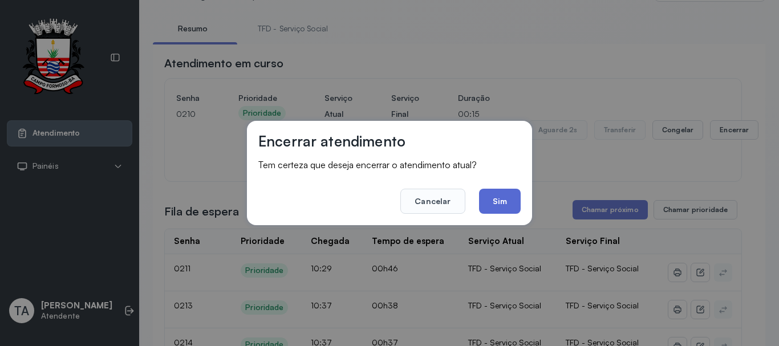
drag, startPoint x: 512, startPoint y: 204, endPoint x: 482, endPoint y: 186, distance: 34.5
click at [490, 191] on button "Sim" at bounding box center [500, 201] width 42 height 25
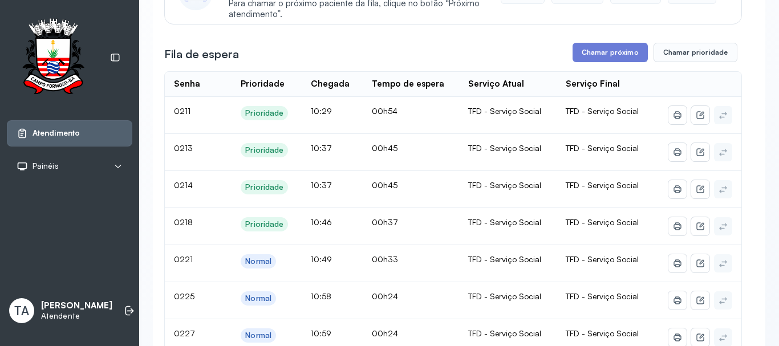
scroll to position [114, 0]
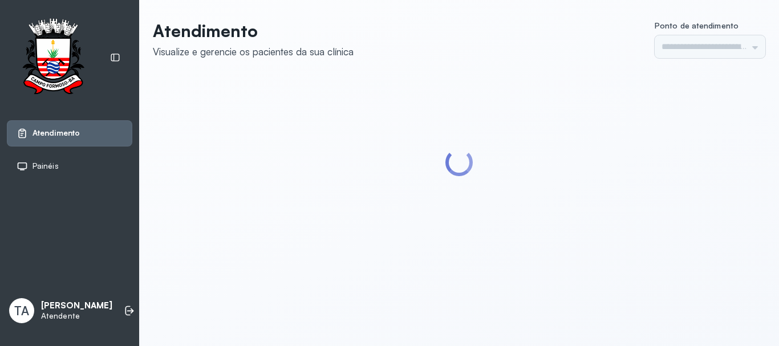
type input "******"
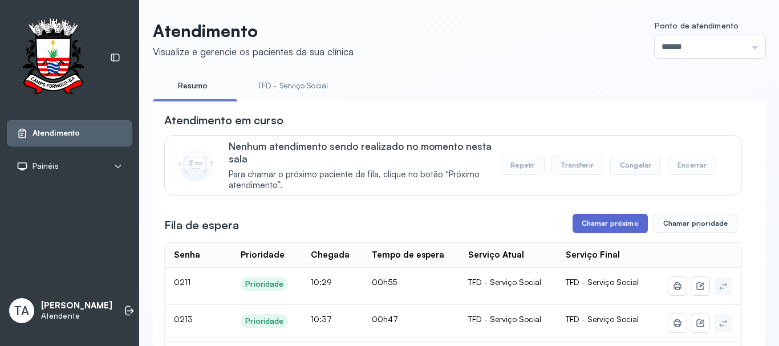
click at [602, 222] on button "Chamar próximo" at bounding box center [610, 223] width 75 height 19
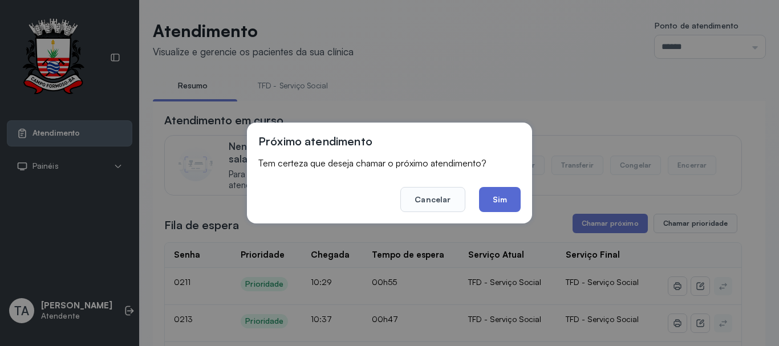
click at [516, 207] on button "Sim" at bounding box center [500, 199] width 42 height 25
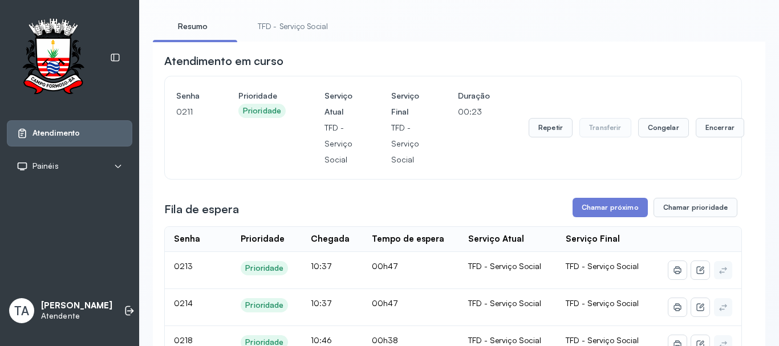
scroll to position [57, 0]
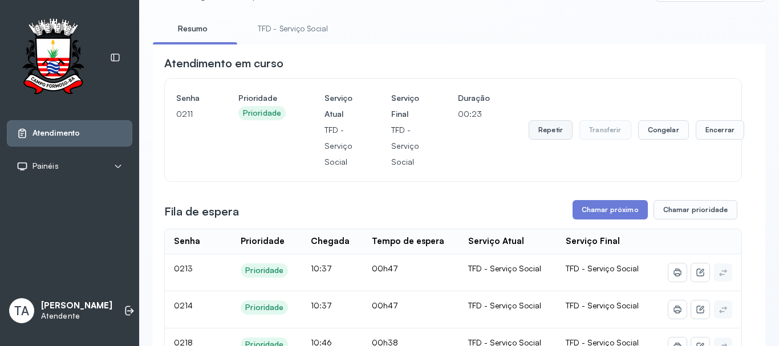
click at [544, 139] on button "Repetir" at bounding box center [551, 129] width 44 height 19
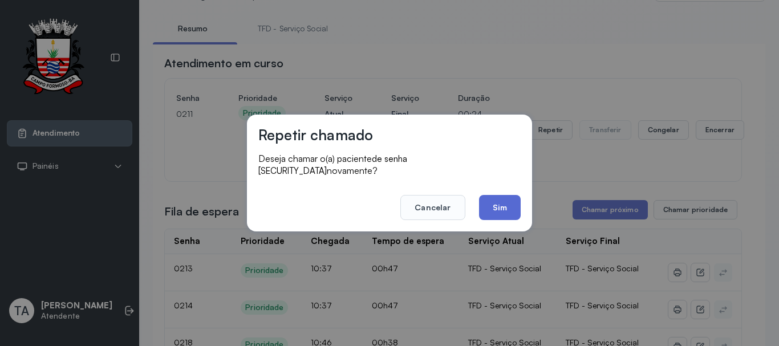
click at [506, 203] on button "Sim" at bounding box center [500, 207] width 42 height 25
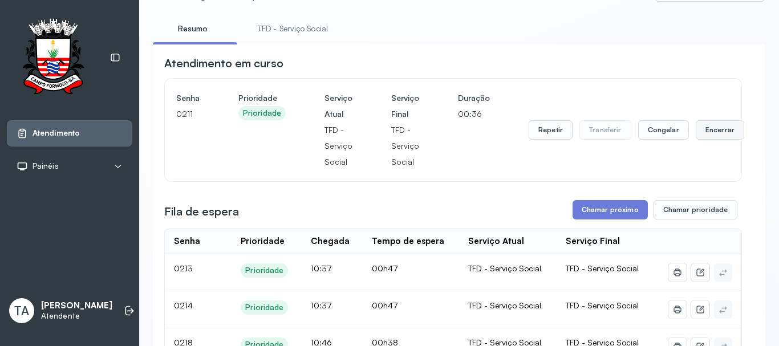
click at [719, 129] on button "Encerrar" at bounding box center [720, 129] width 48 height 19
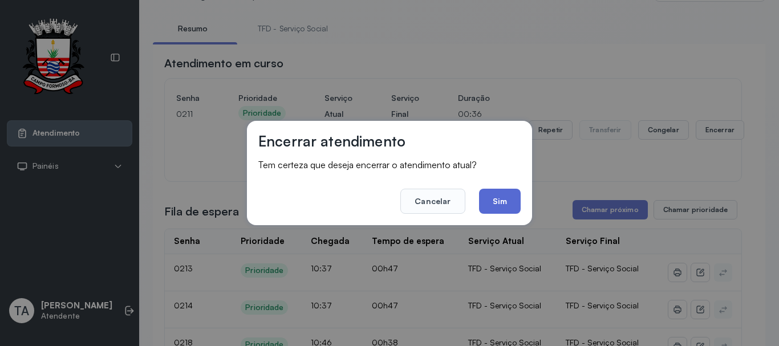
click at [509, 205] on button "Sim" at bounding box center [500, 201] width 42 height 25
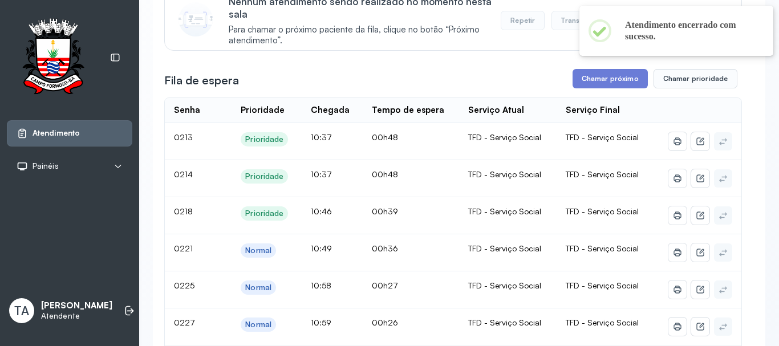
scroll to position [114, 0]
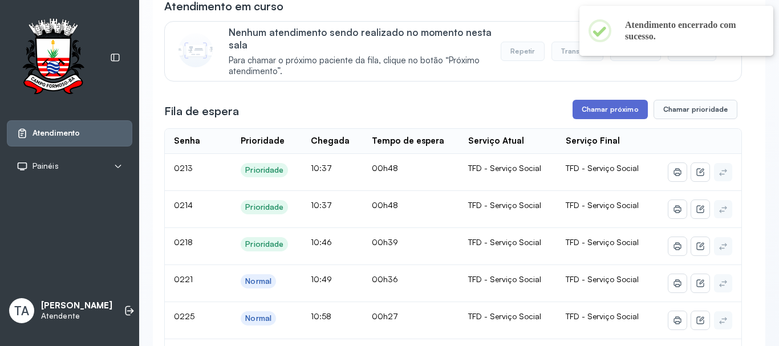
click at [595, 109] on button "Chamar próximo" at bounding box center [610, 109] width 75 height 19
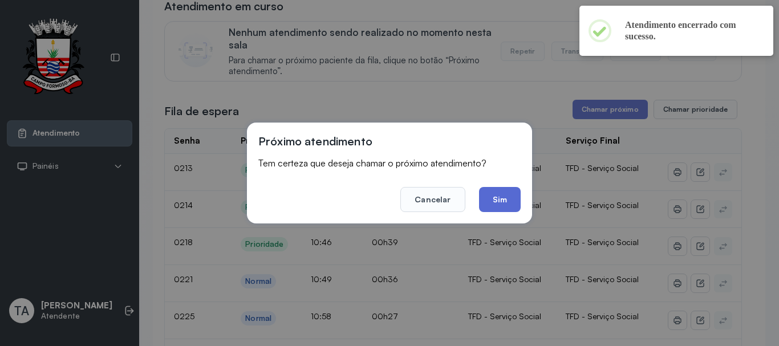
click at [512, 198] on button "Sim" at bounding box center [500, 199] width 42 height 25
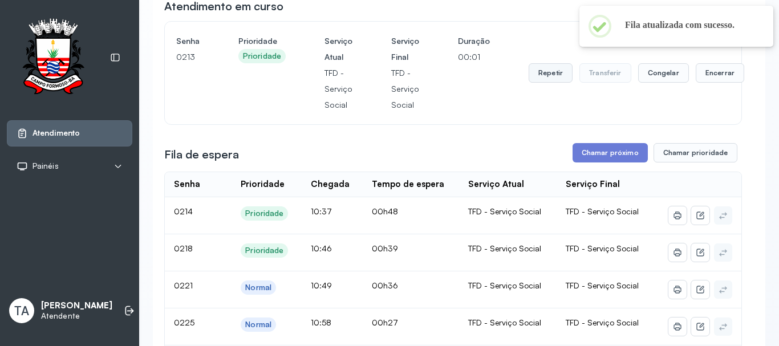
click at [554, 82] on button "Repetir" at bounding box center [551, 72] width 44 height 19
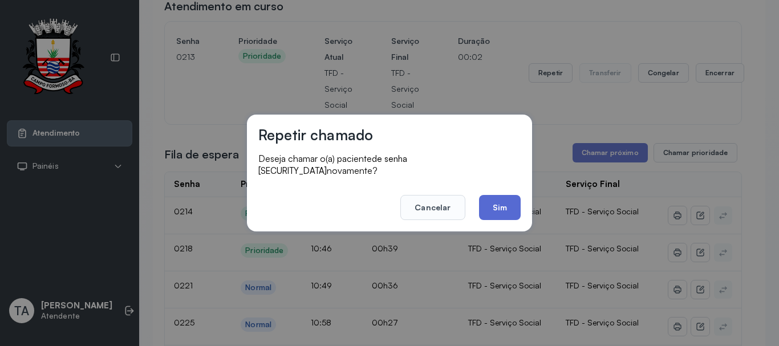
click at [497, 205] on button "Sim" at bounding box center [500, 207] width 42 height 25
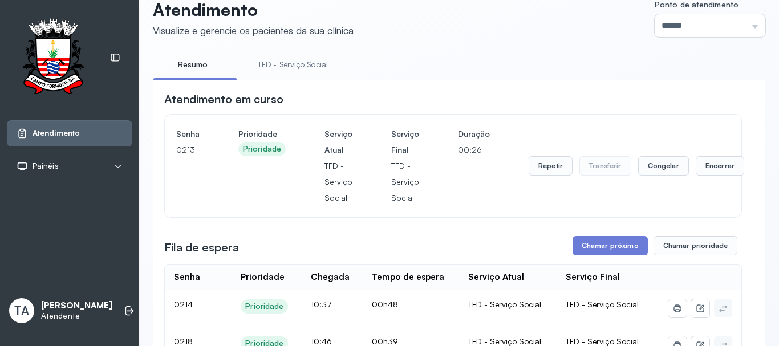
scroll to position [0, 0]
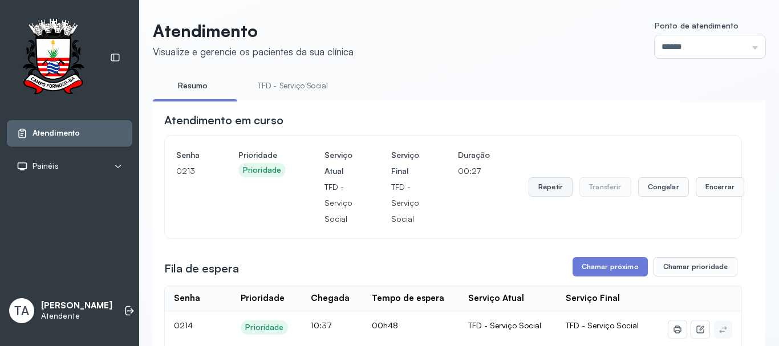
click at [550, 188] on button "Repetir" at bounding box center [551, 186] width 44 height 19
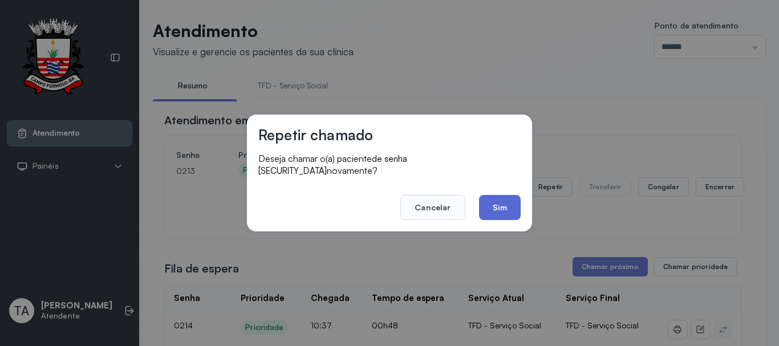
click at [498, 210] on button "Sim" at bounding box center [500, 207] width 42 height 25
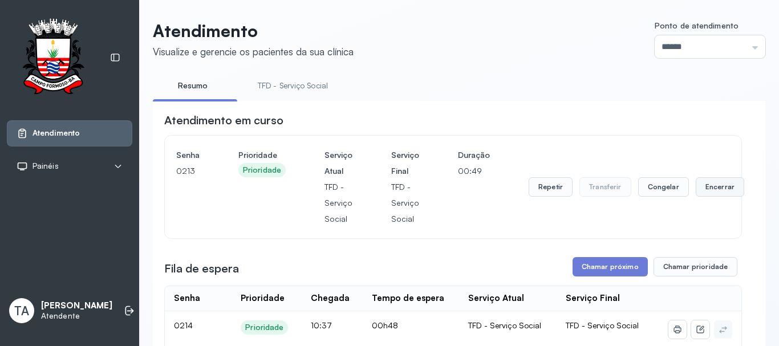
click at [703, 186] on button "Encerrar" at bounding box center [720, 186] width 48 height 19
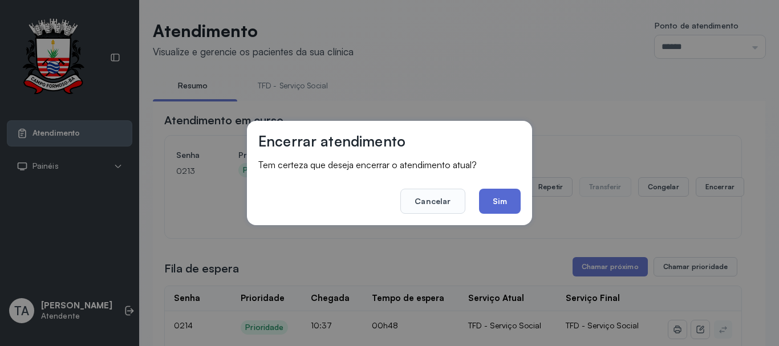
click at [507, 208] on button "Sim" at bounding box center [500, 201] width 42 height 25
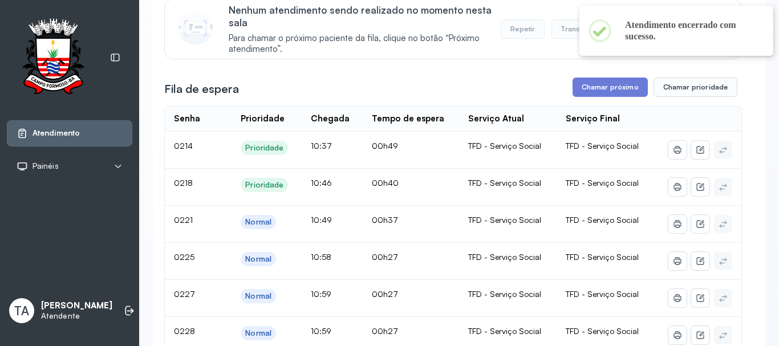
scroll to position [162, 0]
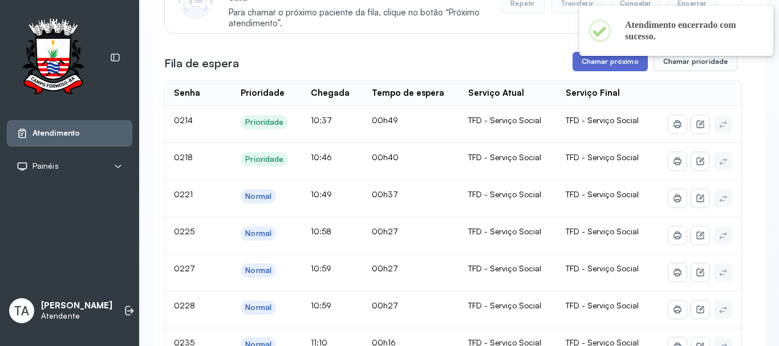
click at [583, 64] on button "Chamar próximo" at bounding box center [610, 61] width 75 height 19
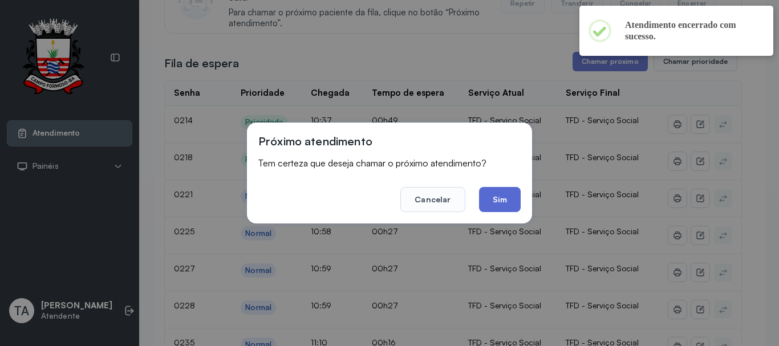
click at [488, 204] on button "Sim" at bounding box center [500, 199] width 42 height 25
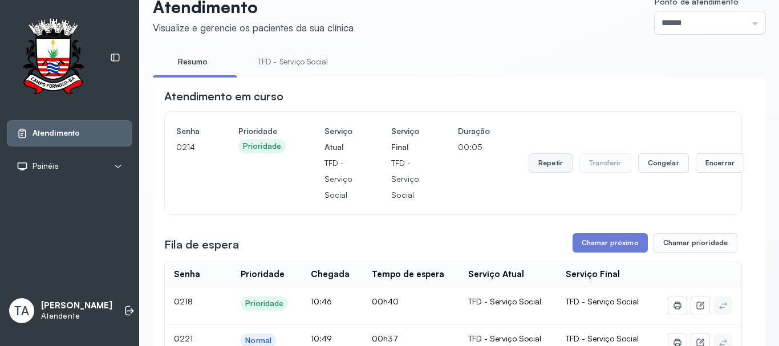
scroll to position [0, 0]
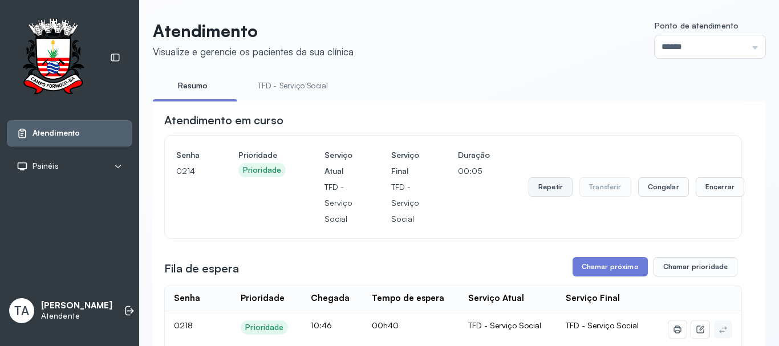
click at [540, 192] on button "Repetir" at bounding box center [551, 186] width 44 height 19
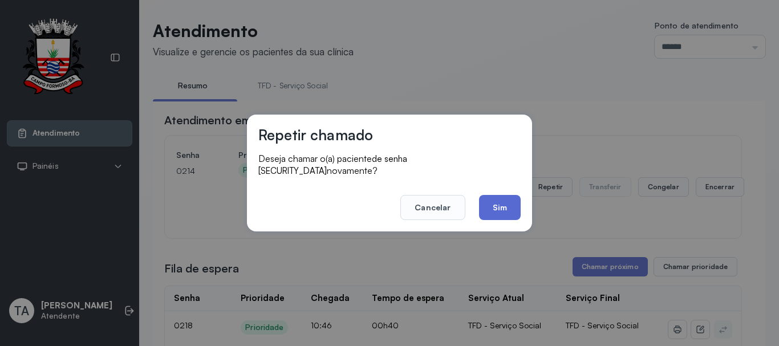
click at [497, 200] on button "Sim" at bounding box center [500, 207] width 42 height 25
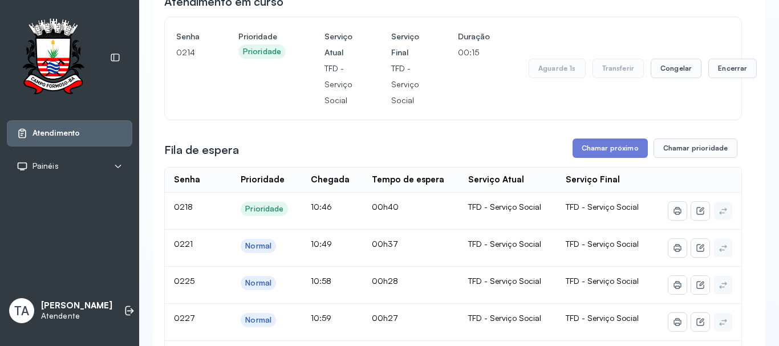
scroll to position [114, 0]
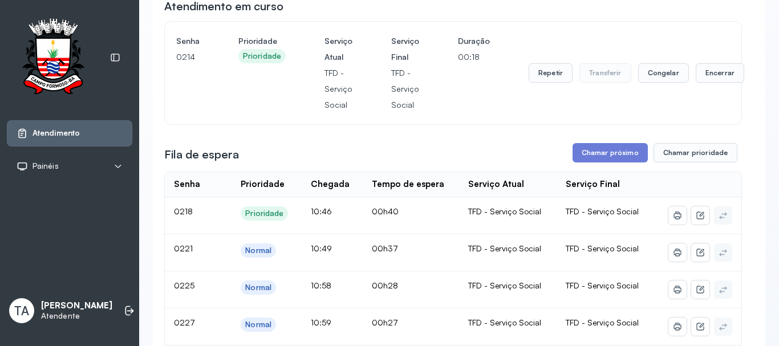
click at [543, 76] on button "Repetir" at bounding box center [551, 72] width 44 height 19
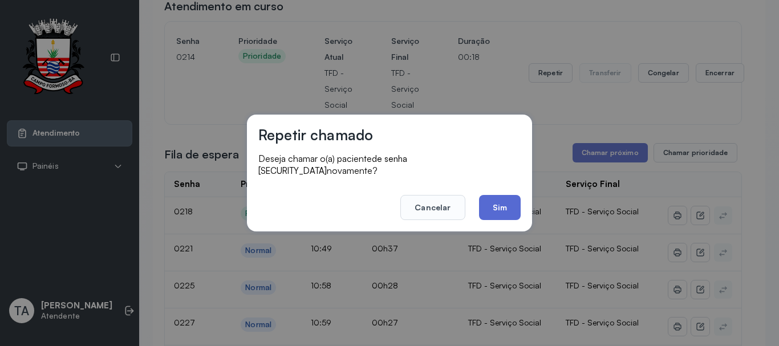
click at [484, 204] on button "Sim" at bounding box center [500, 207] width 42 height 25
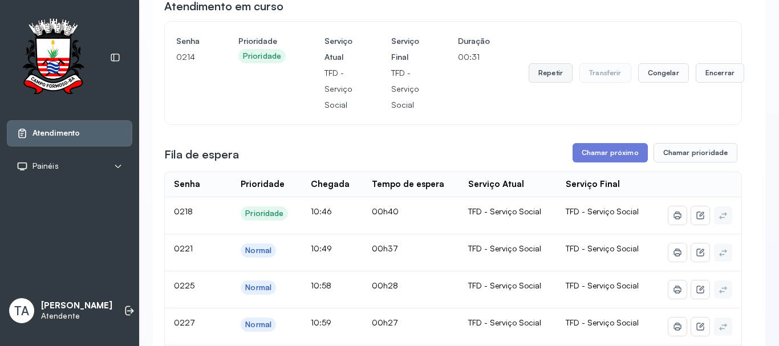
click at [555, 76] on button "Repetir" at bounding box center [551, 72] width 44 height 19
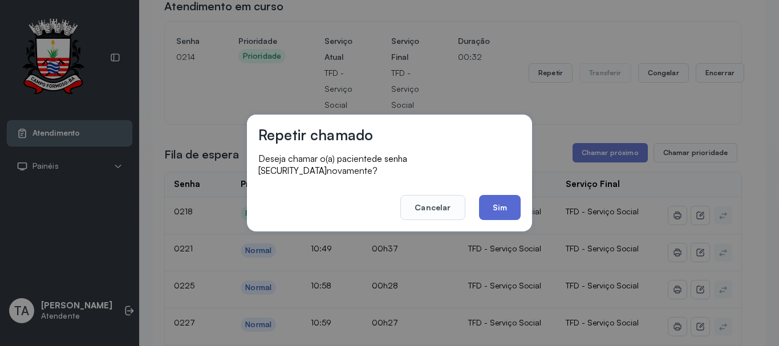
click at [494, 209] on button "Sim" at bounding box center [500, 207] width 42 height 25
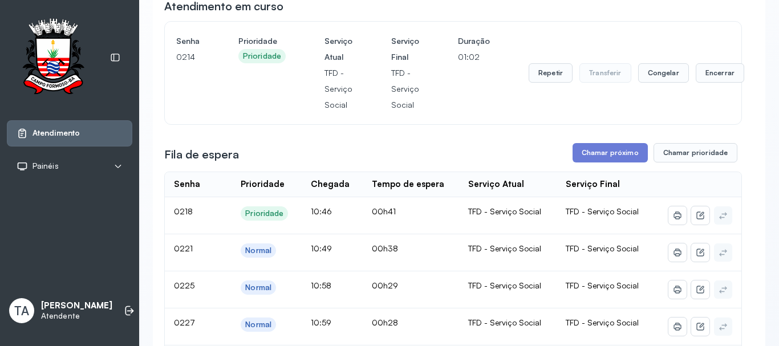
click at [530, 88] on div "Repetir Transferir Congelar Encerrar" at bounding box center [637, 73] width 216 height 80
click at [535, 80] on button "Repetir" at bounding box center [551, 72] width 44 height 19
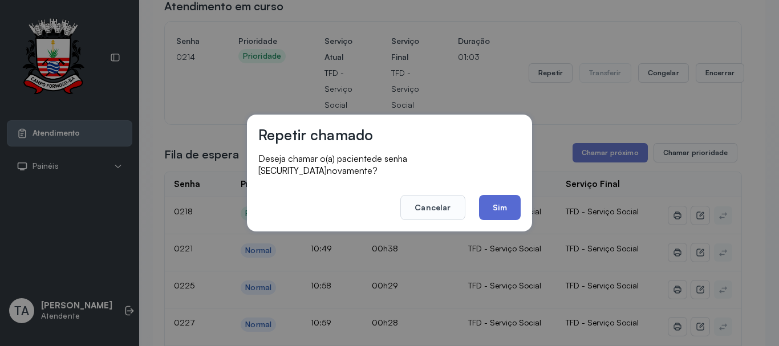
click at [493, 195] on button "Sim" at bounding box center [500, 207] width 42 height 25
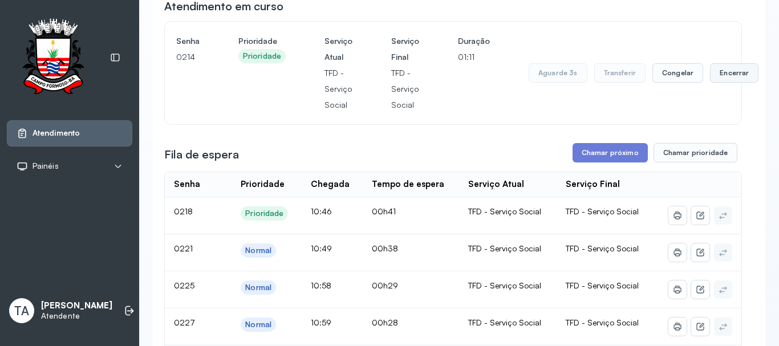
click at [723, 70] on button "Encerrar" at bounding box center [734, 72] width 48 height 19
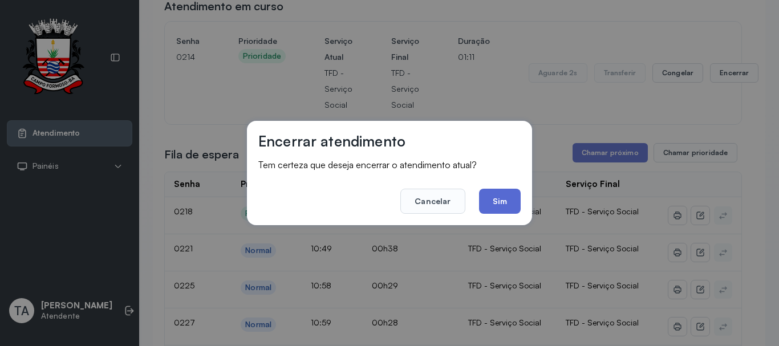
click at [503, 197] on button "Sim" at bounding box center [500, 201] width 42 height 25
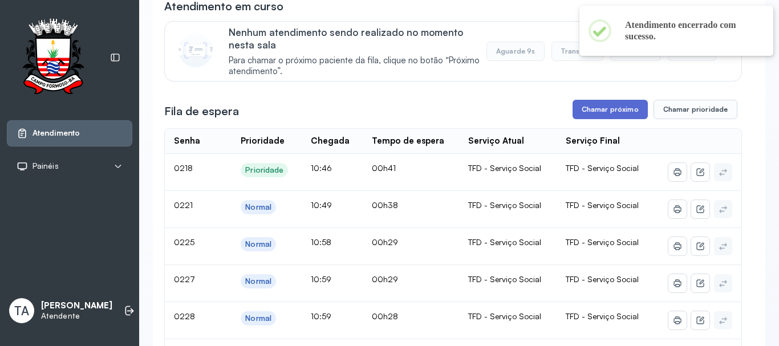
click at [598, 118] on button "Chamar próximo" at bounding box center [610, 109] width 75 height 19
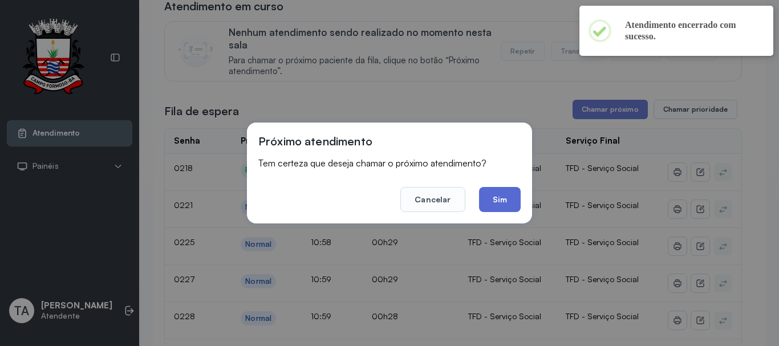
click at [488, 203] on button "Sim" at bounding box center [500, 199] width 42 height 25
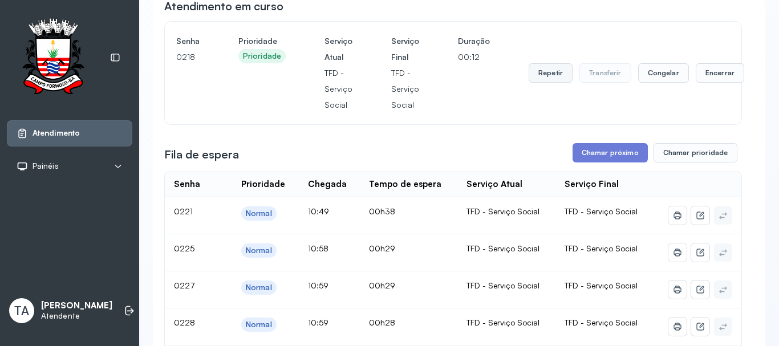
click at [540, 78] on button "Repetir" at bounding box center [551, 72] width 44 height 19
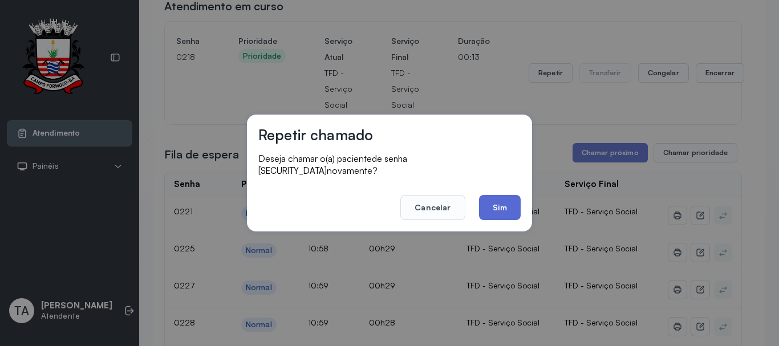
click at [494, 203] on button "Sim" at bounding box center [500, 207] width 42 height 25
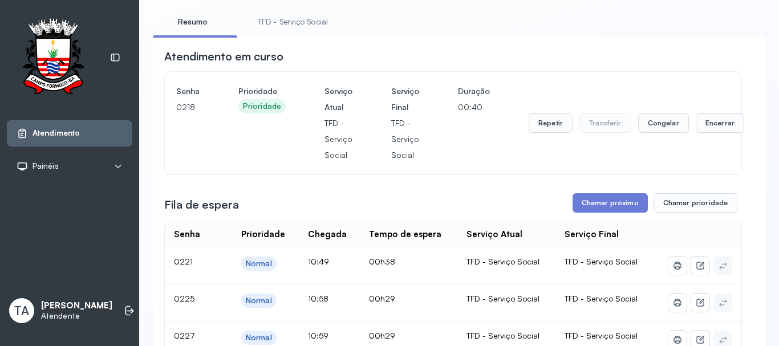
scroll to position [57, 0]
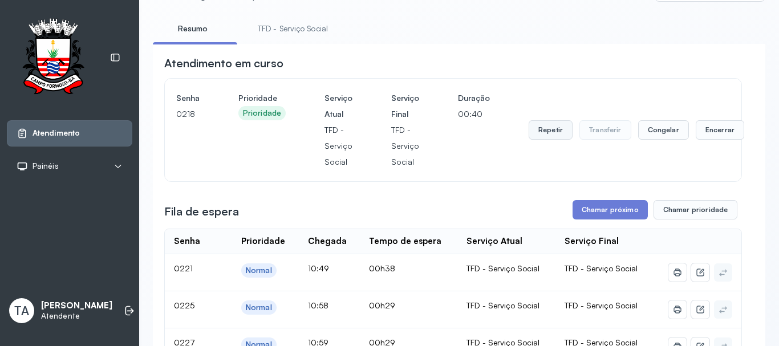
click at [536, 124] on button "Repetir" at bounding box center [551, 129] width 44 height 19
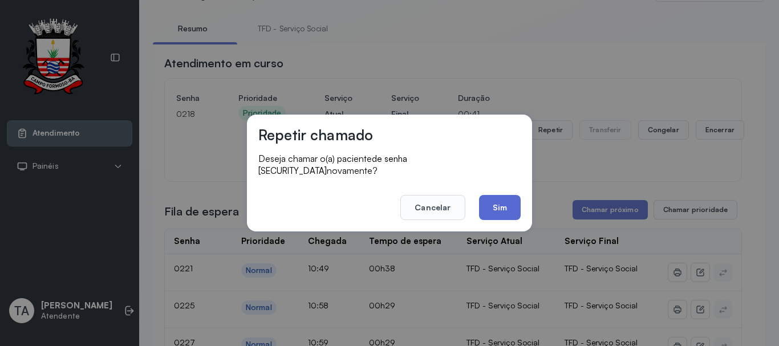
click at [509, 201] on button "Sim" at bounding box center [500, 207] width 42 height 25
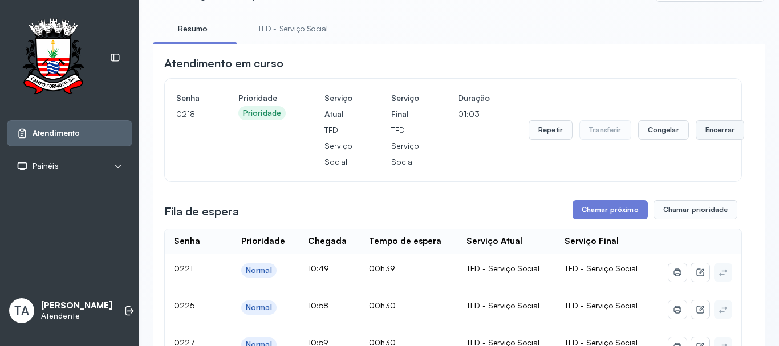
click at [708, 138] on button "Encerrar" at bounding box center [720, 129] width 48 height 19
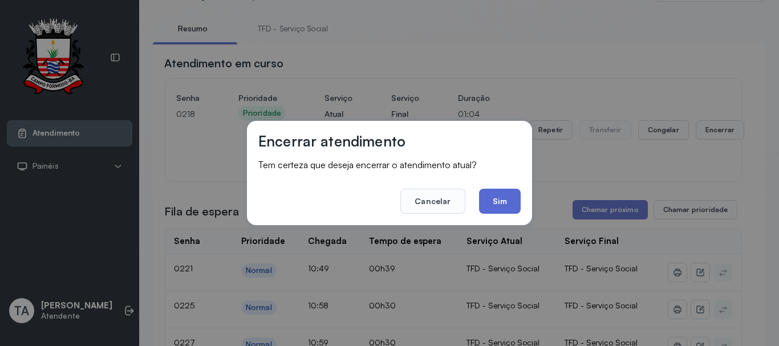
click at [494, 205] on button "Sim" at bounding box center [500, 201] width 42 height 25
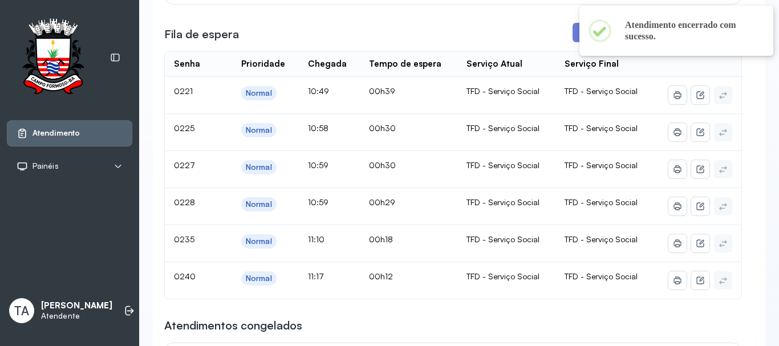
scroll to position [171, 0]
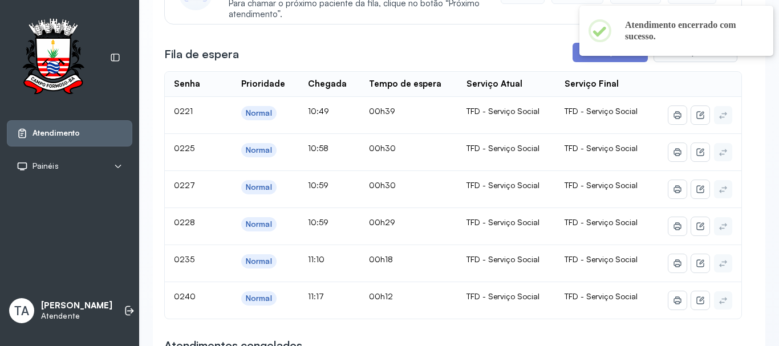
click at [579, 54] on div at bounding box center [579, 55] width 0 height 2
click at [591, 58] on button "Chamar próximo" at bounding box center [610, 52] width 75 height 19
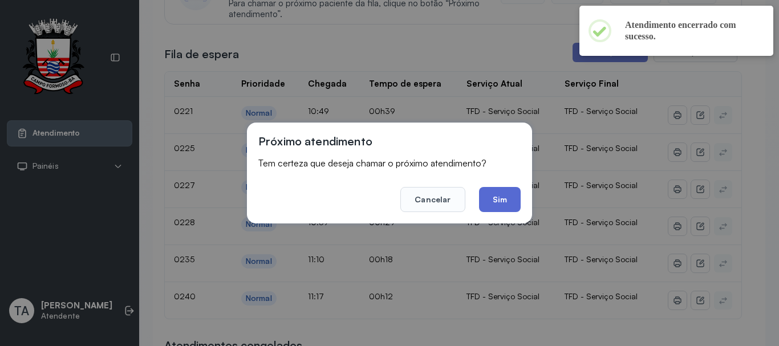
click at [506, 205] on button "Sim" at bounding box center [500, 199] width 42 height 25
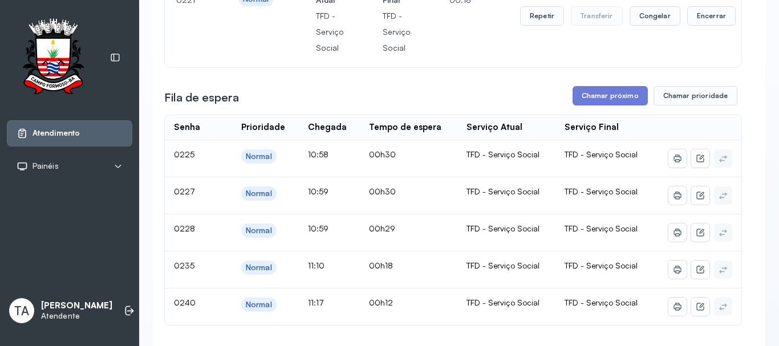
scroll to position [114, 0]
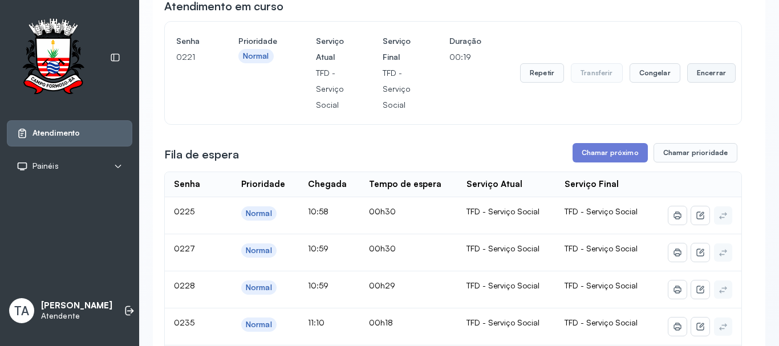
click at [703, 78] on button "Encerrar" at bounding box center [711, 72] width 48 height 19
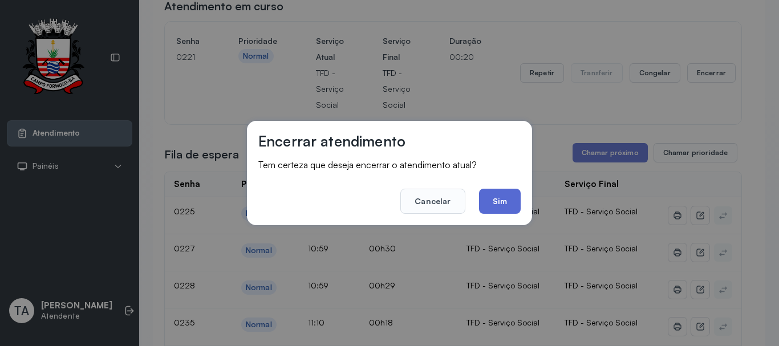
click at [510, 194] on button "Sim" at bounding box center [500, 201] width 42 height 25
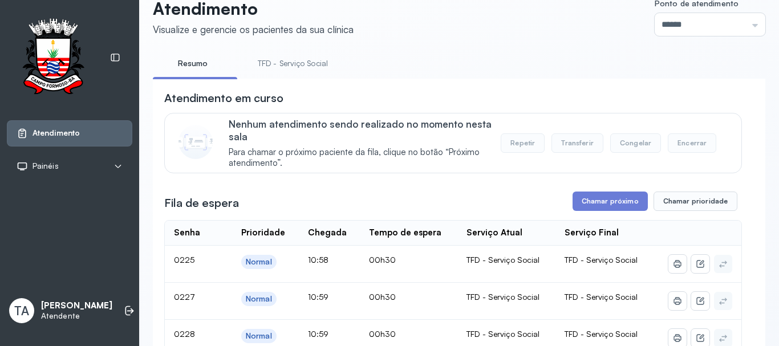
scroll to position [0, 0]
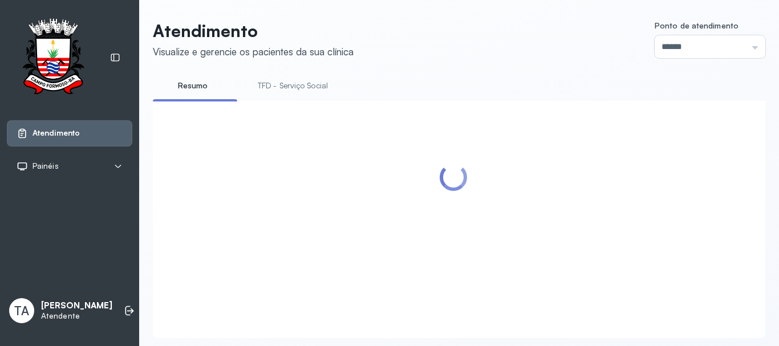
click at [287, 83] on link "TFD - Serviço Social" at bounding box center [292, 85] width 93 height 19
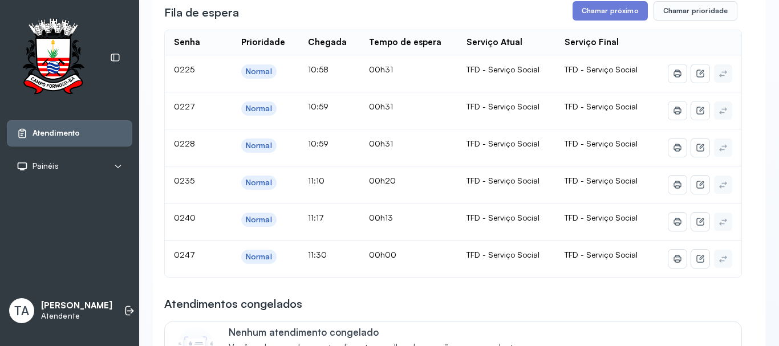
scroll to position [228, 0]
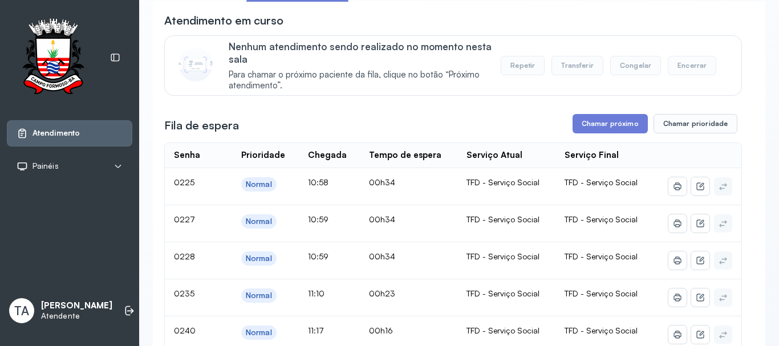
scroll to position [57, 0]
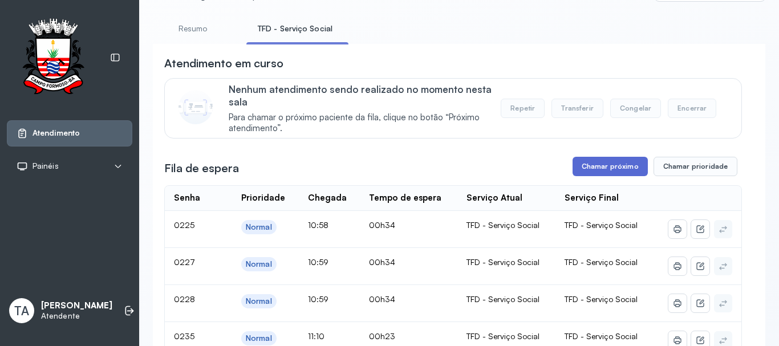
click at [600, 164] on button "Chamar próximo" at bounding box center [610, 166] width 75 height 19
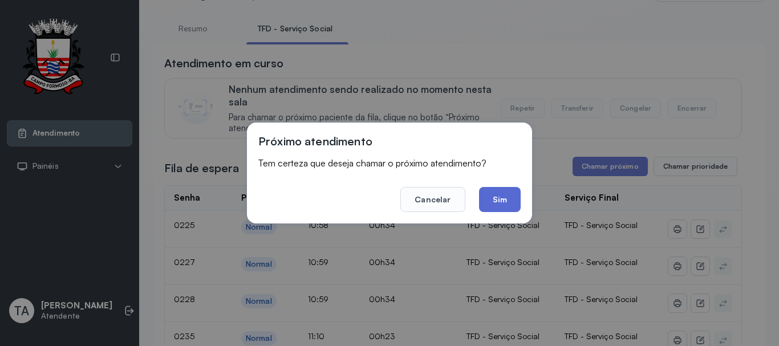
click at [502, 201] on button "Sim" at bounding box center [500, 199] width 42 height 25
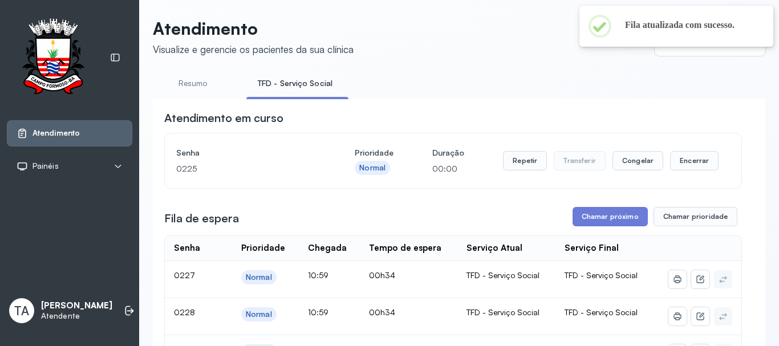
scroll to position [0, 0]
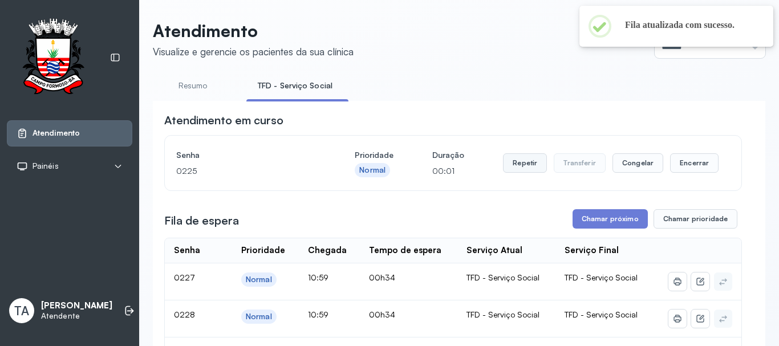
click at [510, 166] on button "Repetir" at bounding box center [525, 162] width 44 height 19
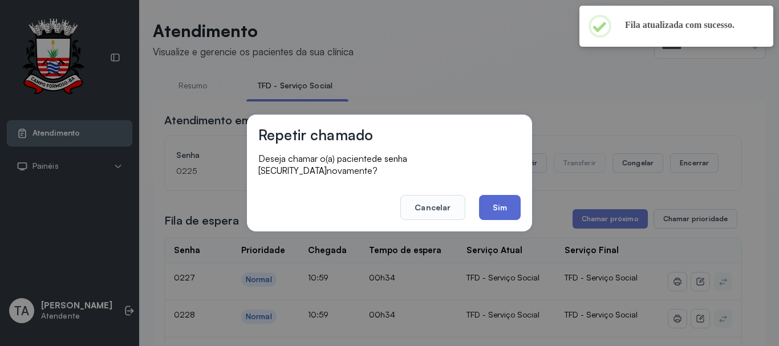
click at [509, 205] on button "Sim" at bounding box center [500, 207] width 42 height 25
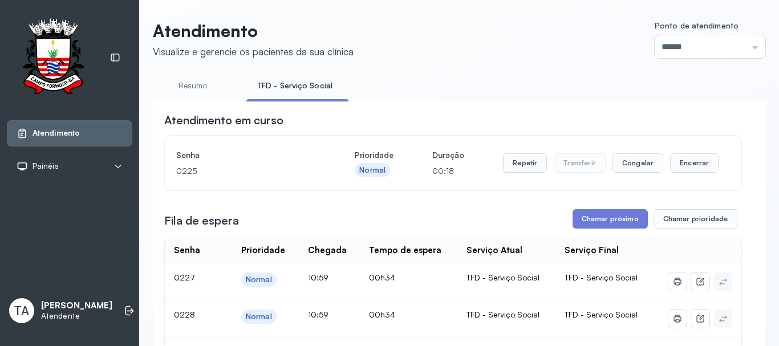
drag, startPoint x: 496, startPoint y: 165, endPoint x: 502, endPoint y: 165, distance: 6.3
click at [499, 165] on div "Senha 0225 Prioridade Normal Duração 00:18 Repetir Transferir Congelar Encerrar" at bounding box center [453, 163] width 554 height 32
click at [514, 165] on button "Repetir" at bounding box center [525, 162] width 44 height 19
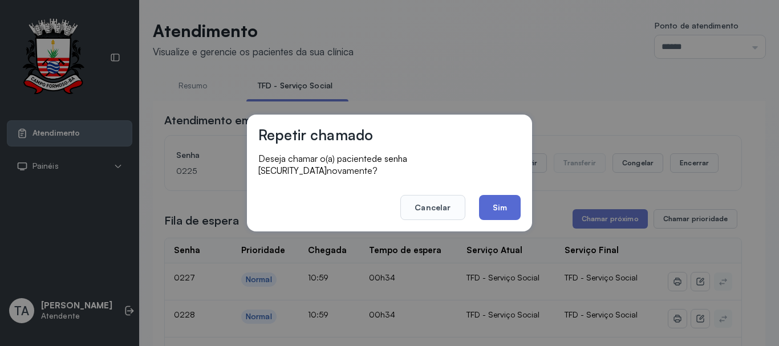
click at [493, 210] on button "Sim" at bounding box center [500, 207] width 42 height 25
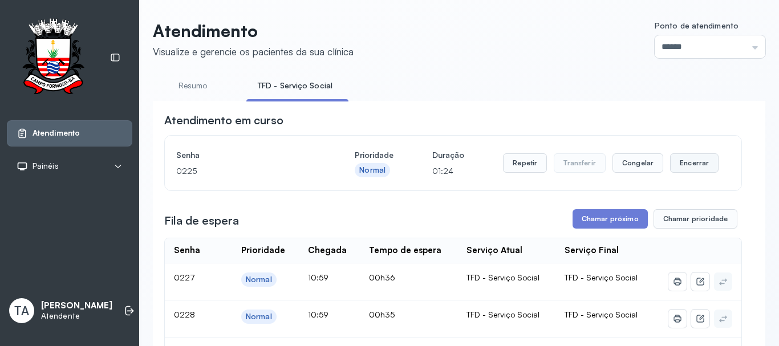
click at [670, 172] on button "Encerrar" at bounding box center [694, 162] width 48 height 19
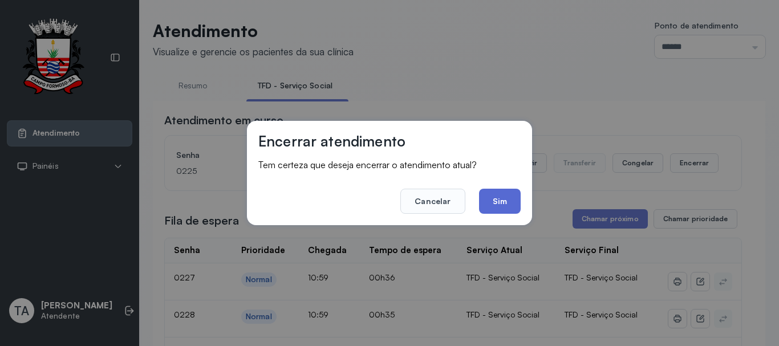
click at [500, 198] on button "Sim" at bounding box center [500, 201] width 42 height 25
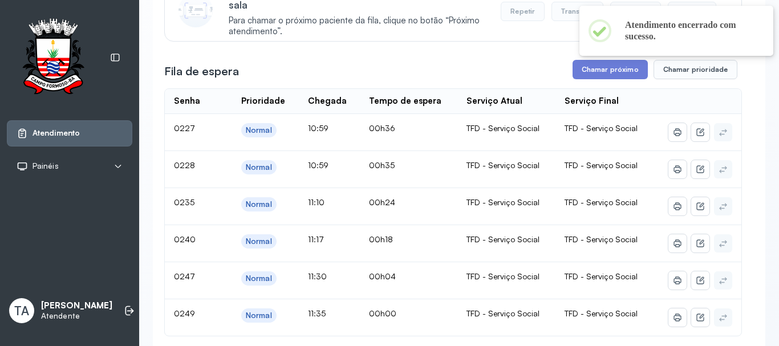
scroll to position [171, 0]
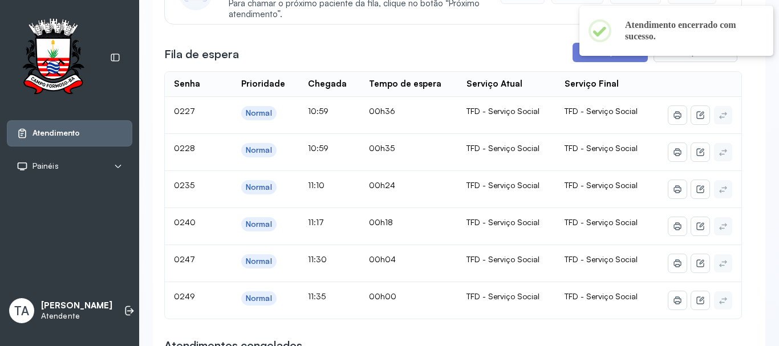
click at [574, 62] on button "Chamar próximo" at bounding box center [610, 52] width 75 height 19
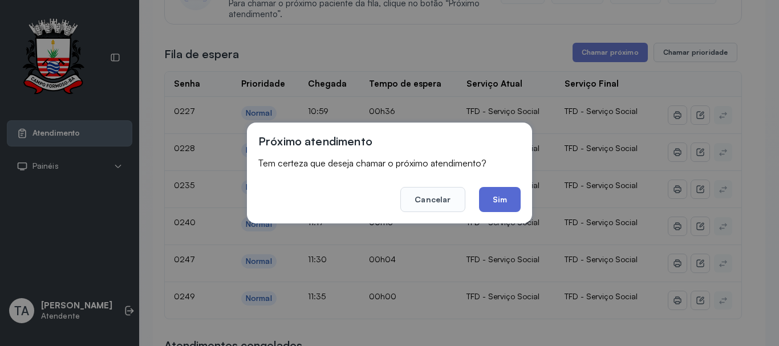
click at [503, 208] on button "Sim" at bounding box center [500, 199] width 42 height 25
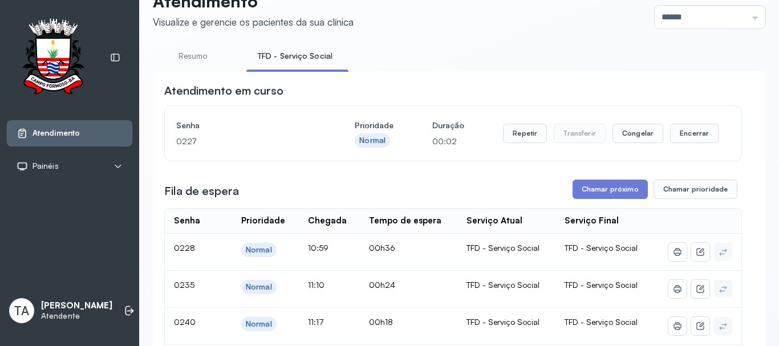
scroll to position [0, 0]
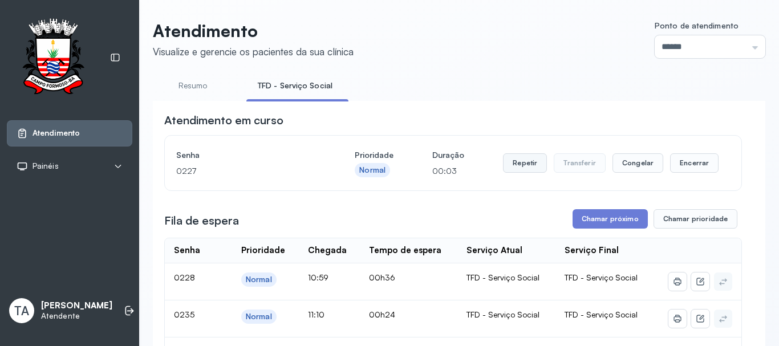
click at [518, 169] on button "Repetir" at bounding box center [525, 162] width 44 height 19
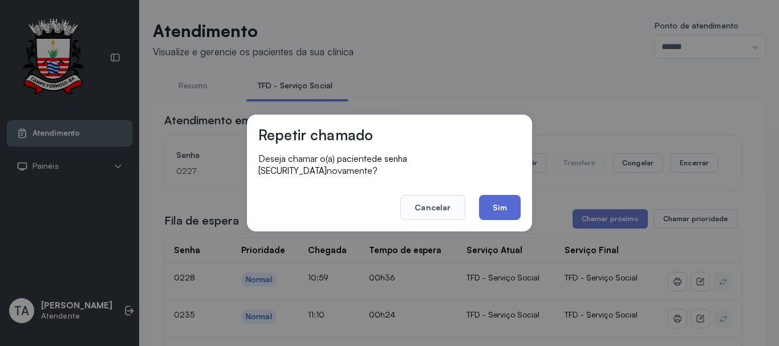
click at [495, 198] on button "Sim" at bounding box center [500, 207] width 42 height 25
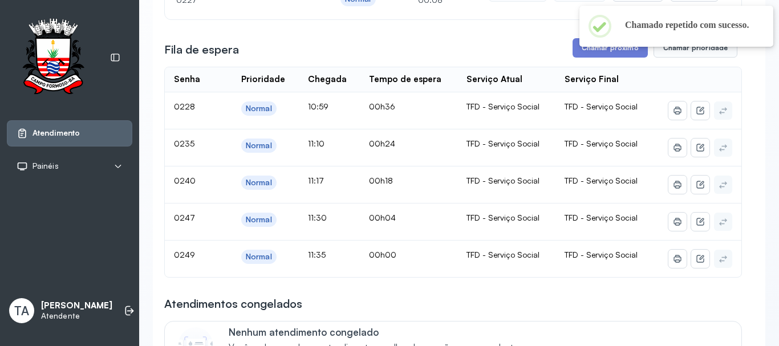
scroll to position [114, 0]
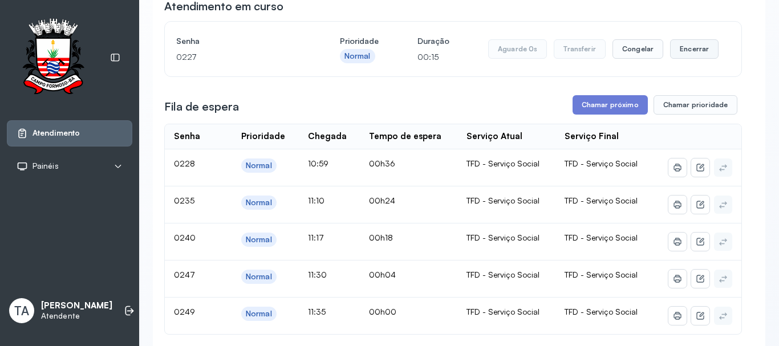
click at [688, 52] on button "Encerrar" at bounding box center [694, 48] width 48 height 19
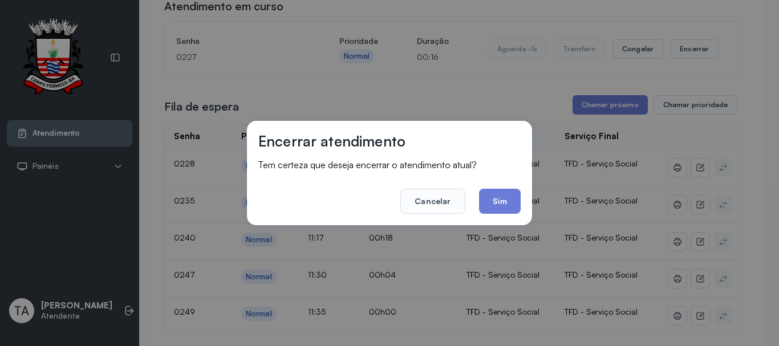
click at [490, 208] on button "Sim" at bounding box center [500, 201] width 42 height 25
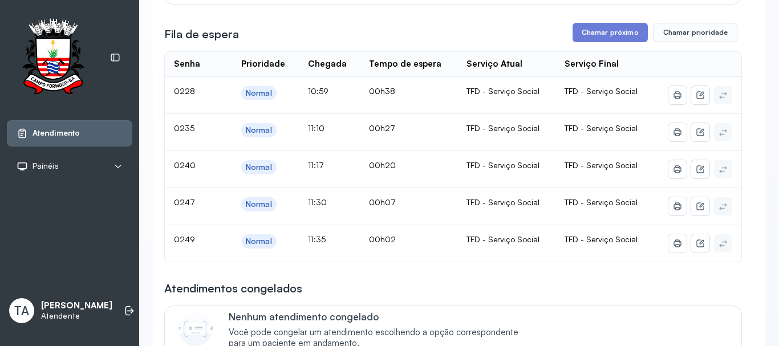
scroll to position [171, 0]
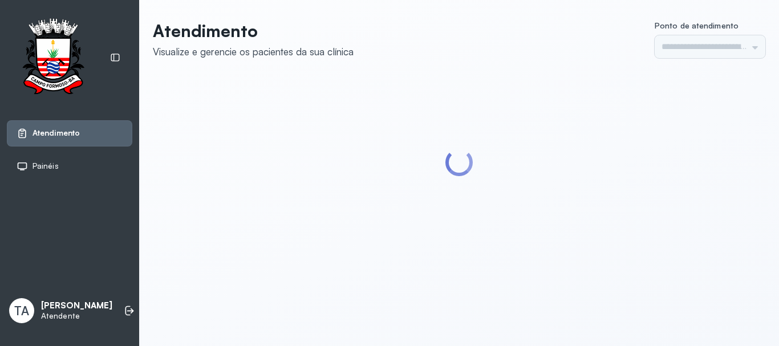
type input "******"
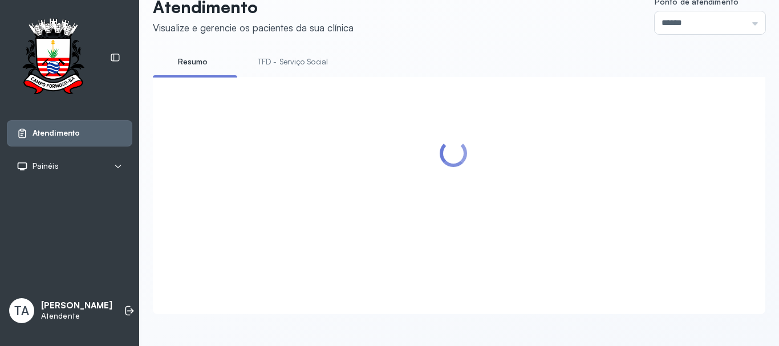
scroll to position [171, 0]
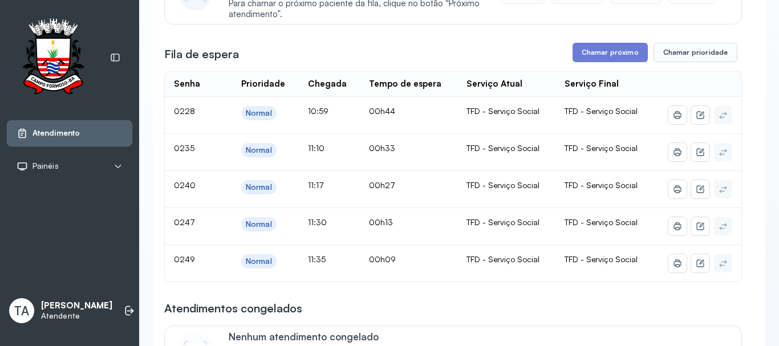
click at [600, 54] on button "Chamar próximo" at bounding box center [610, 52] width 75 height 19
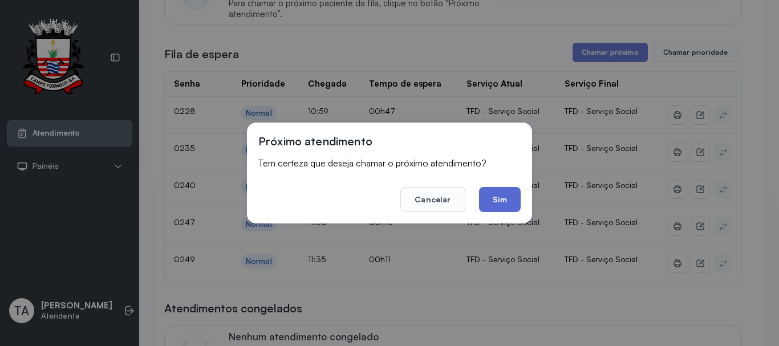
click at [510, 201] on button "Sim" at bounding box center [500, 199] width 42 height 25
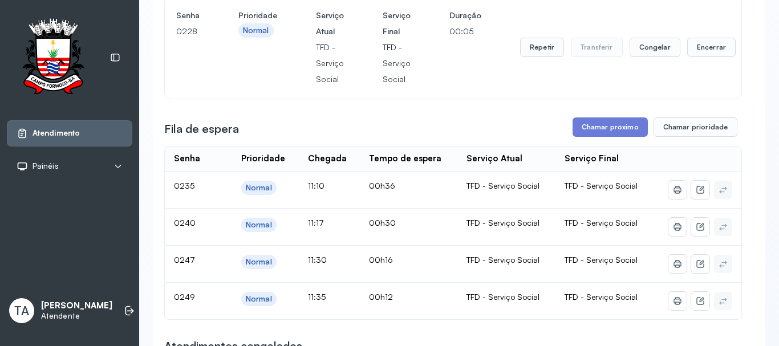
scroll to position [114, 0]
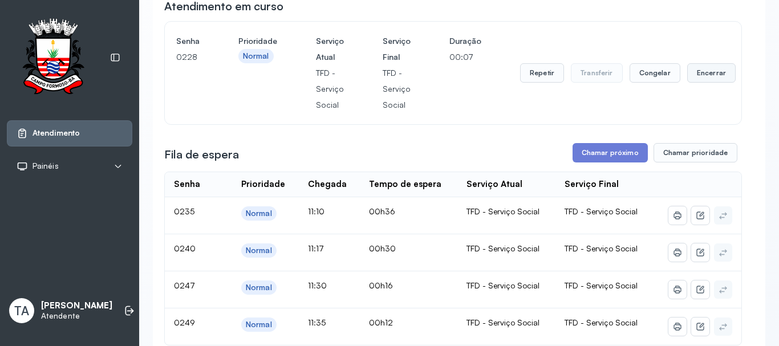
click at [691, 81] on button "Encerrar" at bounding box center [711, 72] width 48 height 19
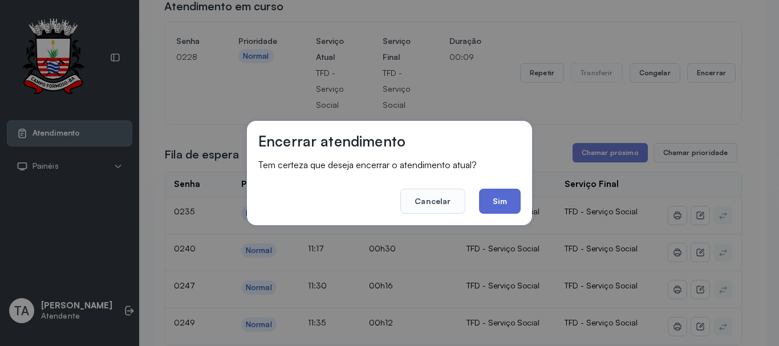
click at [493, 206] on button "Sim" at bounding box center [500, 201] width 42 height 25
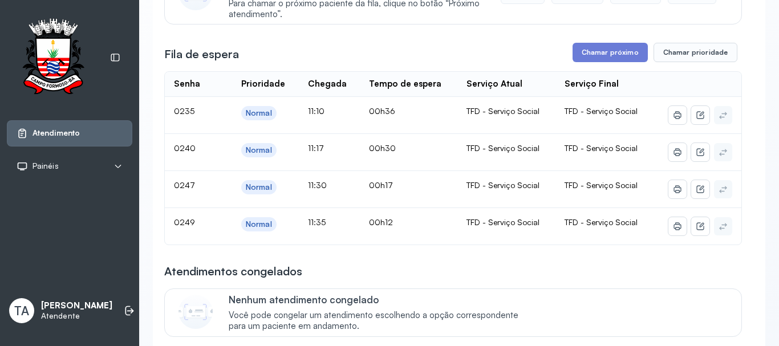
scroll to position [0, 0]
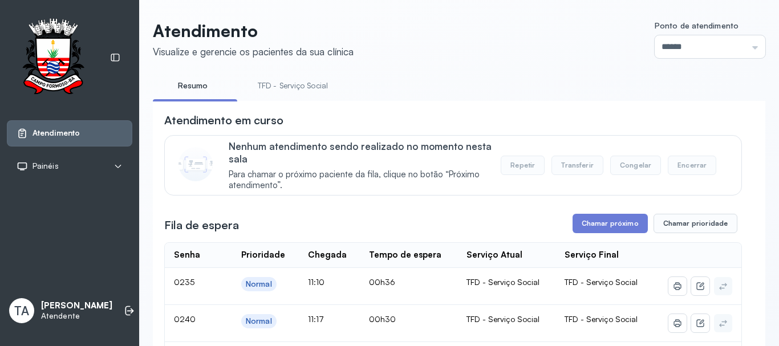
click at [275, 86] on link "TFD - Serviço Social" at bounding box center [292, 85] width 93 height 19
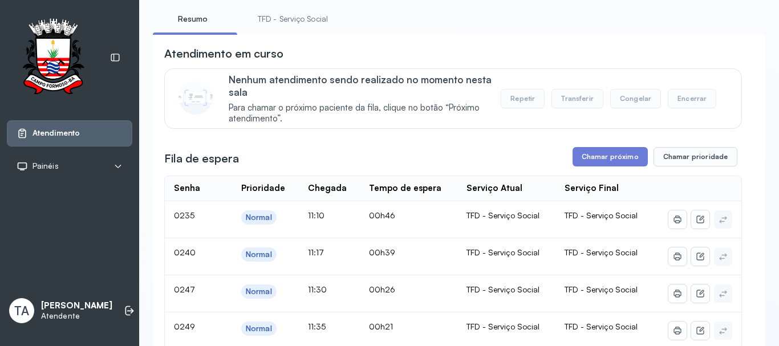
scroll to position [171, 0]
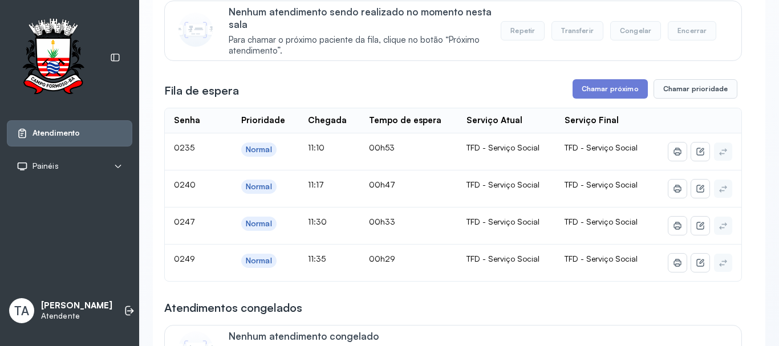
scroll to position [171, 0]
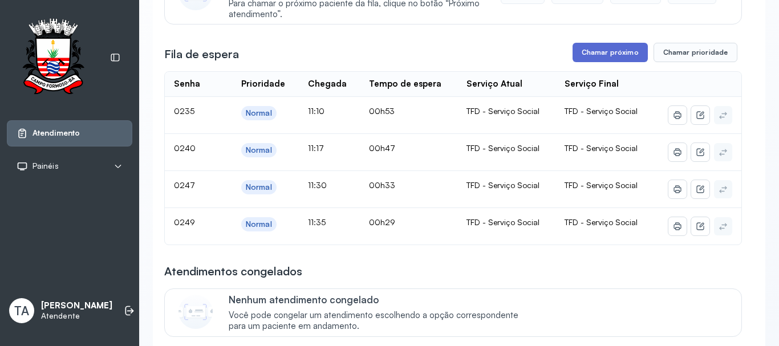
click at [583, 53] on button "Chamar próximo" at bounding box center [610, 52] width 75 height 19
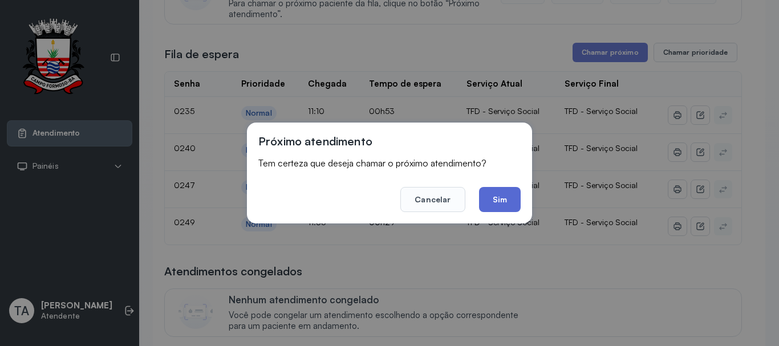
click at [501, 201] on button "Sim" at bounding box center [500, 199] width 42 height 25
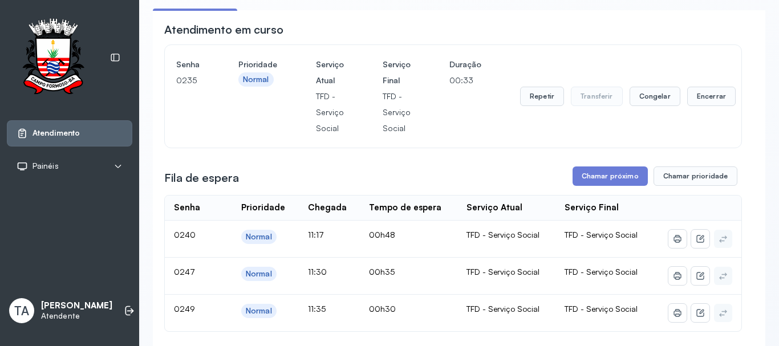
scroll to position [57, 0]
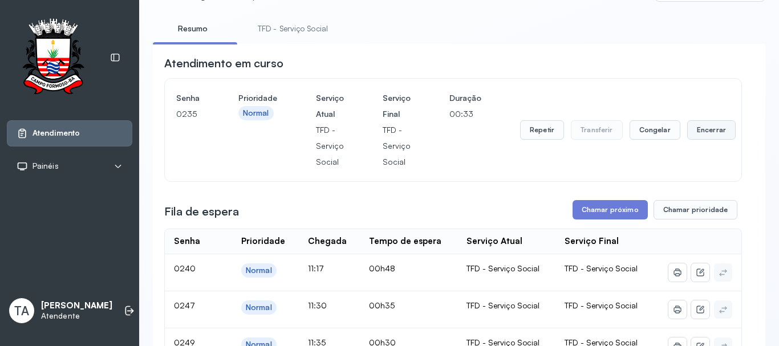
click at [692, 129] on button "Encerrar" at bounding box center [711, 129] width 48 height 19
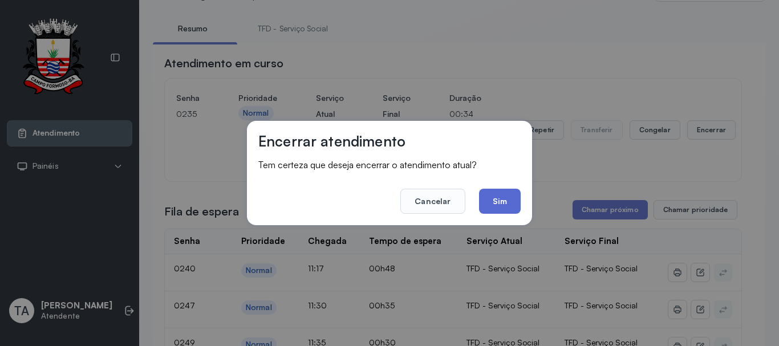
click at [508, 197] on button "Sim" at bounding box center [500, 201] width 42 height 25
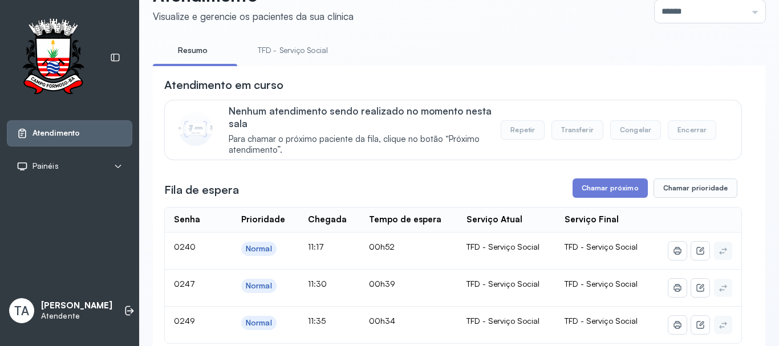
scroll to position [114, 0]
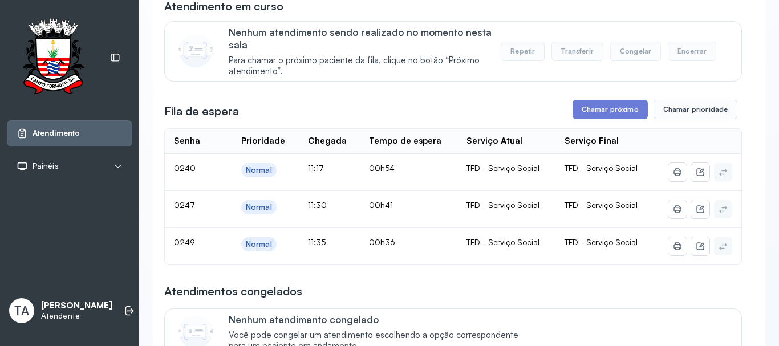
click at [478, 77] on span "Para chamar o próximo paciente da fila, clique no botão “Próximo atendimento”." at bounding box center [365, 66] width 272 height 22
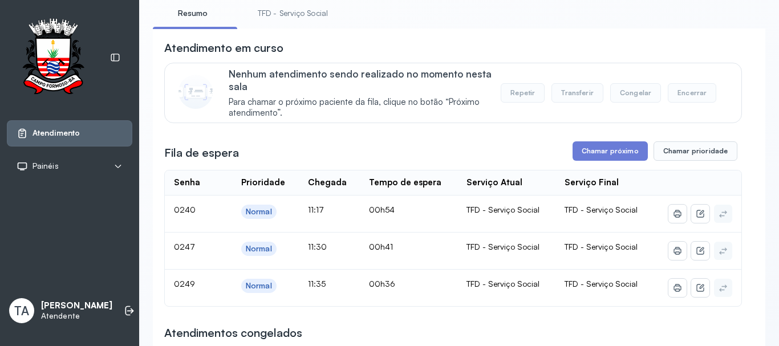
scroll to position [0, 0]
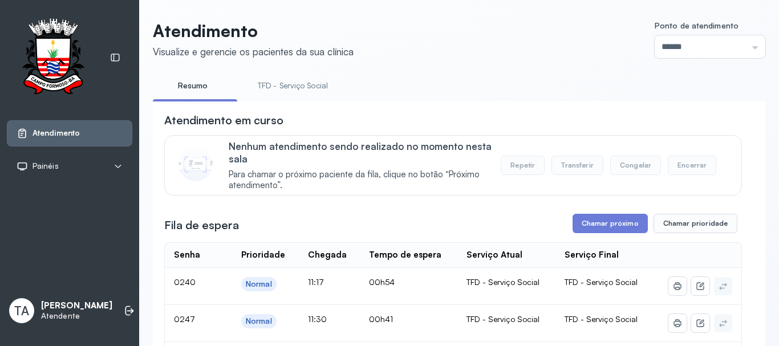
click at [282, 93] on link "TFD - Serviço Social" at bounding box center [292, 85] width 93 height 19
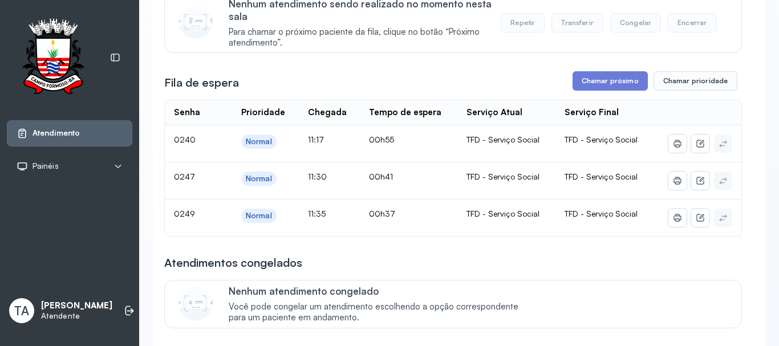
scroll to position [149, 0]
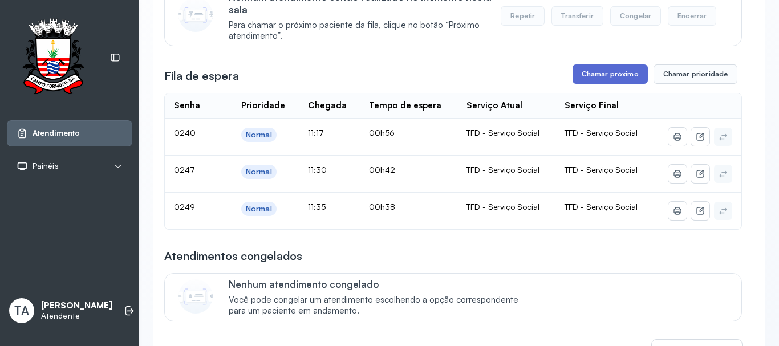
click at [582, 75] on button "Chamar próximo" at bounding box center [610, 73] width 75 height 19
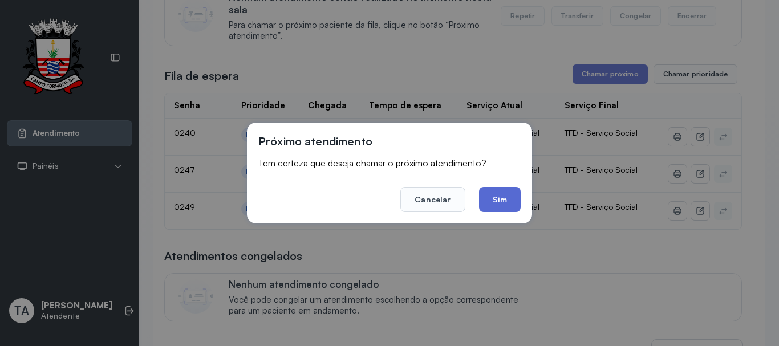
drag, startPoint x: 501, startPoint y: 182, endPoint x: 501, endPoint y: 197, distance: 14.8
click at [501, 186] on footer "Cancelar Sim" at bounding box center [389, 191] width 262 height 41
click at [501, 197] on button "Sim" at bounding box center [500, 199] width 42 height 25
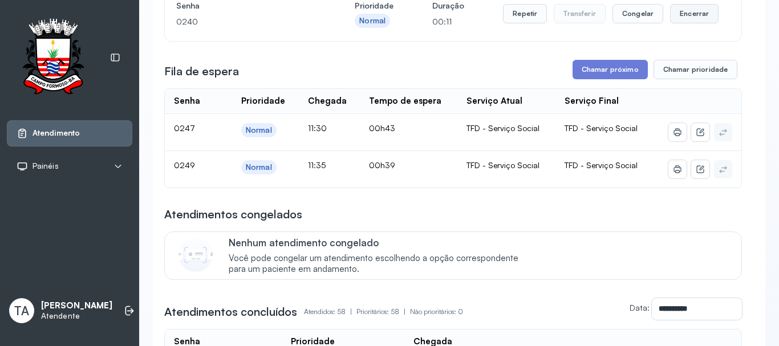
click at [684, 22] on button "Encerrar" at bounding box center [694, 13] width 48 height 19
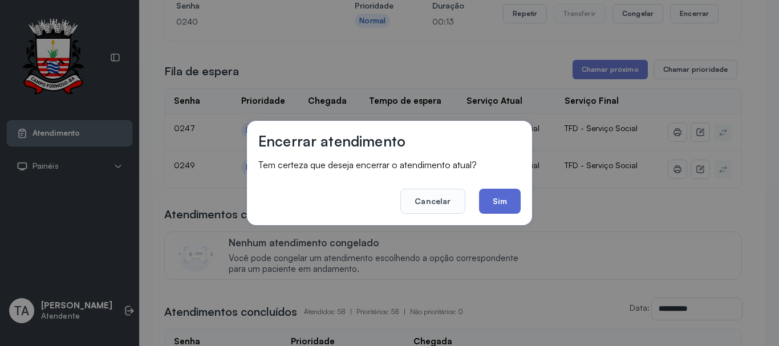
click at [494, 208] on button "Sim" at bounding box center [500, 201] width 42 height 25
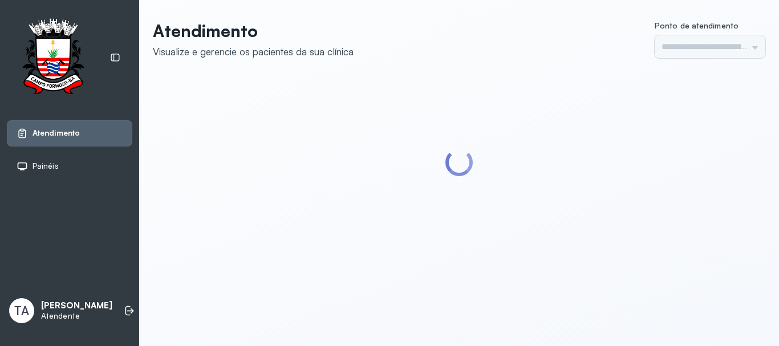
type input "******"
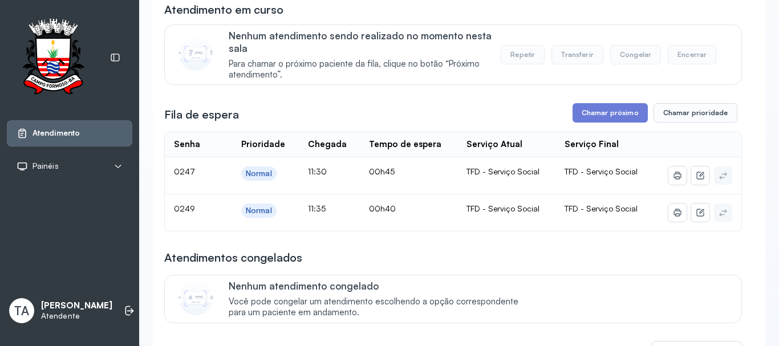
scroll to position [114, 0]
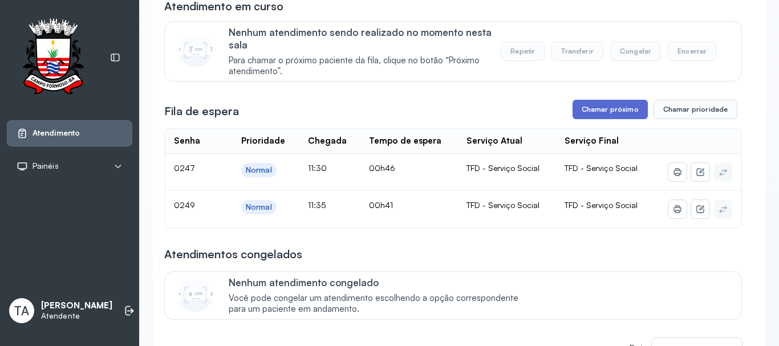
click at [589, 118] on button "Chamar próximo" at bounding box center [610, 109] width 75 height 19
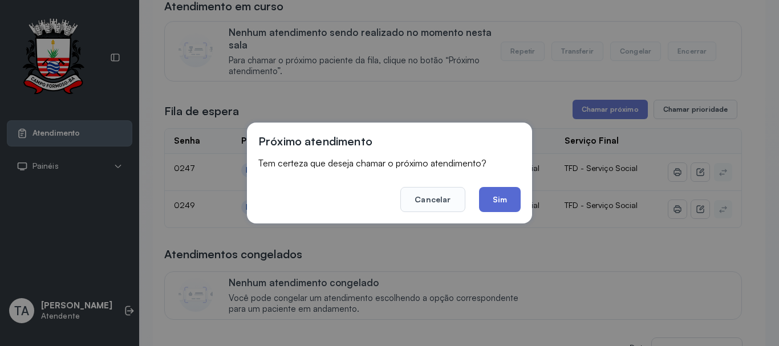
click at [498, 210] on button "Sim" at bounding box center [500, 199] width 42 height 25
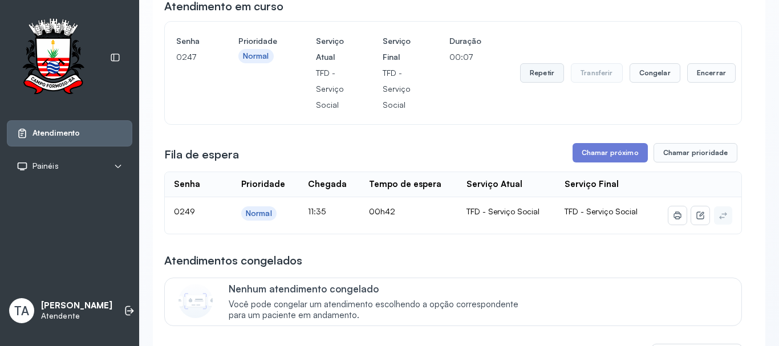
click at [540, 82] on button "Repetir" at bounding box center [542, 72] width 44 height 19
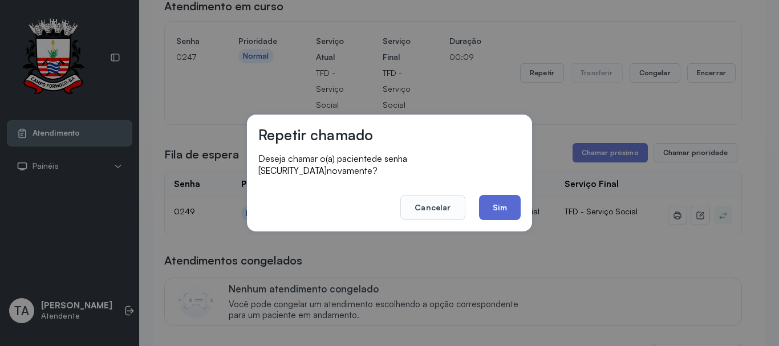
click at [489, 201] on button "Sim" at bounding box center [500, 207] width 42 height 25
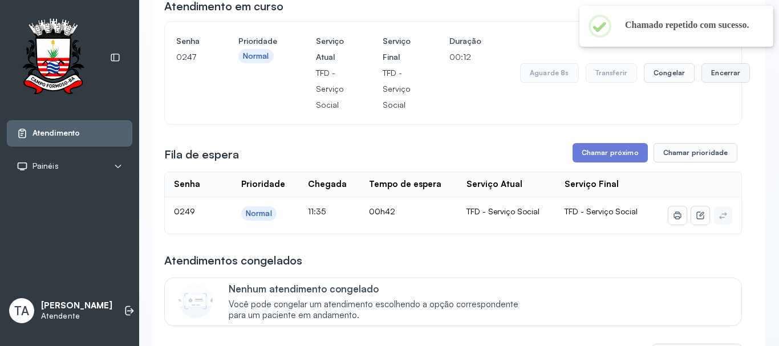
click at [723, 80] on button "Encerrar" at bounding box center [725, 72] width 48 height 19
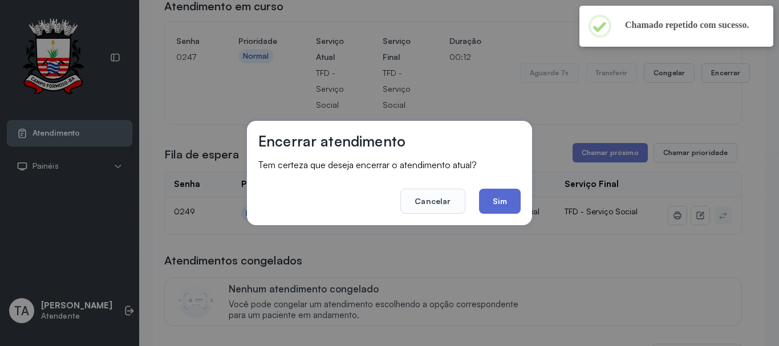
click at [504, 202] on button "Sim" at bounding box center [500, 201] width 42 height 25
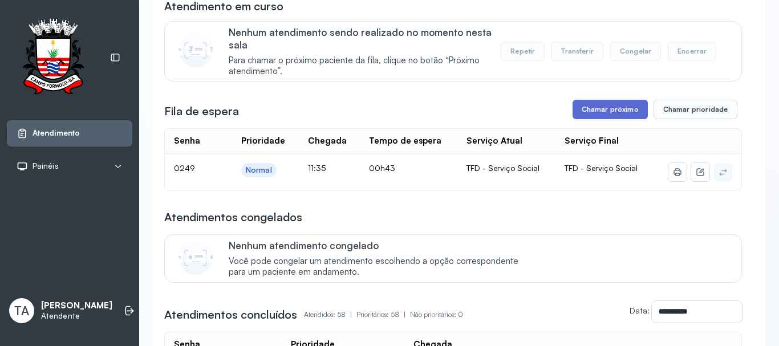
click at [607, 119] on button "Chamar próximo" at bounding box center [610, 109] width 75 height 19
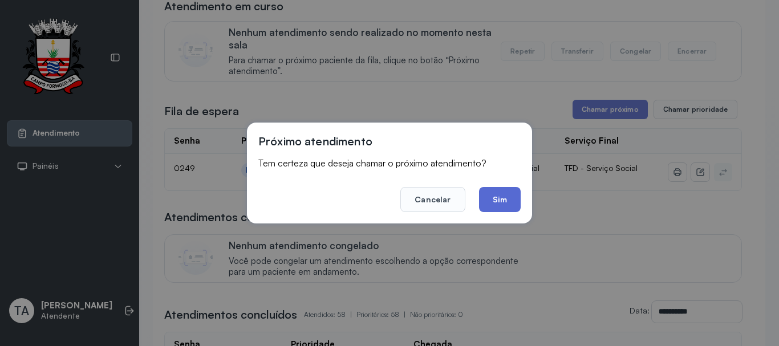
click at [501, 199] on button "Sim" at bounding box center [500, 199] width 42 height 25
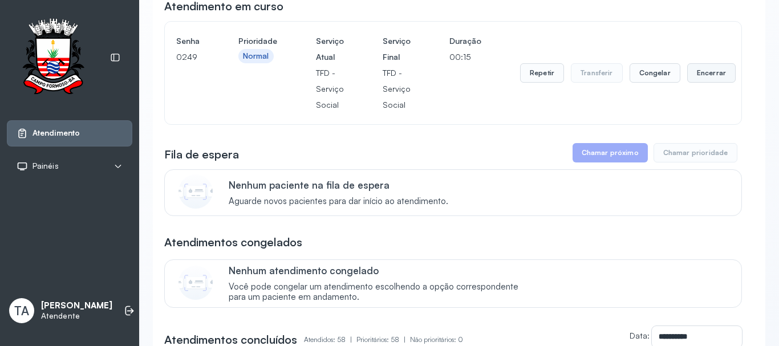
click at [725, 70] on button "Encerrar" at bounding box center [711, 72] width 48 height 19
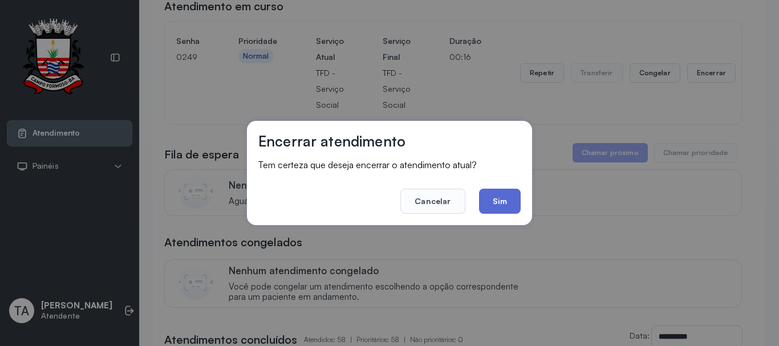
click at [501, 193] on button "Sim" at bounding box center [500, 201] width 42 height 25
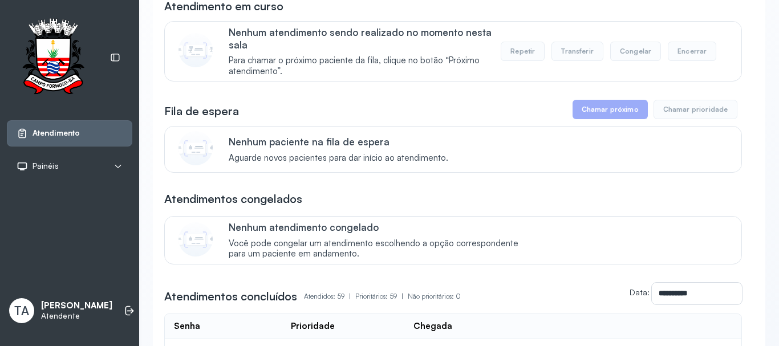
drag, startPoint x: 512, startPoint y: 174, endPoint x: 437, endPoint y: 121, distance: 90.8
click at [512, 173] on div "Nenhum paciente na fila de espera Aguarde novos pacientes para dar início ao at…" at bounding box center [453, 149] width 578 height 47
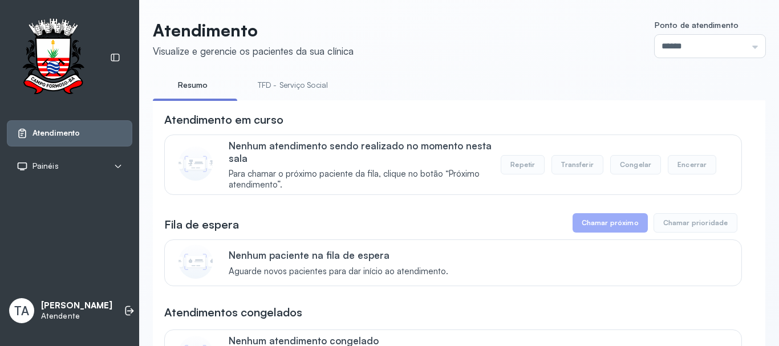
scroll to position [0, 0]
click at [282, 92] on link "TFD - Serviço Social" at bounding box center [292, 85] width 93 height 19
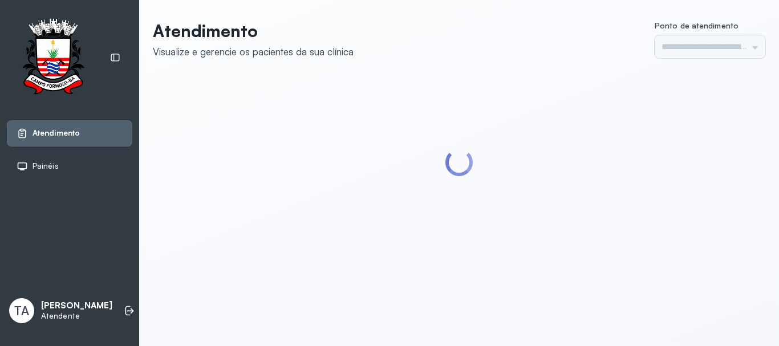
type input "******"
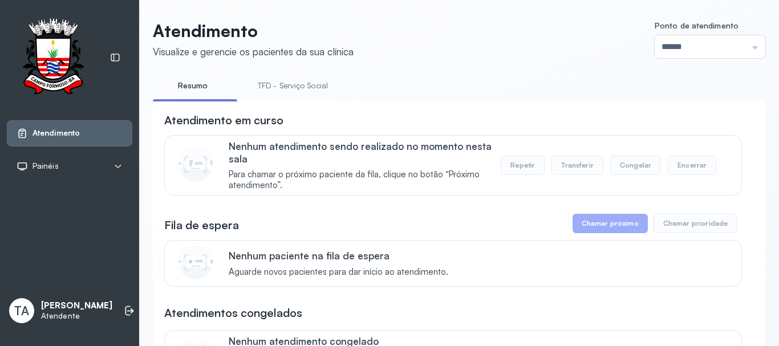
click at [301, 86] on link "TFD - Serviço Social" at bounding box center [292, 85] width 93 height 19
type input "******"
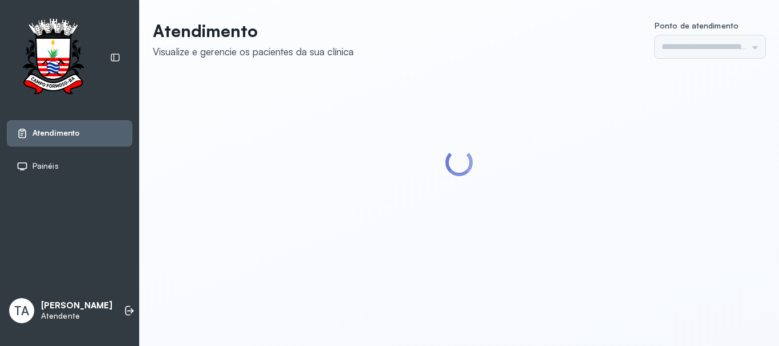
type input "******"
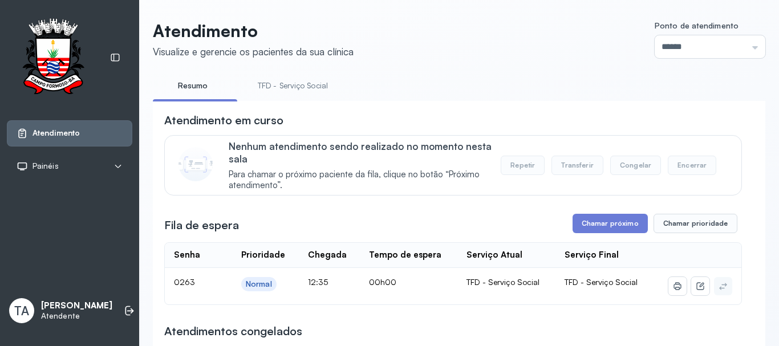
click at [592, 224] on button "Chamar próximo" at bounding box center [610, 223] width 75 height 19
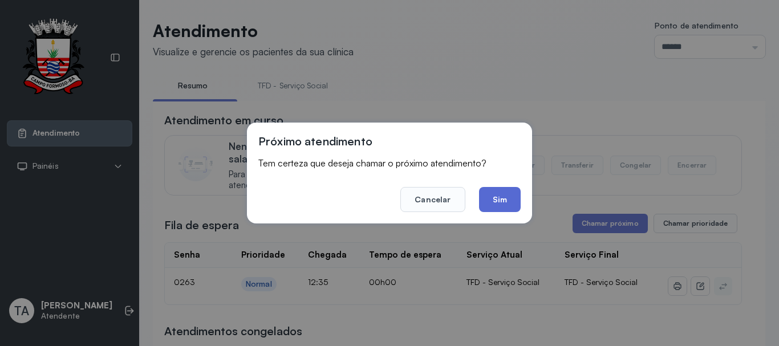
click at [515, 194] on button "Sim" at bounding box center [500, 199] width 42 height 25
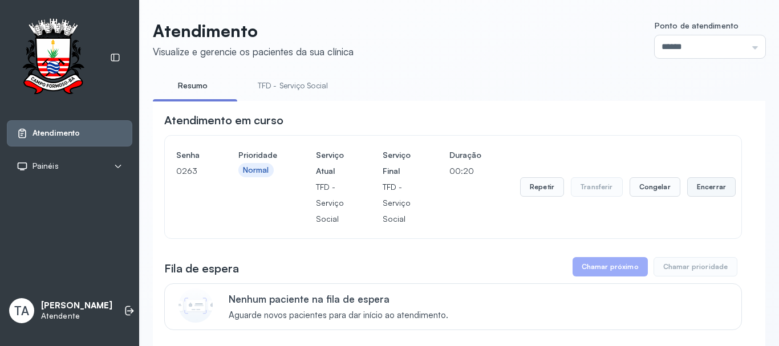
click at [701, 187] on button "Encerrar" at bounding box center [711, 186] width 48 height 19
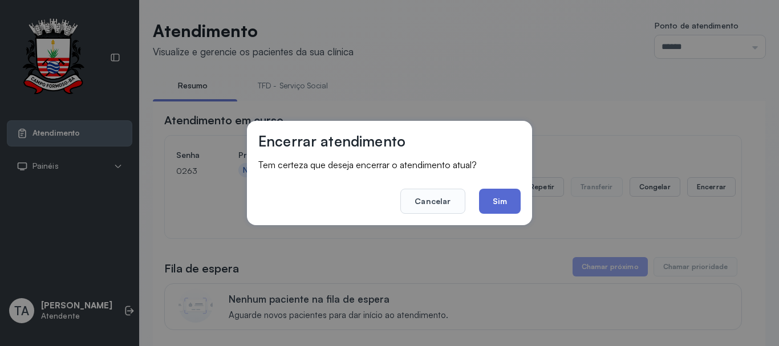
click at [495, 203] on button "Sim" at bounding box center [500, 201] width 42 height 25
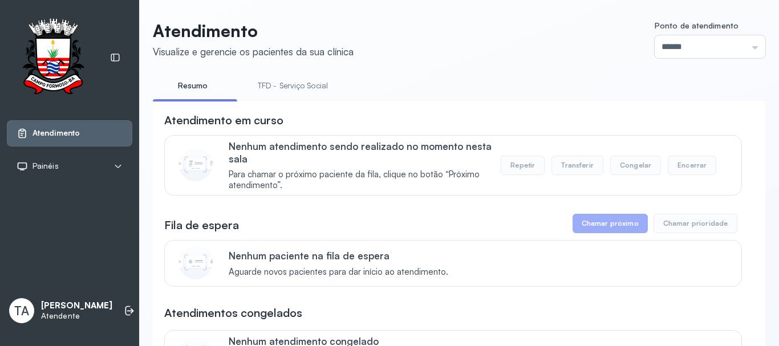
click at [271, 81] on link "TFD - Serviço Social" at bounding box center [292, 85] width 93 height 19
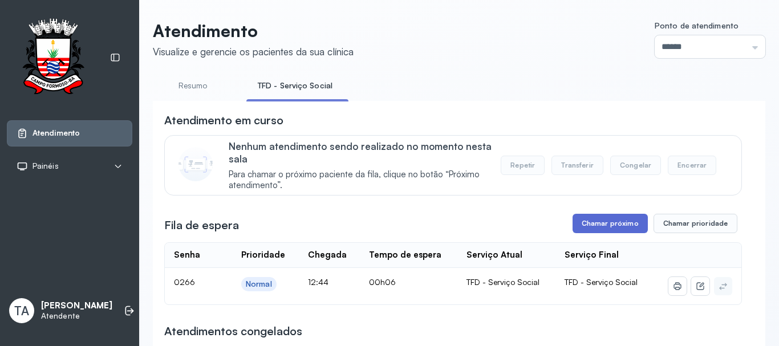
click at [598, 230] on button "Chamar próximo" at bounding box center [610, 223] width 75 height 19
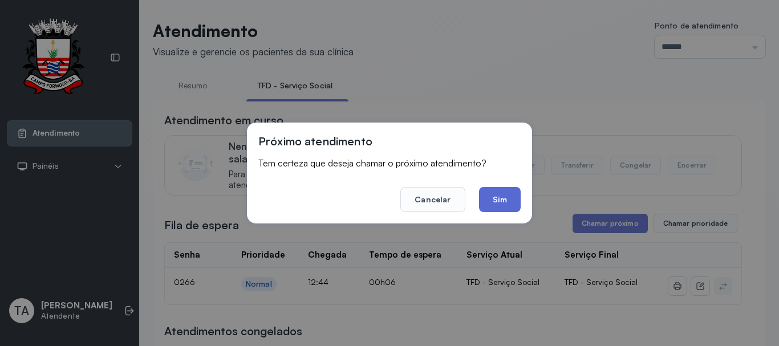
click at [509, 197] on button "Sim" at bounding box center [500, 199] width 42 height 25
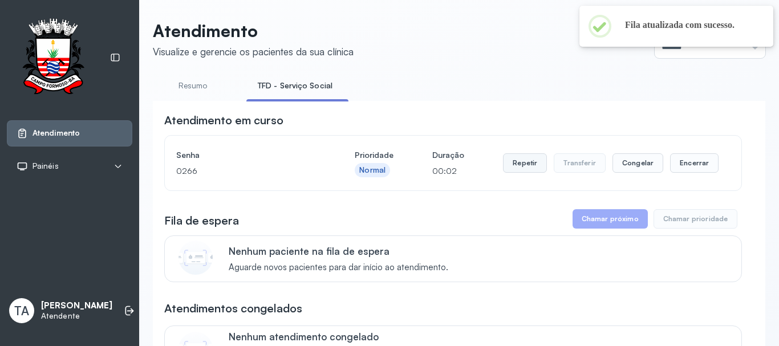
click at [523, 169] on button "Repetir" at bounding box center [525, 162] width 44 height 19
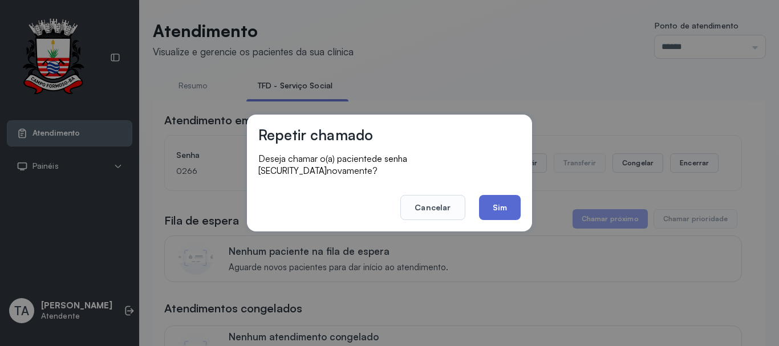
click at [489, 202] on button "Sim" at bounding box center [500, 207] width 42 height 25
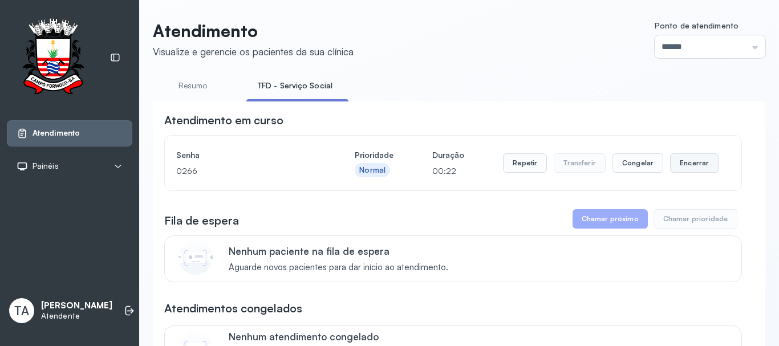
click at [679, 163] on button "Encerrar" at bounding box center [694, 162] width 48 height 19
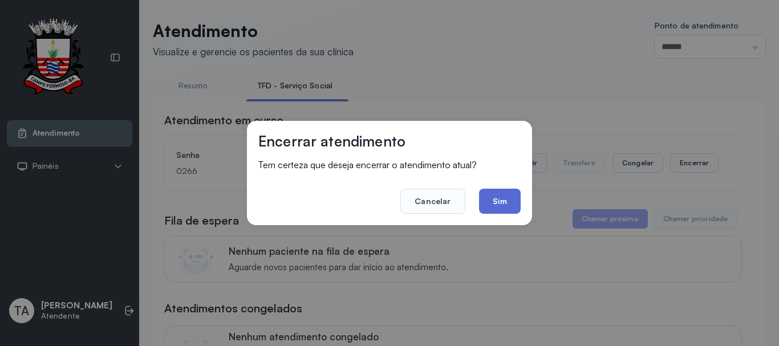
click at [517, 195] on button "Sim" at bounding box center [500, 201] width 42 height 25
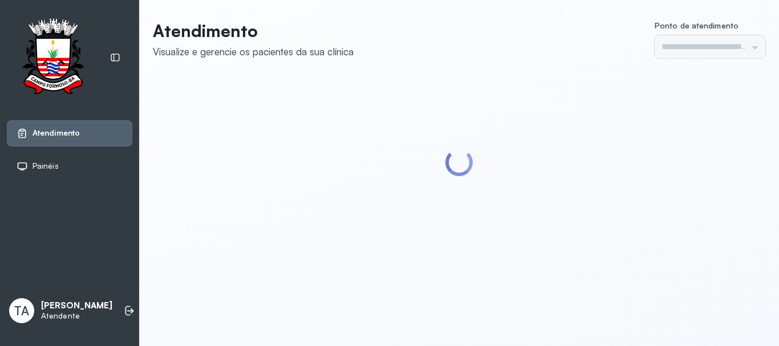
type input "******"
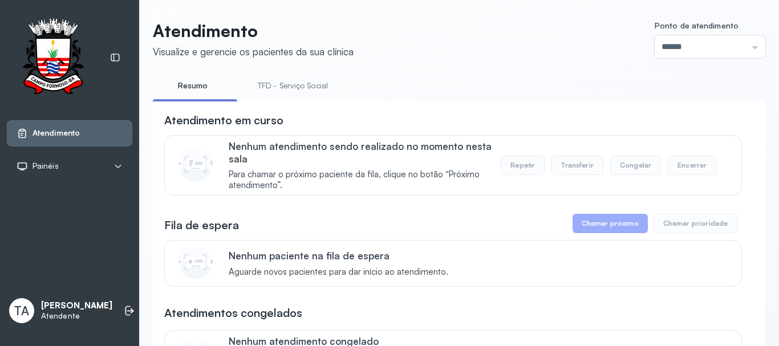
click at [301, 82] on link "TFD - Serviço Social" at bounding box center [292, 85] width 93 height 19
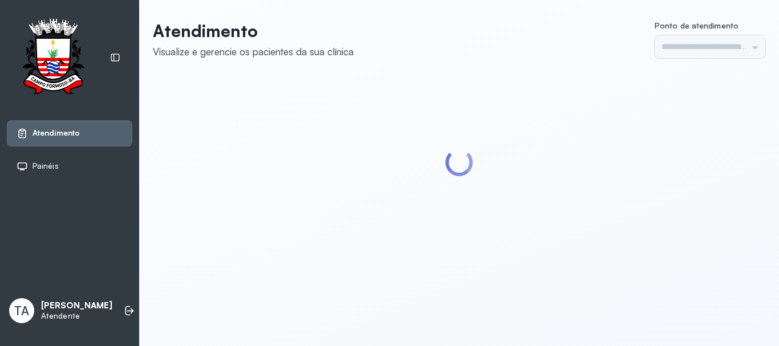
type input "******"
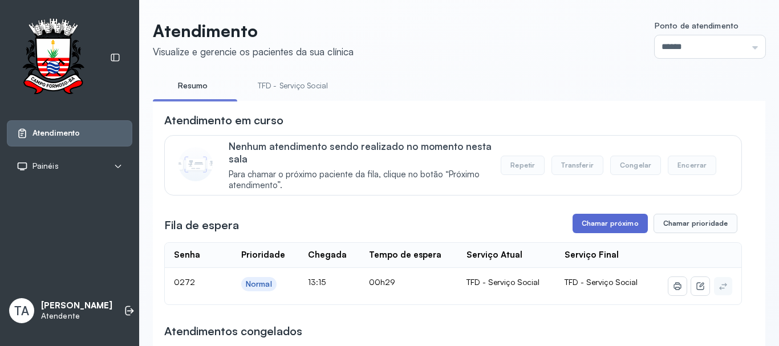
click at [600, 229] on button "Chamar próximo" at bounding box center [610, 223] width 75 height 19
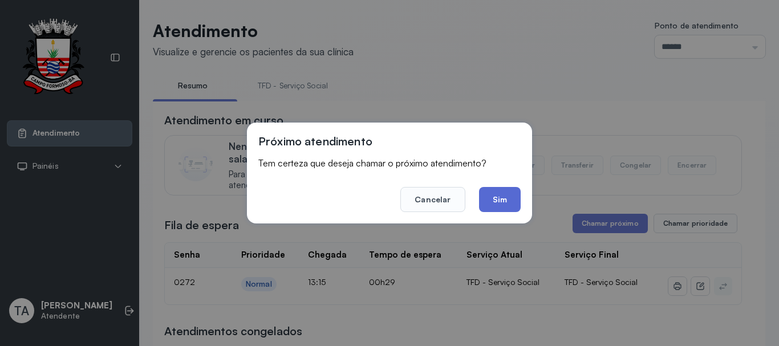
click at [508, 202] on button "Sim" at bounding box center [500, 199] width 42 height 25
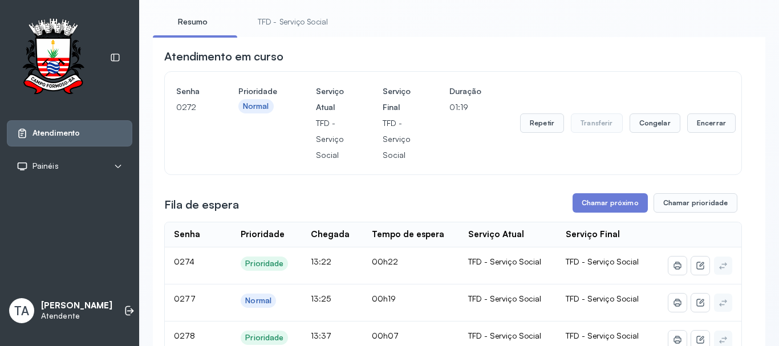
scroll to position [57, 0]
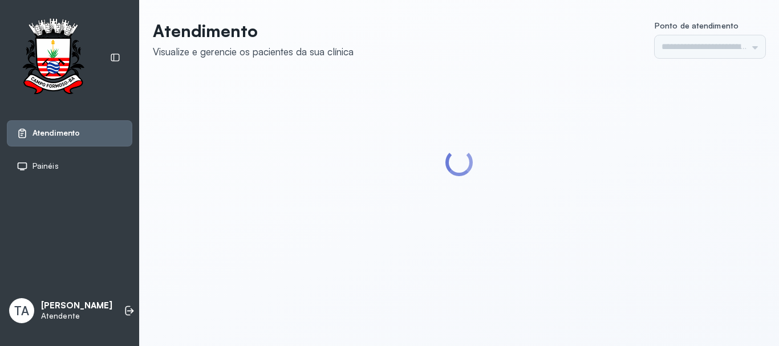
type input "******"
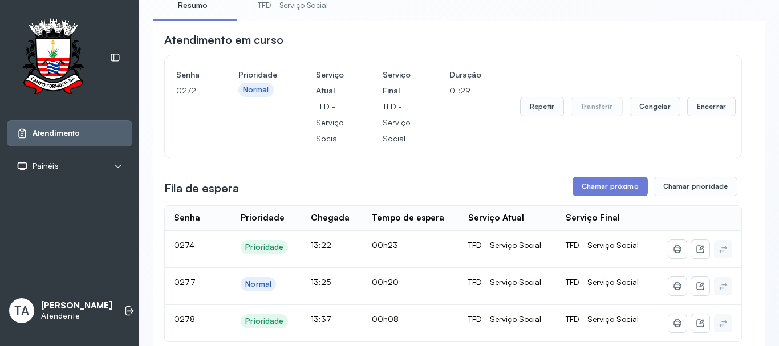
scroll to position [57, 0]
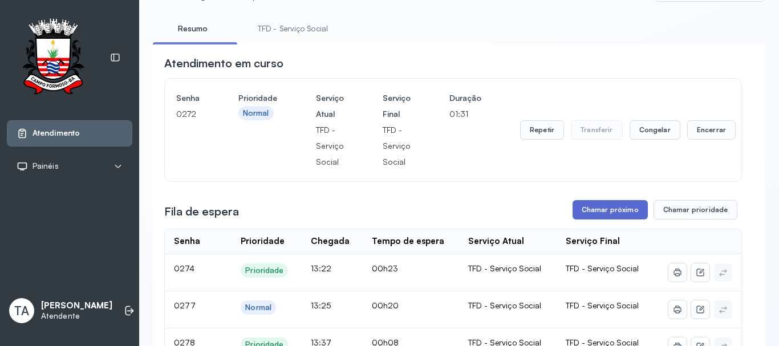
click at [620, 217] on button "Chamar próximo" at bounding box center [610, 209] width 75 height 19
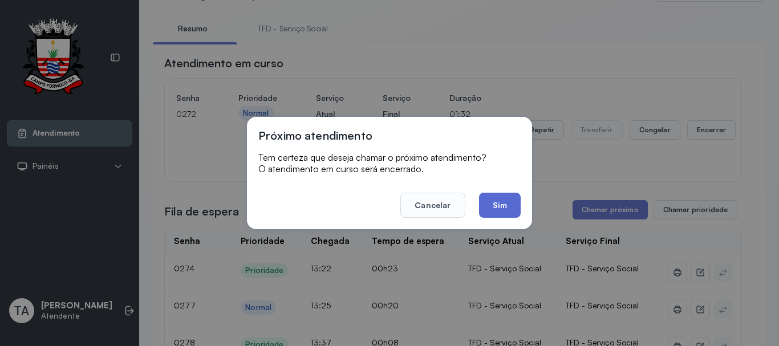
click at [501, 202] on button "Sim" at bounding box center [500, 205] width 42 height 25
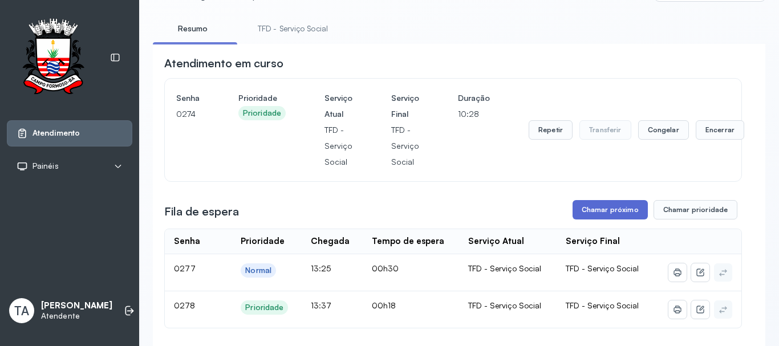
click at [618, 210] on button "Chamar próximo" at bounding box center [610, 209] width 75 height 19
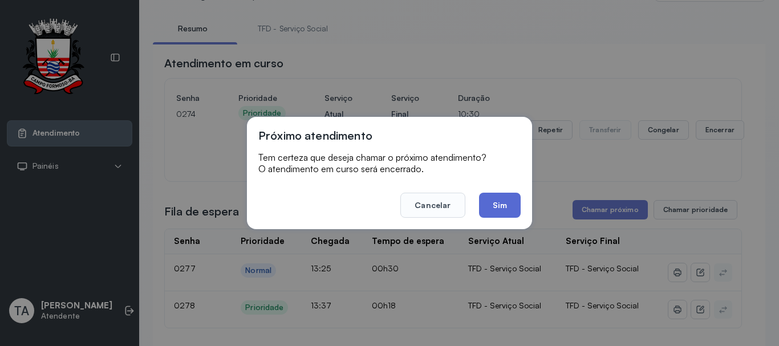
click at [501, 212] on button "Sim" at bounding box center [500, 205] width 42 height 25
